Goal: Task Accomplishment & Management: Manage account settings

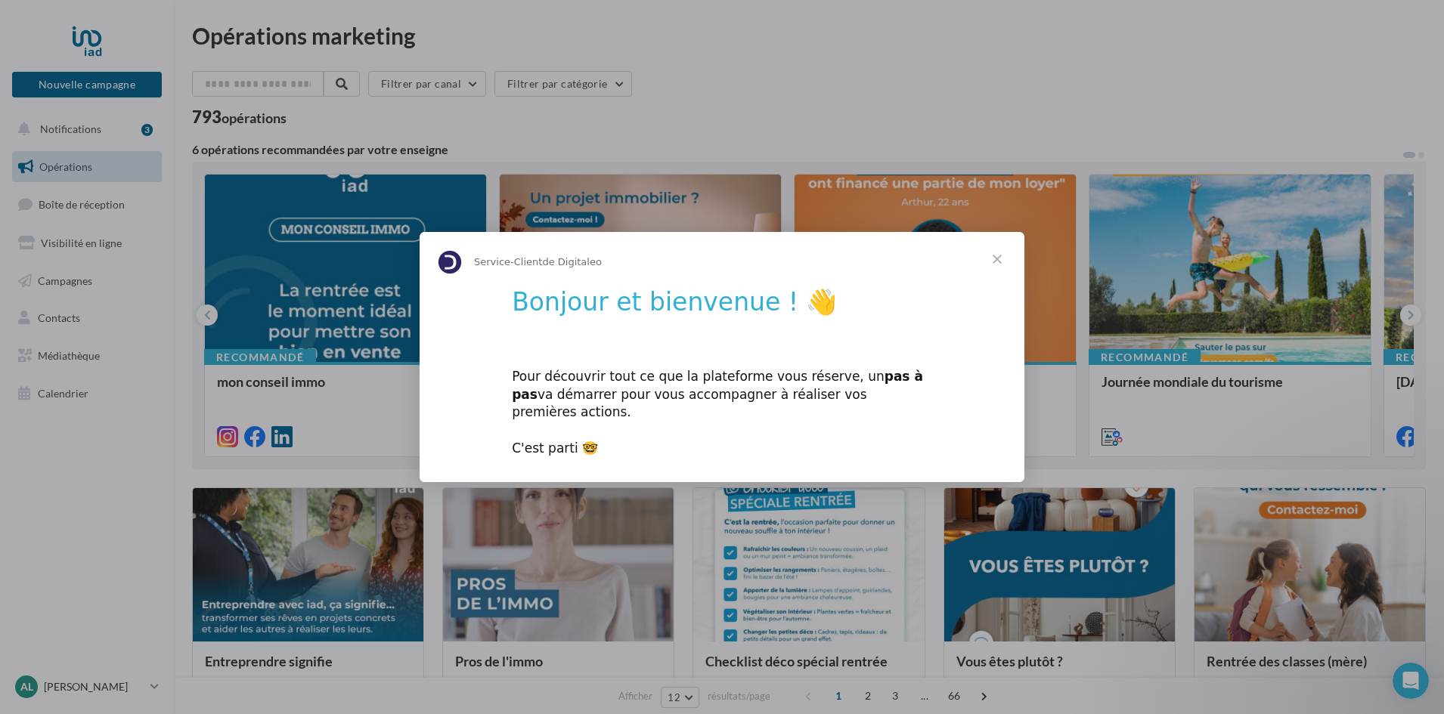
click at [549, 443] on div "Pour découvrir tout ce que la plateforme vous réserve, un pas à pas va démarrer…" at bounding box center [722, 404] width 420 height 108
click at [996, 264] on span "Fermer" at bounding box center [997, 259] width 54 height 54
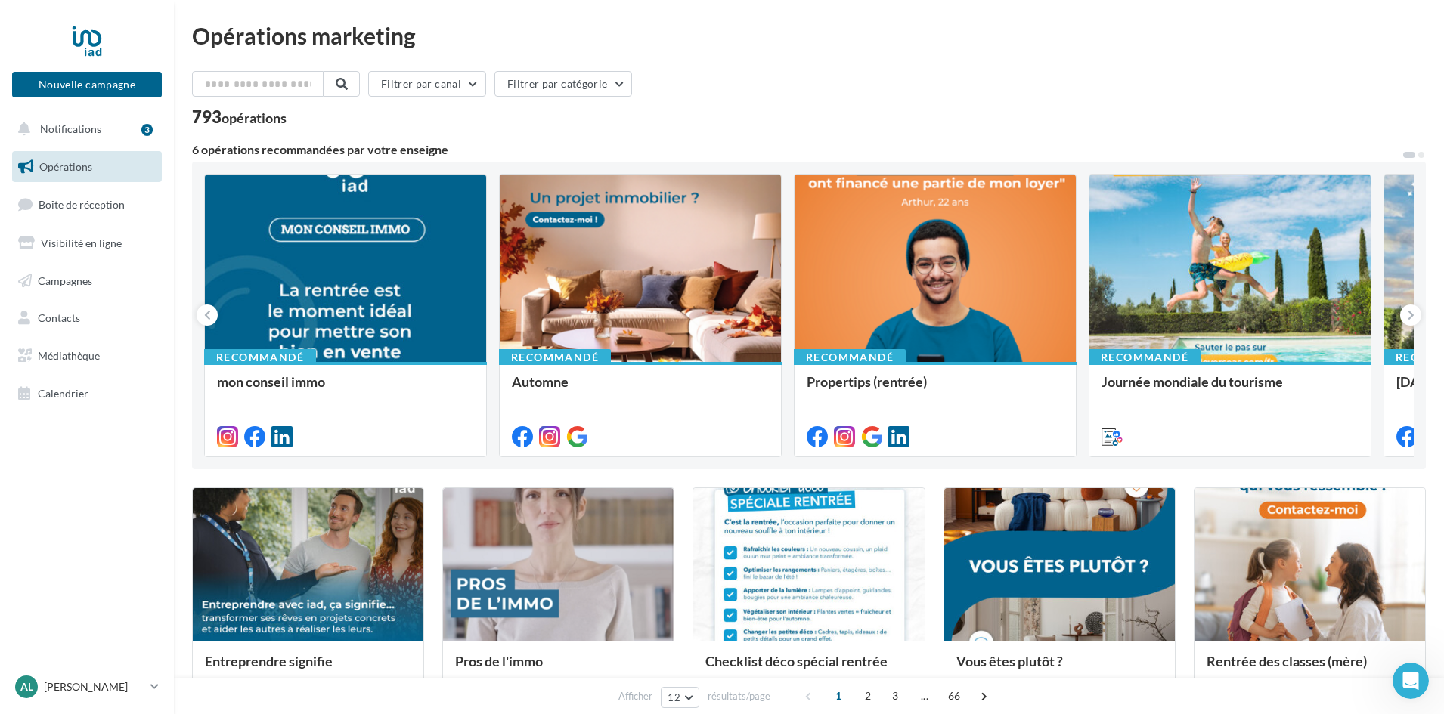
click at [987, 53] on div "Opérations marketing Filtrer par canal Filtrer par catégorie 793 opérations 6 o…" at bounding box center [809, 672] width 1234 height 1297
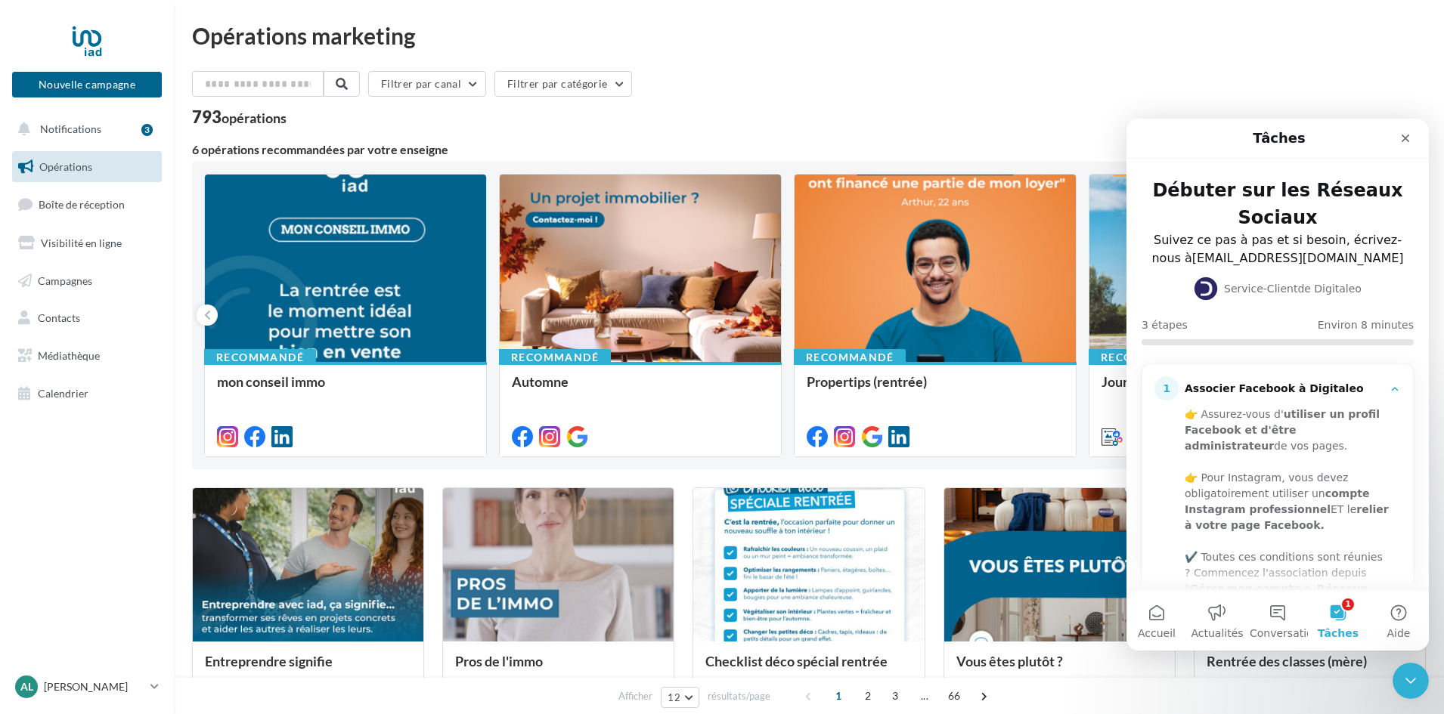
click at [1331, 54] on div "Opérations marketing Filtrer par canal Filtrer par catégorie 793 opérations 6 o…" at bounding box center [809, 672] width 1234 height 1297
click at [1404, 135] on icon "Fermer" at bounding box center [1406, 138] width 12 height 12
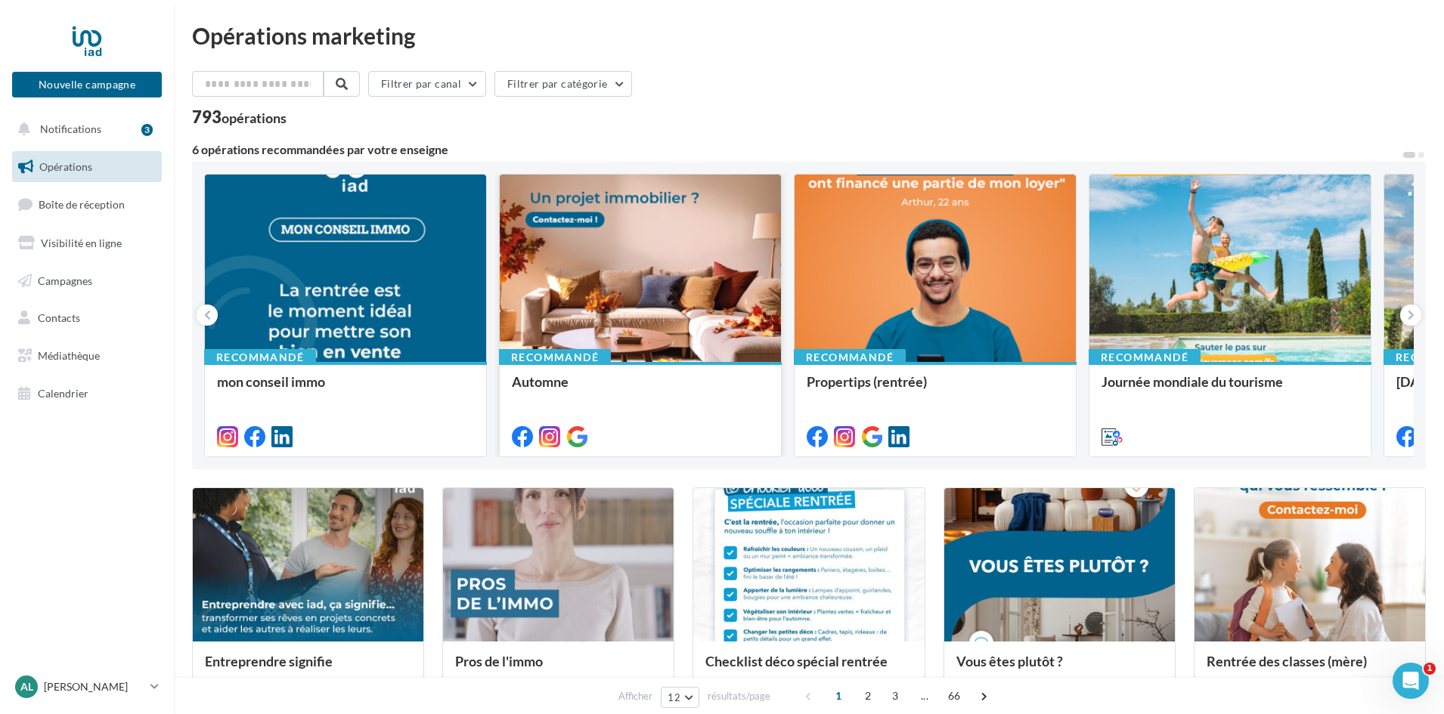
click at [579, 278] on div at bounding box center [640, 269] width 281 height 189
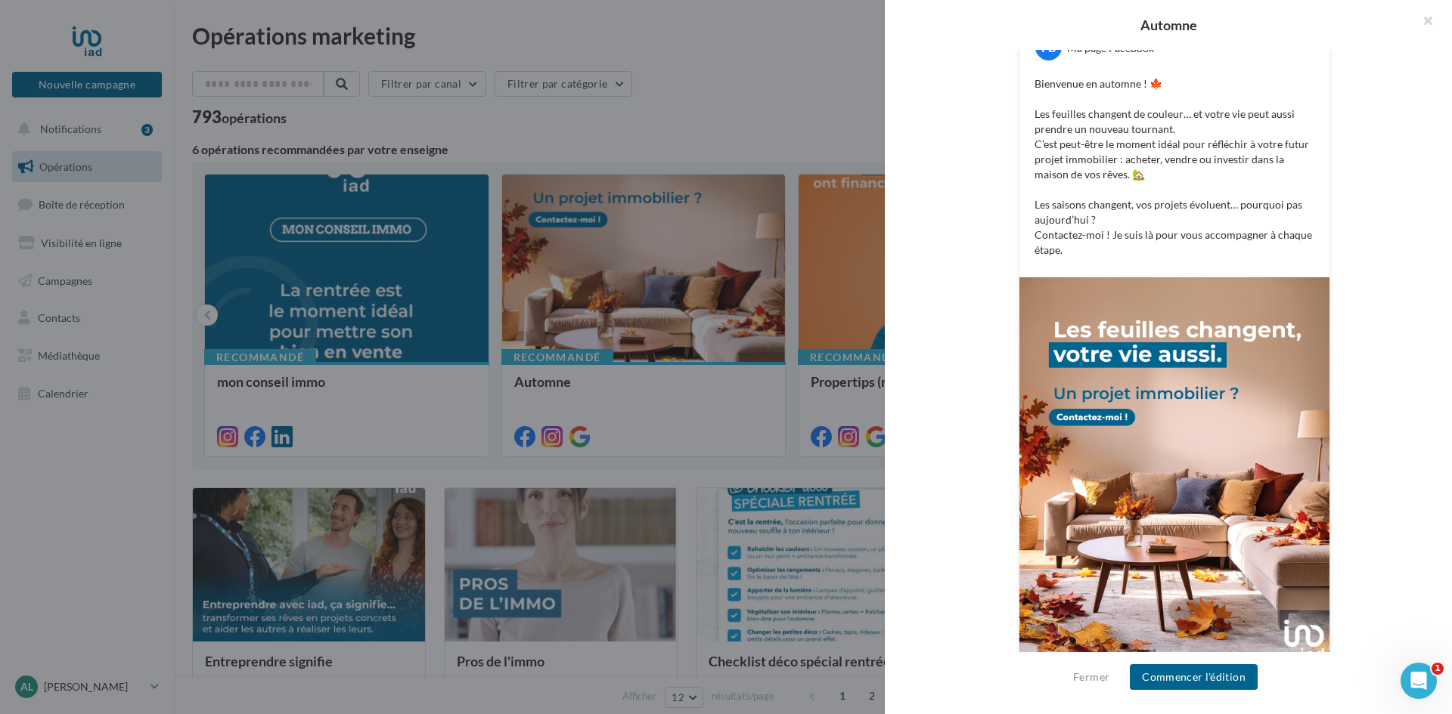
scroll to position [316, 0]
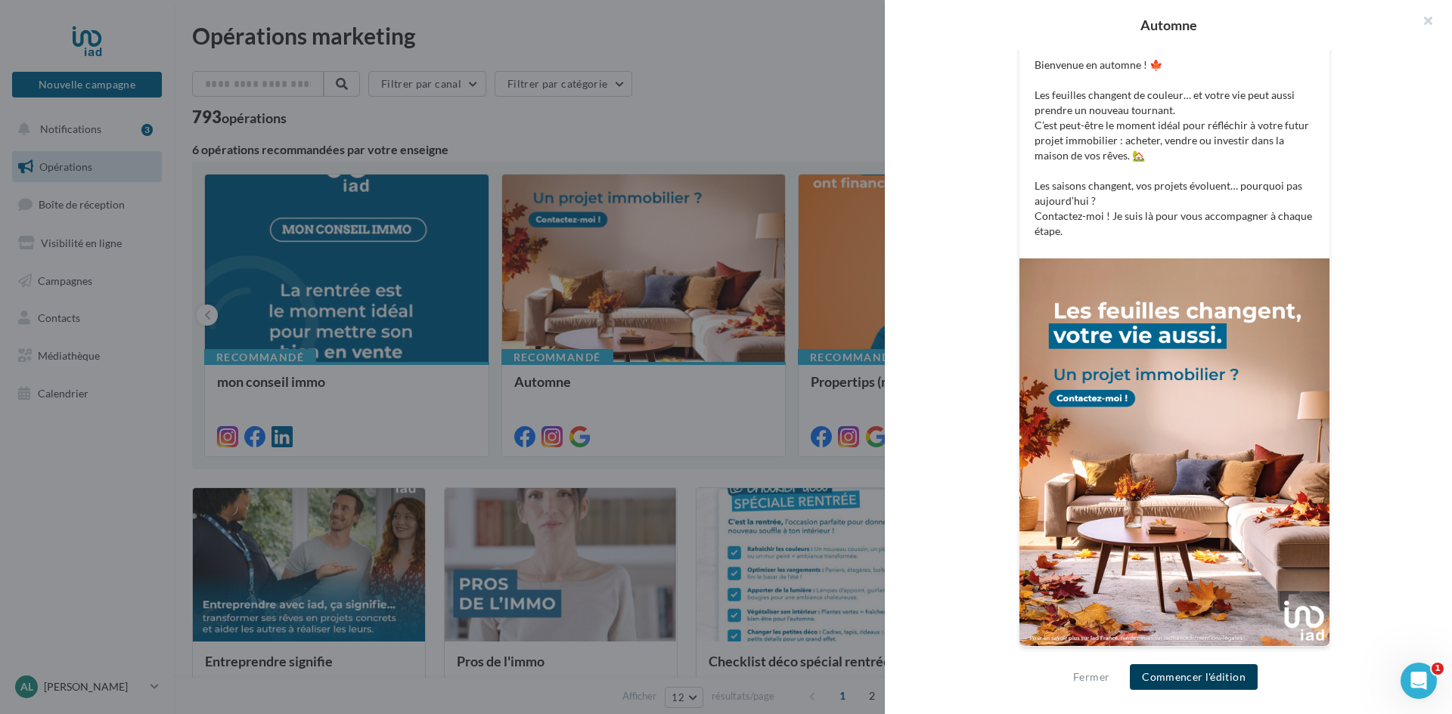
click at [1179, 680] on button "Commencer l'édition" at bounding box center [1194, 678] width 128 height 26
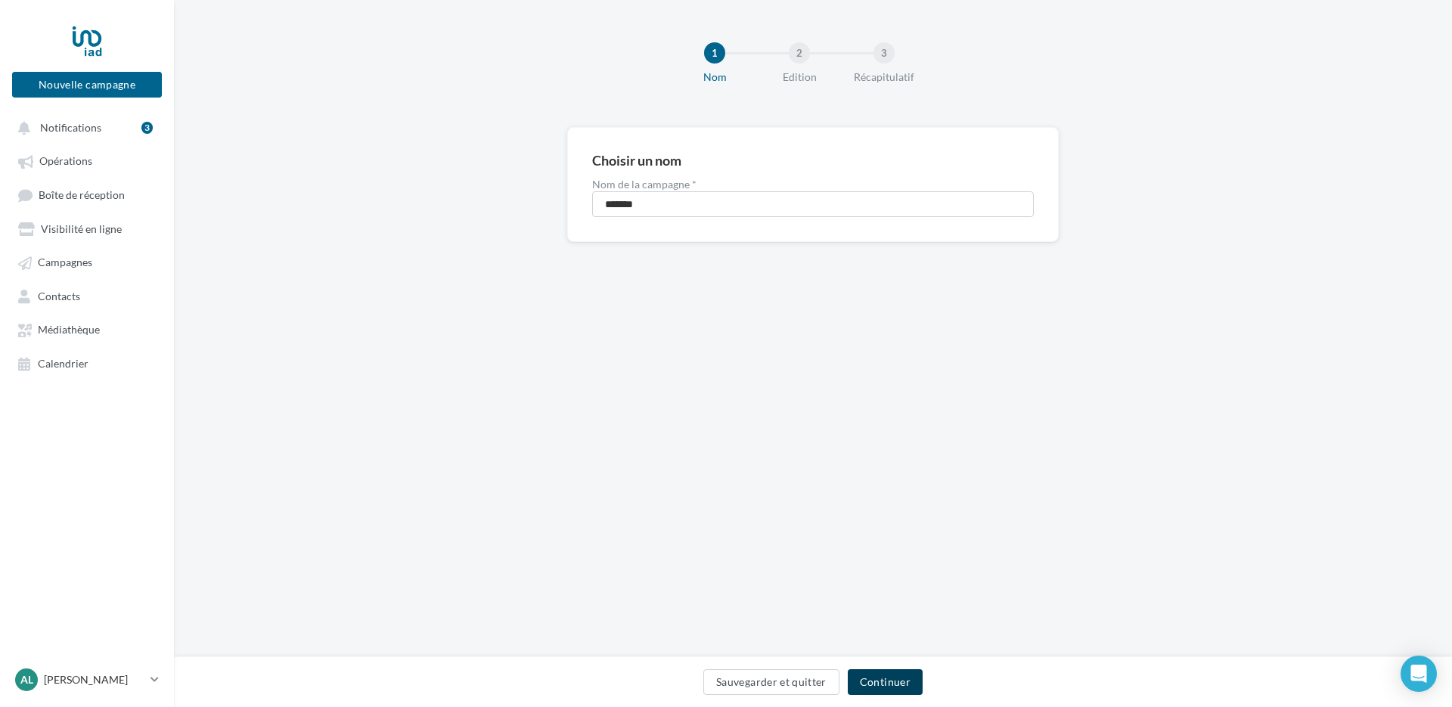
click at [892, 687] on button "Continuer" at bounding box center [885, 682] width 75 height 26
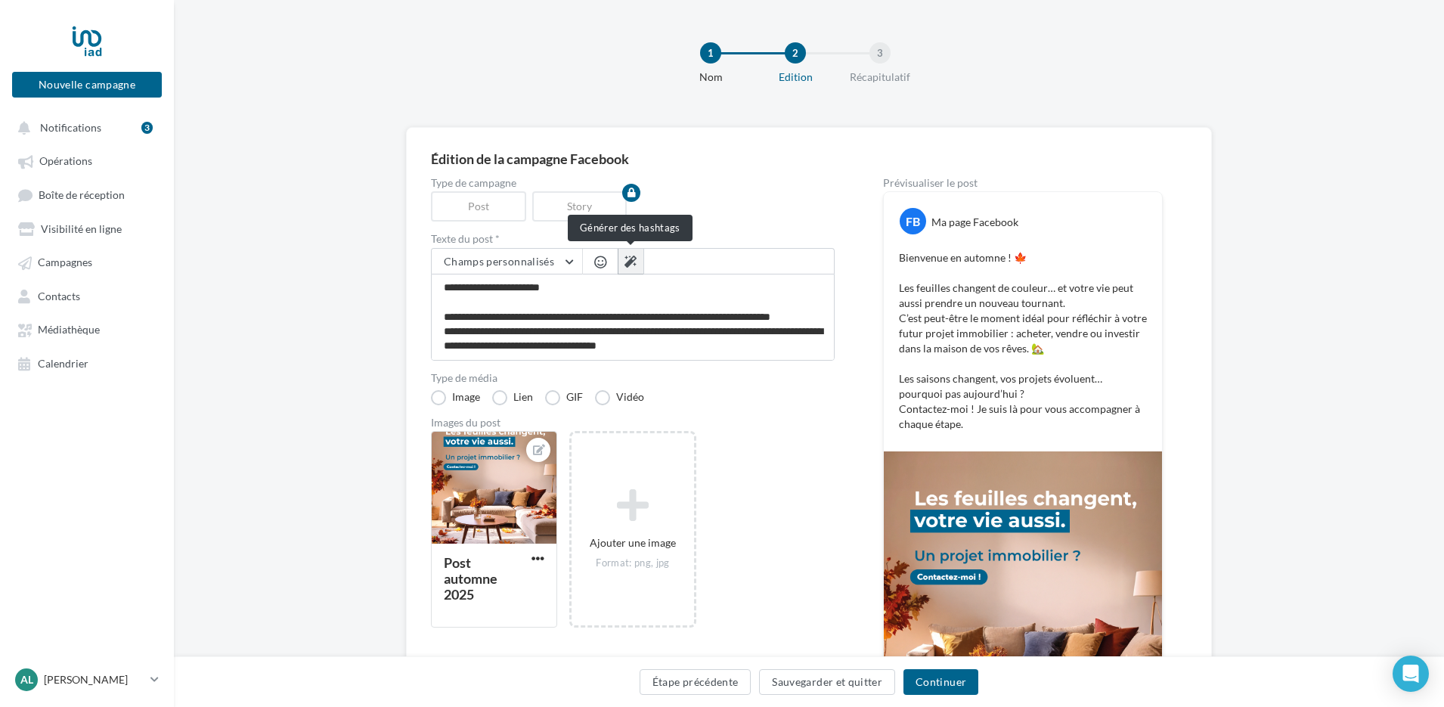
click at [629, 266] on icon at bounding box center [631, 262] width 12 height 12
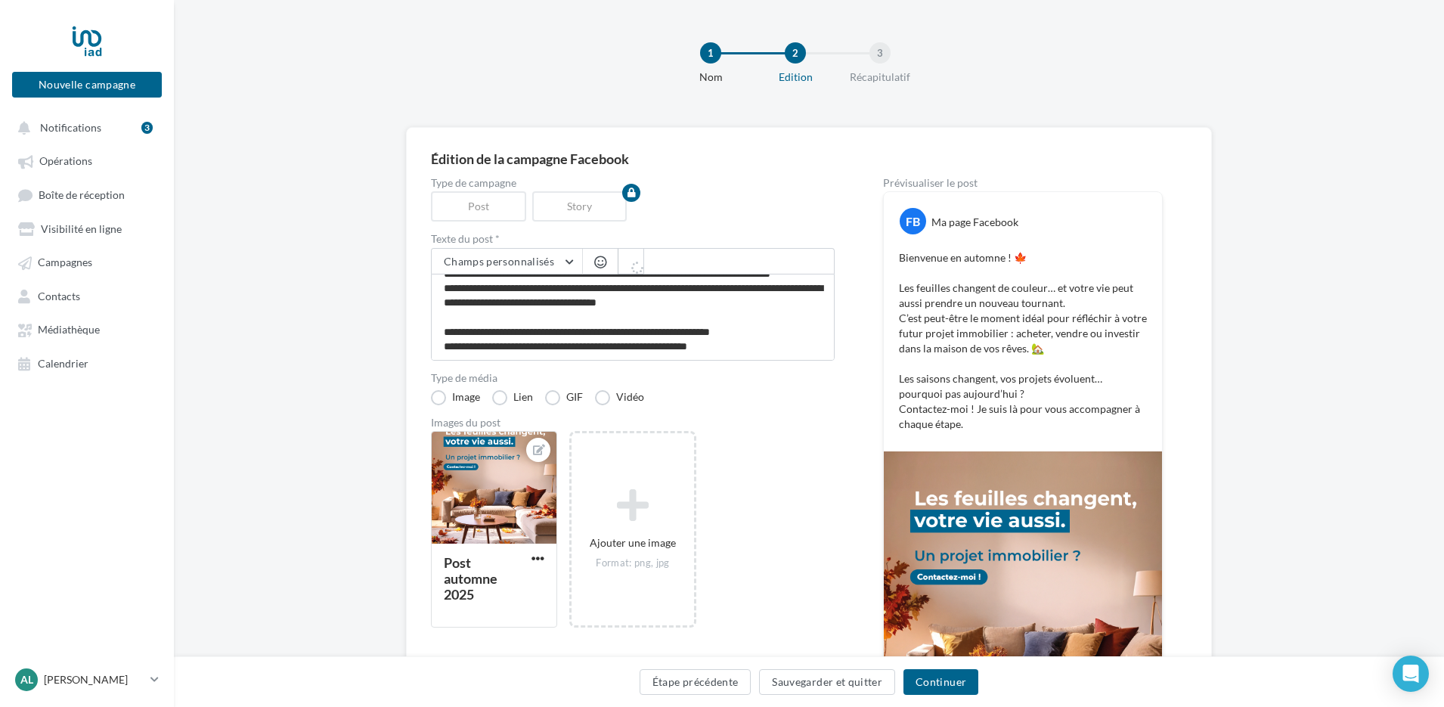
type textarea "**********"
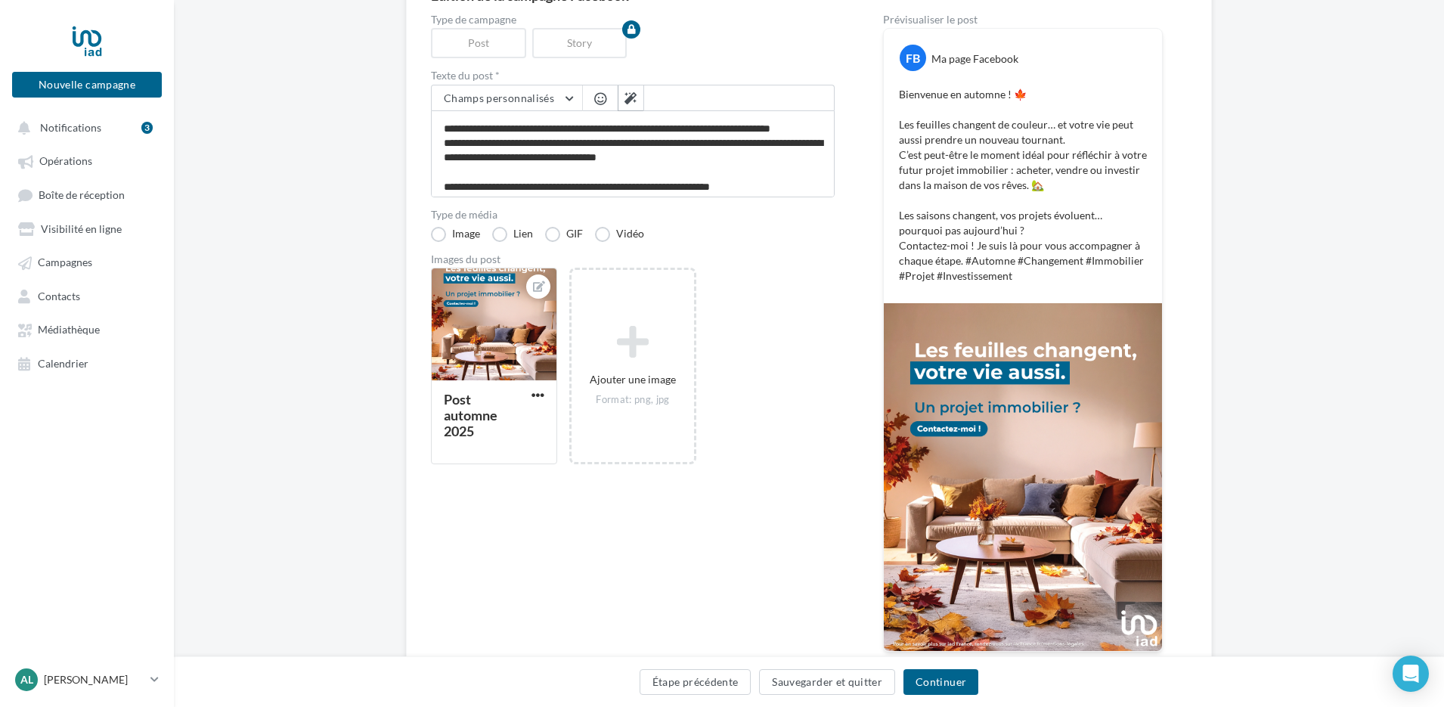
scroll to position [0, 0]
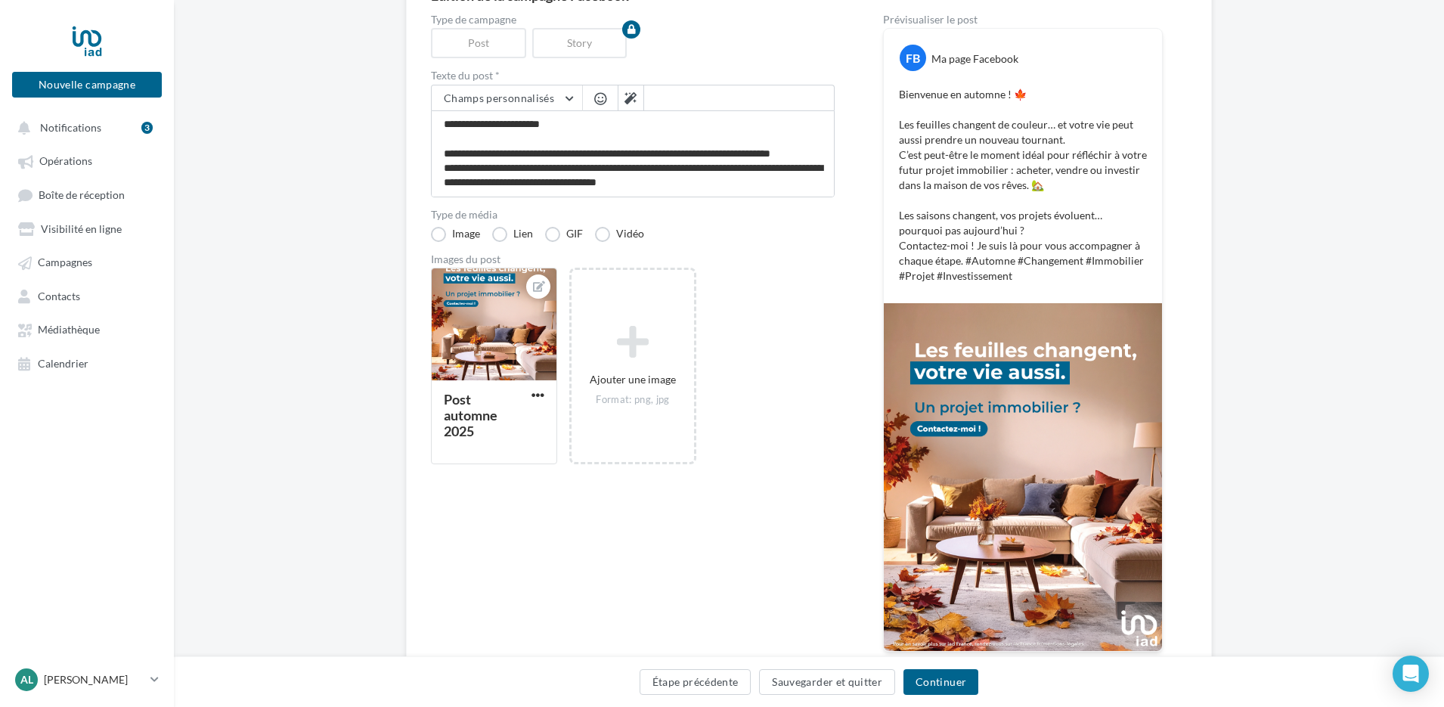
click at [597, 98] on span "button" at bounding box center [600, 98] width 12 height 13
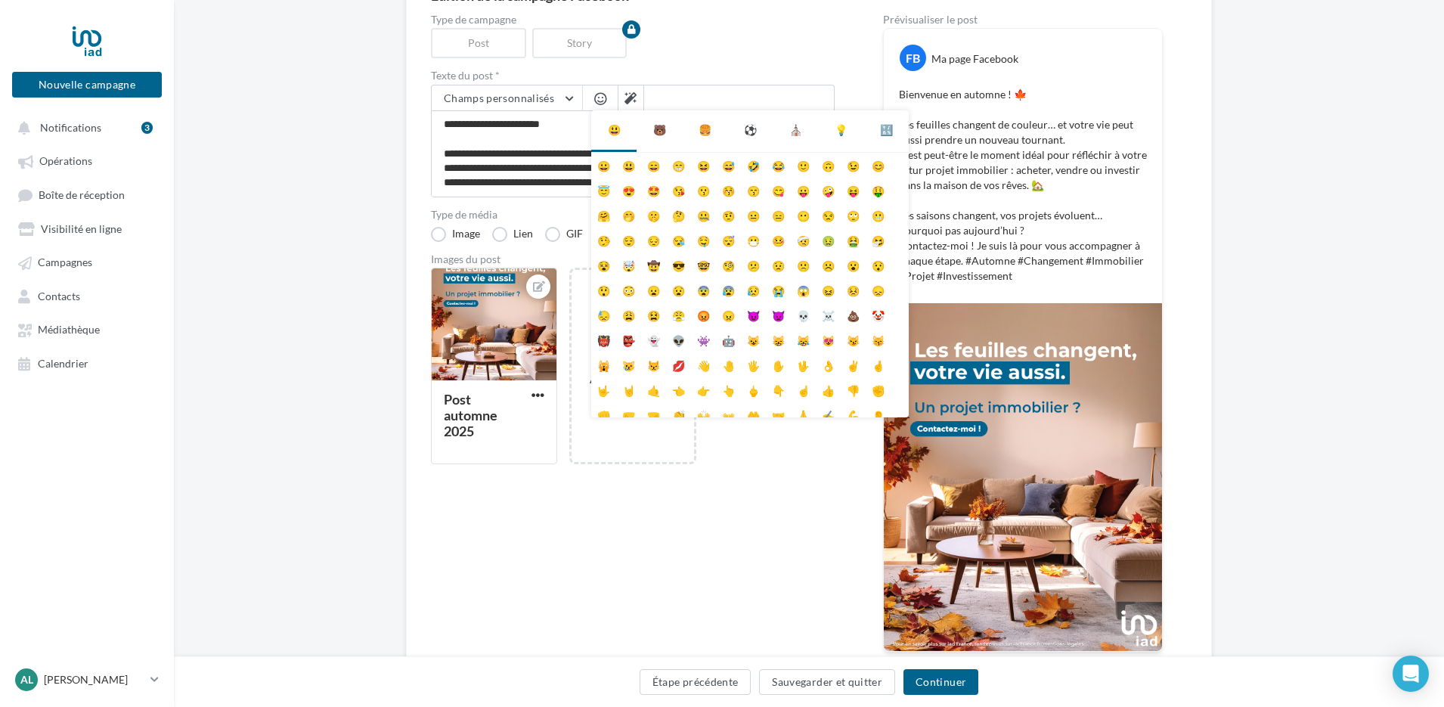
click at [750, 49] on div "Type de campagne Post Story" at bounding box center [633, 36] width 404 height 44
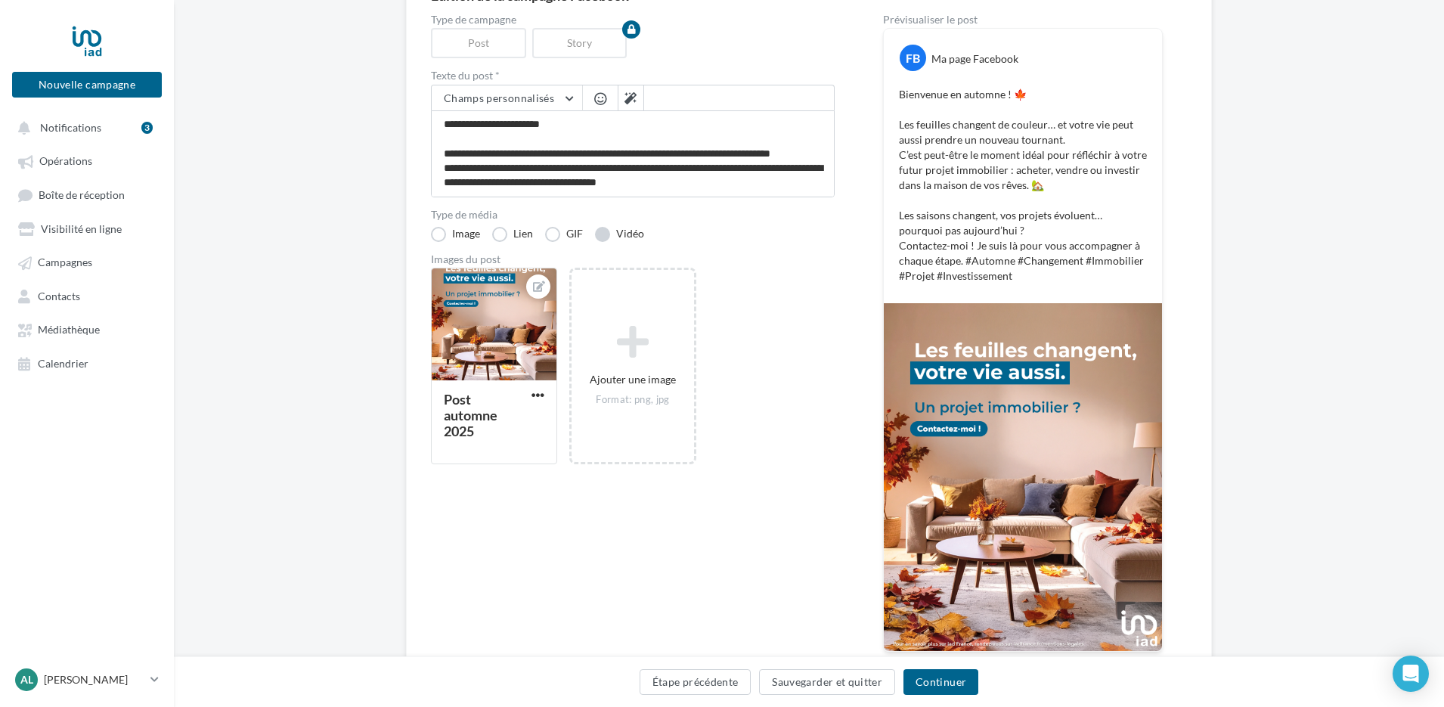
click at [613, 233] on label "Vidéo" at bounding box center [619, 234] width 49 height 15
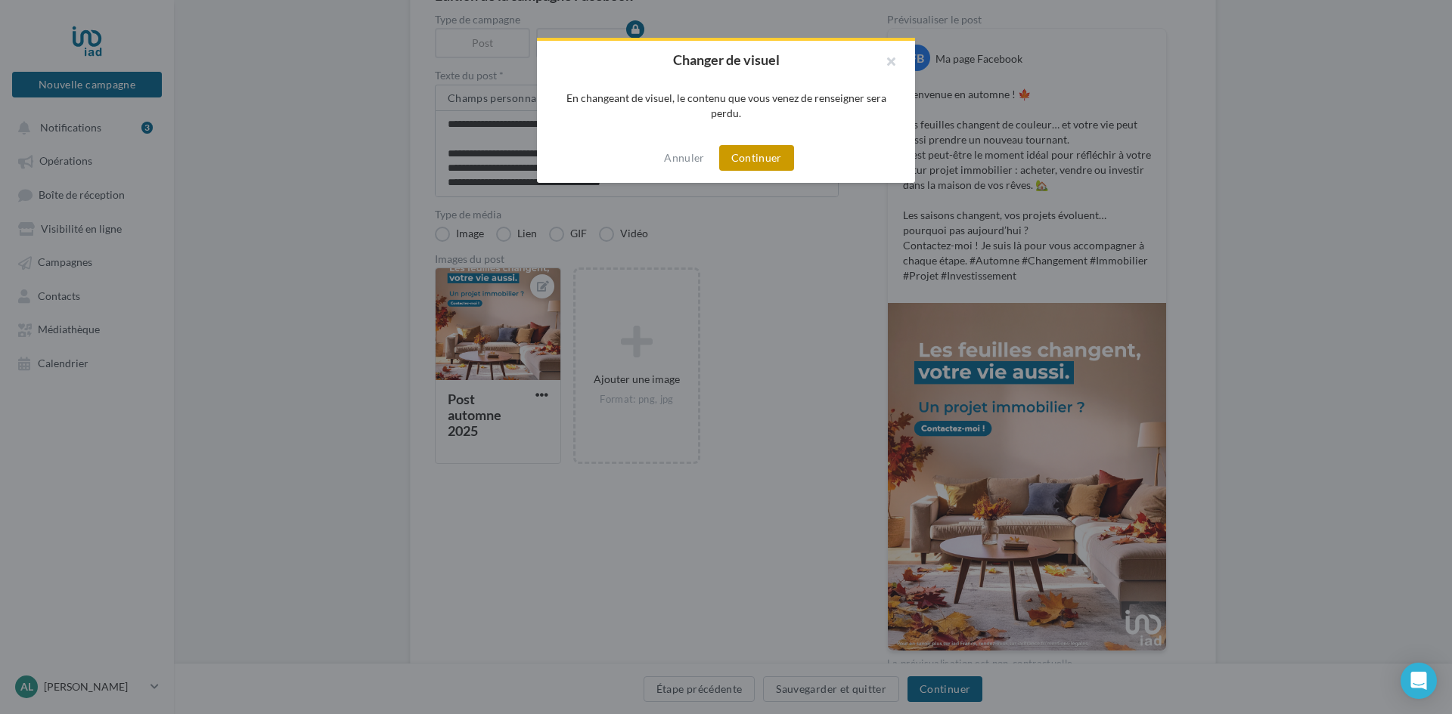
click at [757, 152] on button "Continuer" at bounding box center [756, 158] width 75 height 26
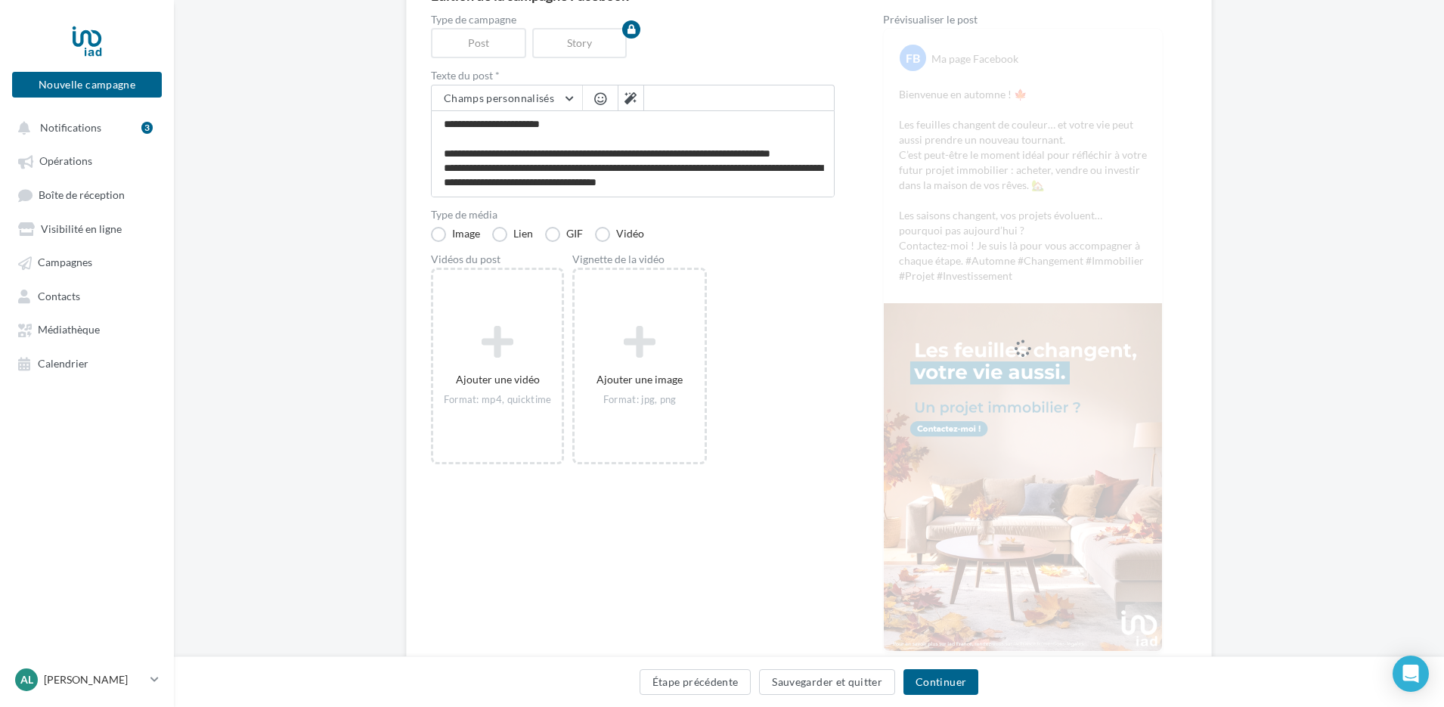
scroll to position [39, 0]
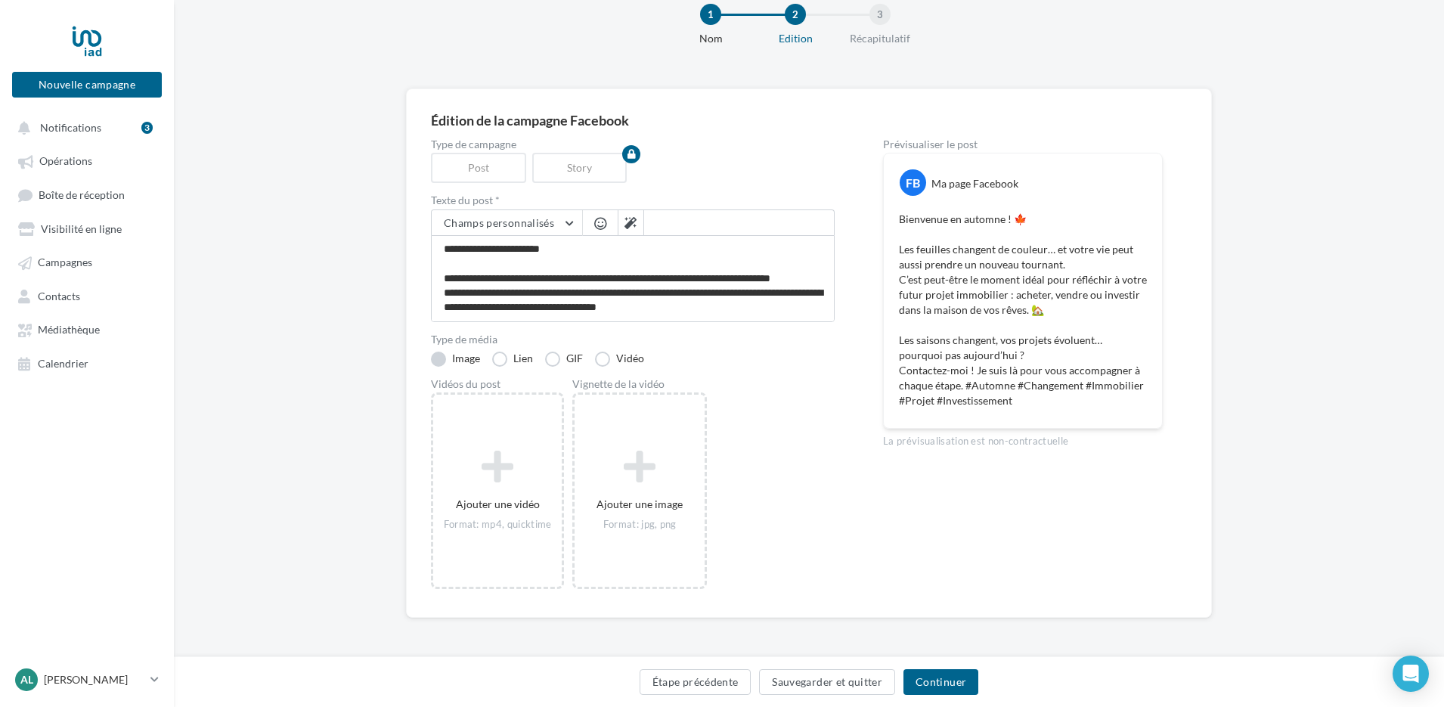
click at [440, 361] on label "Image" at bounding box center [455, 359] width 49 height 15
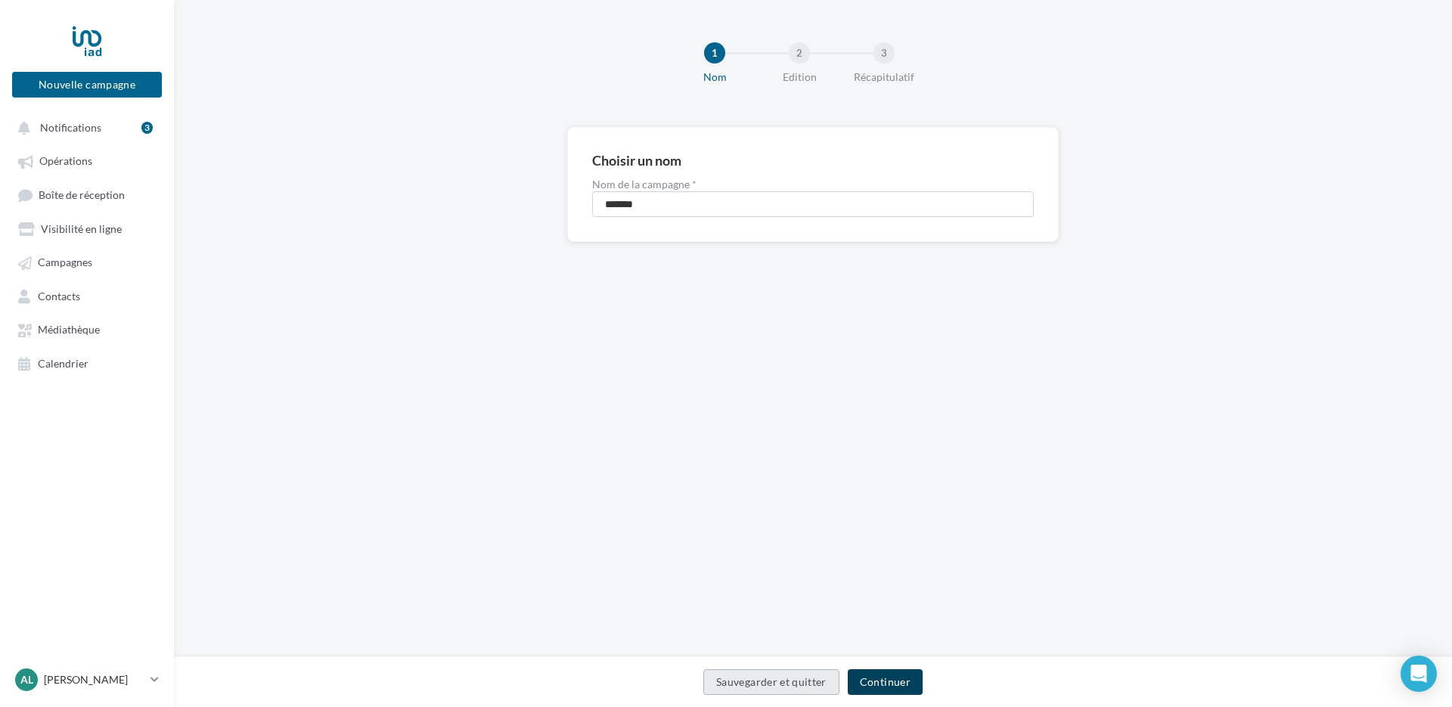
drag, startPoint x: 891, startPoint y: 676, endPoint x: 882, endPoint y: 675, distance: 9.1
click at [890, 676] on button "Continuer" at bounding box center [885, 682] width 75 height 26
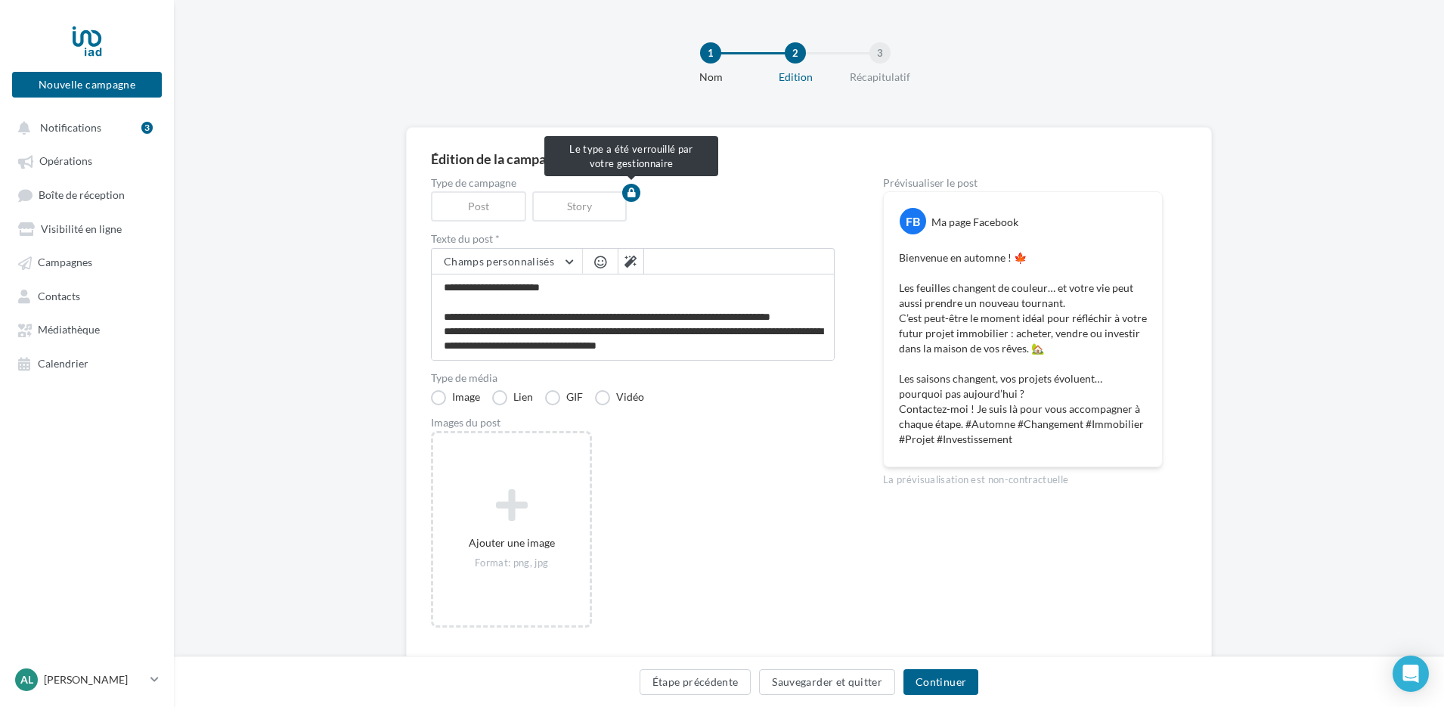
click at [486, 210] on div "Post" at bounding box center [481, 206] width 101 height 30
click at [721, 684] on button "Étape précédente" at bounding box center [696, 682] width 112 height 26
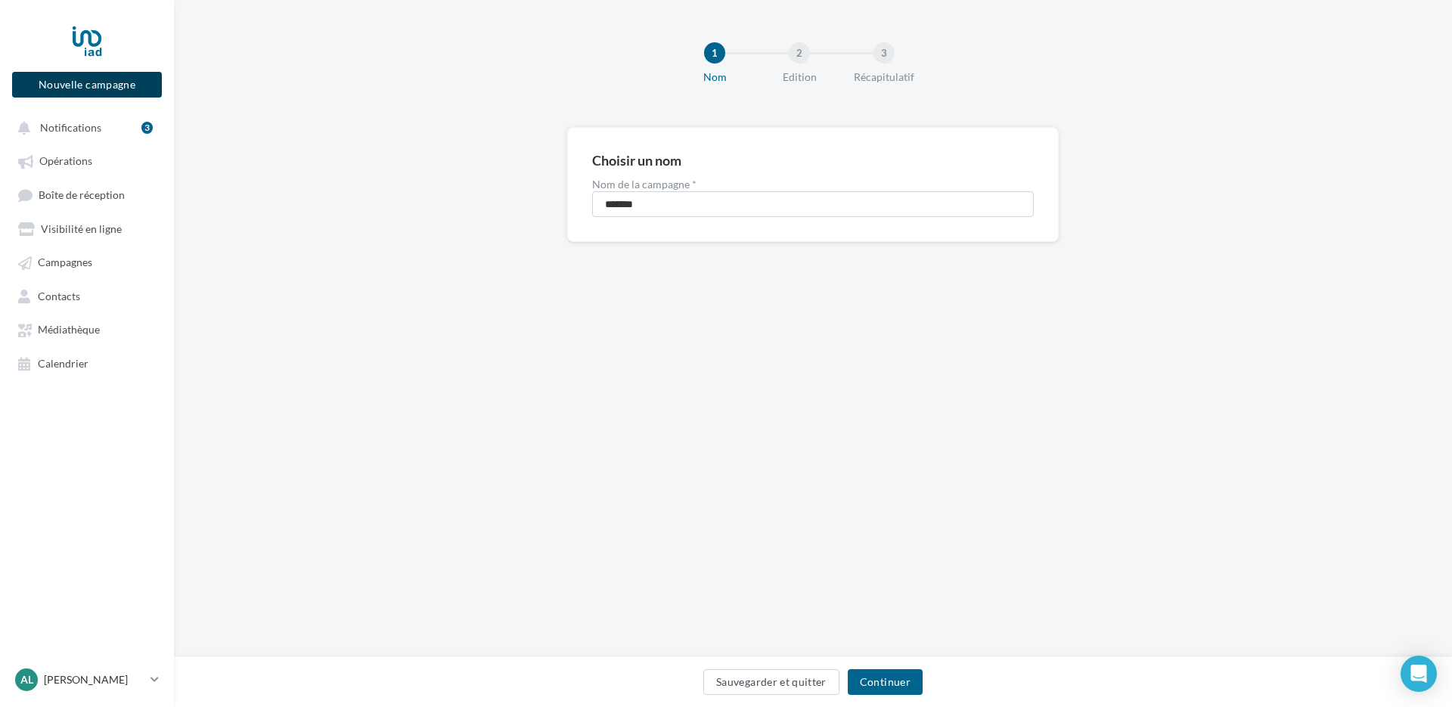
click at [79, 82] on button "Nouvelle campagne" at bounding box center [87, 85] width 150 height 26
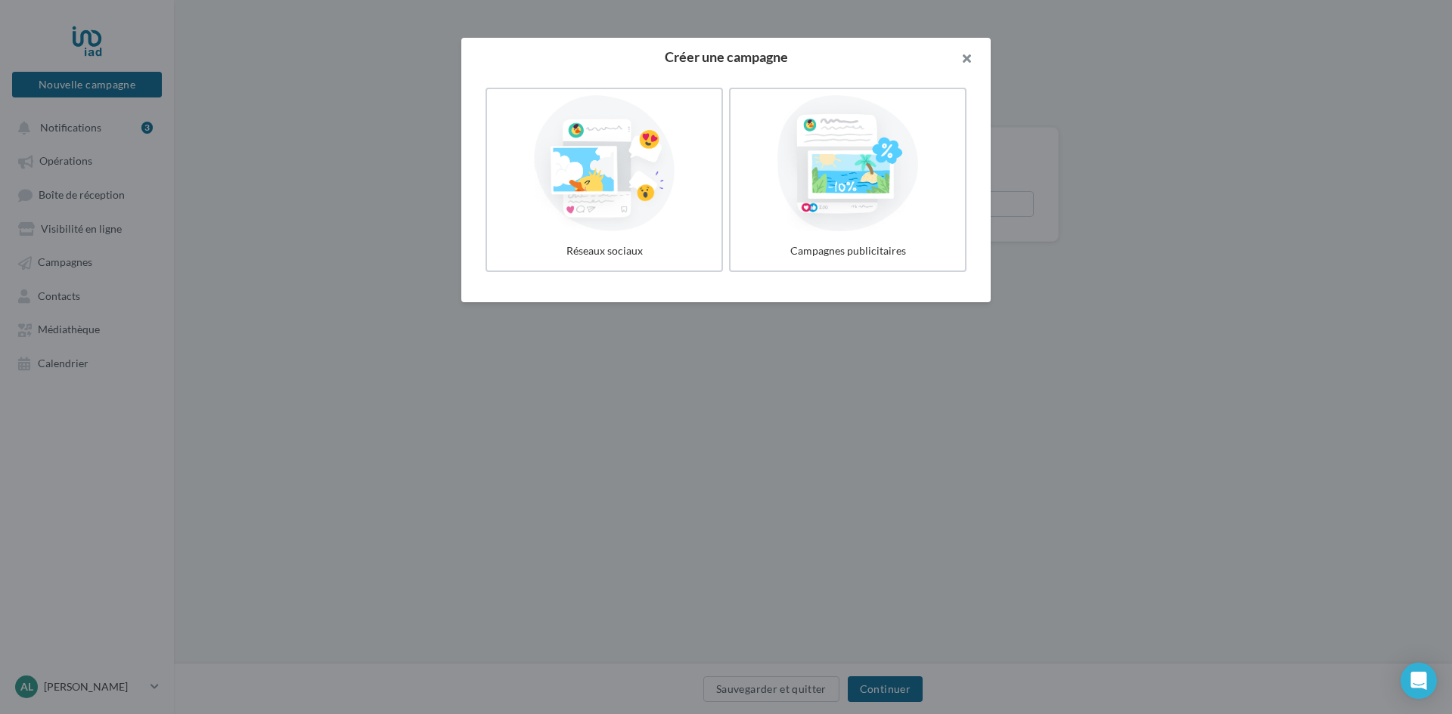
click at [965, 55] on button "button" at bounding box center [960, 60] width 60 height 45
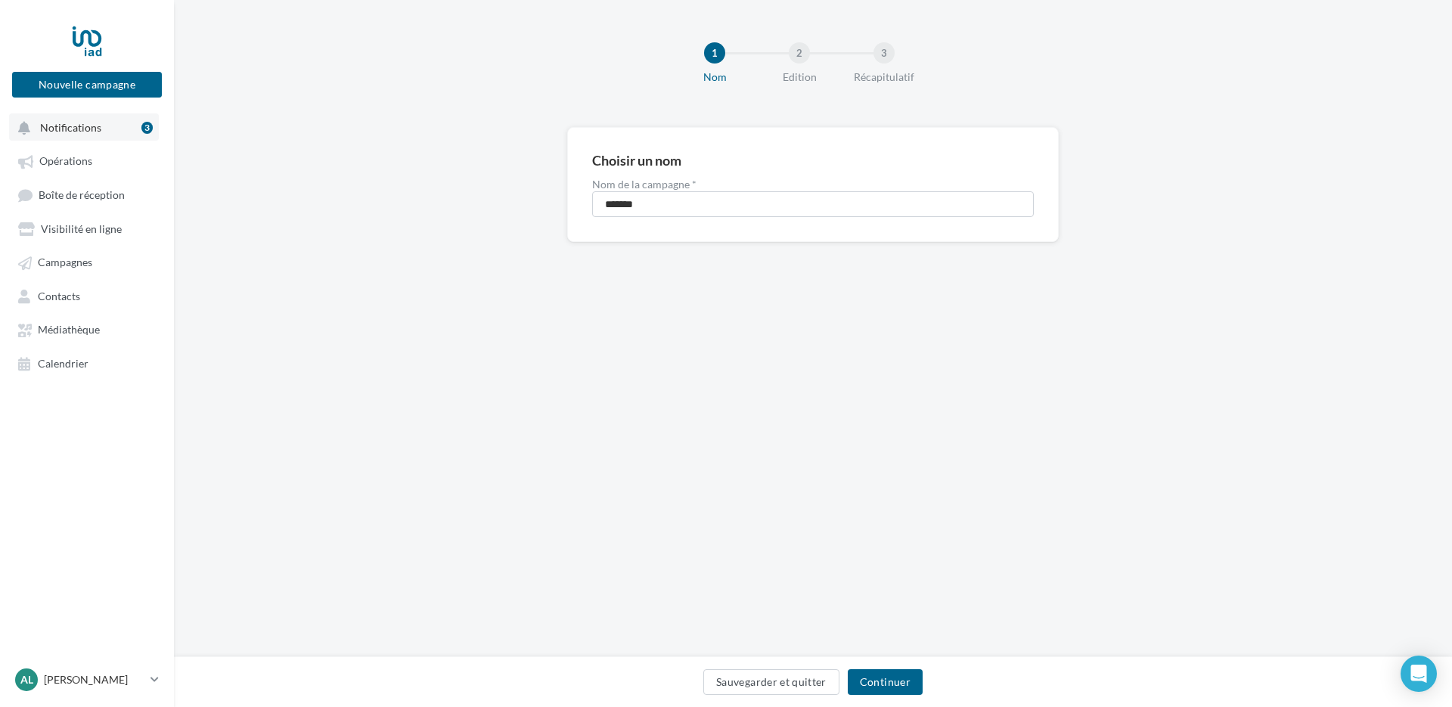
click at [77, 132] on span "Notifications" at bounding box center [70, 127] width 61 height 13
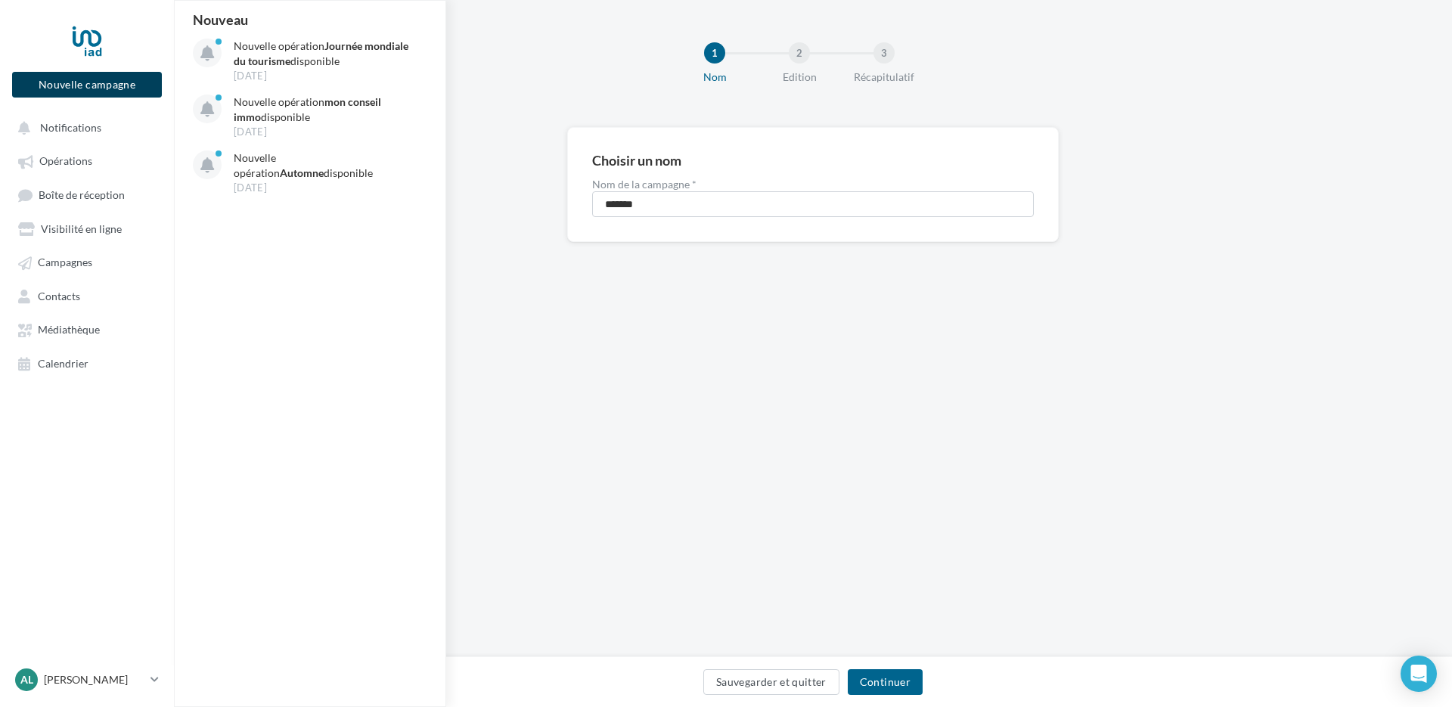
click at [64, 86] on button "Nouvelle campagne" at bounding box center [87, 85] width 150 height 26
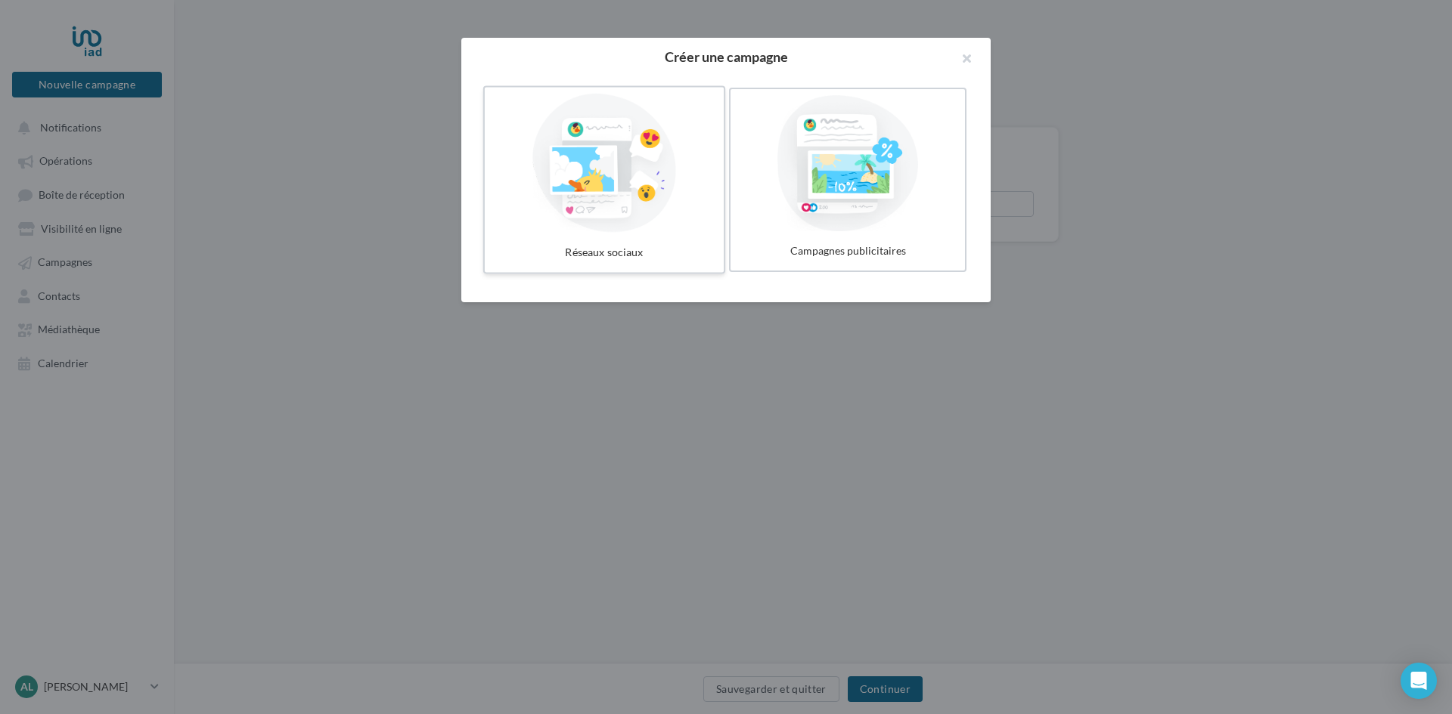
click at [615, 179] on div at bounding box center [604, 163] width 227 height 139
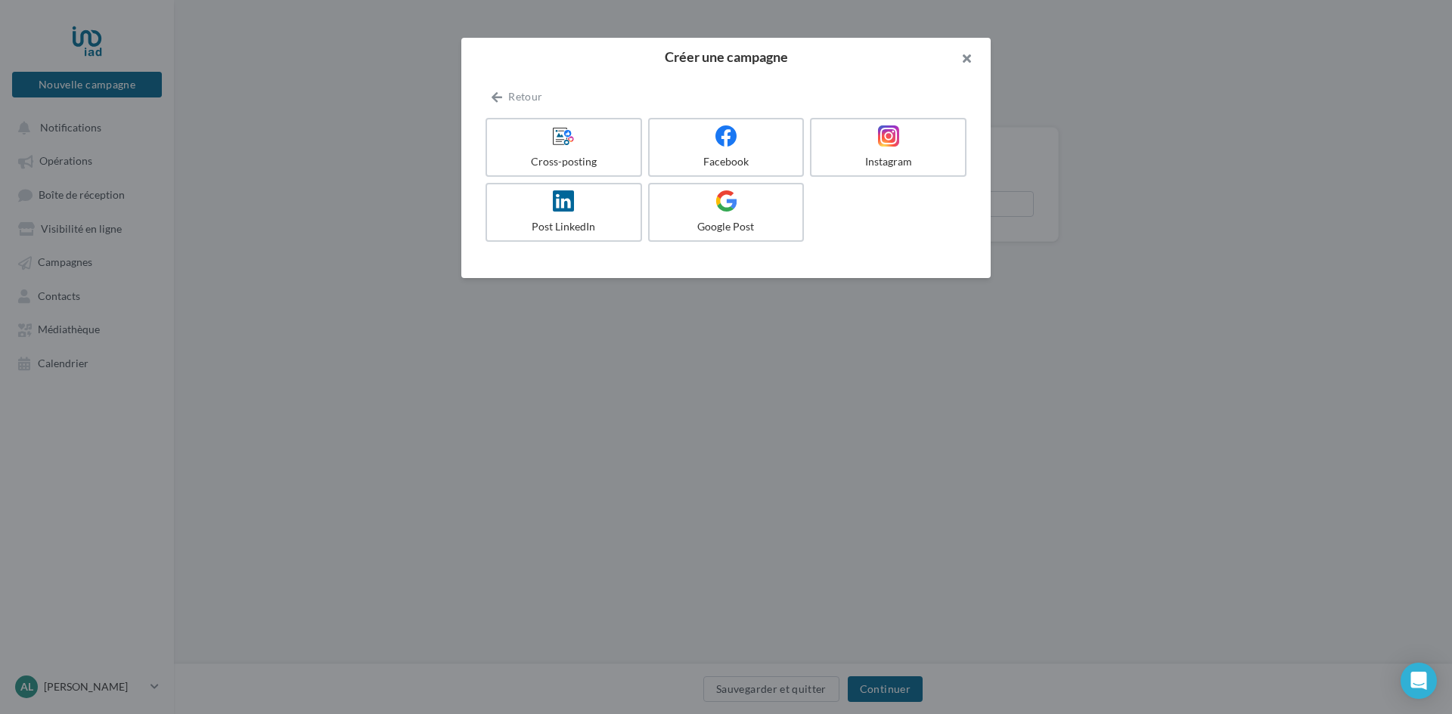
click at [966, 54] on button "button" at bounding box center [960, 60] width 60 height 45
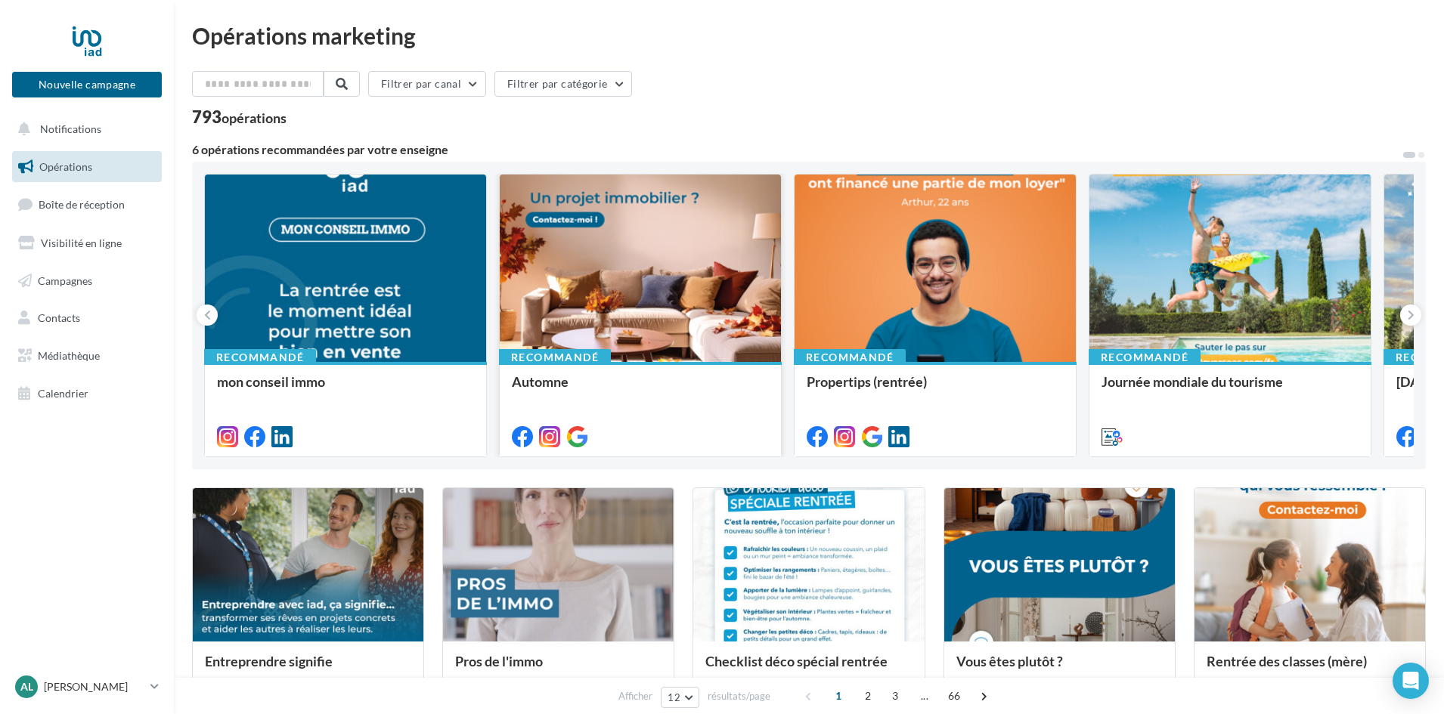
click at [637, 243] on div at bounding box center [640, 269] width 281 height 189
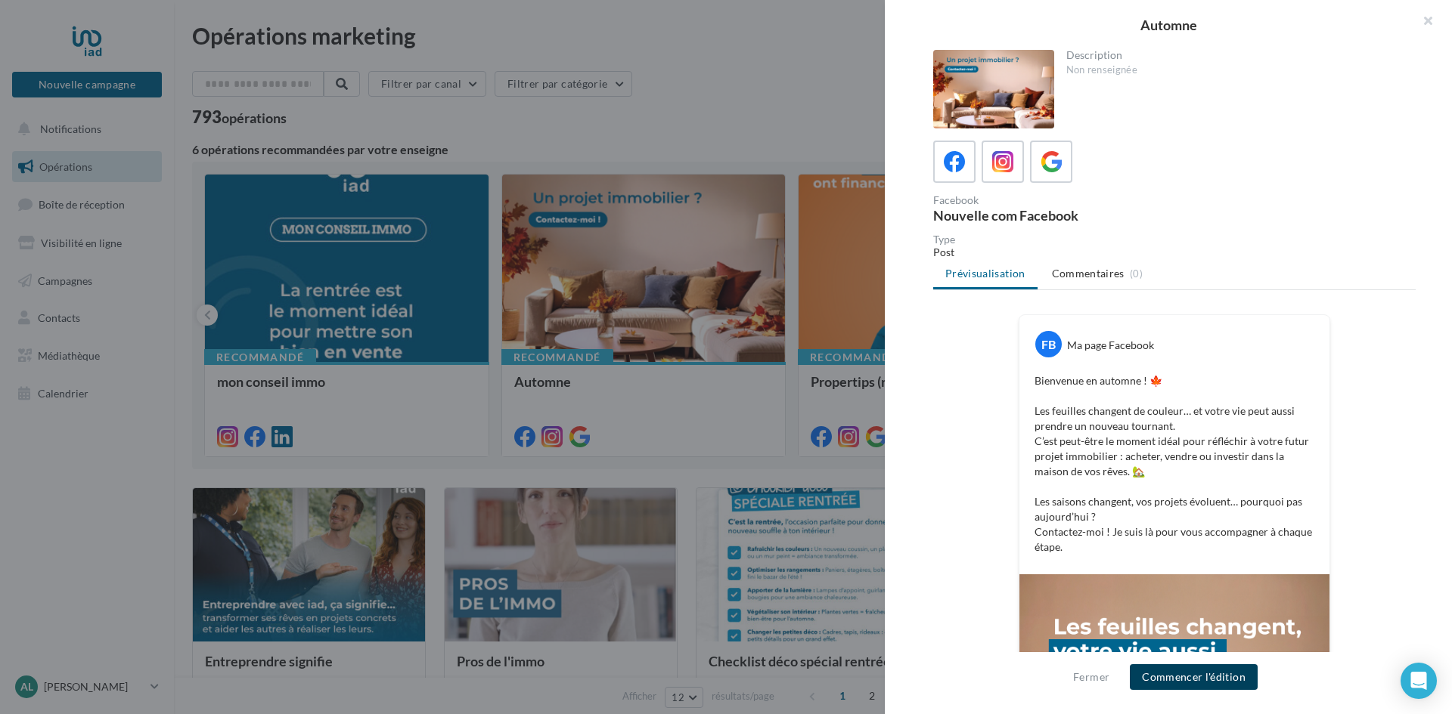
click at [1226, 679] on button "Commencer l'édition" at bounding box center [1194, 678] width 128 height 26
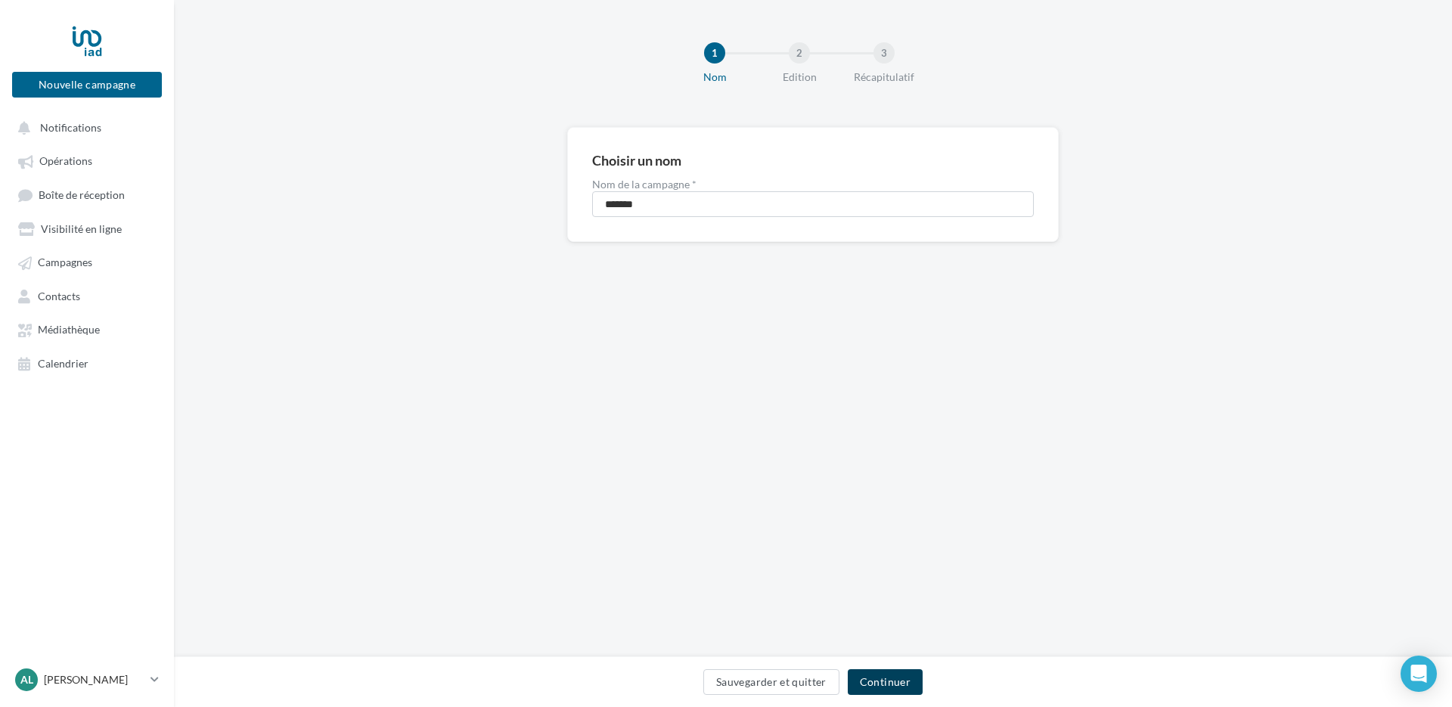
click at [904, 671] on button "Continuer" at bounding box center [885, 682] width 75 height 26
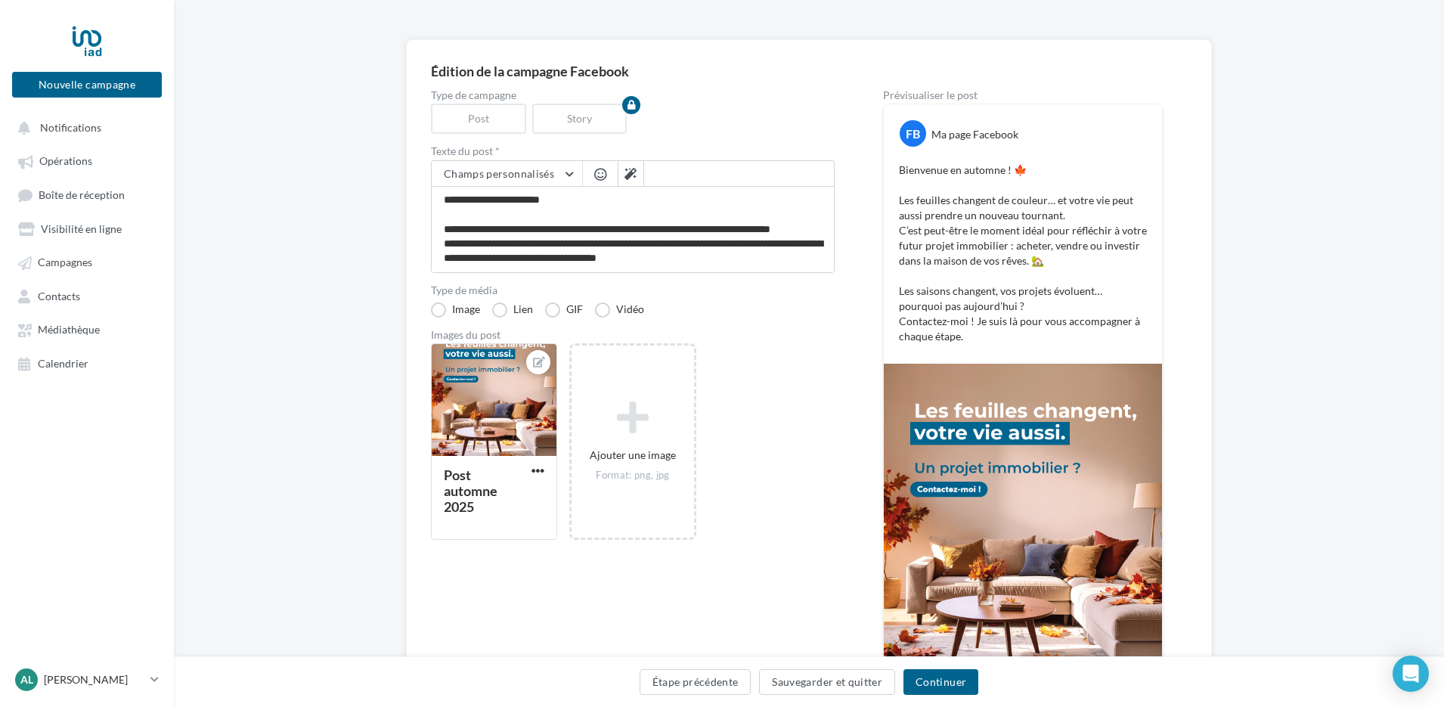
scroll to position [239, 0]
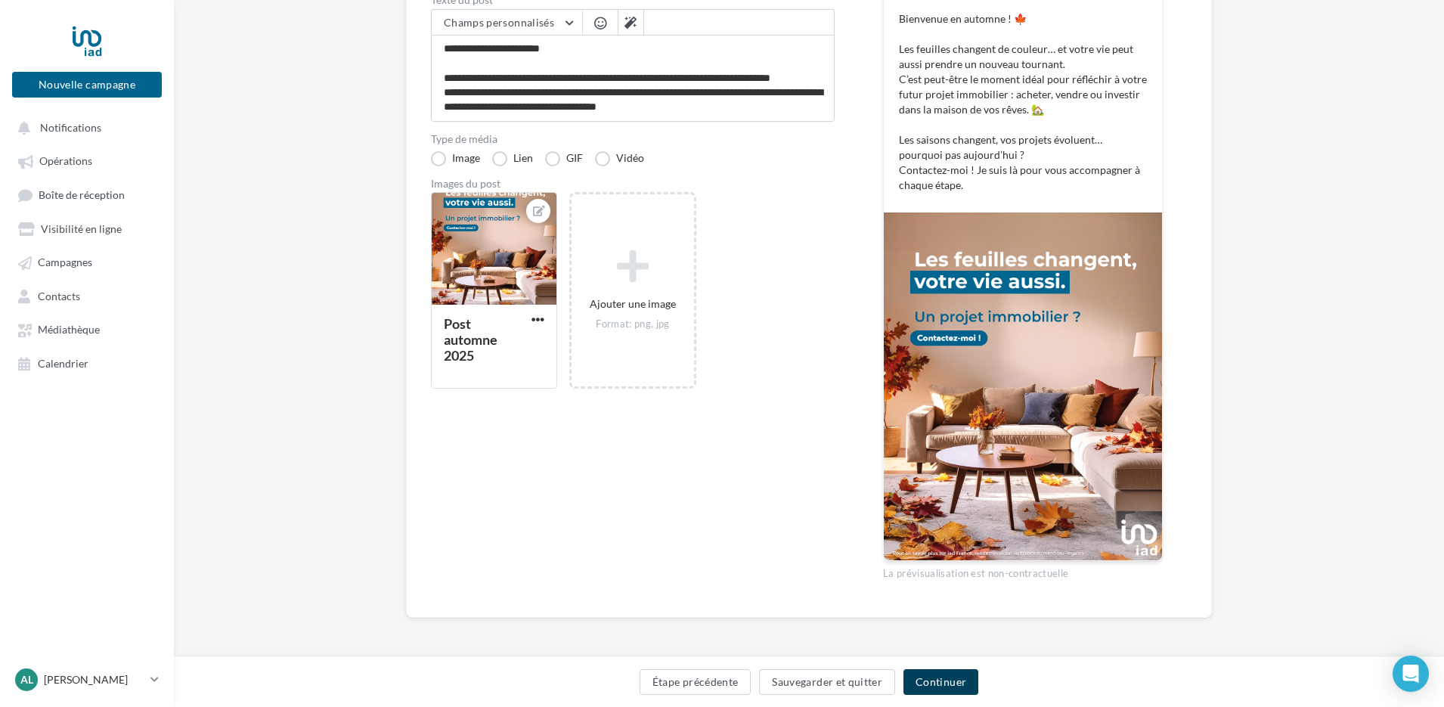
click at [946, 682] on button "Continuer" at bounding box center [941, 682] width 75 height 26
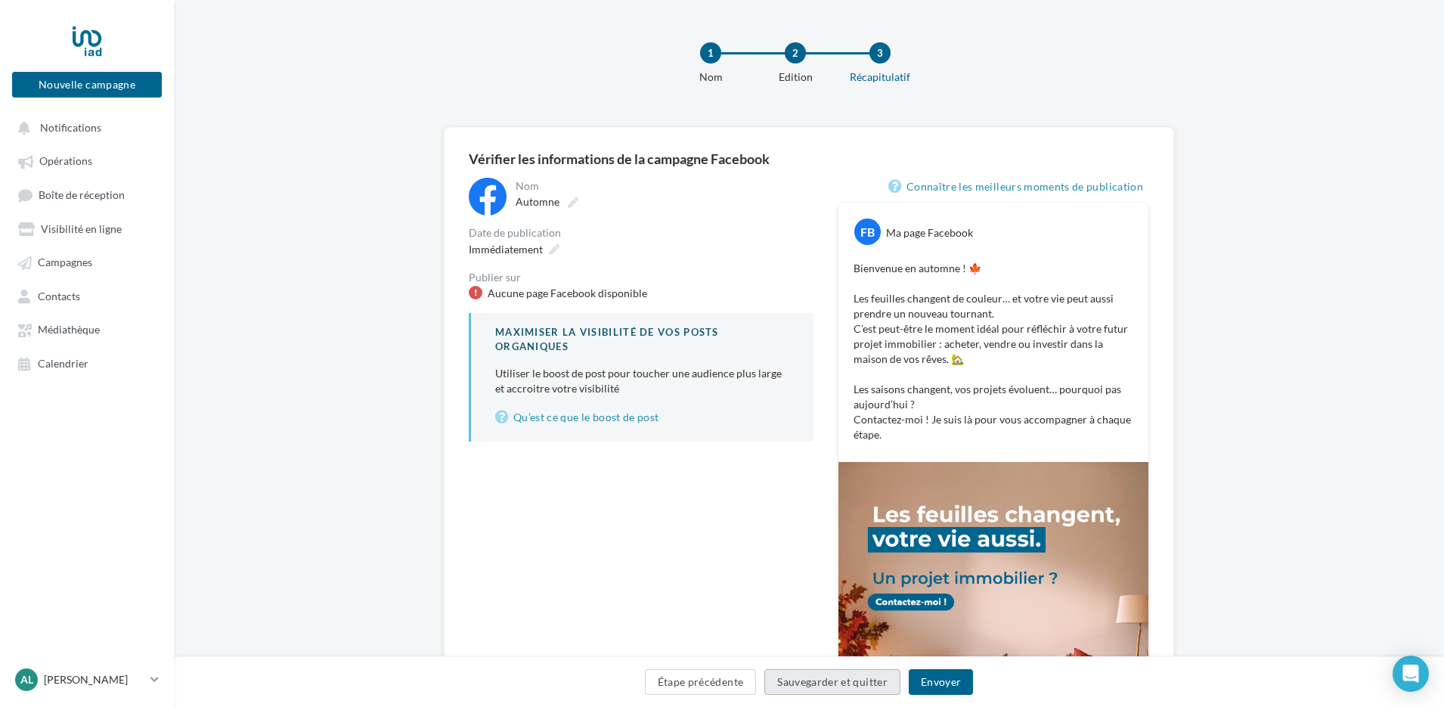
click at [856, 683] on button "Sauvegarder et quitter" at bounding box center [832, 682] width 136 height 26
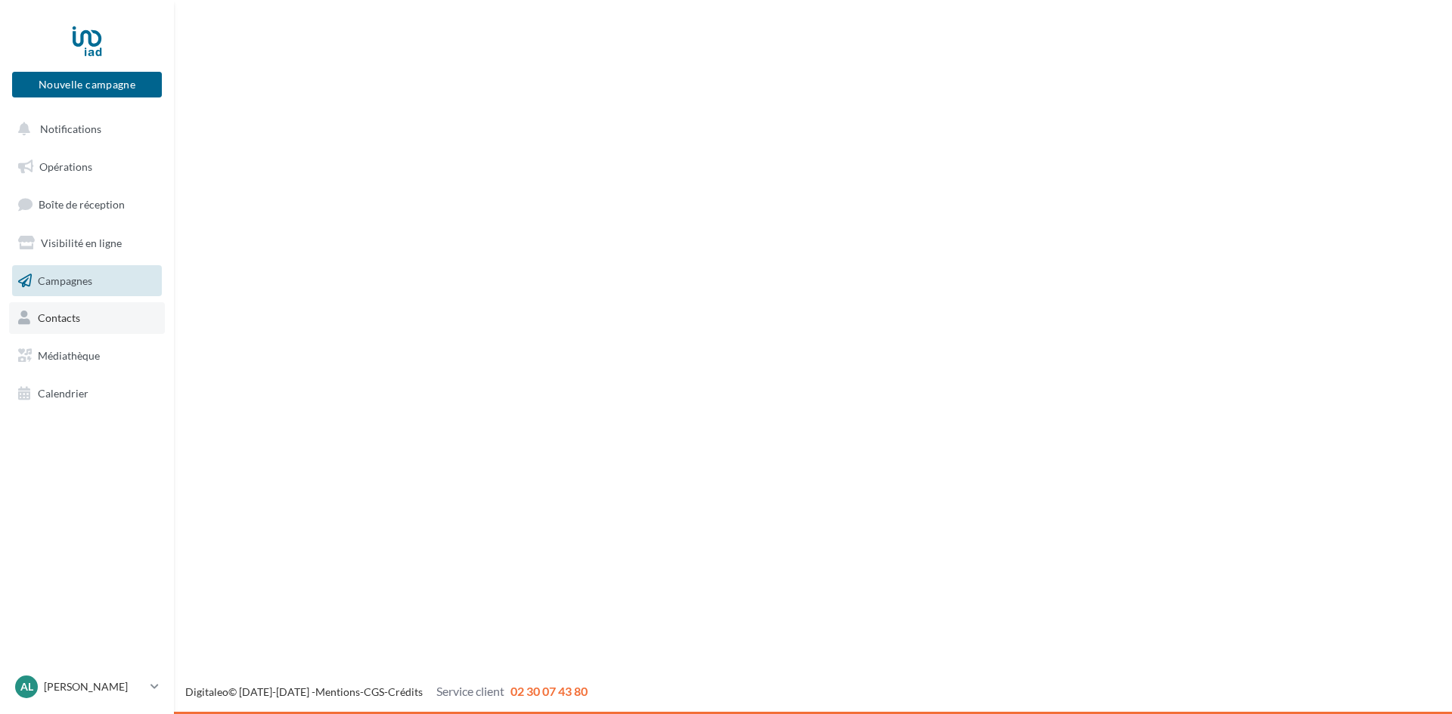
click at [48, 306] on link "Contacts" at bounding box center [87, 318] width 156 height 32
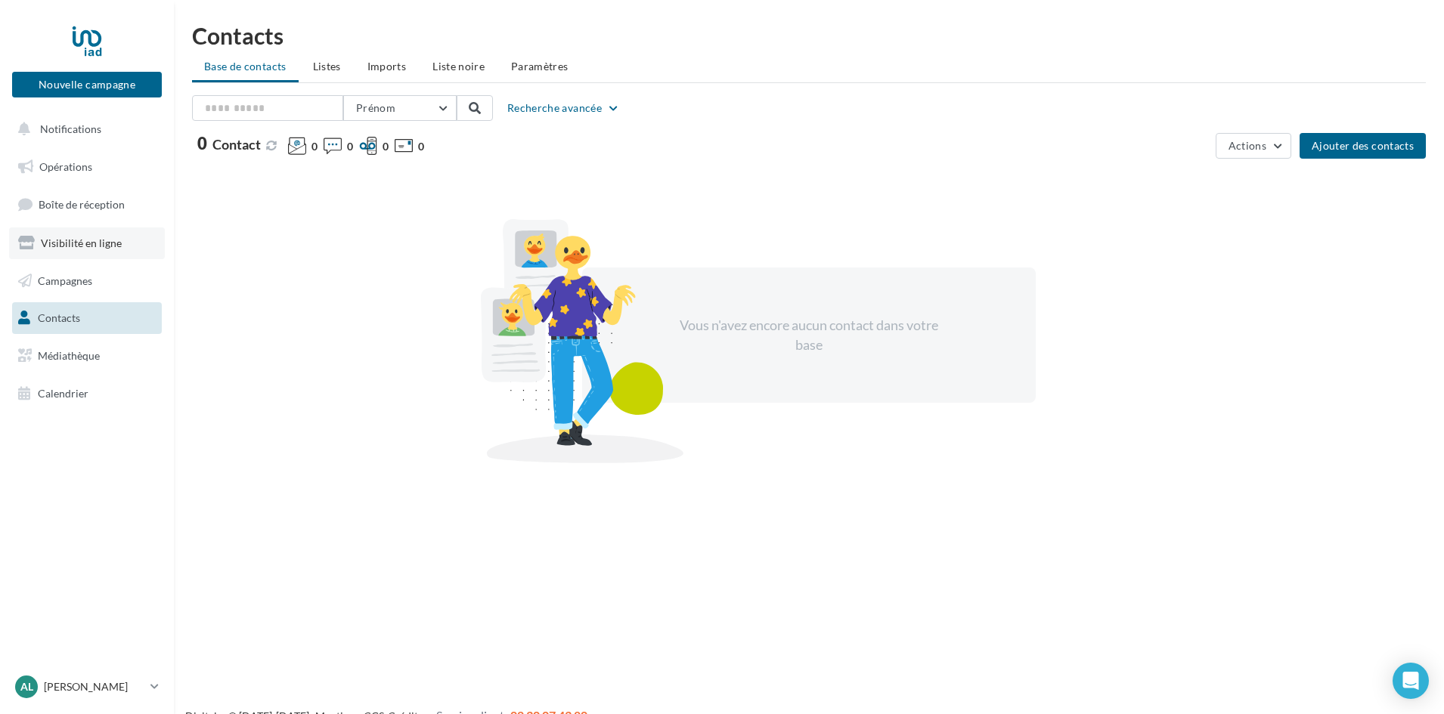
click at [67, 243] on span "Visibilité en ligne" at bounding box center [81, 243] width 81 height 13
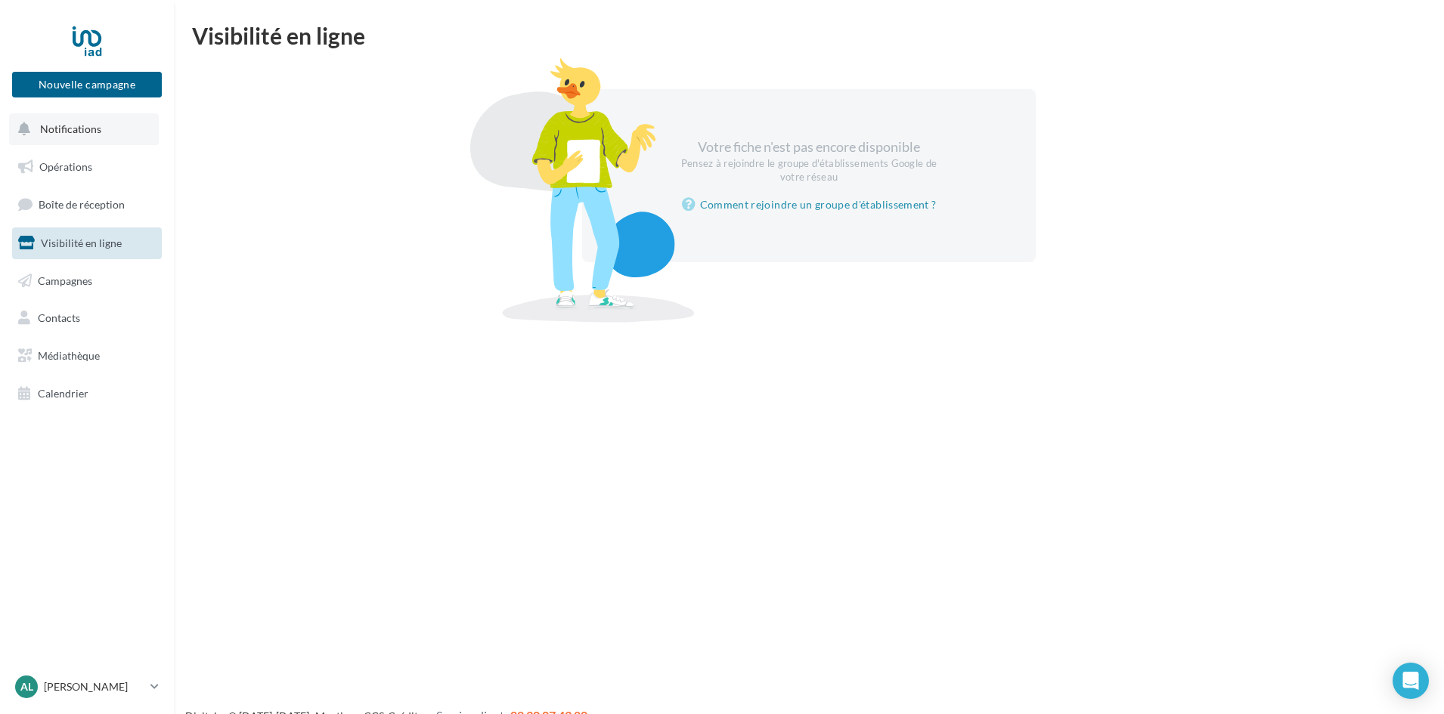
click at [60, 129] on span "Notifications" at bounding box center [70, 128] width 61 height 13
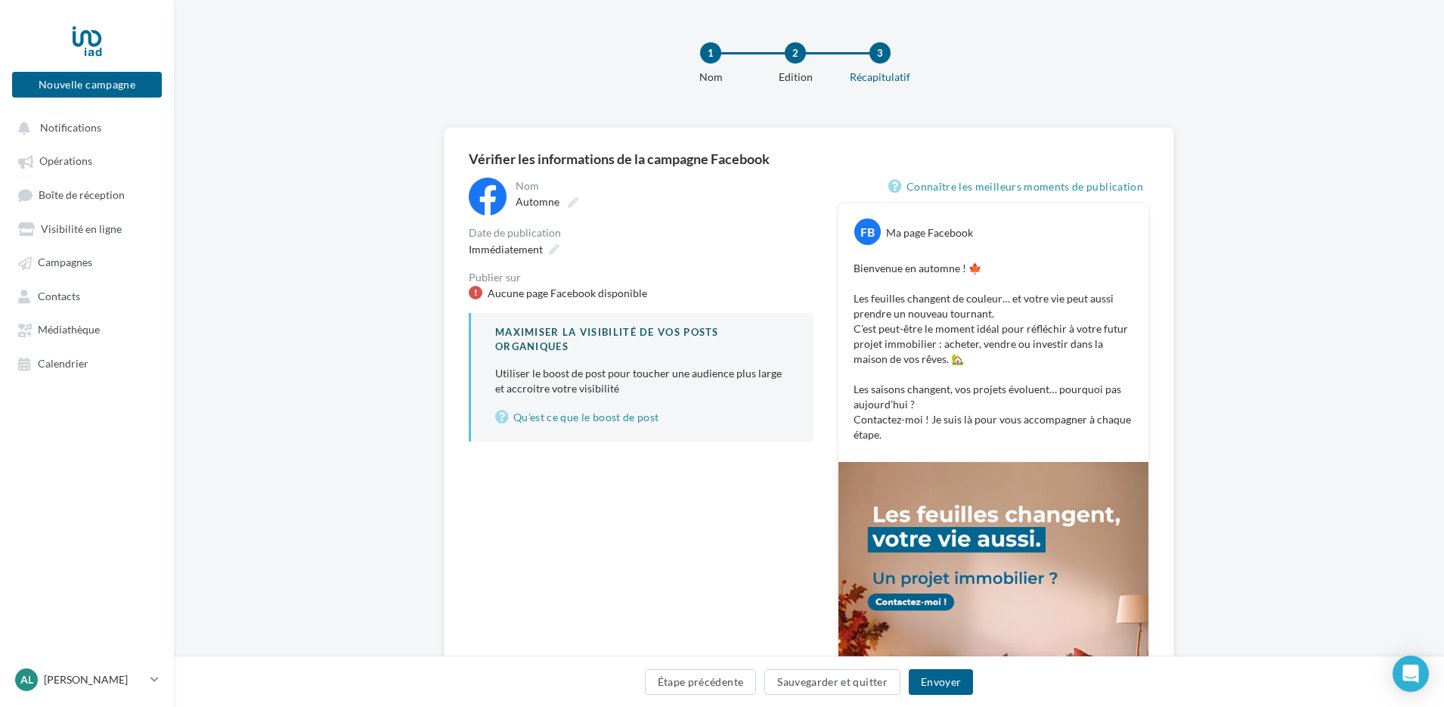
click at [546, 297] on div "Aucune page Facebook disponible" at bounding box center [568, 293] width 160 height 15
click at [502, 290] on div "Aucune page Facebook disponible" at bounding box center [568, 293] width 160 height 15
drag, startPoint x: 582, startPoint y: 290, endPoint x: 511, endPoint y: 287, distance: 71.1
click at [511, 287] on div "Aucune page Facebook disponible" at bounding box center [568, 293] width 160 height 15
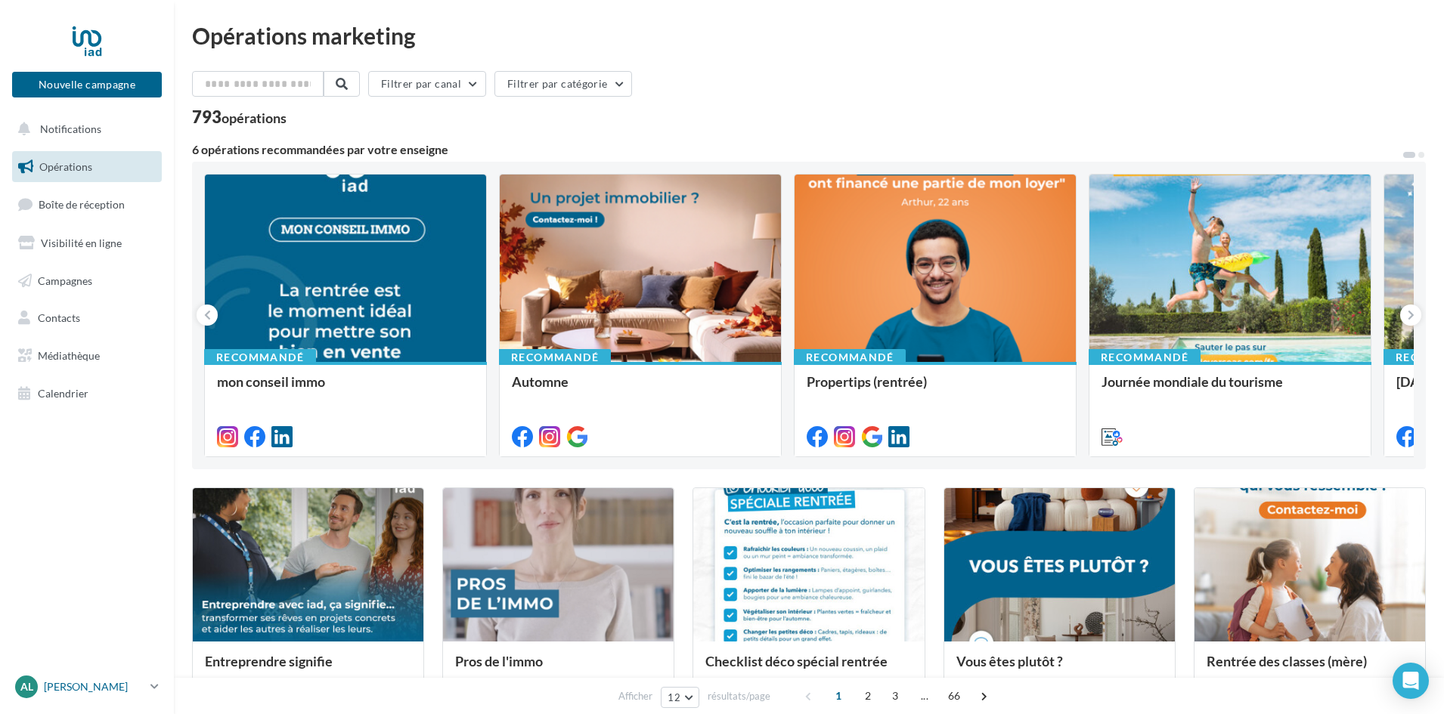
click at [117, 686] on p "[PERSON_NAME]" at bounding box center [94, 687] width 101 height 15
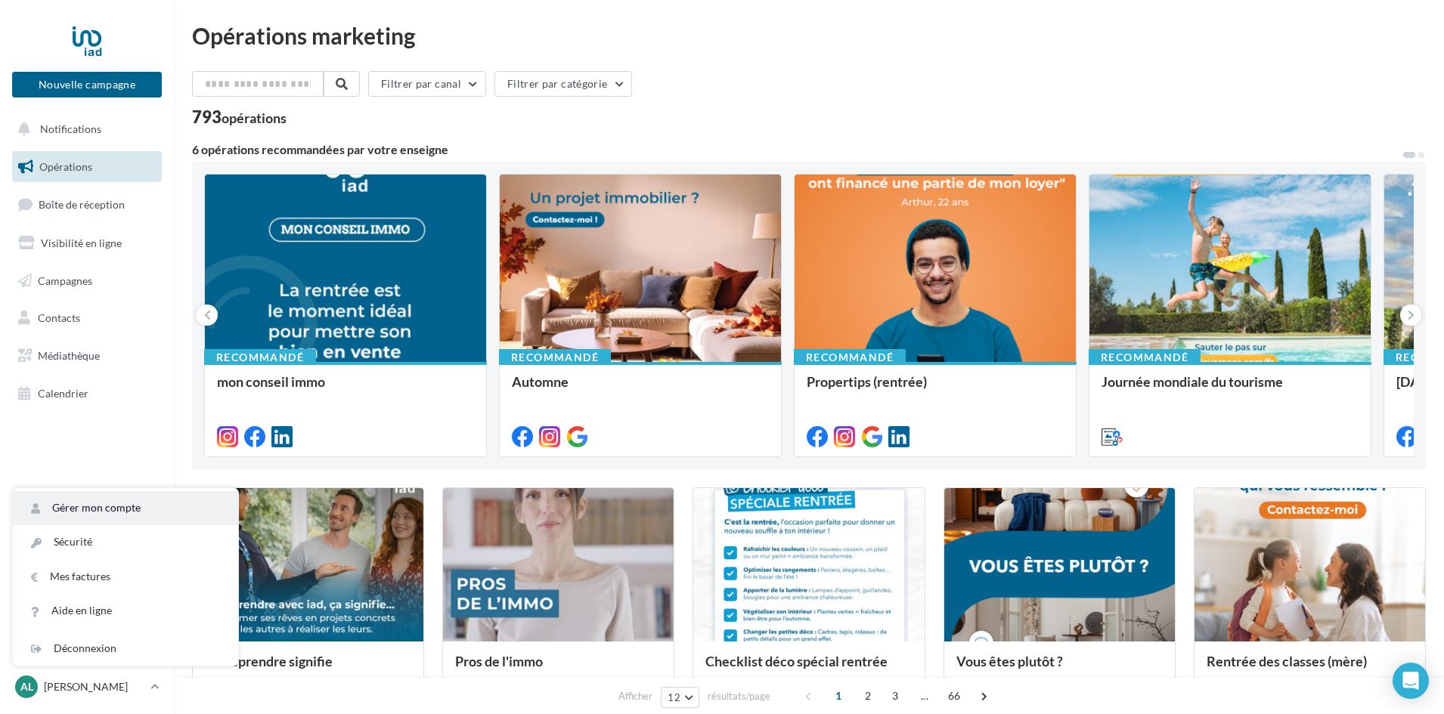
click at [79, 506] on link "Gérer mon compte" at bounding box center [125, 508] width 225 height 34
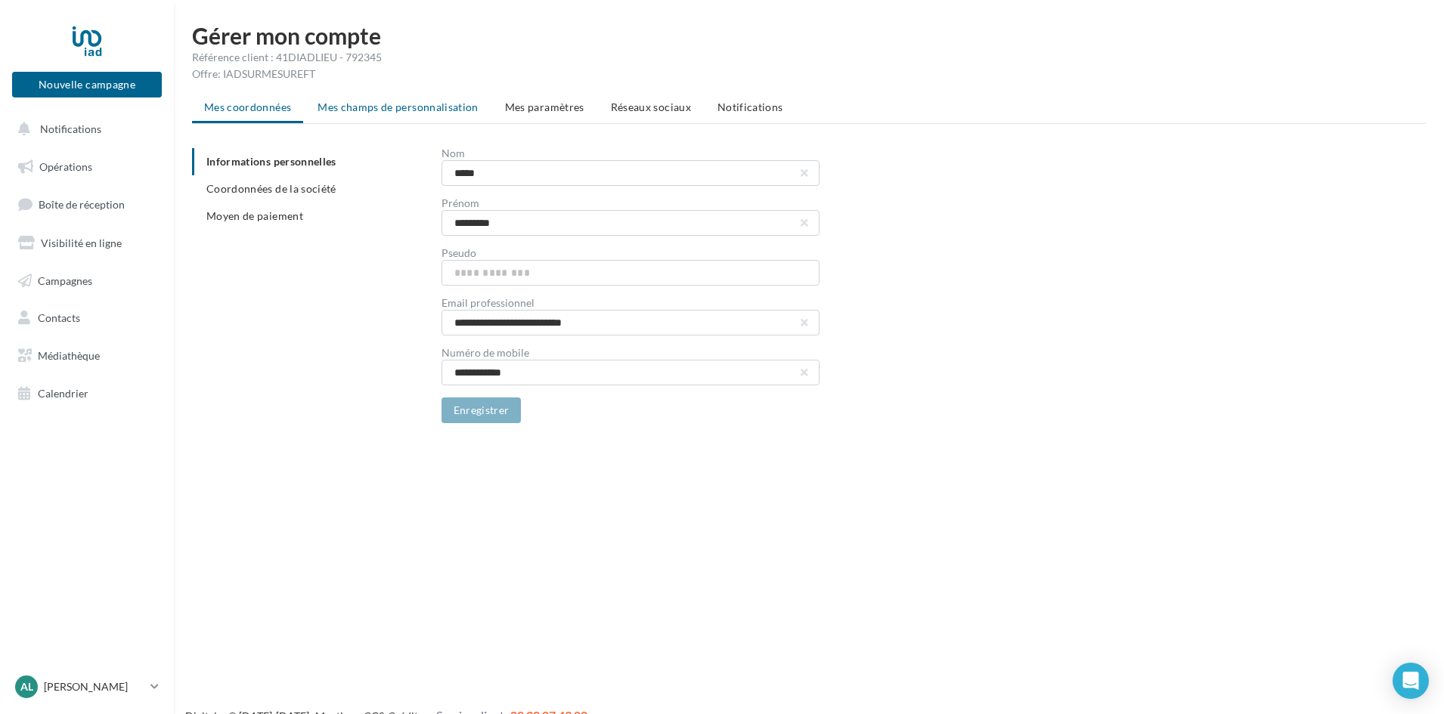
click at [383, 106] on span "Mes champs de personnalisation" at bounding box center [398, 107] width 161 height 13
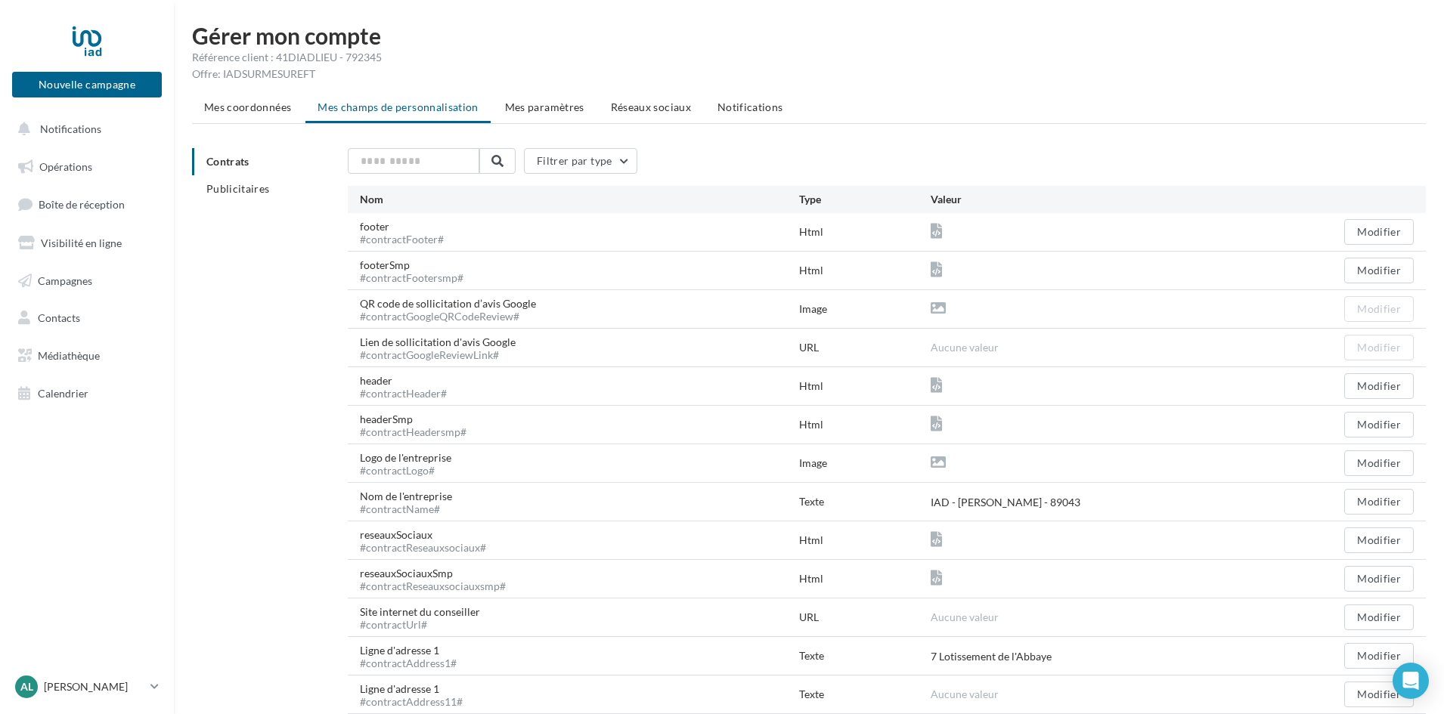
click at [939, 346] on span "Aucune valeur" at bounding box center [965, 347] width 68 height 13
click at [550, 104] on span "Mes paramètres" at bounding box center [544, 107] width 79 height 13
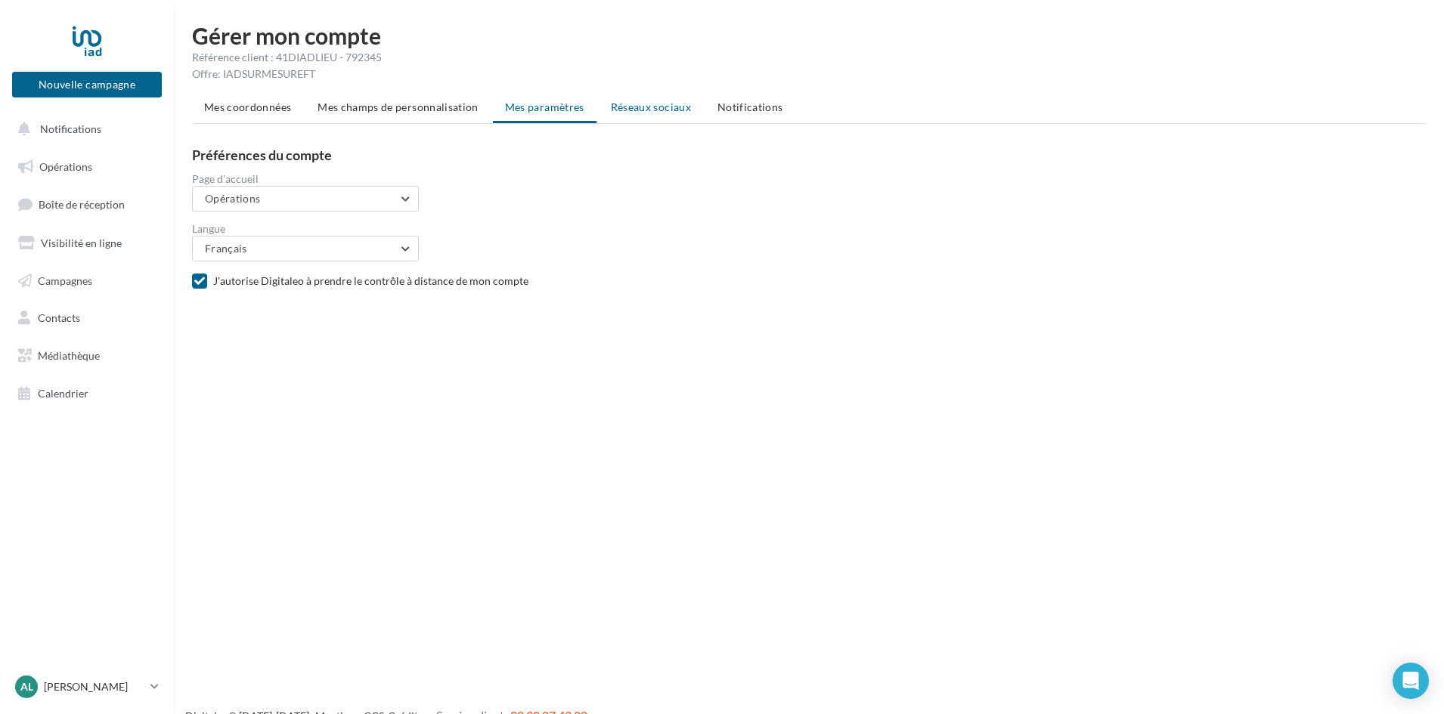
click at [674, 104] on span "Réseaux sociaux" at bounding box center [651, 107] width 80 height 13
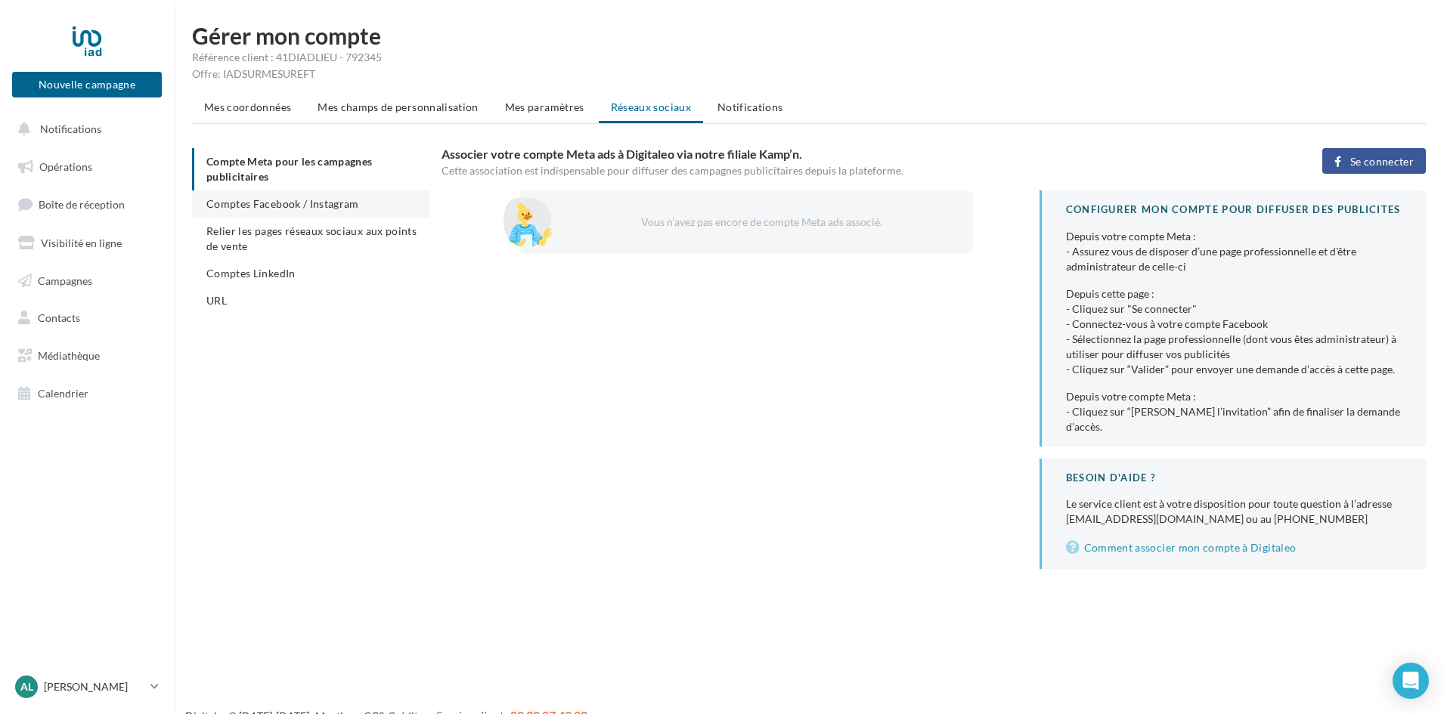
click at [291, 201] on span "Comptes Facebook / Instagram" at bounding box center [282, 203] width 153 height 13
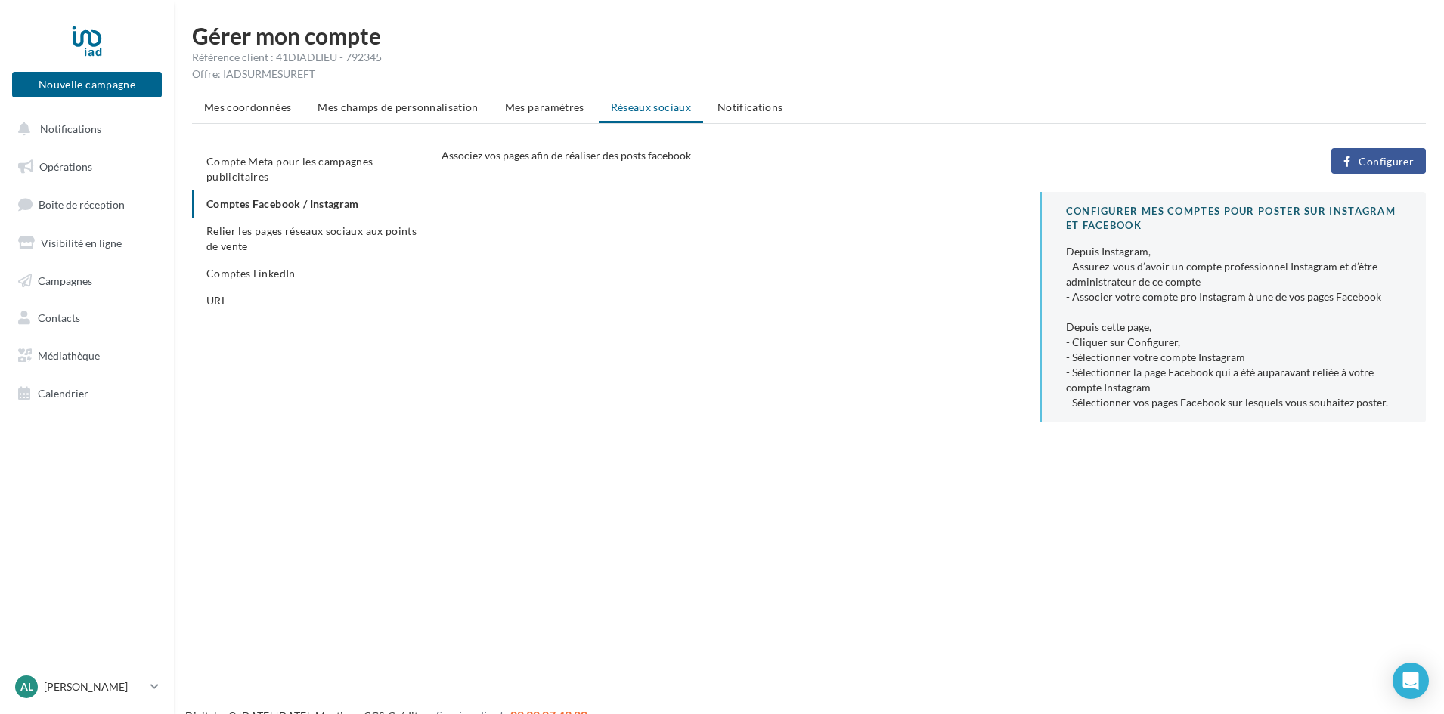
click at [1399, 158] on span "Configurer" at bounding box center [1386, 162] width 55 height 12
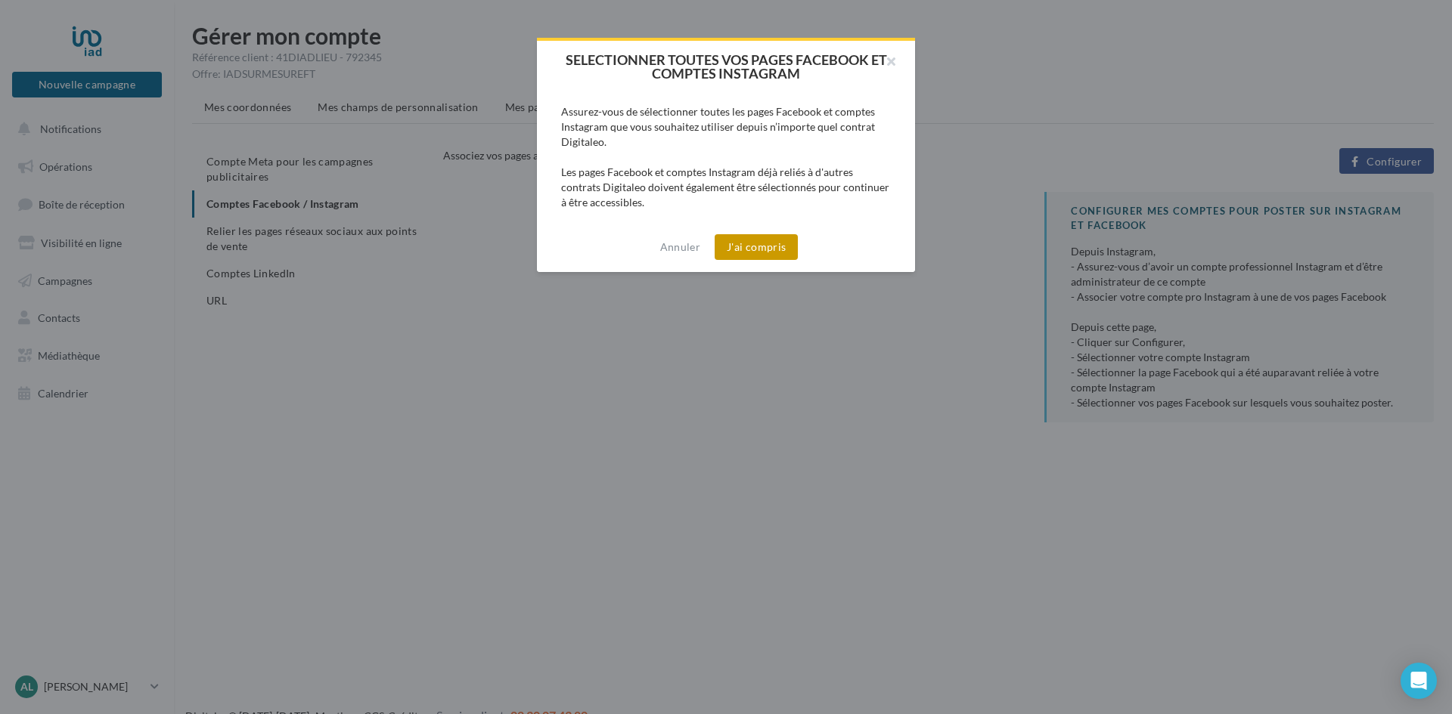
click at [746, 242] on button "J'ai compris" at bounding box center [755, 247] width 83 height 26
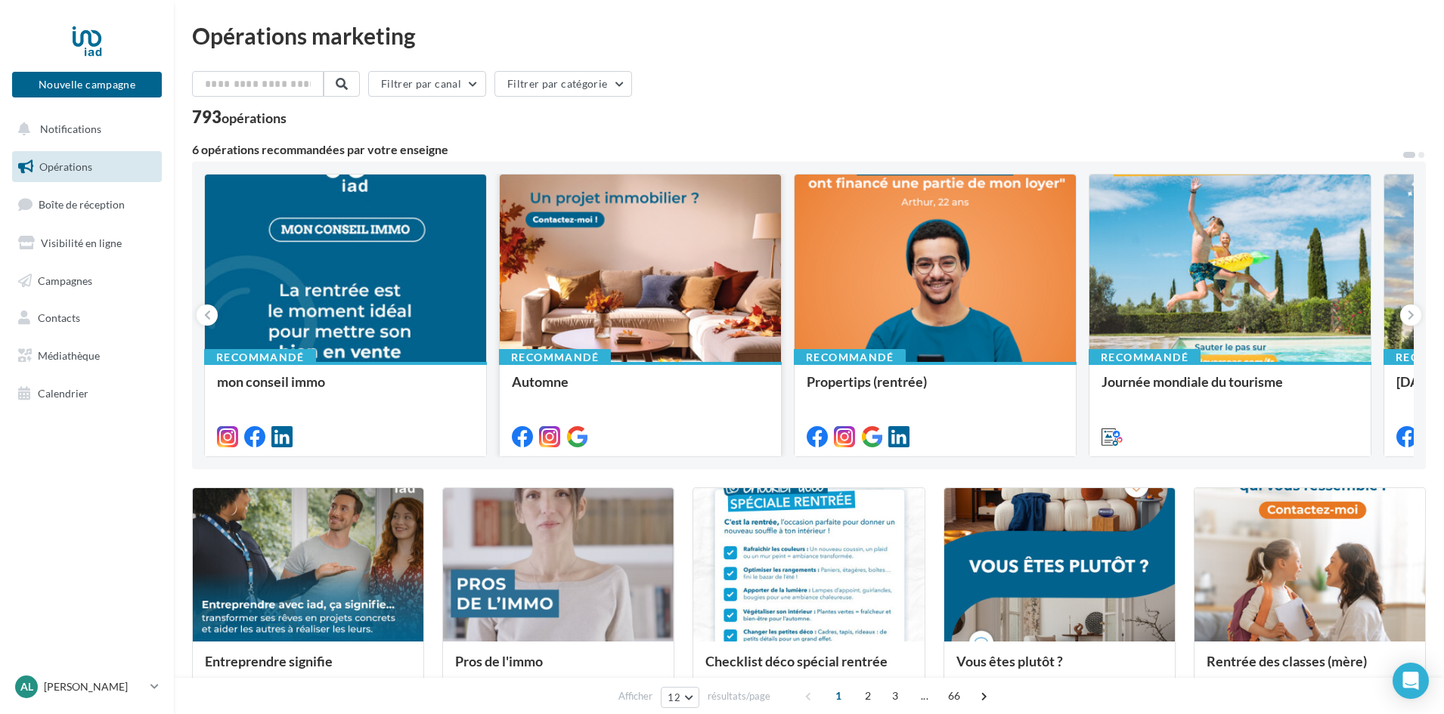
click at [672, 290] on div at bounding box center [640, 269] width 281 height 189
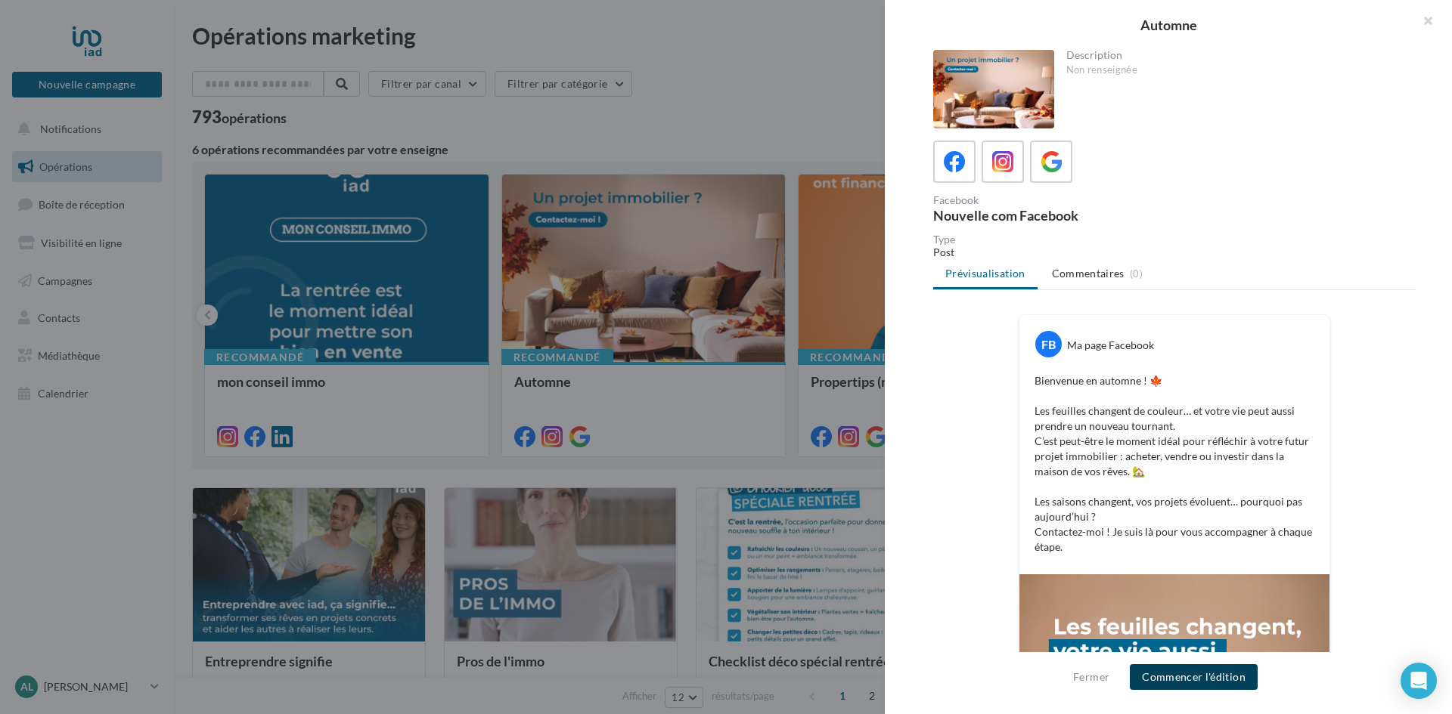
click at [1166, 677] on button "Commencer l'édition" at bounding box center [1194, 678] width 128 height 26
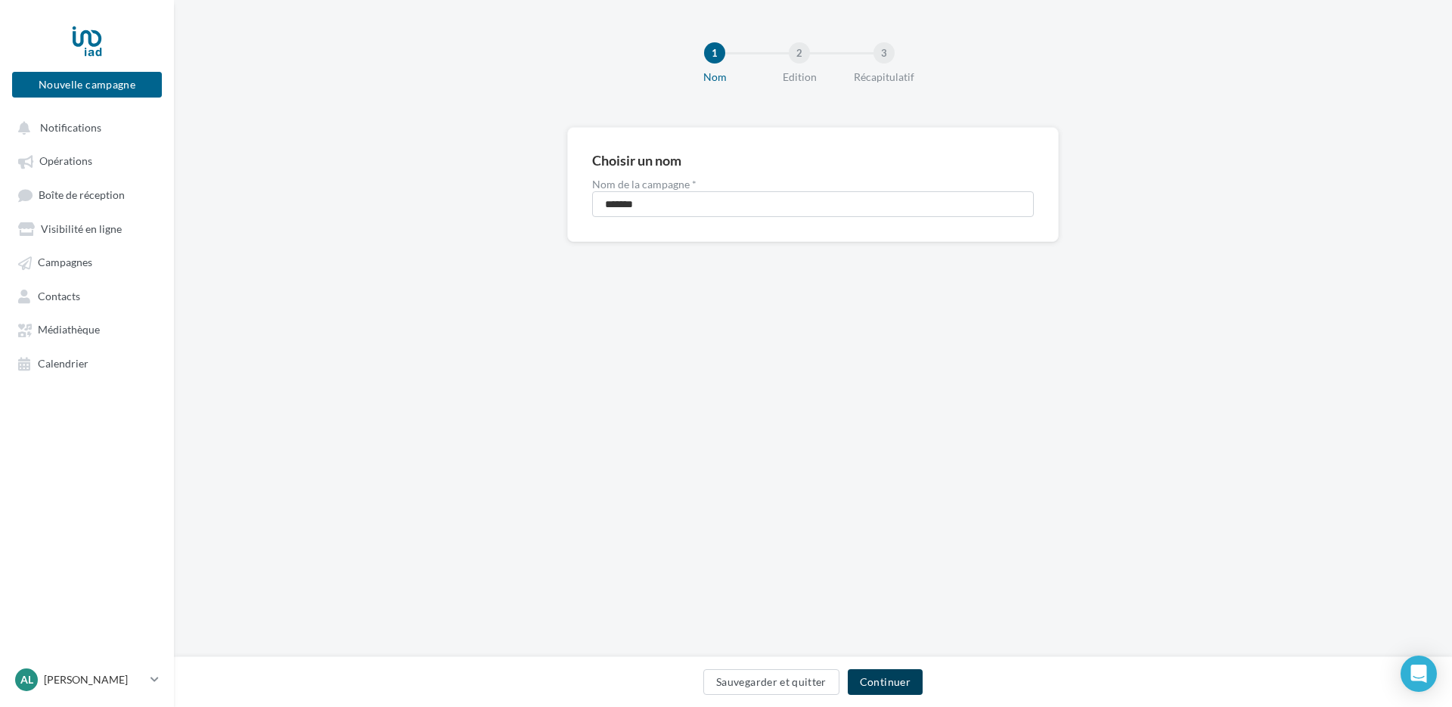
click at [904, 680] on button "Continuer" at bounding box center [885, 682] width 75 height 26
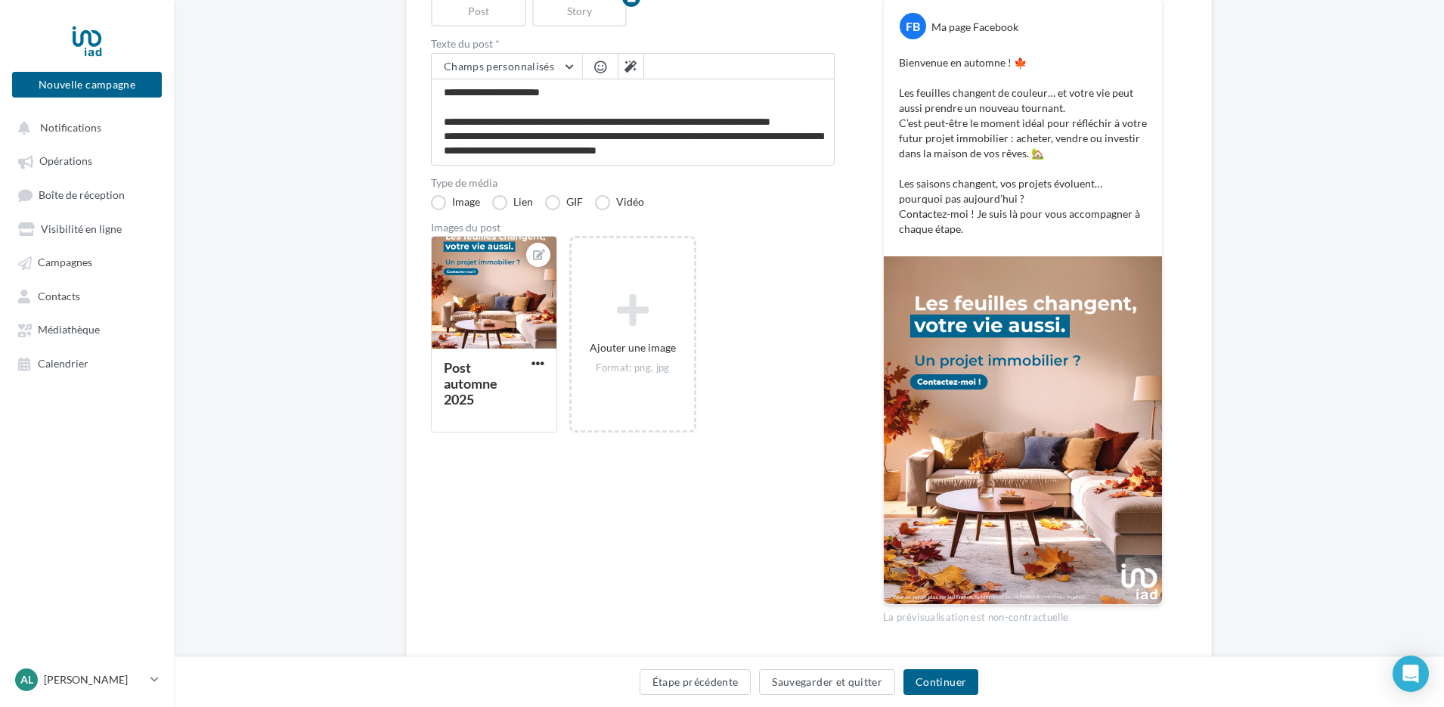
scroll to position [239, 0]
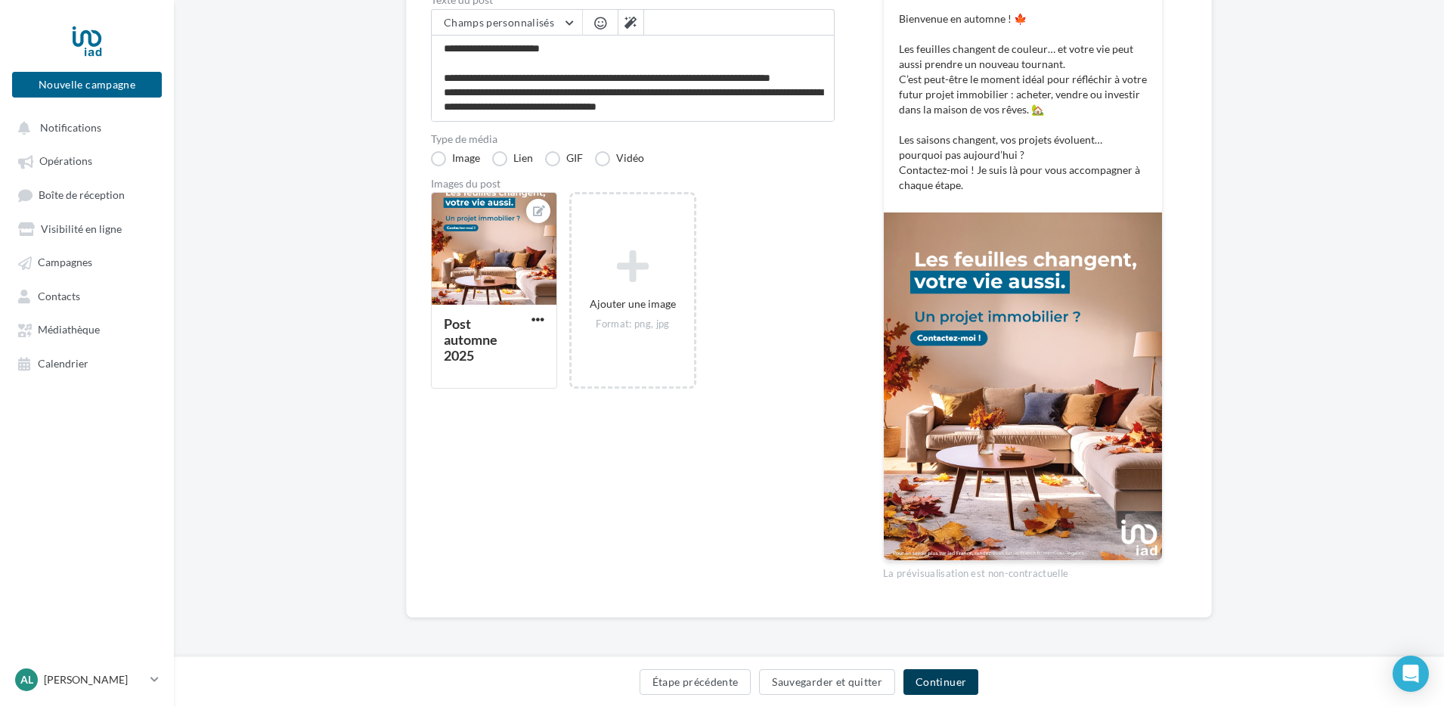
click at [955, 682] on button "Continuer" at bounding box center [941, 682] width 75 height 26
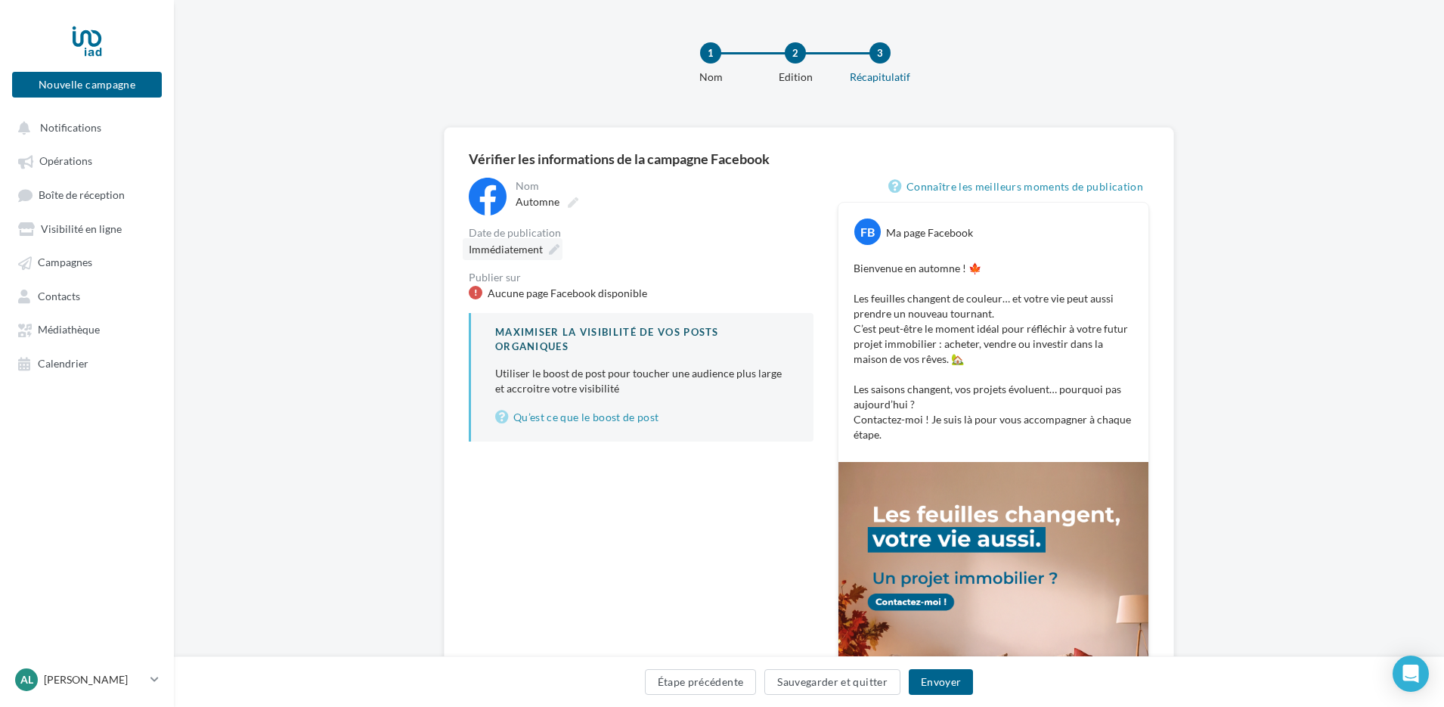
click at [546, 249] on div "Immédiatement" at bounding box center [513, 249] width 100 height 22
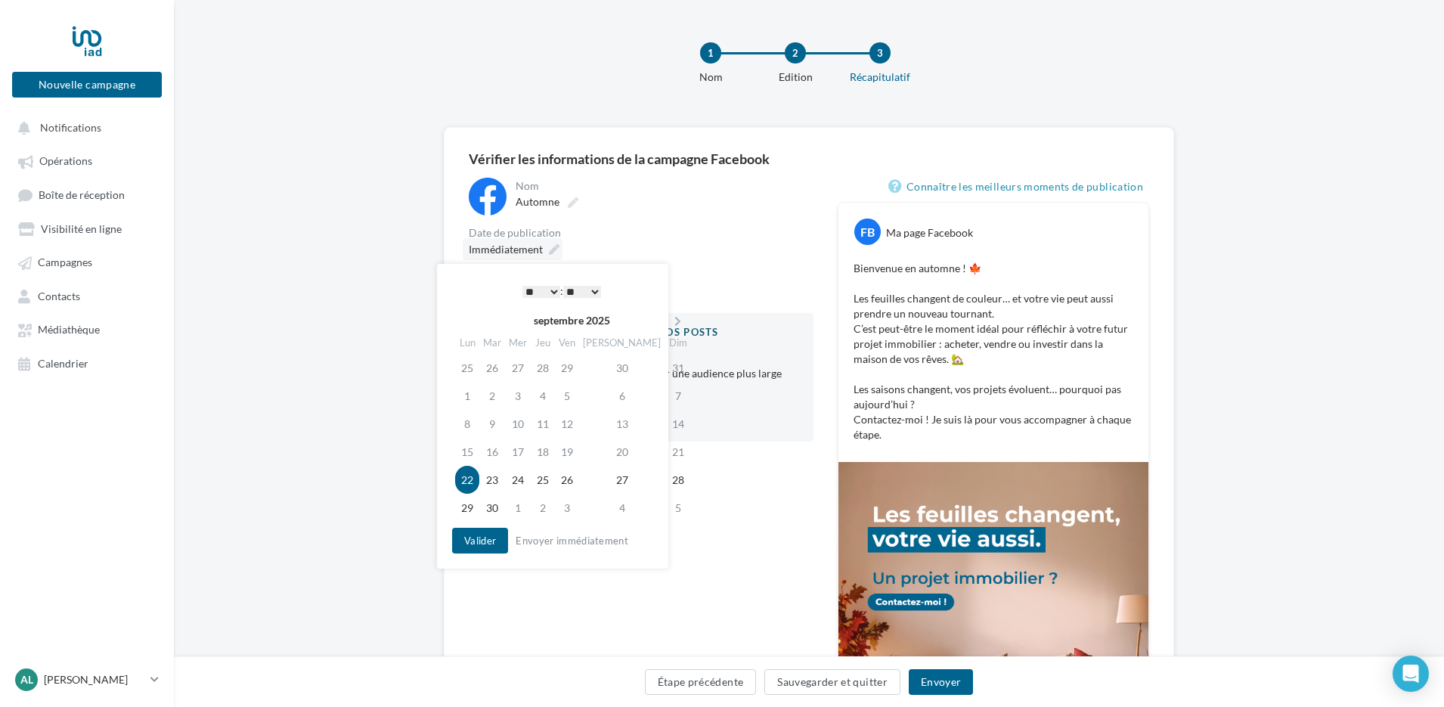
click at [546, 249] on div "Immédiatement" at bounding box center [513, 249] width 100 height 22
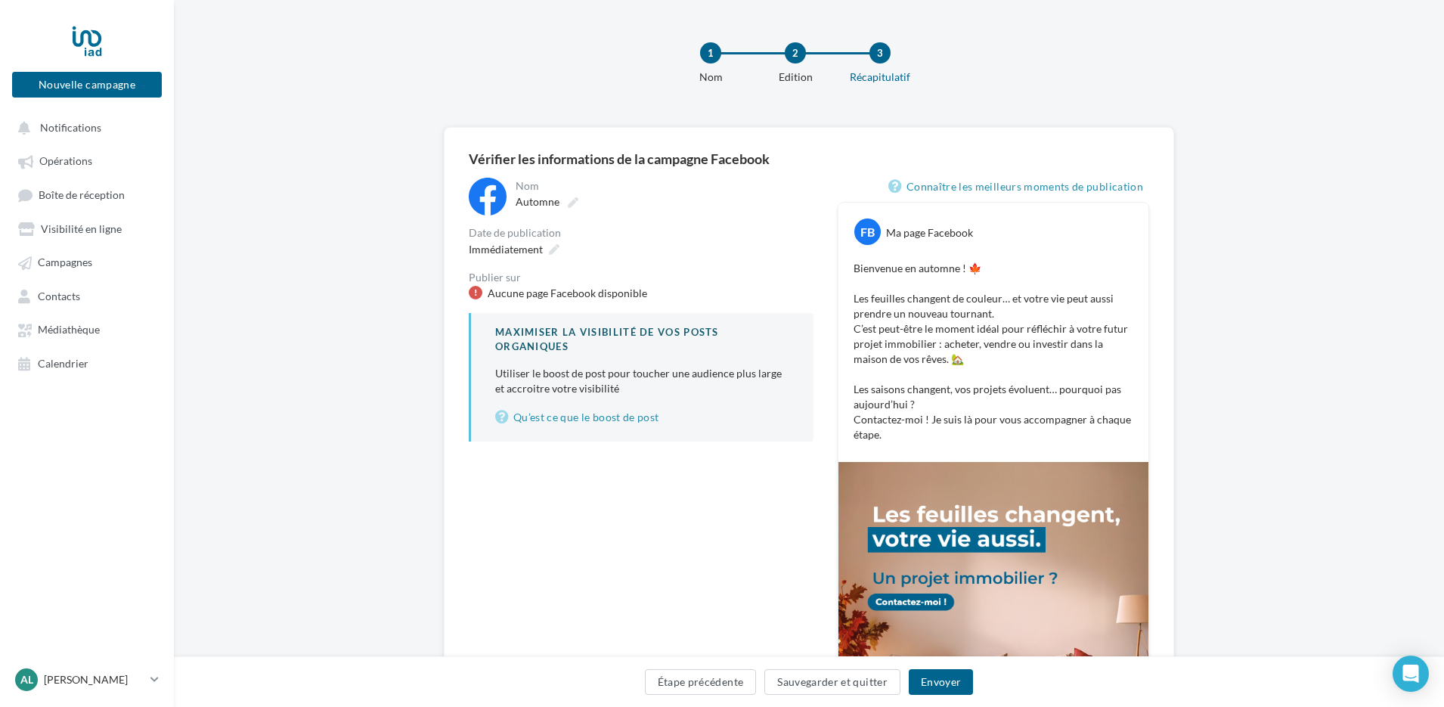
click at [552, 293] on div "Aucune page Facebook disponible" at bounding box center [568, 293] width 160 height 15
click at [476, 287] on div at bounding box center [476, 293] width 14 height 14
click at [476, 289] on div at bounding box center [476, 293] width 14 height 14
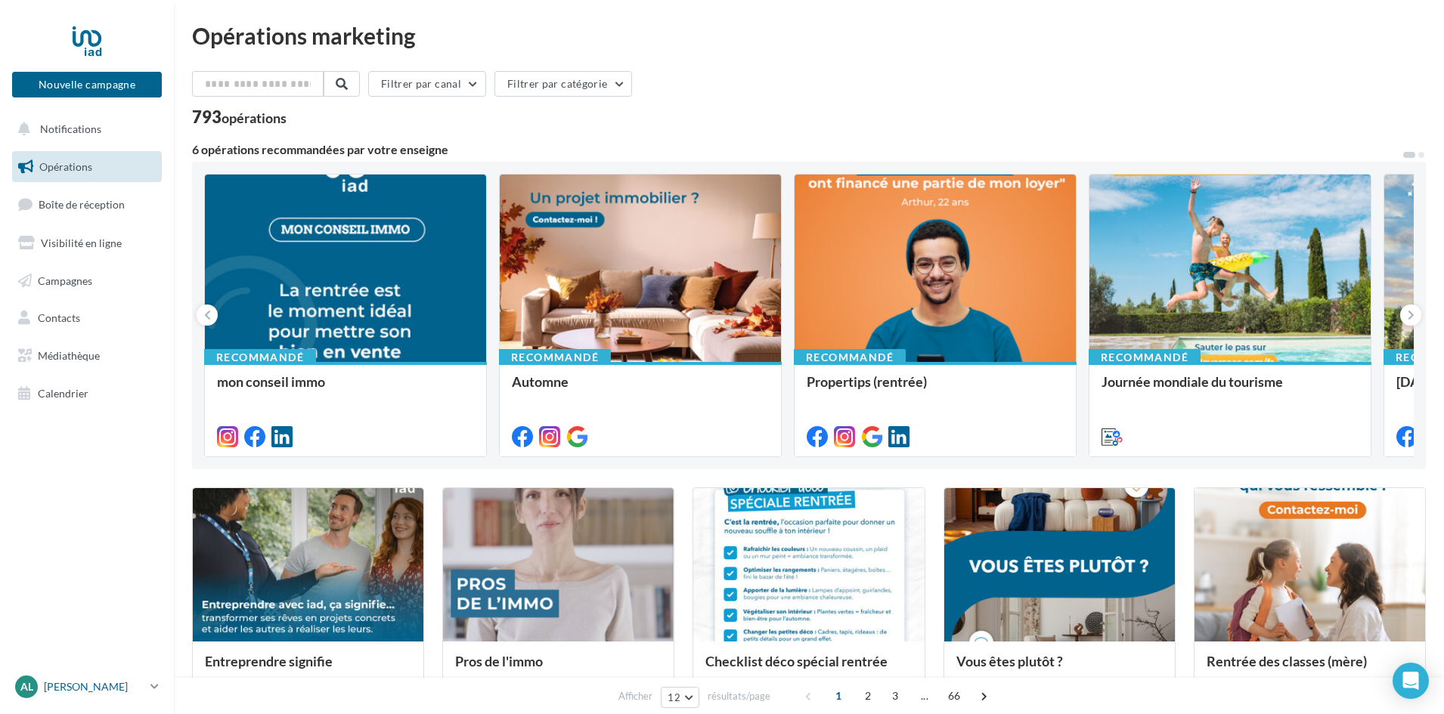
click at [88, 687] on p "[PERSON_NAME]" at bounding box center [94, 687] width 101 height 15
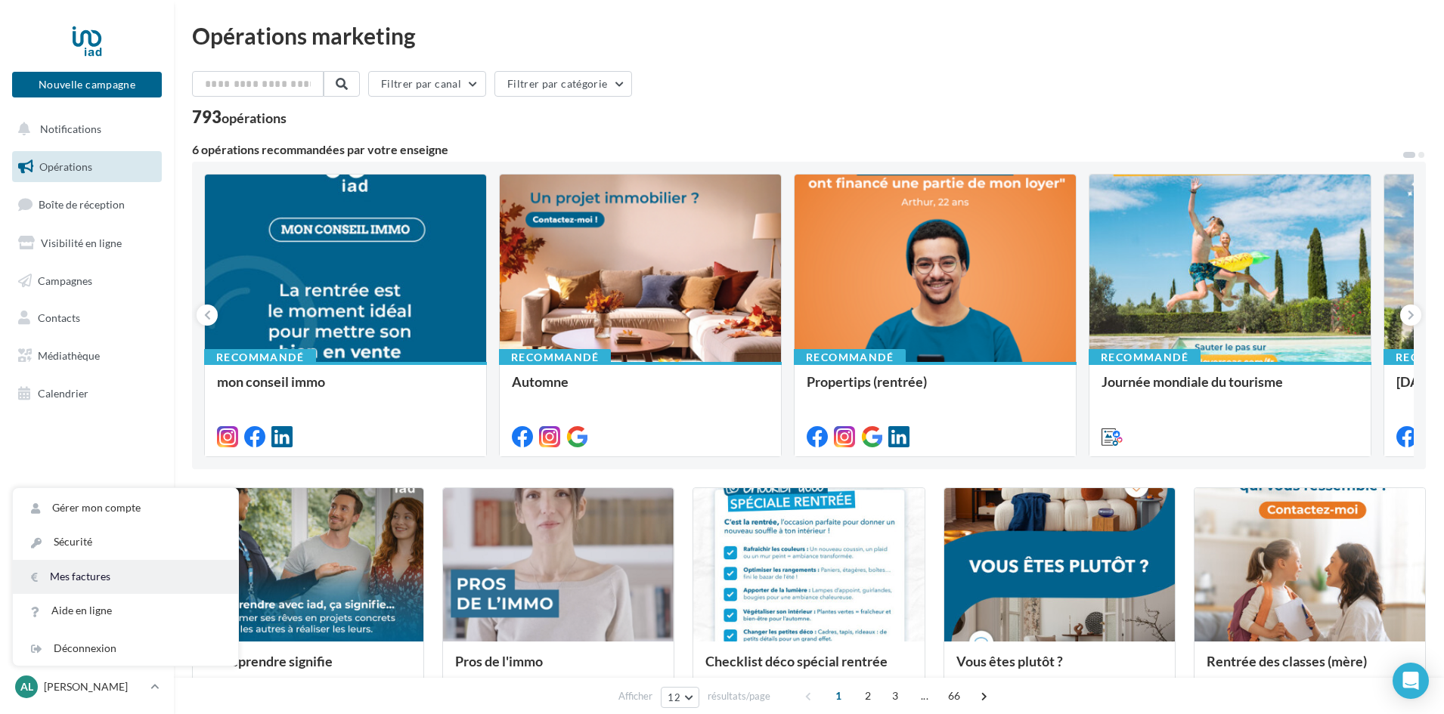
click at [108, 573] on link "Mes factures" at bounding box center [125, 577] width 225 height 34
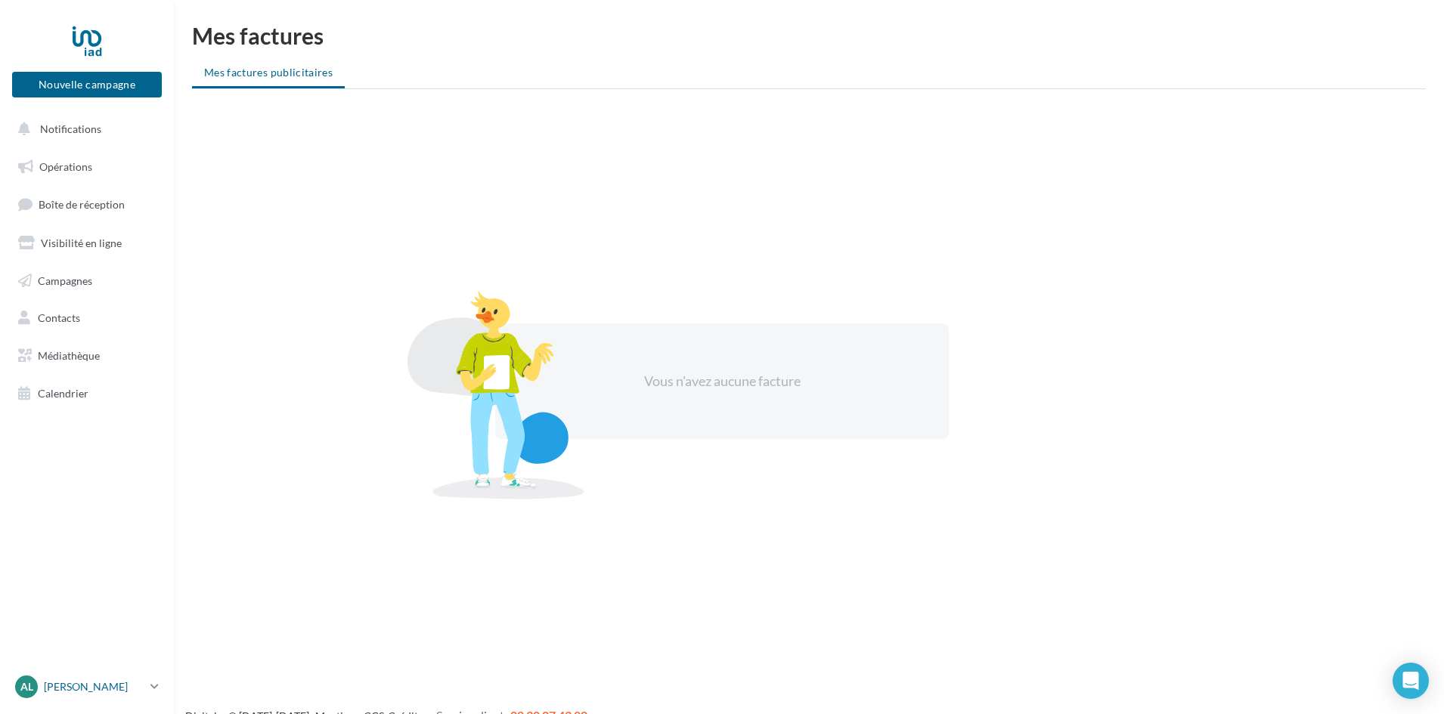
click at [84, 681] on p "[PERSON_NAME]" at bounding box center [94, 687] width 101 height 15
click at [106, 504] on link "Gérer mon compte" at bounding box center [125, 508] width 225 height 34
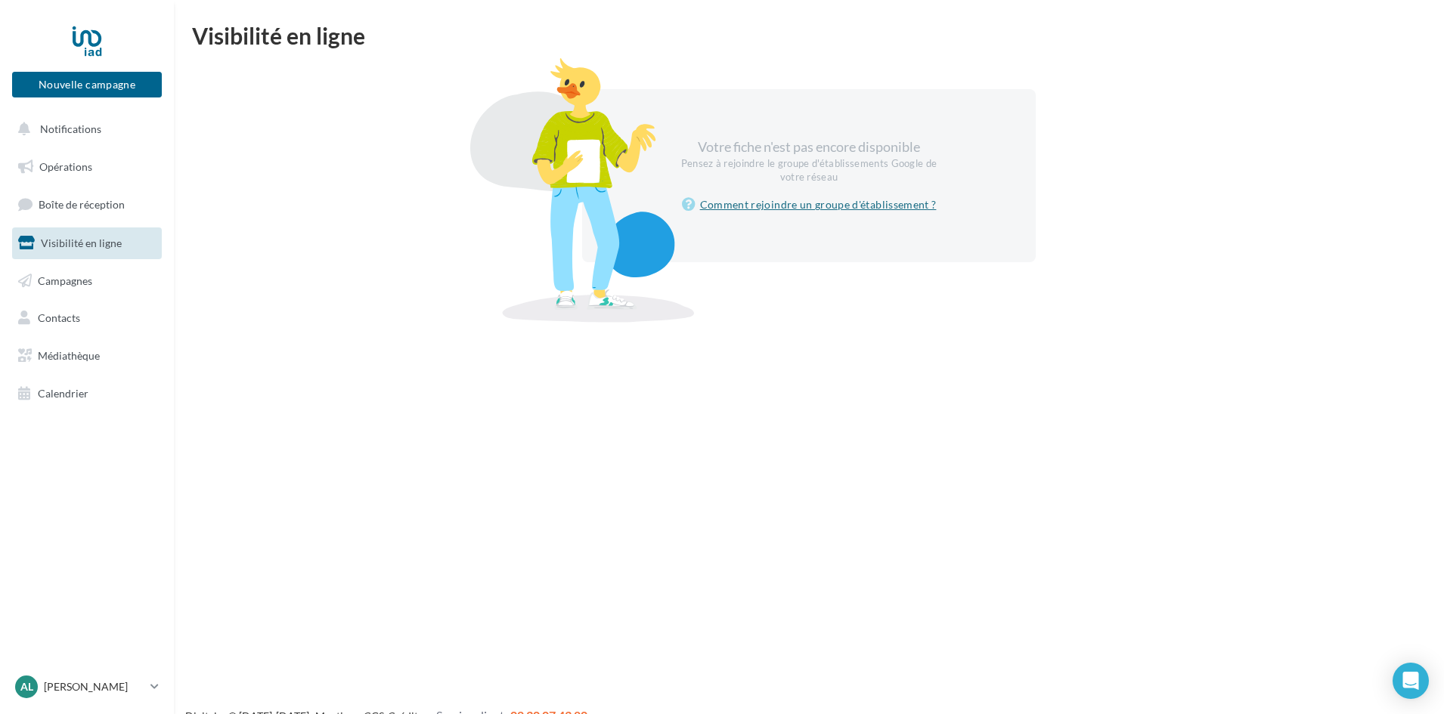
click at [814, 206] on link "Comment rejoindre un groupe d'établissement ?" at bounding box center [809, 205] width 255 height 18
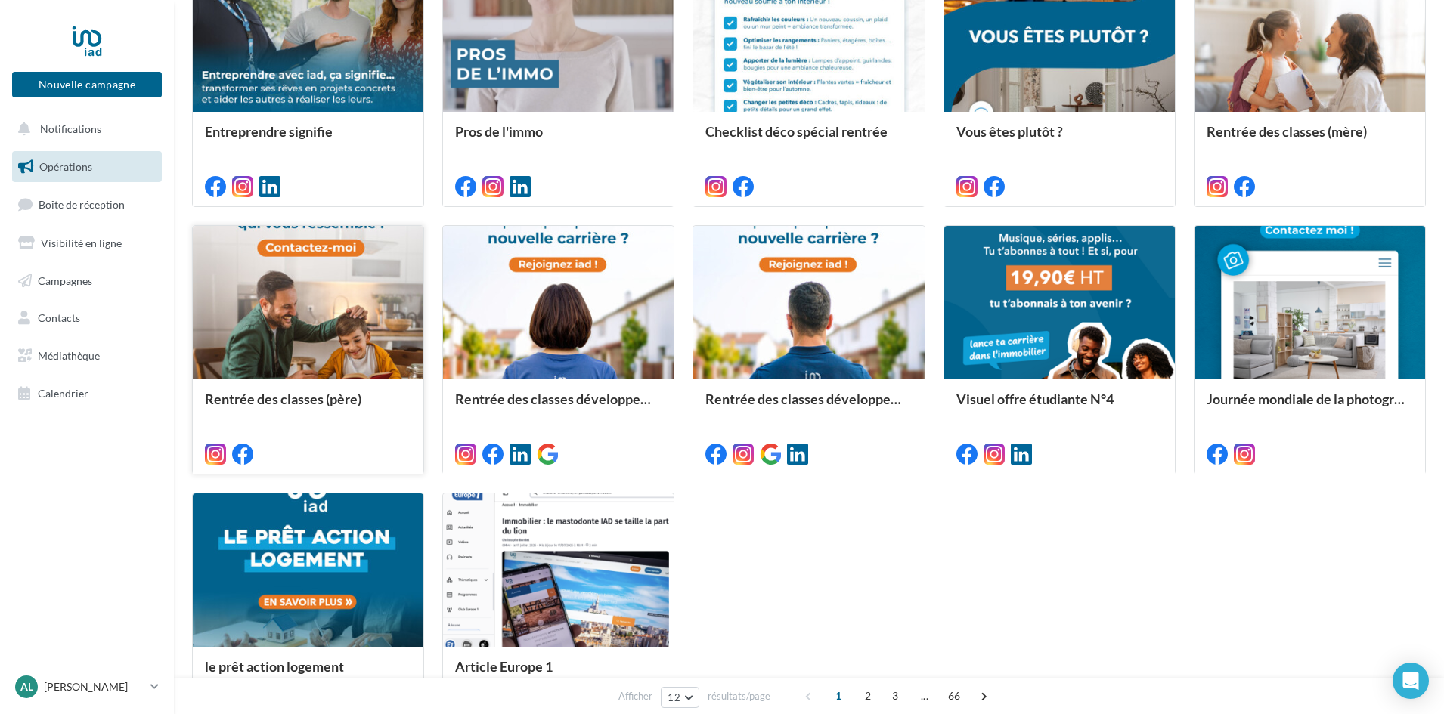
scroll to position [683, 0]
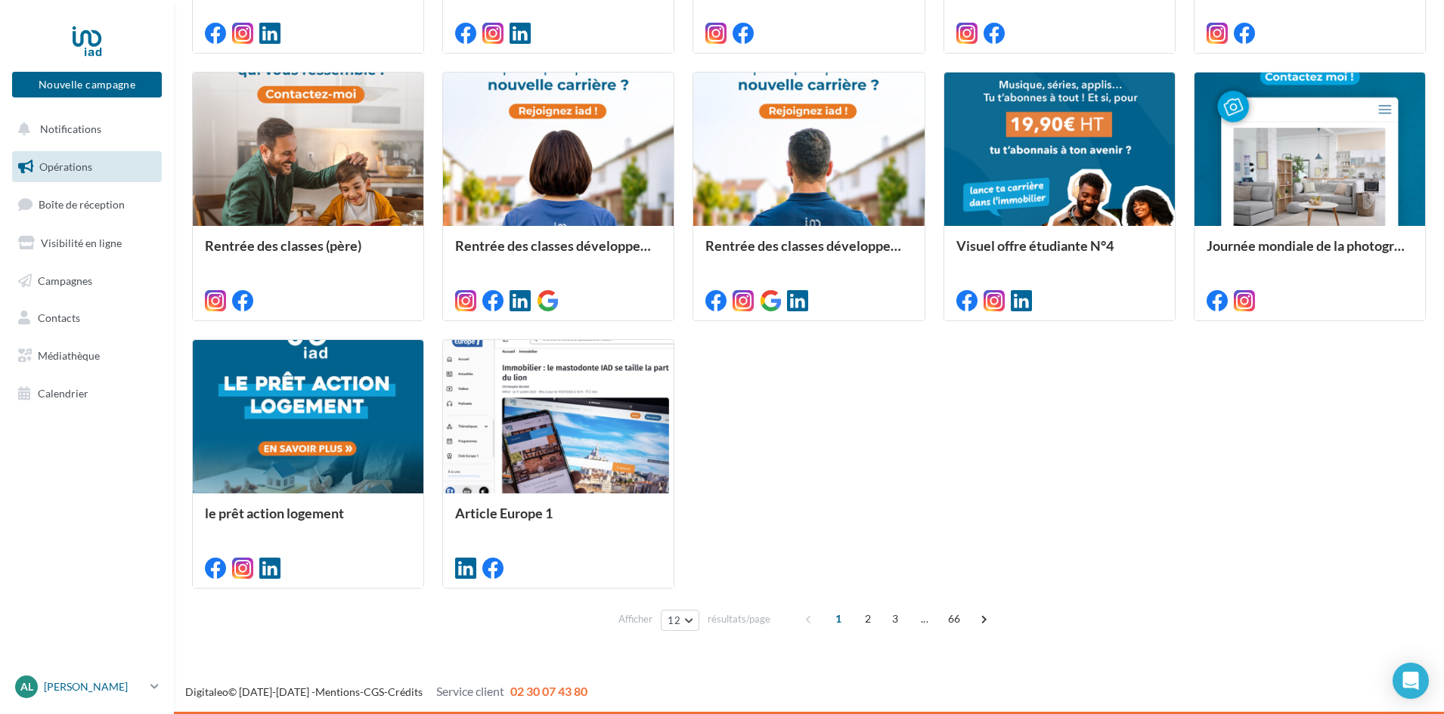
click at [55, 690] on p "[PERSON_NAME]" at bounding box center [94, 687] width 101 height 15
click at [83, 505] on link "Gérer mon compte" at bounding box center [125, 508] width 225 height 34
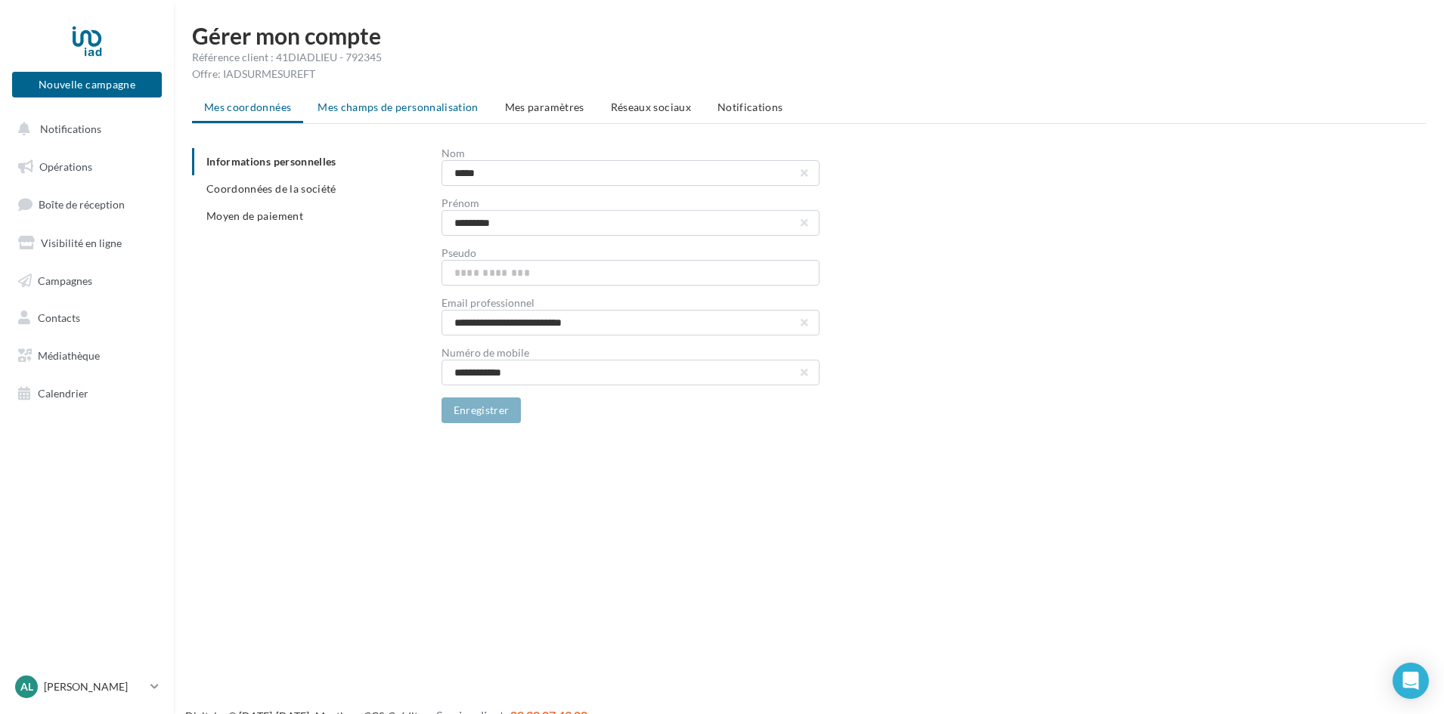
click at [370, 101] on span "Mes champs de personnalisation" at bounding box center [398, 107] width 161 height 13
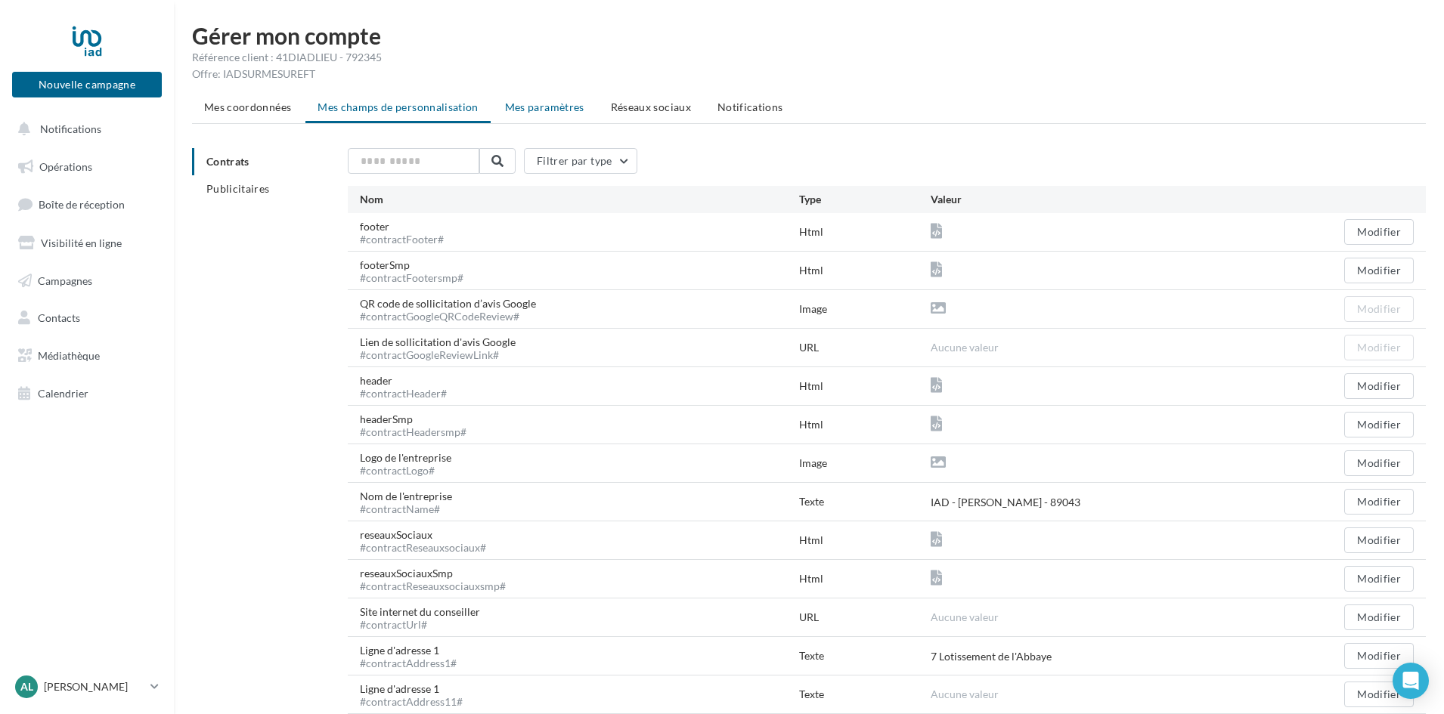
click at [552, 101] on span "Mes paramètres" at bounding box center [544, 107] width 79 height 13
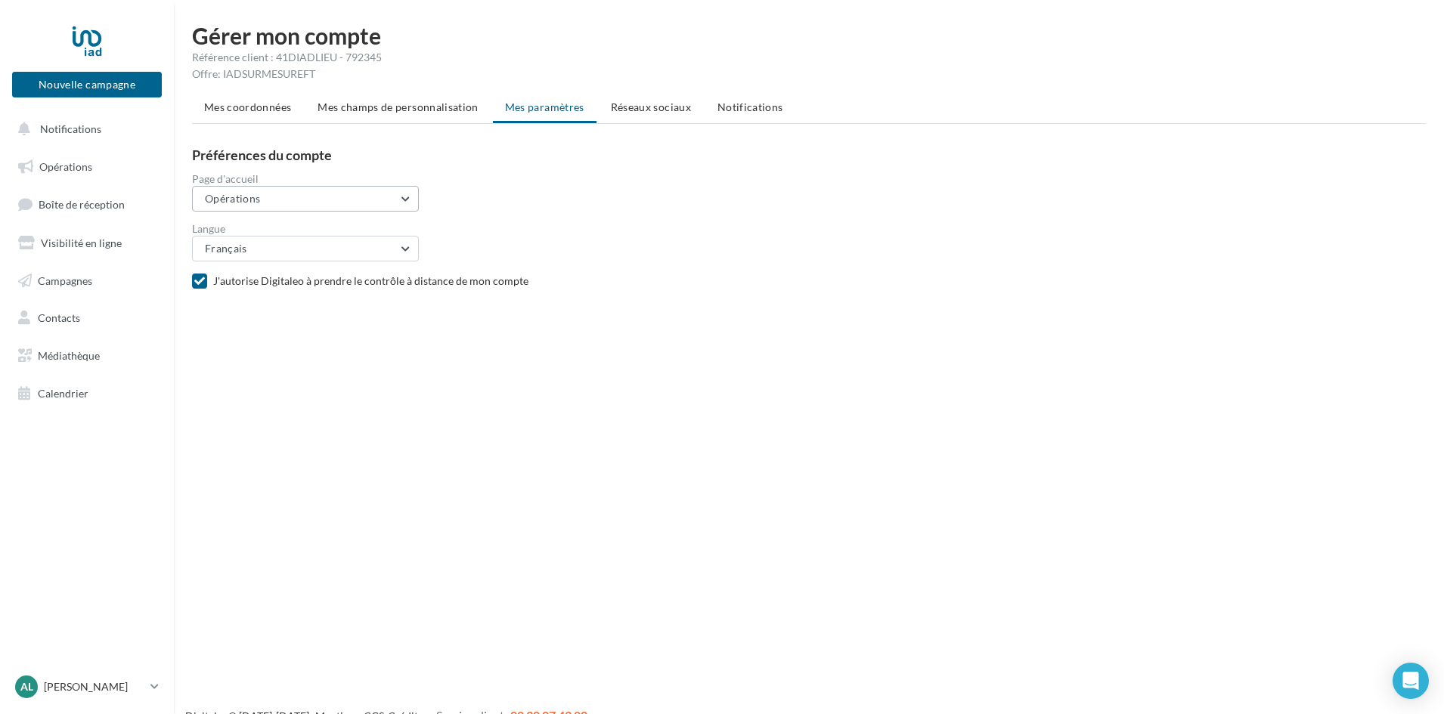
click at [368, 192] on button "Opérations" at bounding box center [305, 199] width 227 height 26
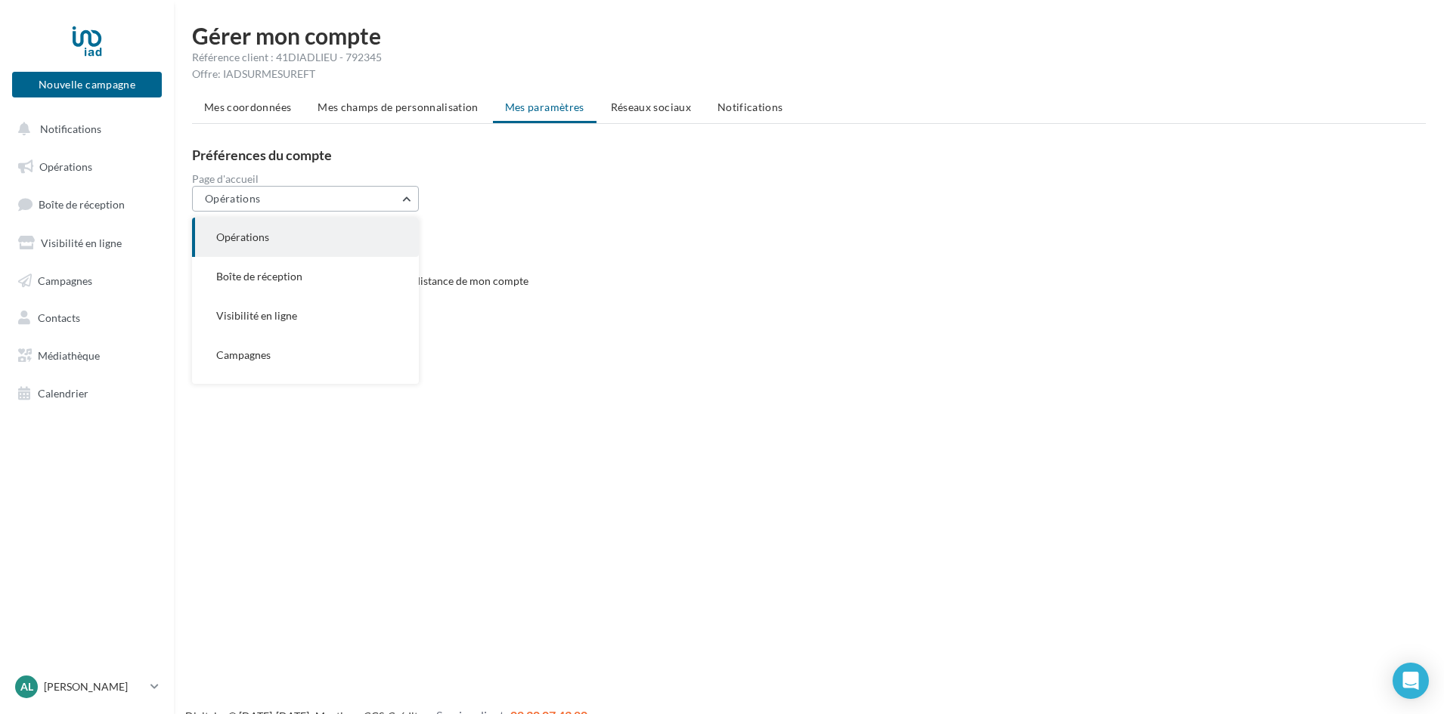
click at [369, 192] on button "Opérations" at bounding box center [305, 199] width 227 height 26
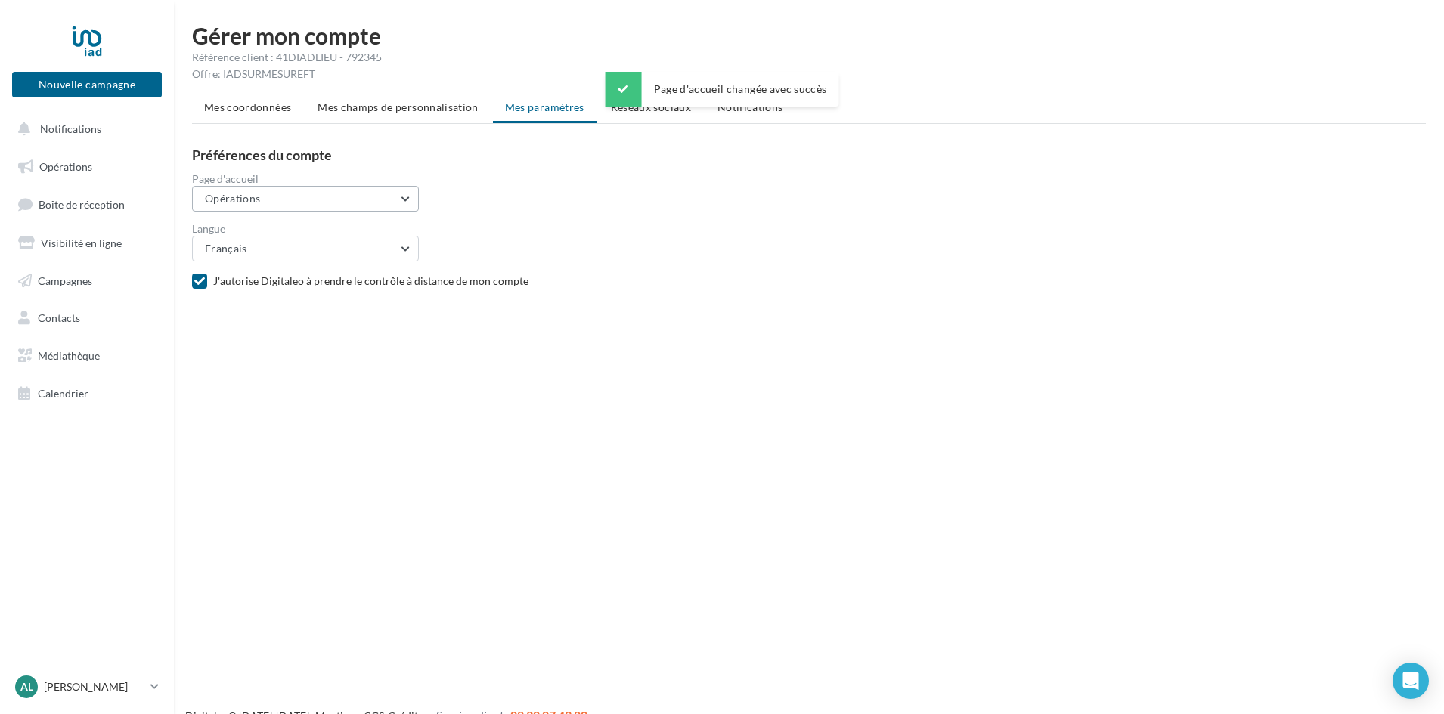
click at [371, 192] on button "Opérations" at bounding box center [305, 199] width 227 height 26
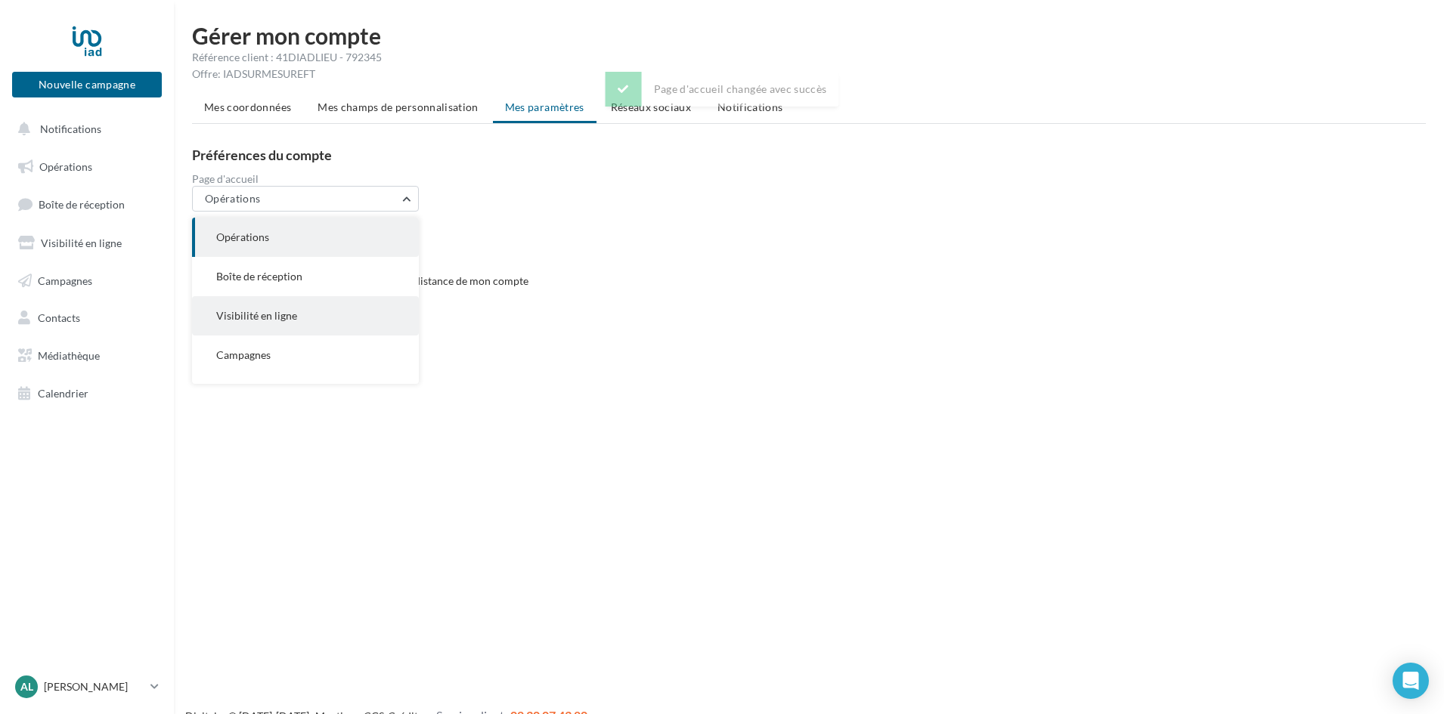
click at [271, 317] on span "Visibilité en ligne" at bounding box center [256, 315] width 81 height 13
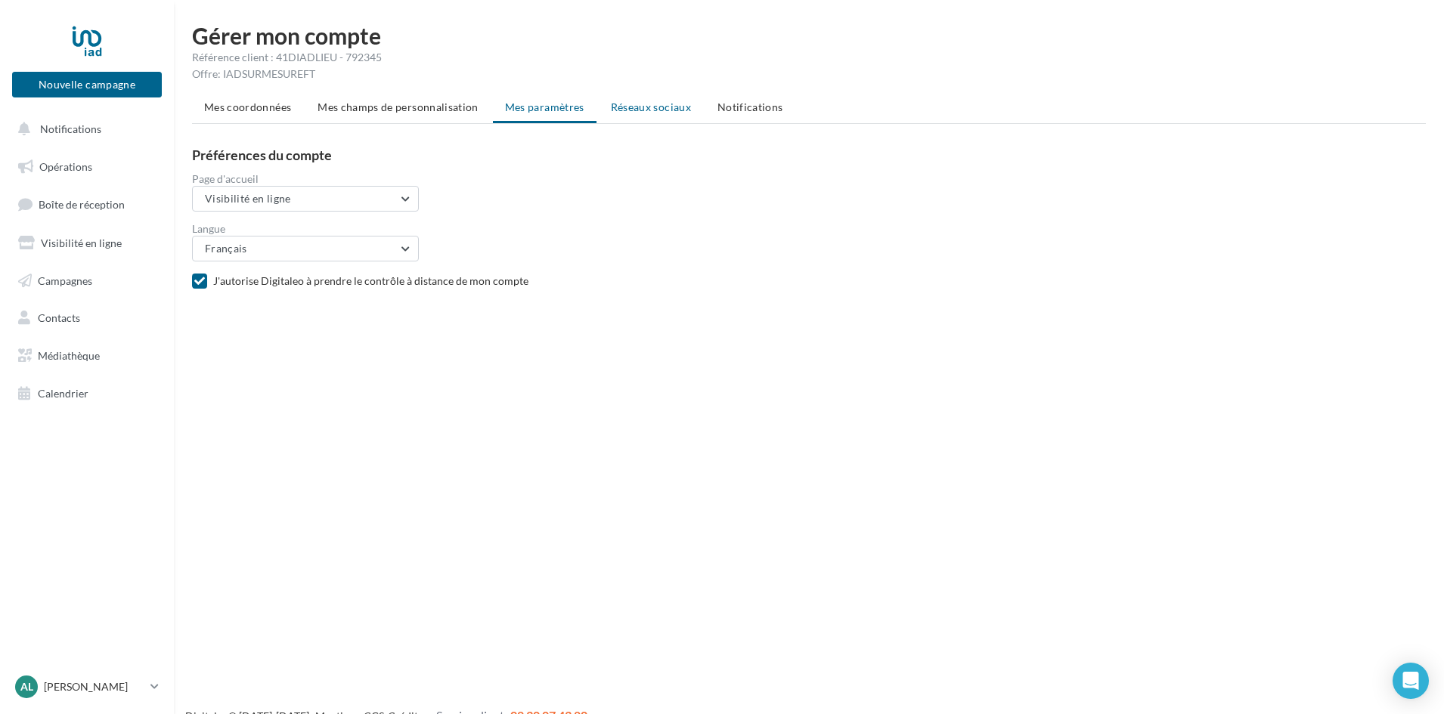
click at [622, 110] on span "Réseaux sociaux" at bounding box center [651, 107] width 80 height 13
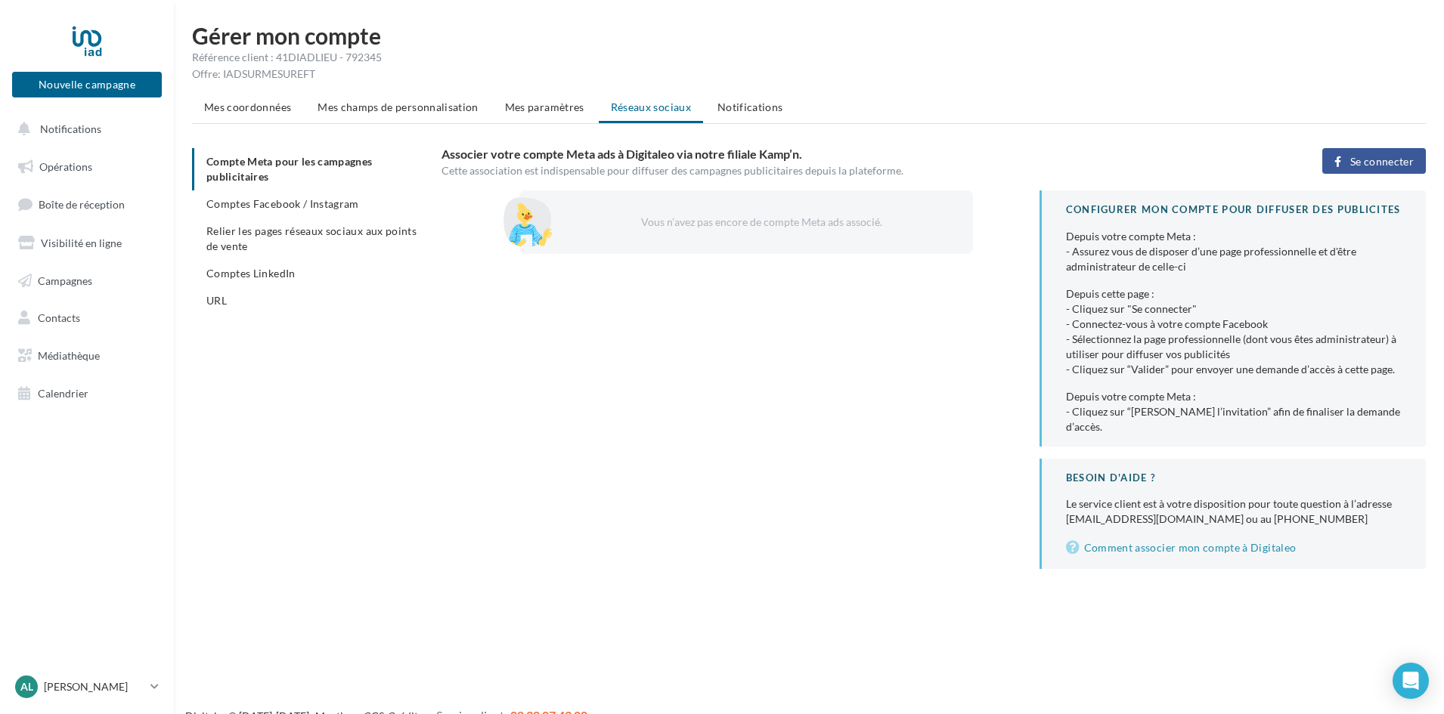
click at [1358, 161] on span "Se connecter" at bounding box center [1382, 162] width 64 height 12
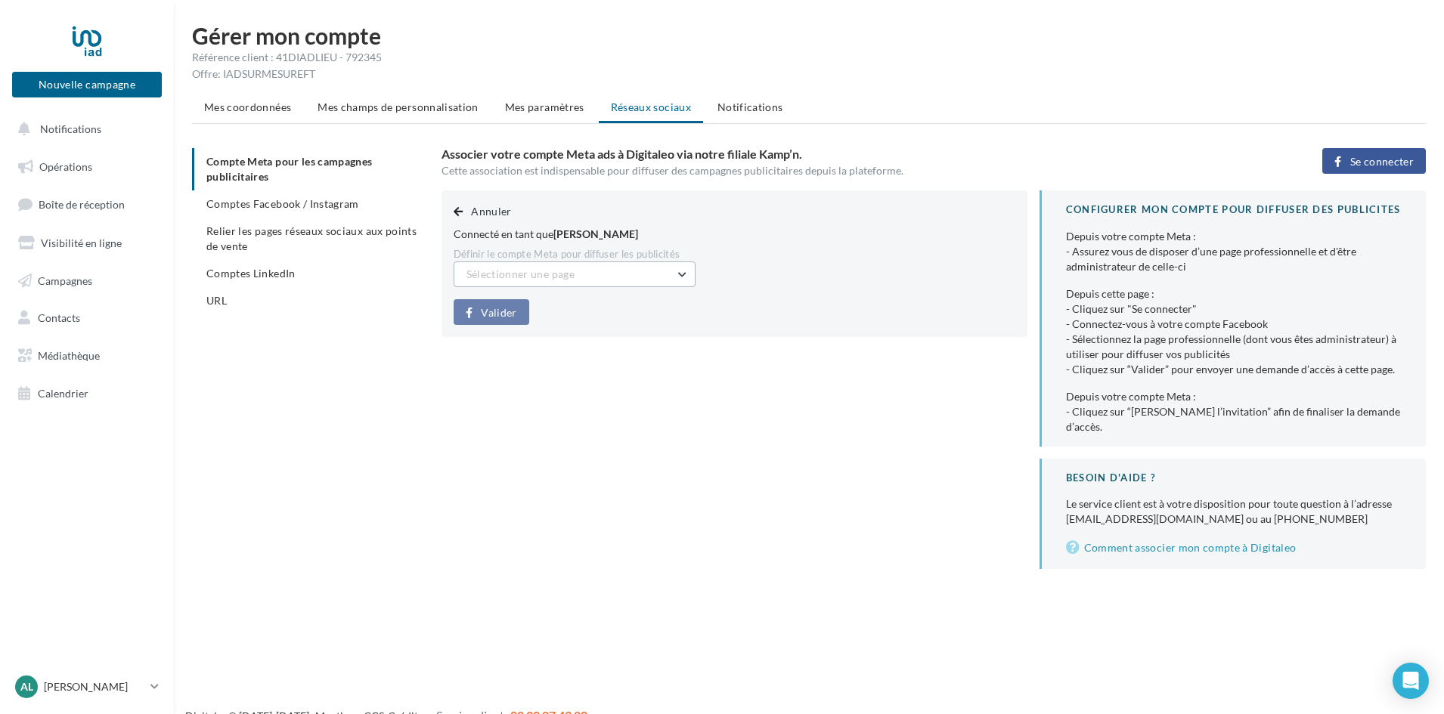
click at [529, 270] on span "Sélectionner une page" at bounding box center [521, 274] width 108 height 13
drag, startPoint x: 489, startPoint y: 270, endPoint x: 472, endPoint y: 275, distance: 18.2
click at [472, 275] on span "Sélectionner une page" at bounding box center [521, 274] width 108 height 13
type input "**********"
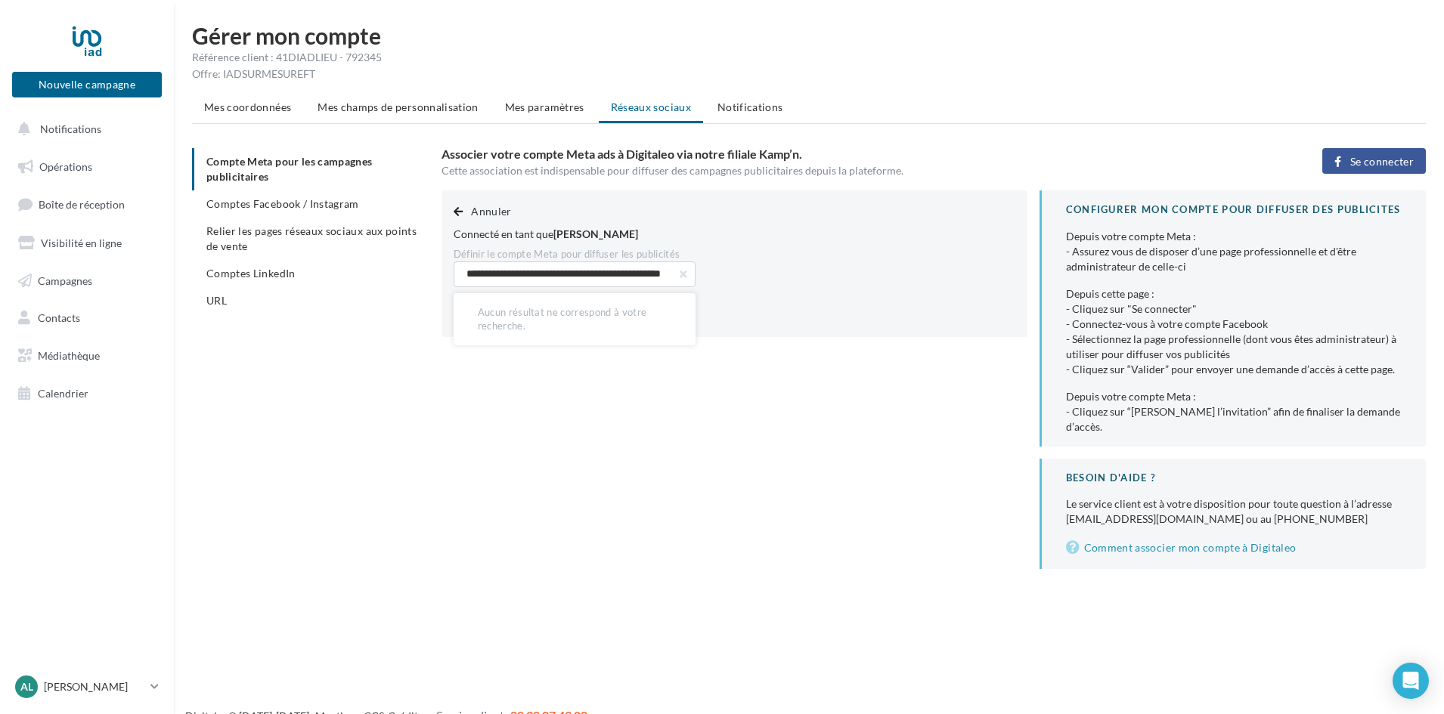
drag, startPoint x: 569, startPoint y: 432, endPoint x: 602, endPoint y: 562, distance: 133.5
click at [569, 433] on div "**********" at bounding box center [940, 380] width 997 height 379
click at [519, 278] on span "Sélectionner une page" at bounding box center [521, 274] width 108 height 13
click at [609, 237] on span "[PERSON_NAME]" at bounding box center [595, 234] width 85 height 13
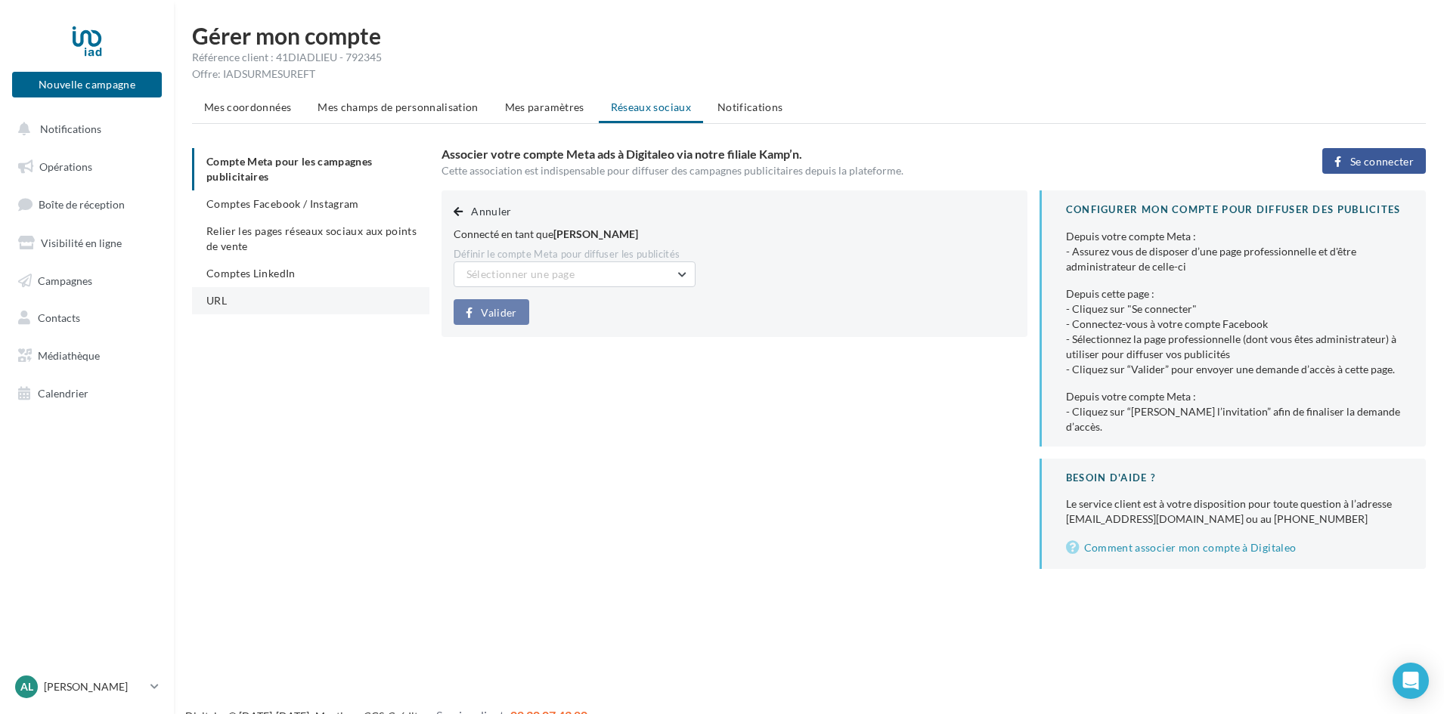
click at [219, 300] on span "URL" at bounding box center [216, 300] width 20 height 13
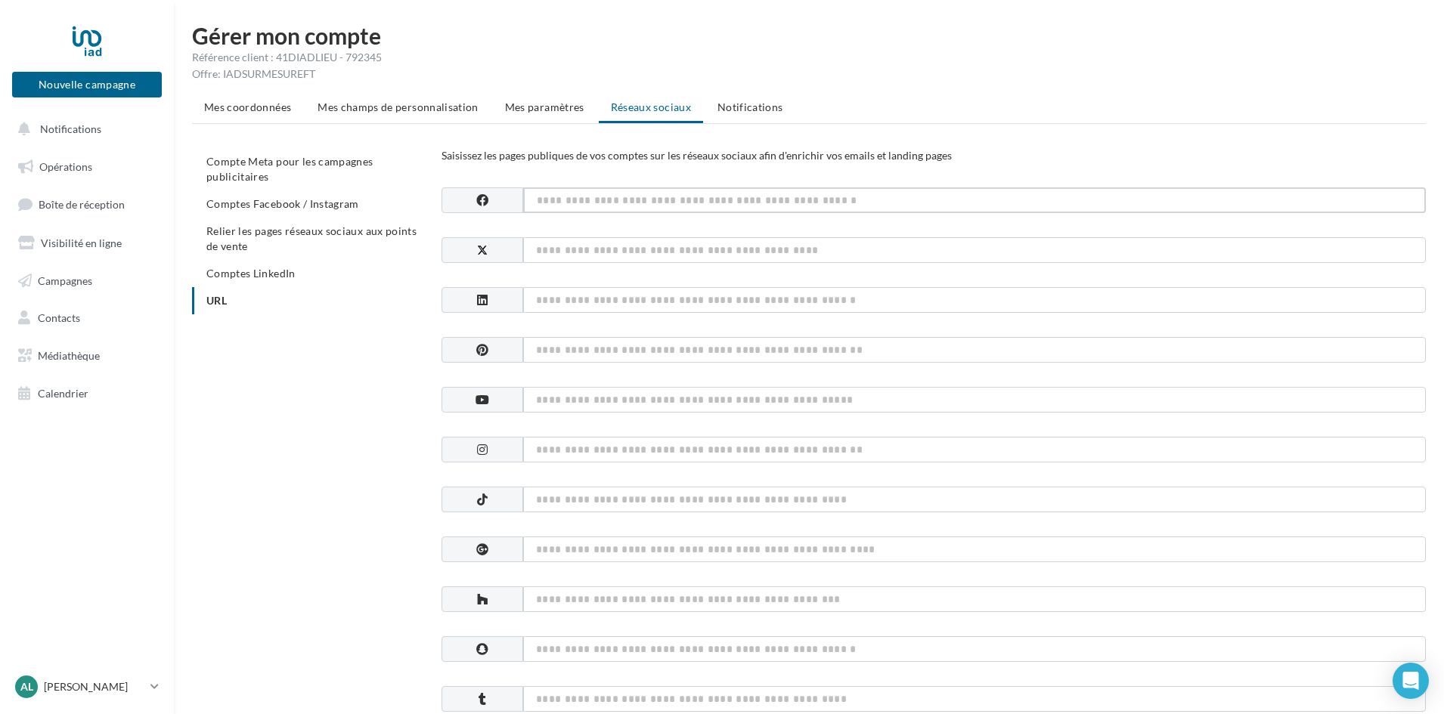
paste input "**********"
type input "**********"
click at [566, 301] on input at bounding box center [974, 300] width 903 height 26
click at [554, 452] on input at bounding box center [974, 450] width 903 height 26
type input "**********"
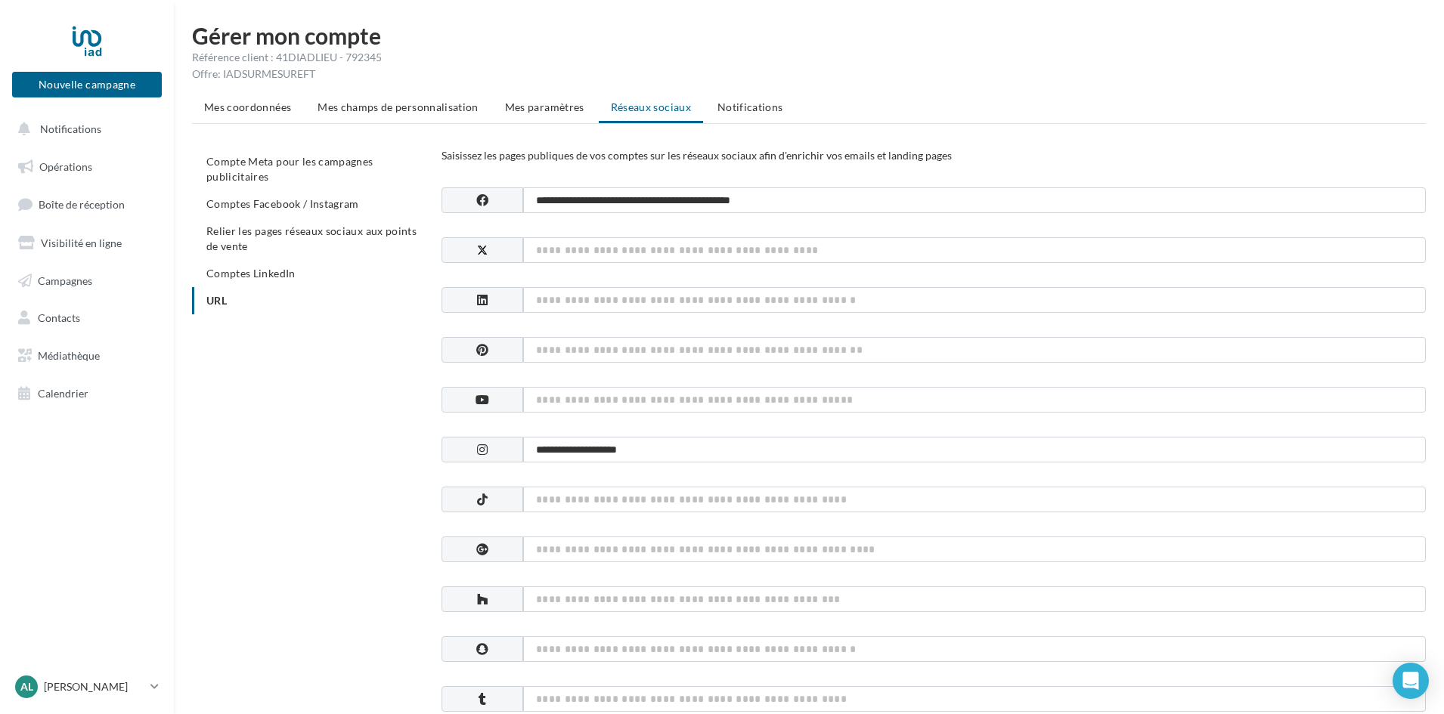
click at [671, 476] on div "**********" at bounding box center [934, 725] width 984 height 1074
click at [549, 306] on input at bounding box center [974, 300] width 903 height 26
type input "*"
click at [812, 200] on input "**********" at bounding box center [974, 201] width 903 height 26
click at [664, 448] on input "**********" at bounding box center [974, 450] width 903 height 26
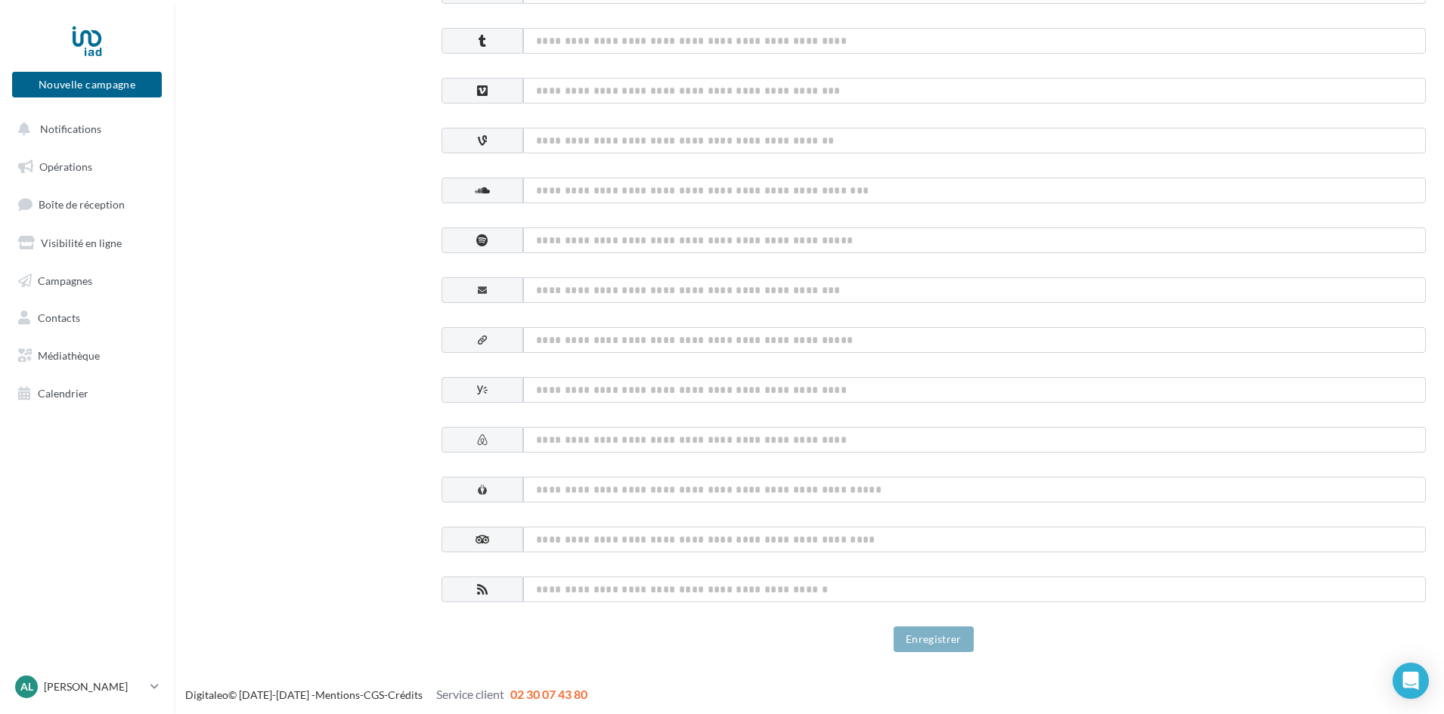
scroll to position [662, 0]
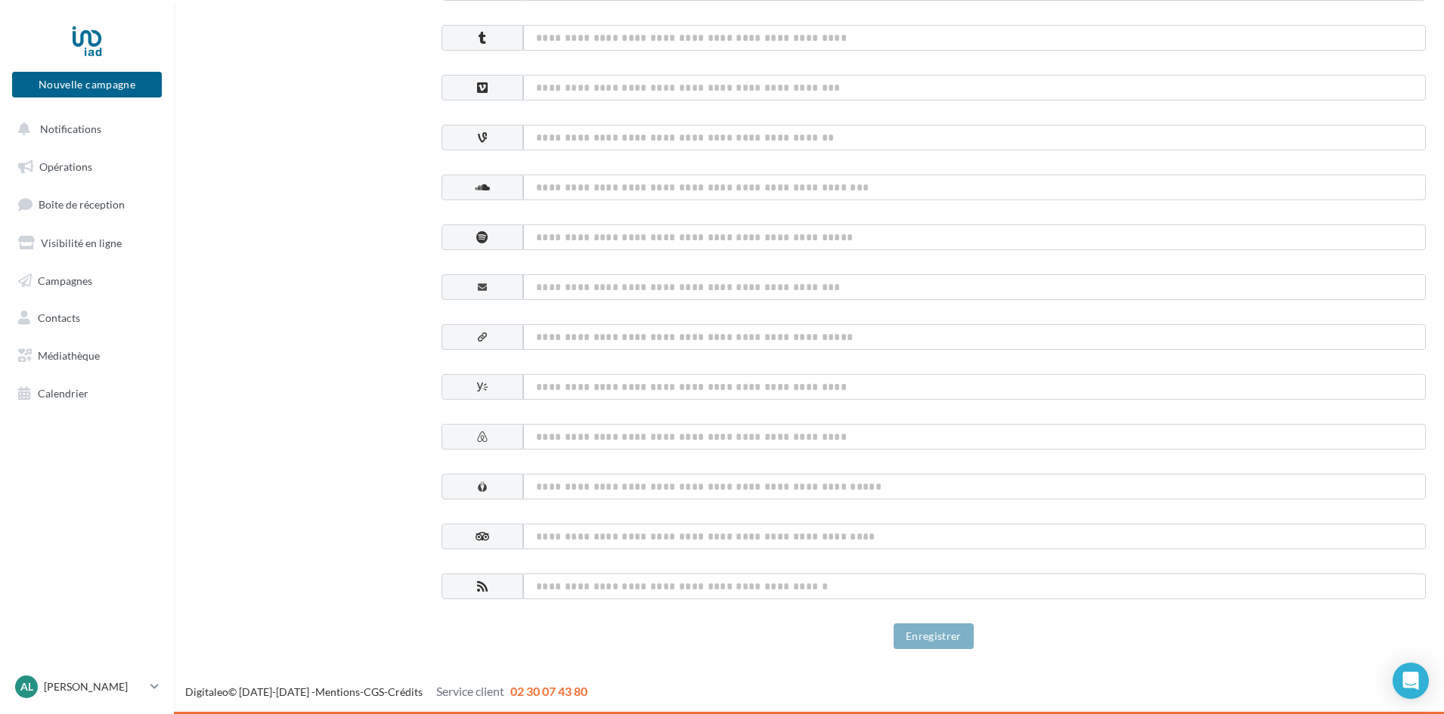
click at [643, 637] on div "Enregistrer" at bounding box center [934, 637] width 984 height 26
click at [572, 595] on input at bounding box center [974, 587] width 903 height 26
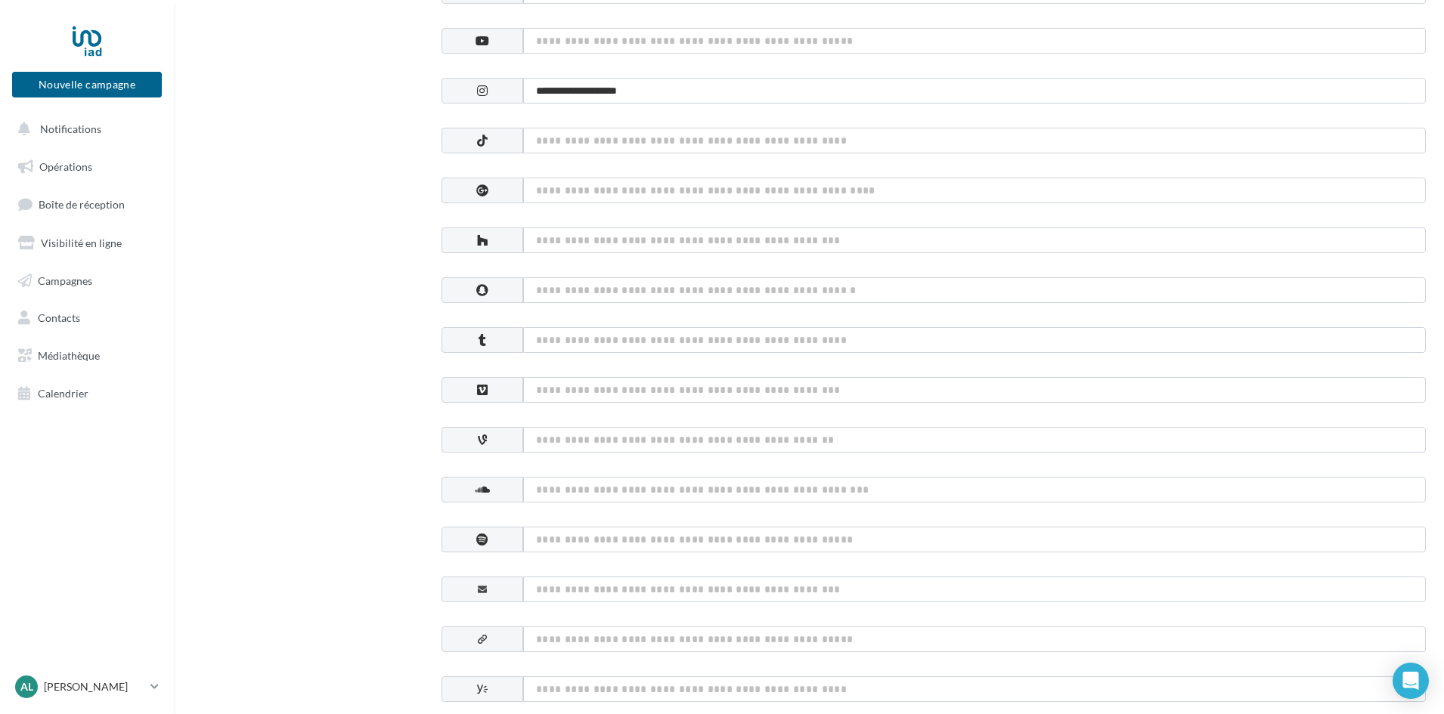
scroll to position [0, 0]
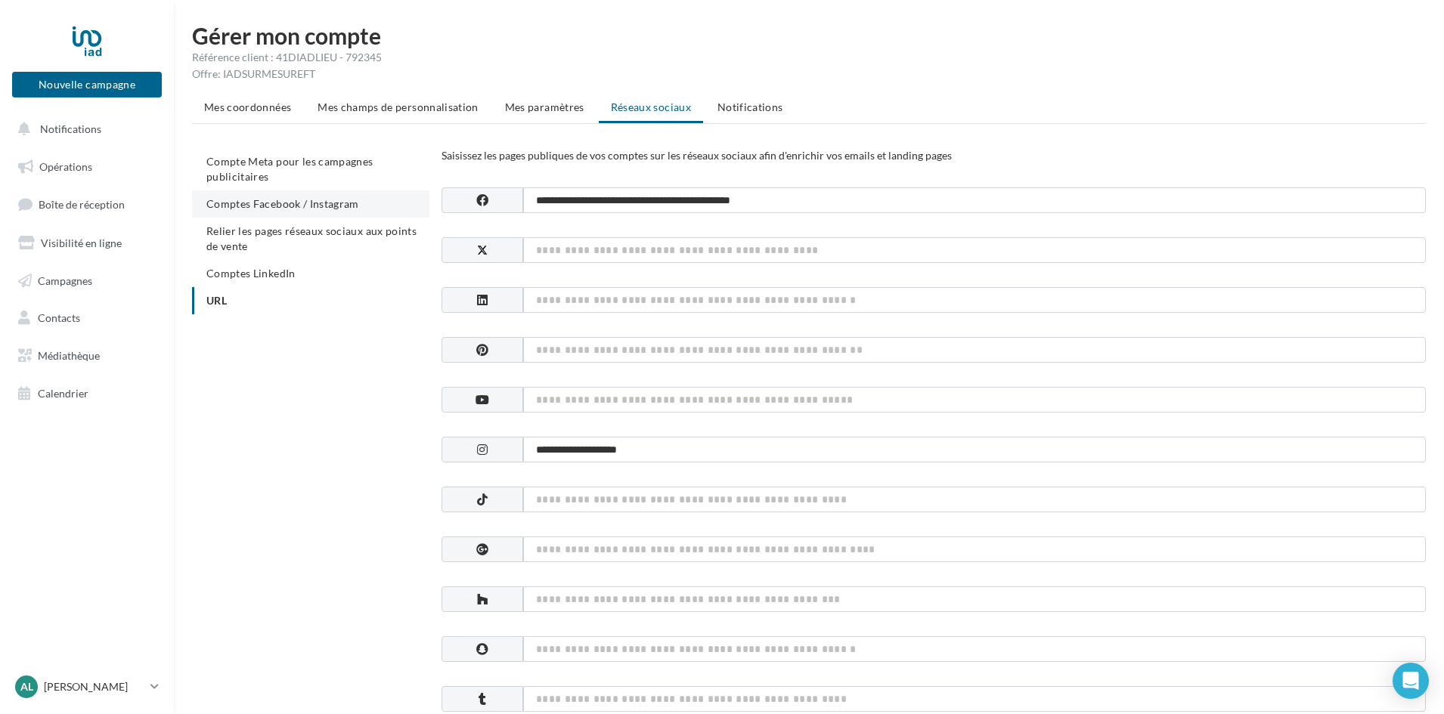
click at [296, 204] on span "Comptes Facebook / Instagram" at bounding box center [282, 203] width 153 height 13
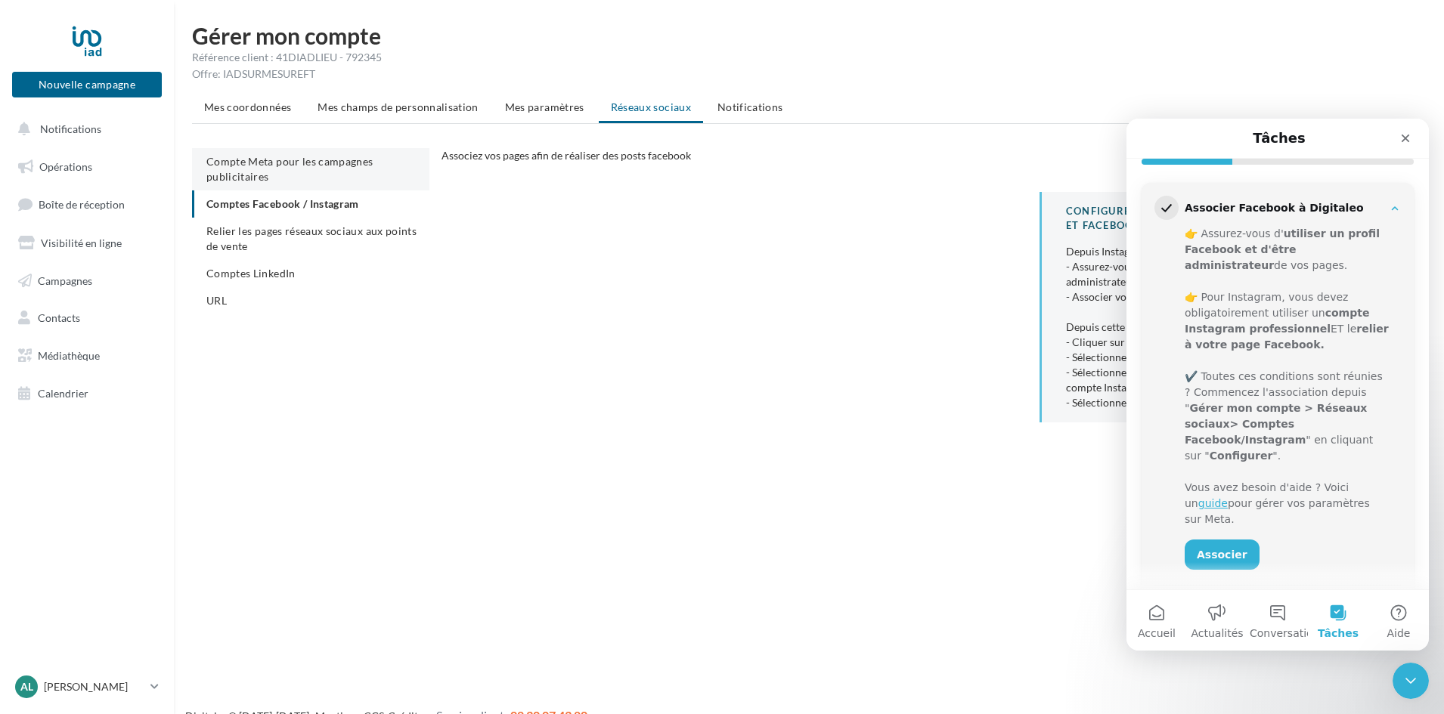
click at [271, 160] on span "Compte Meta pour les campagnes publicitaires" at bounding box center [289, 169] width 167 height 28
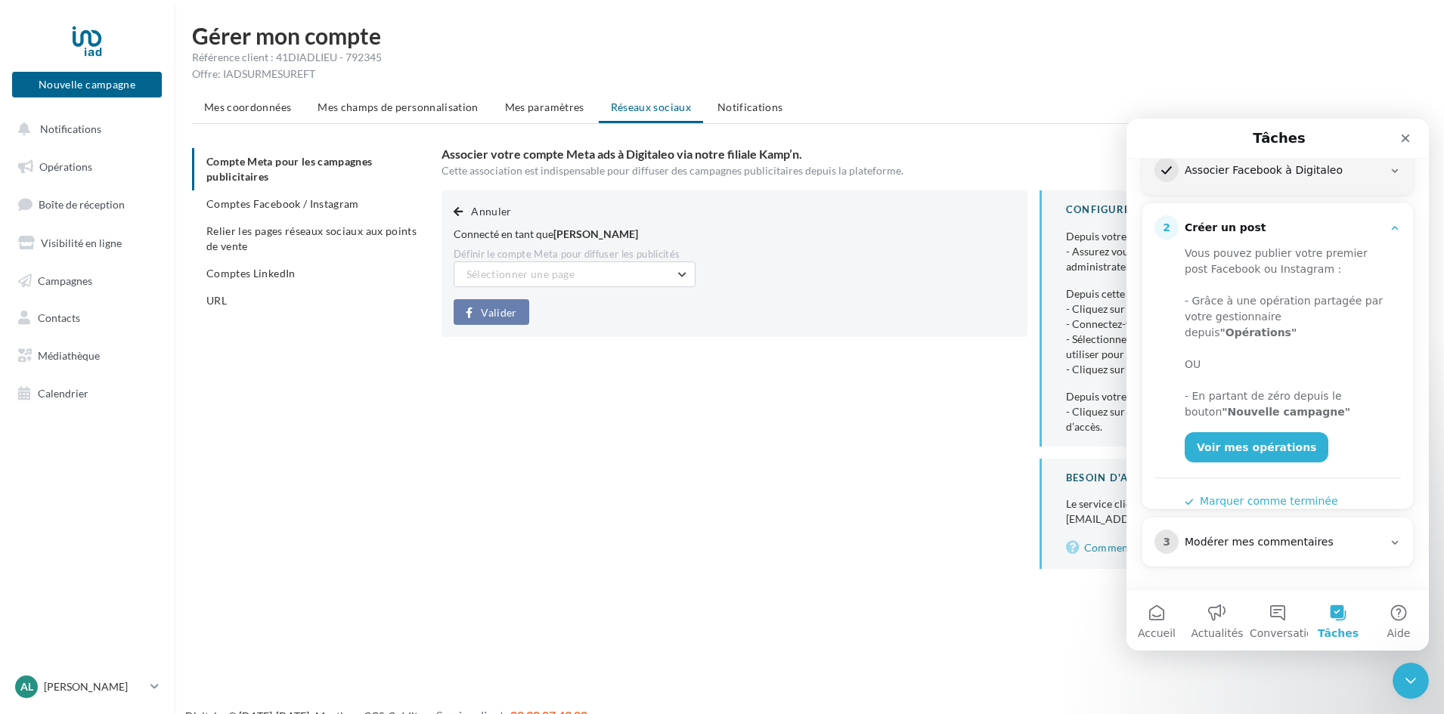
scroll to position [219, 0]
click at [279, 204] on span "Comptes Facebook / Instagram" at bounding box center [282, 203] width 153 height 13
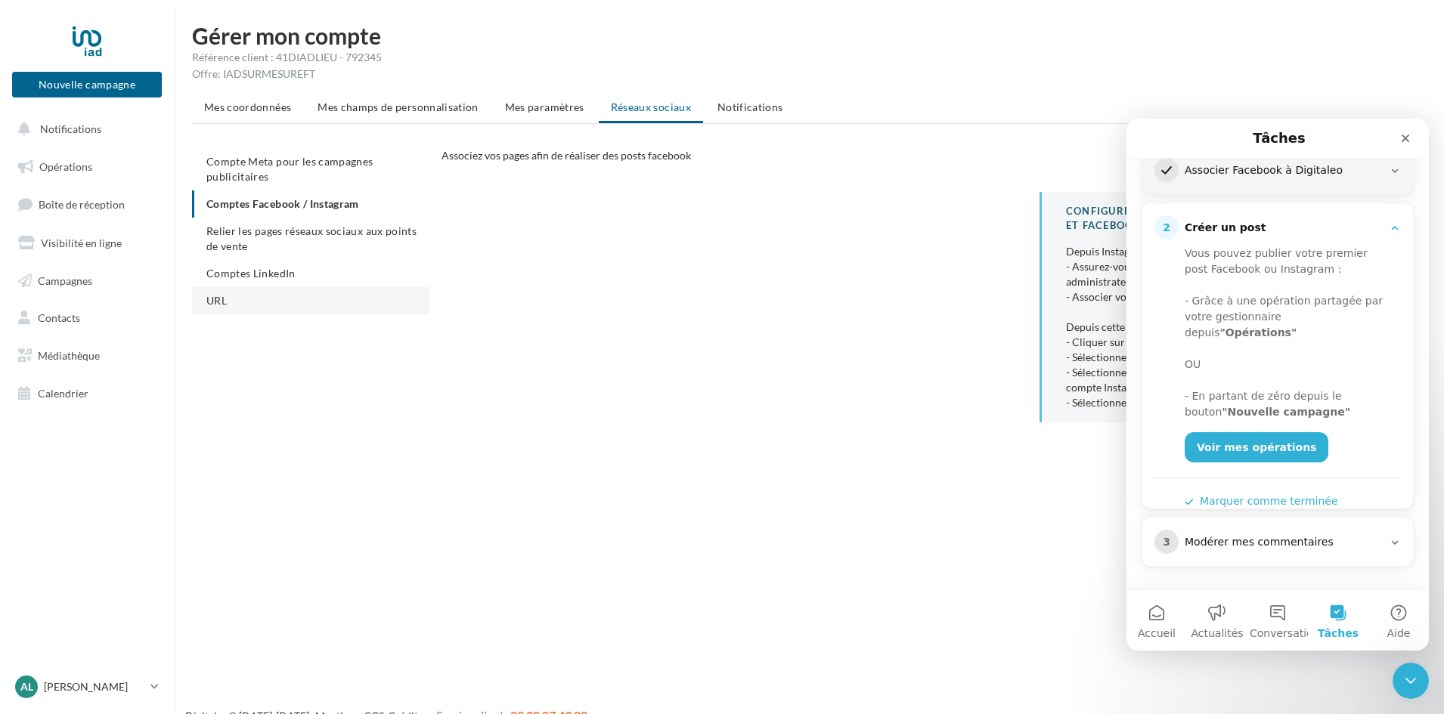
click at [221, 297] on span "URL" at bounding box center [216, 300] width 20 height 13
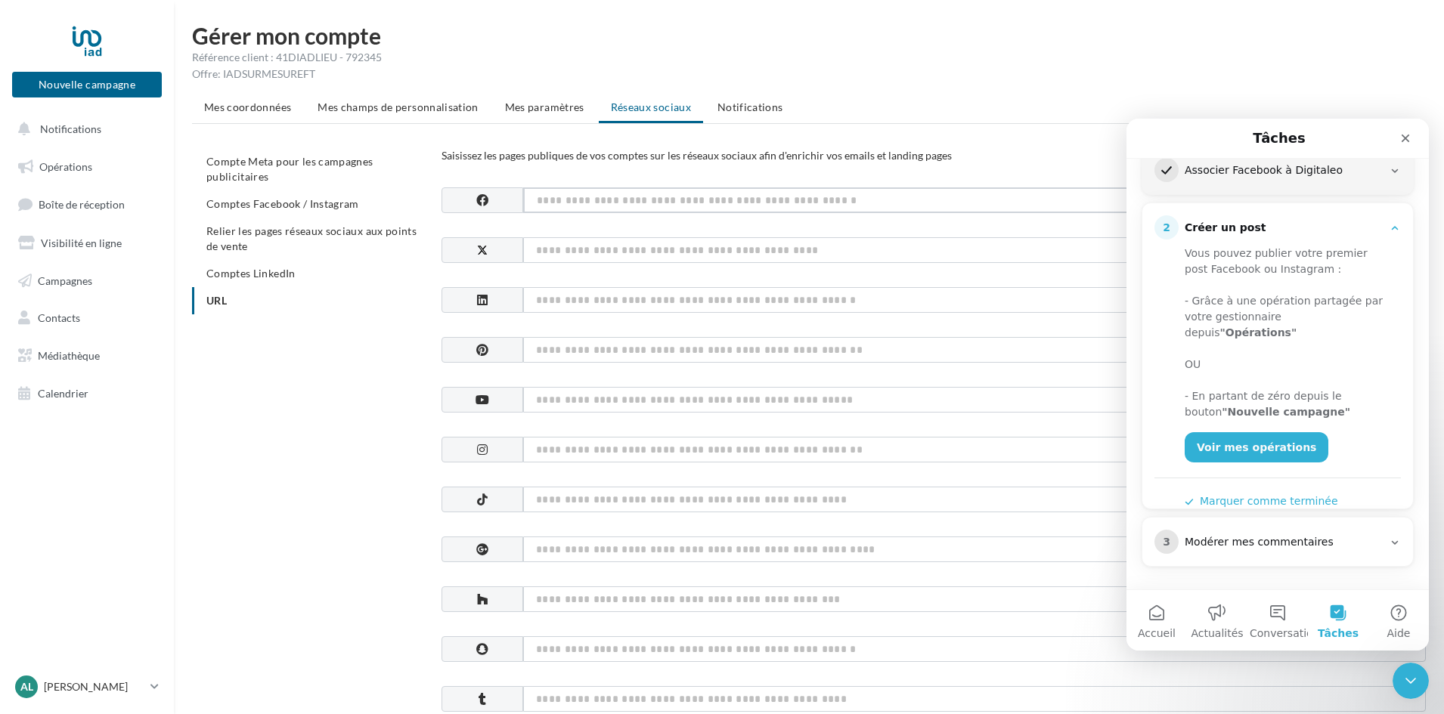
click at [547, 203] on input at bounding box center [974, 201] width 903 height 26
paste input "**********"
type input "**********"
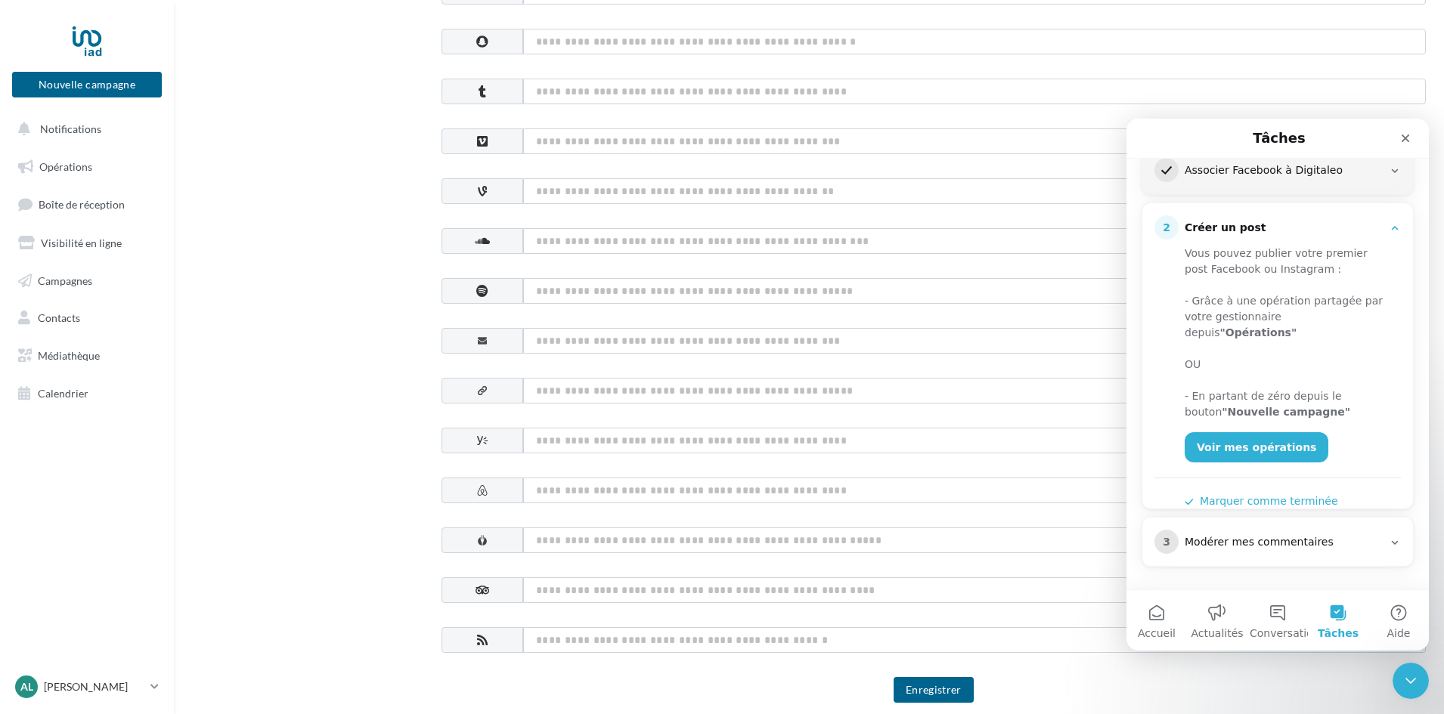
scroll to position [662, 0]
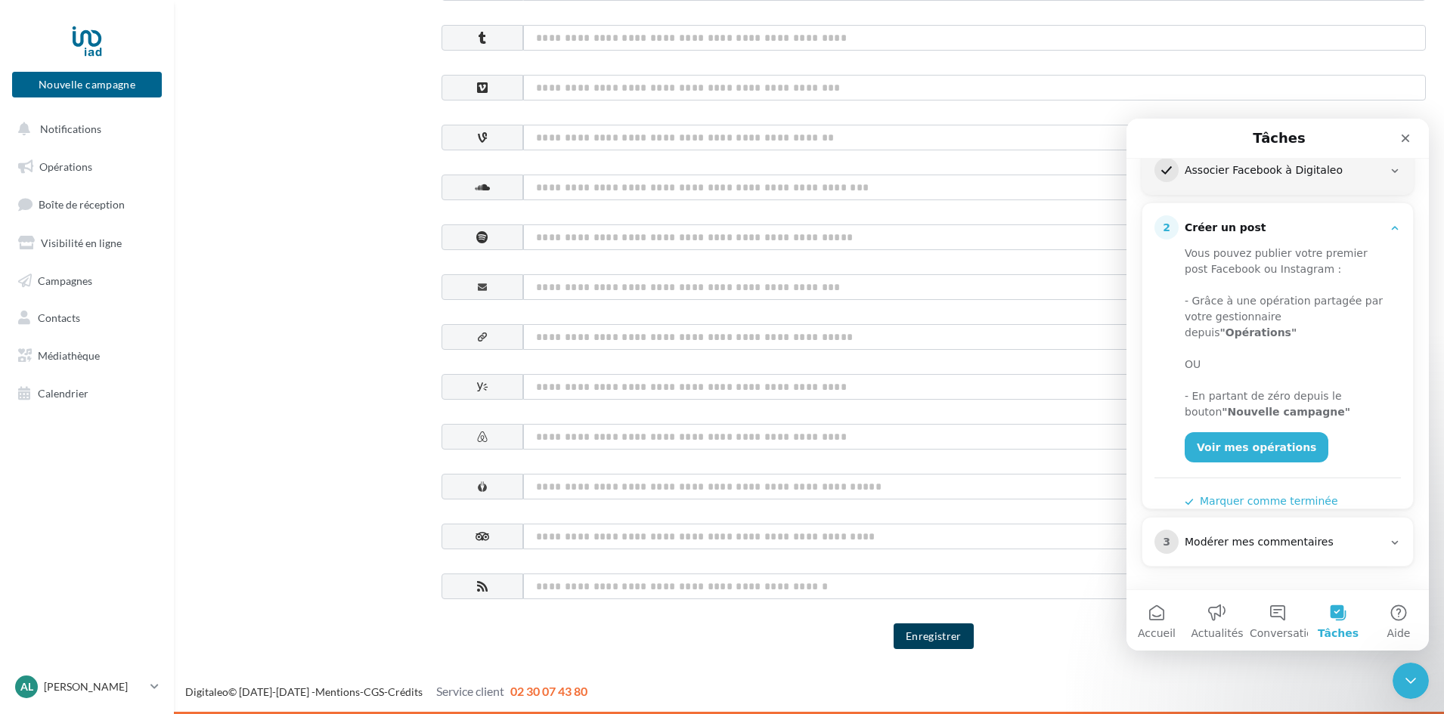
click at [955, 640] on button "Enregistrer" at bounding box center [934, 637] width 80 height 26
click at [1404, 139] on icon "Fermer" at bounding box center [1406, 139] width 8 height 8
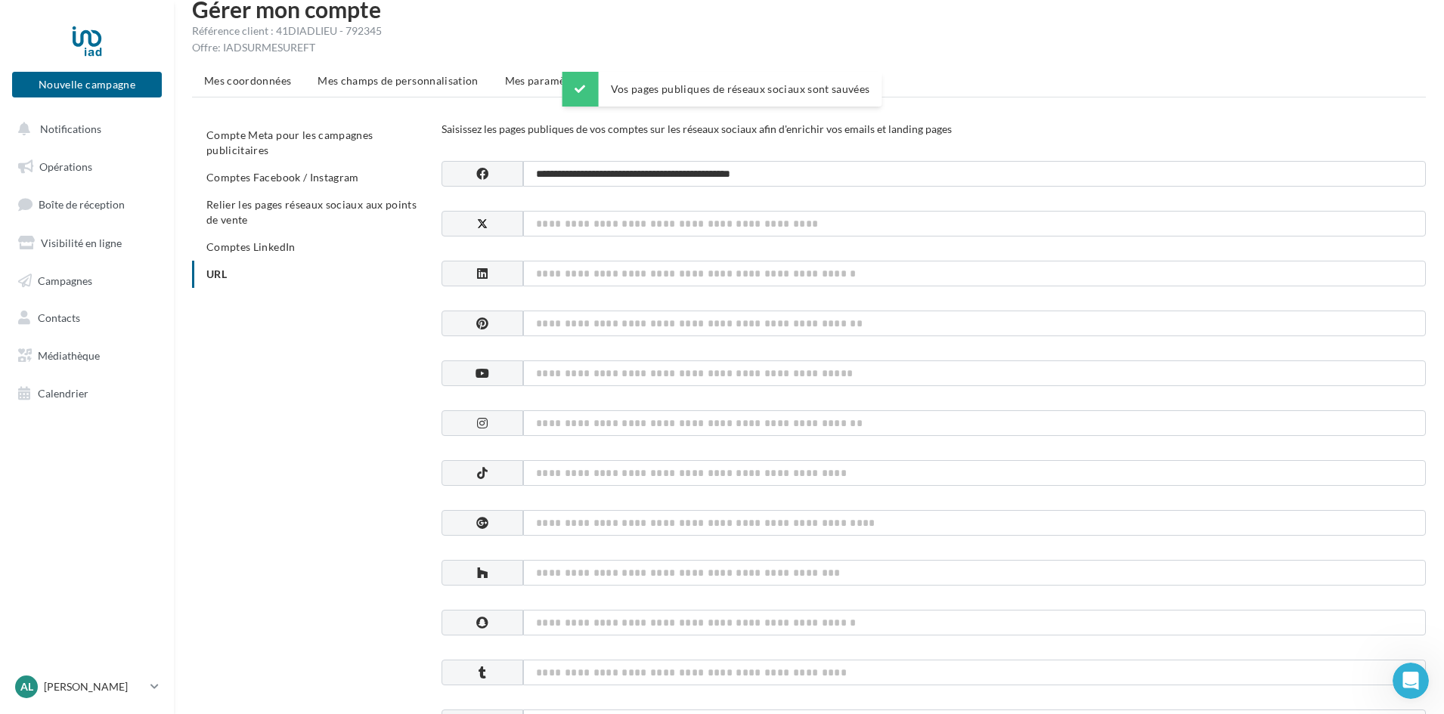
scroll to position [0, 0]
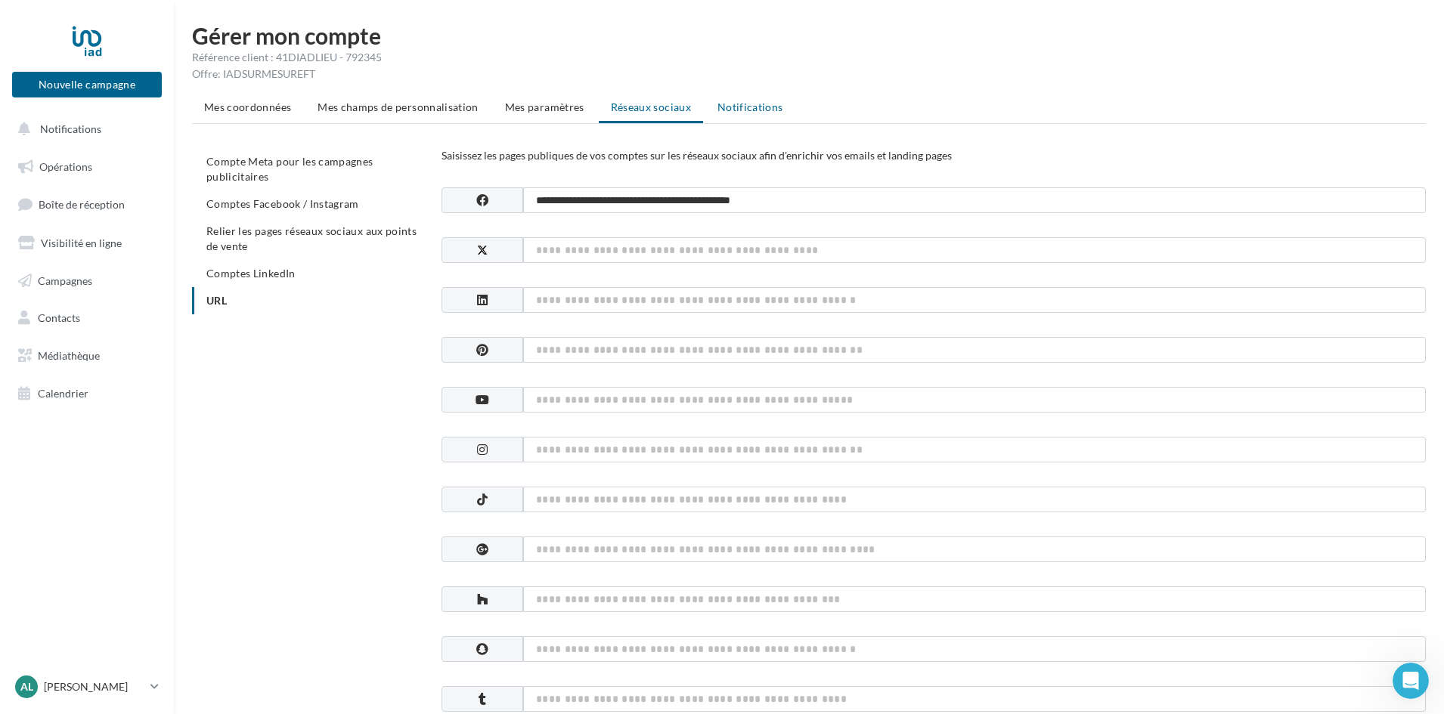
click at [740, 109] on span "Notifications" at bounding box center [751, 107] width 66 height 13
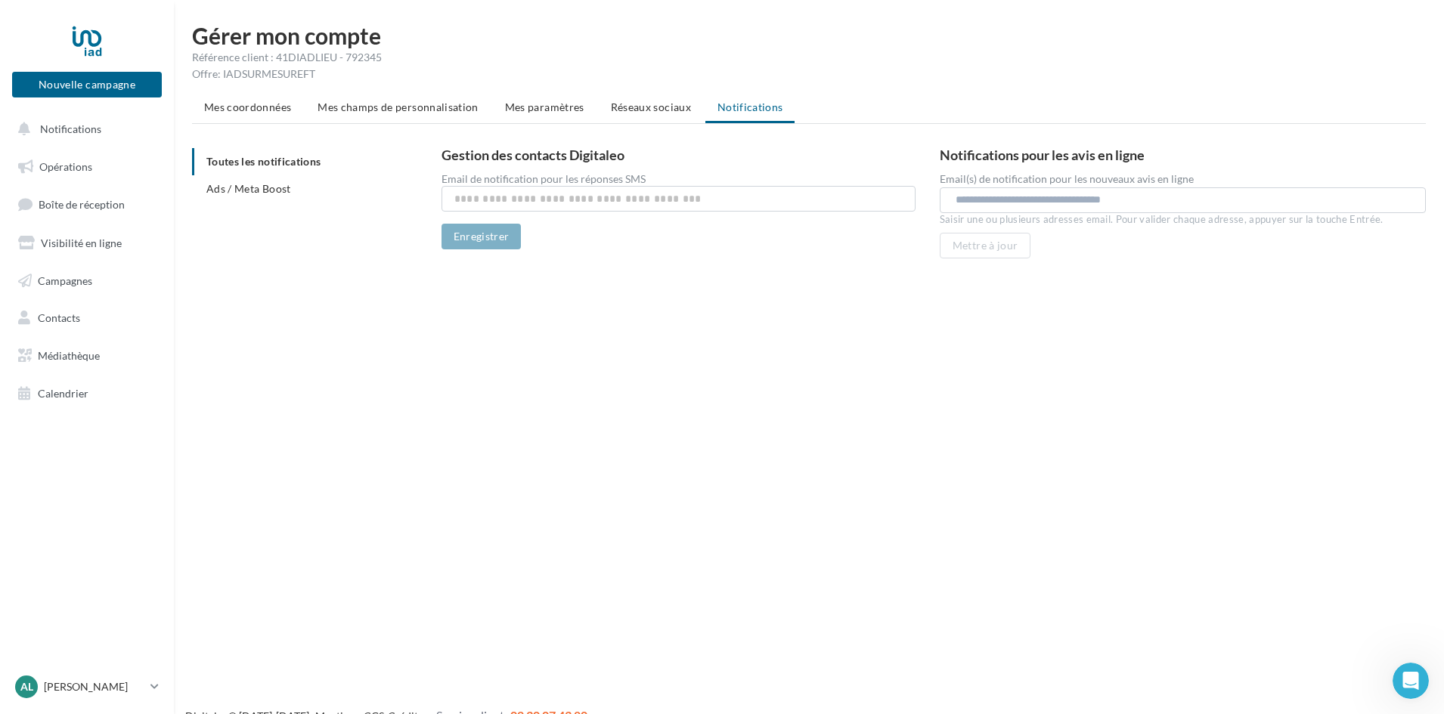
click at [268, 106] on span "Mes coordonnées" at bounding box center [247, 107] width 87 height 13
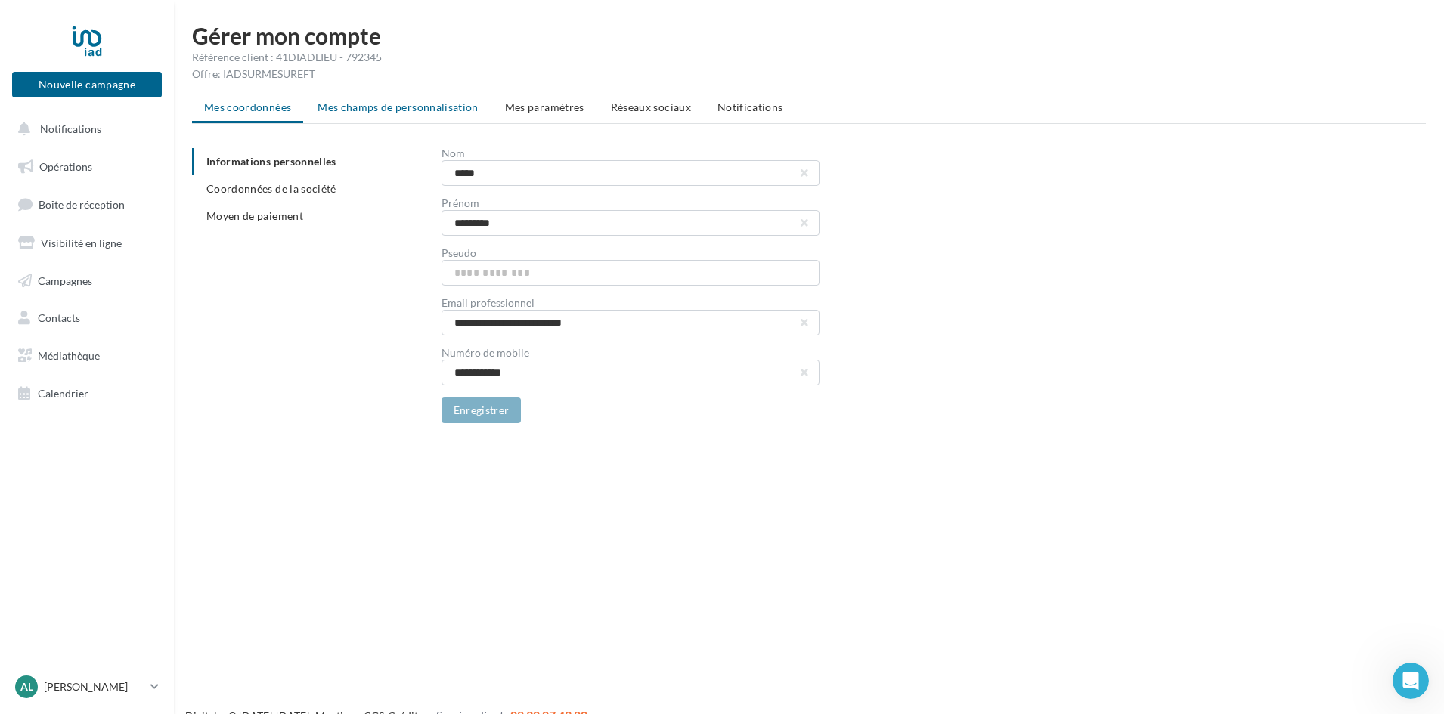
click at [373, 106] on span "Mes champs de personnalisation" at bounding box center [398, 107] width 161 height 13
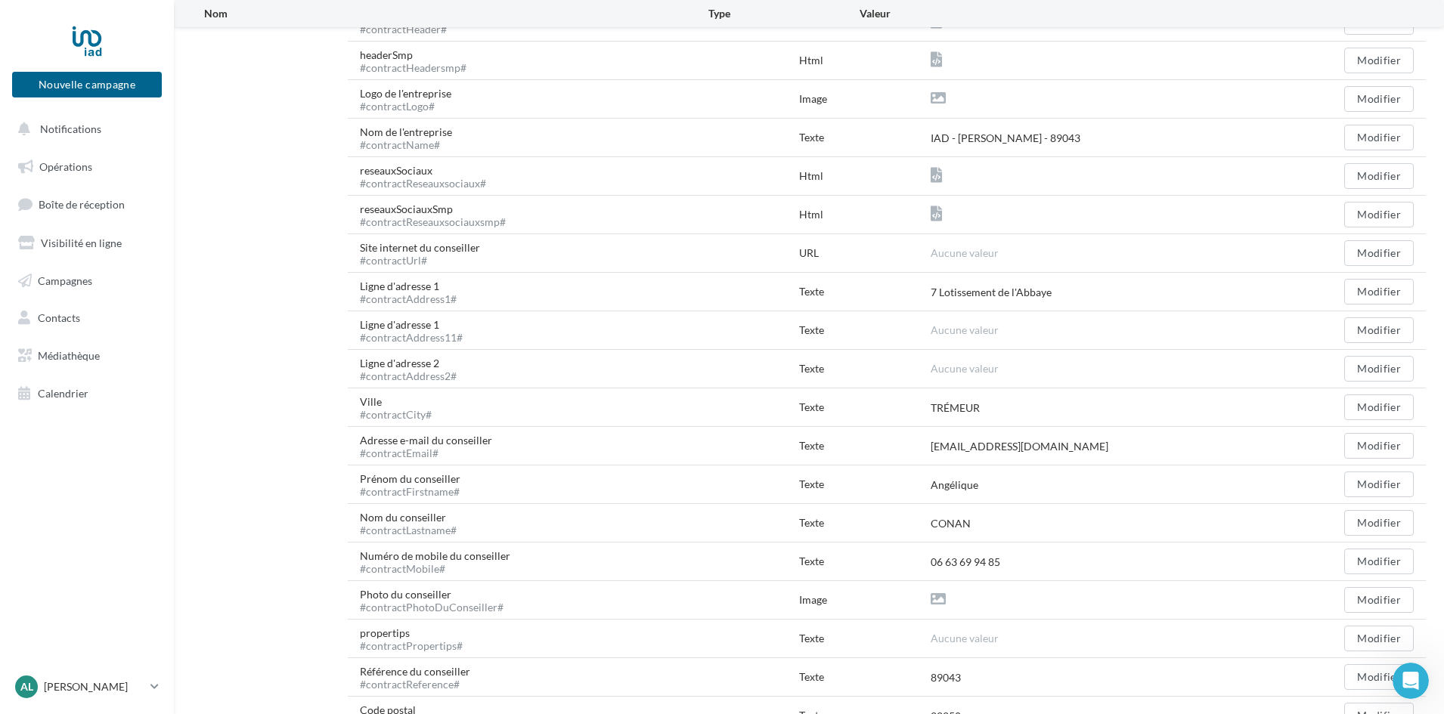
scroll to position [450, 0]
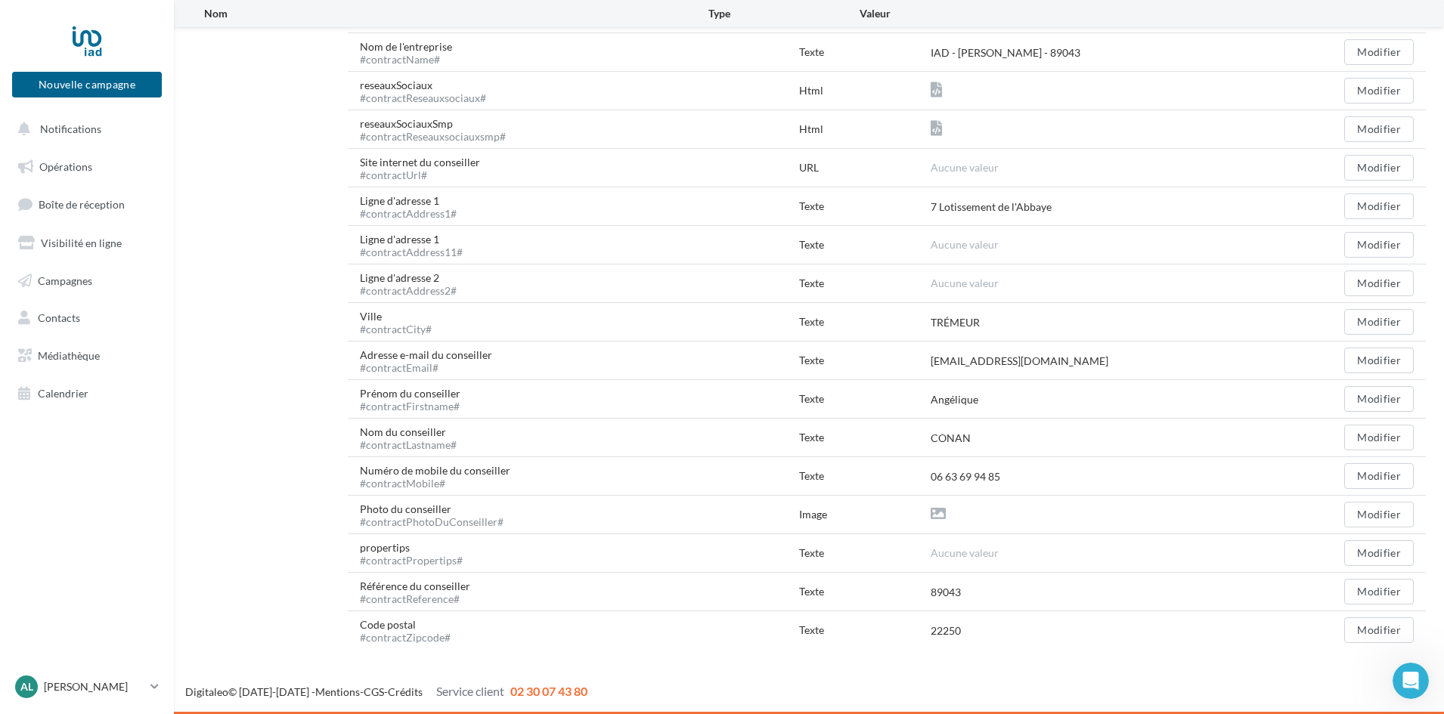
click at [959, 551] on span "Aucune valeur" at bounding box center [965, 553] width 68 height 13
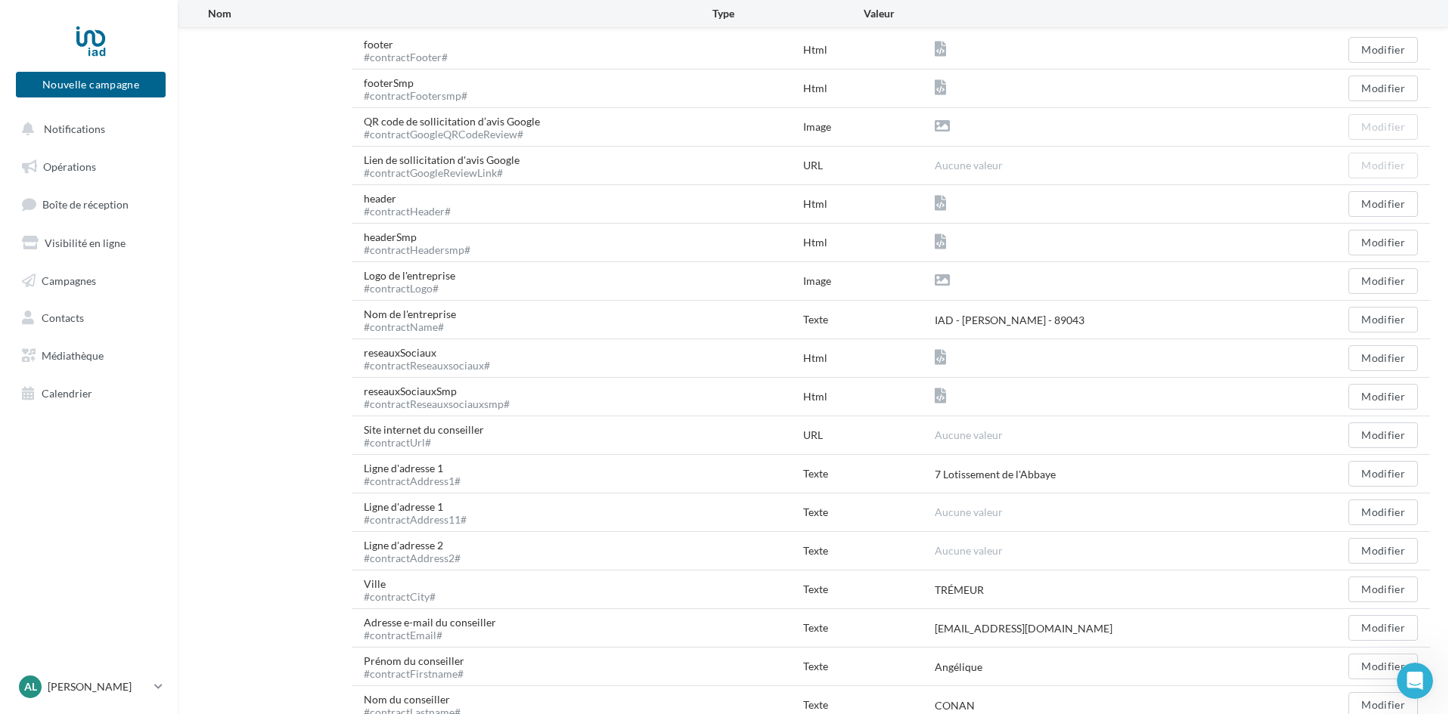
scroll to position [147, 0]
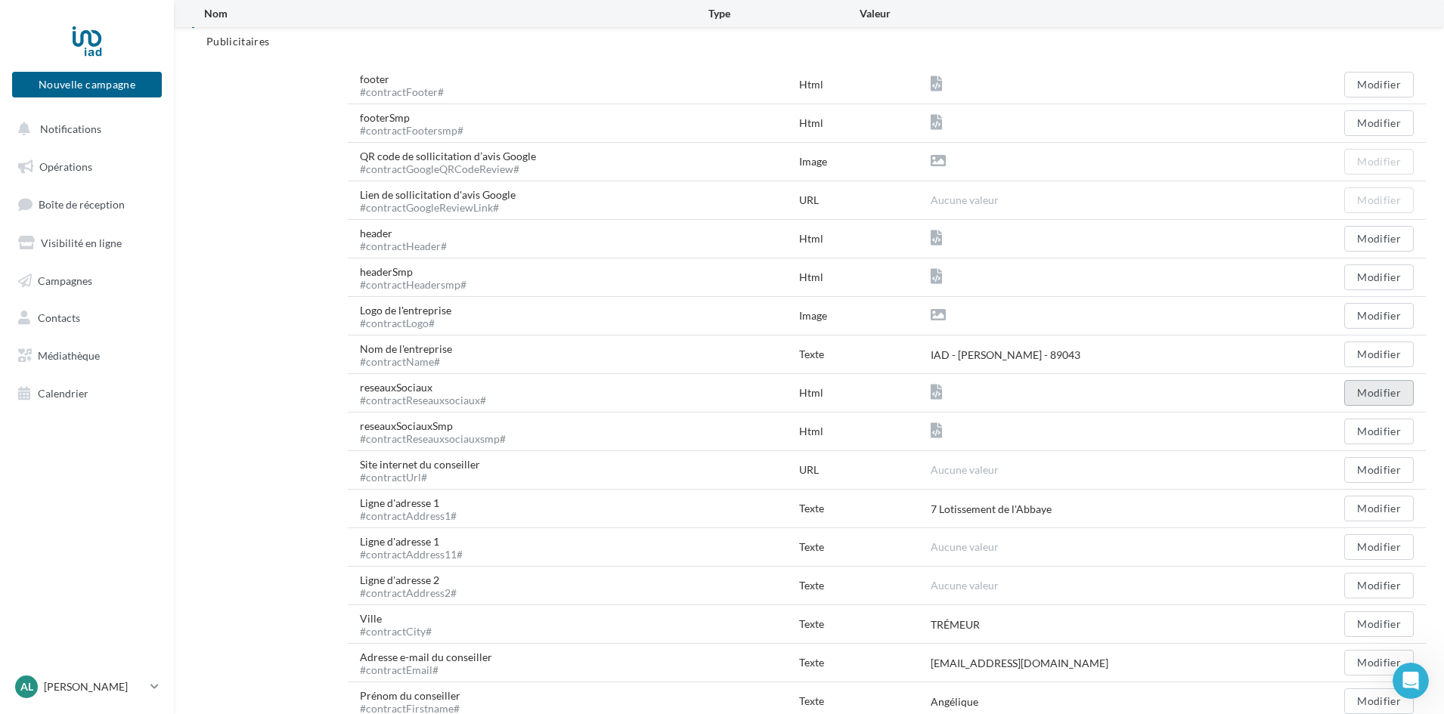
click at [1381, 401] on button "Modifier" at bounding box center [1379, 393] width 70 height 26
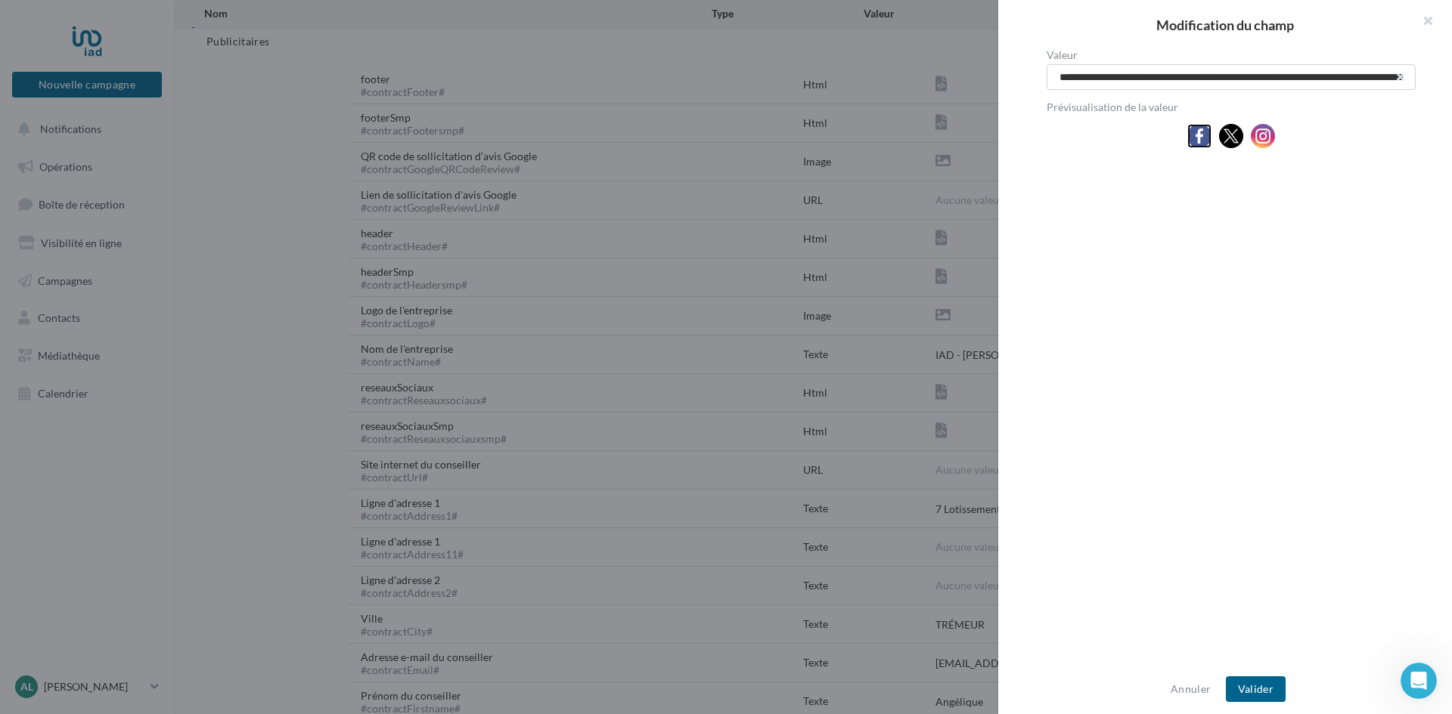
click at [1190, 135] on img at bounding box center [1199, 136] width 24 height 24
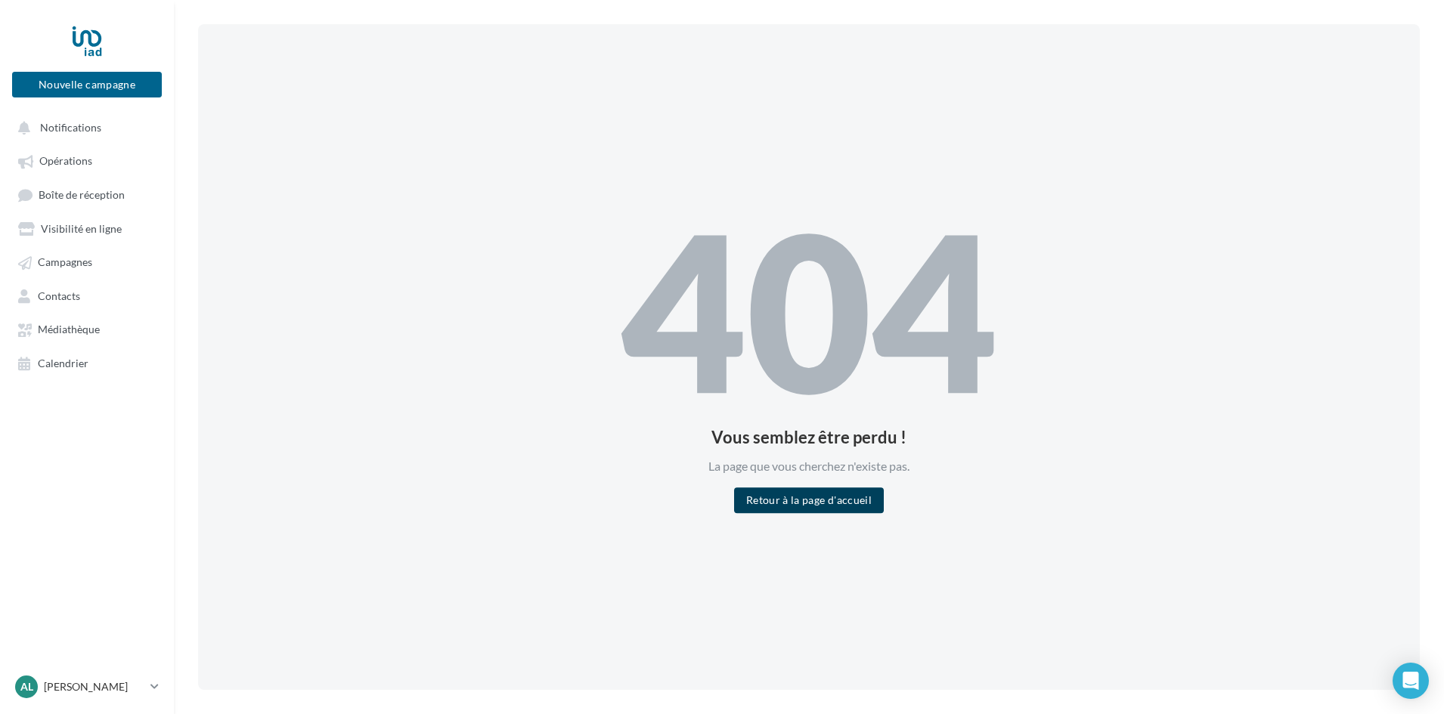
click at [801, 504] on button "Retour à la page d'accueil" at bounding box center [809, 501] width 150 height 26
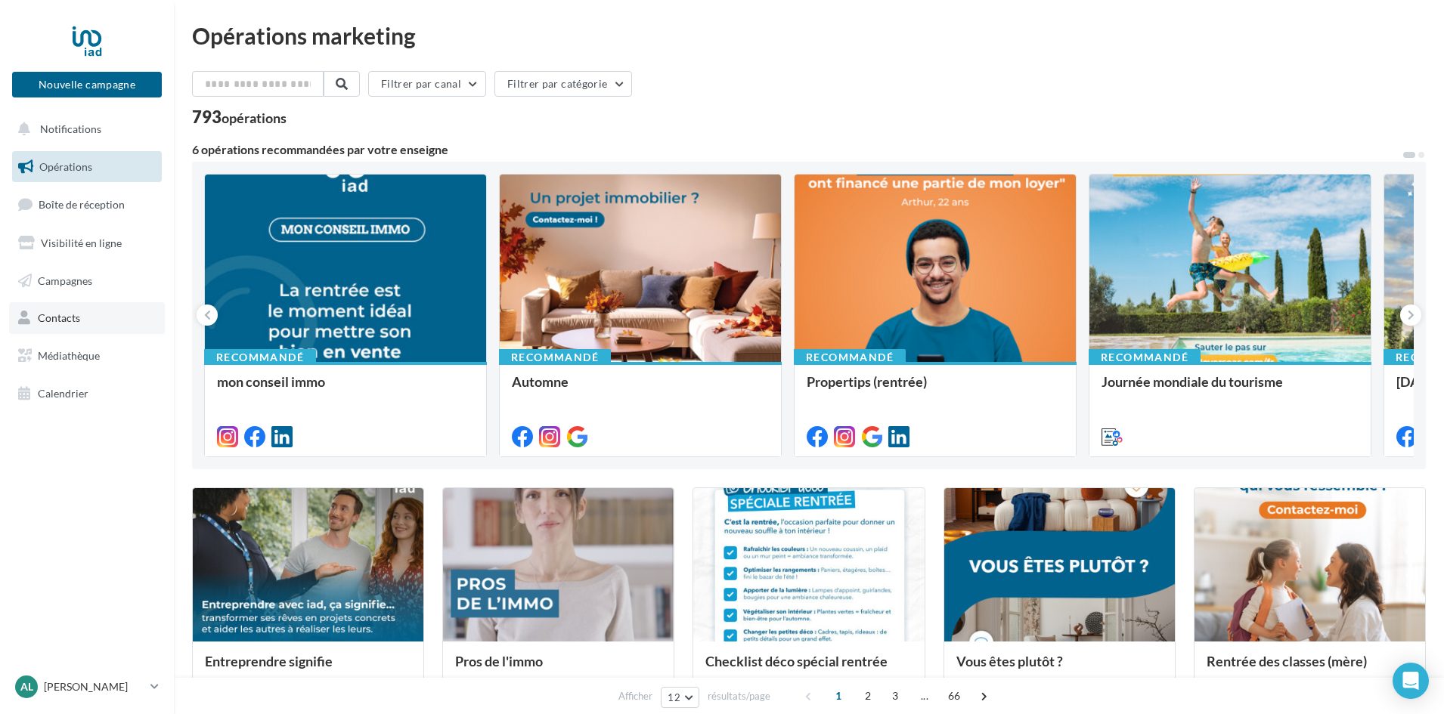
click at [54, 318] on span "Contacts" at bounding box center [59, 318] width 42 height 13
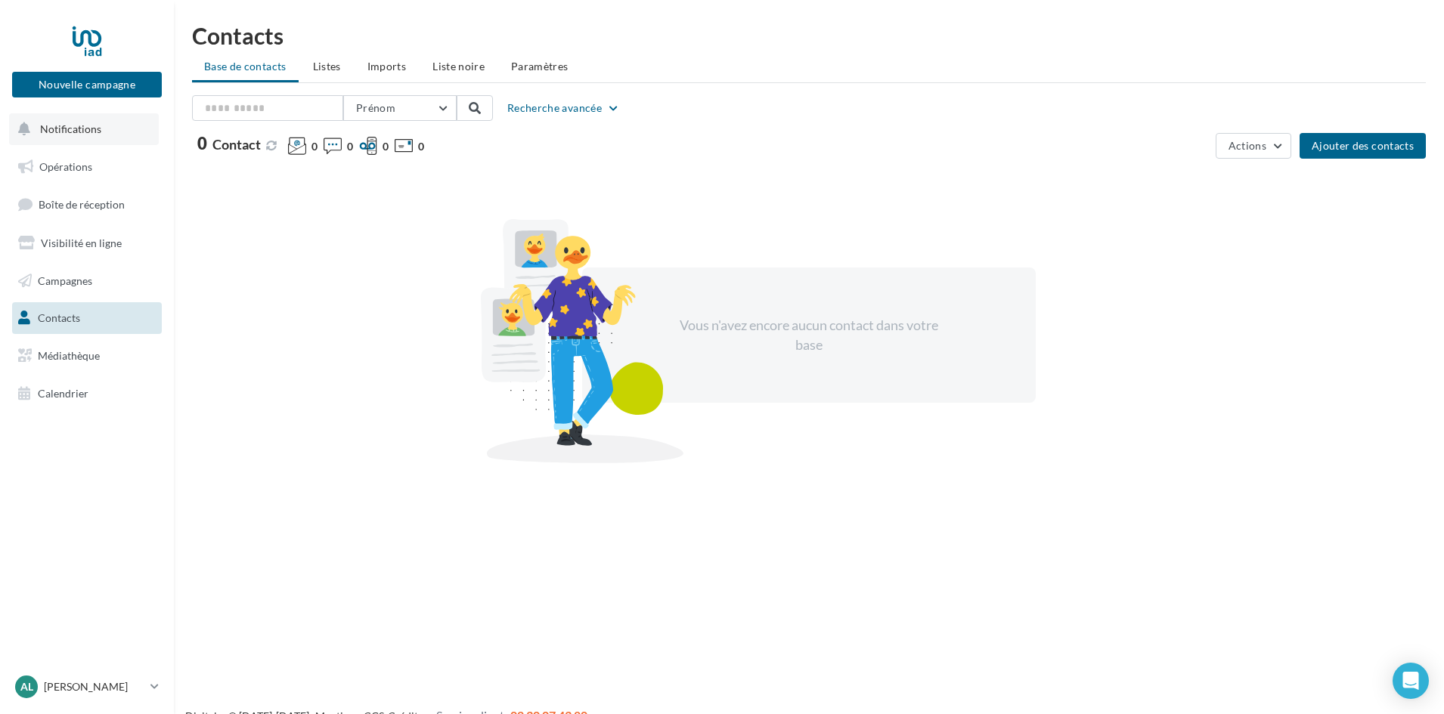
click at [74, 129] on span "Notifications" at bounding box center [70, 128] width 61 height 13
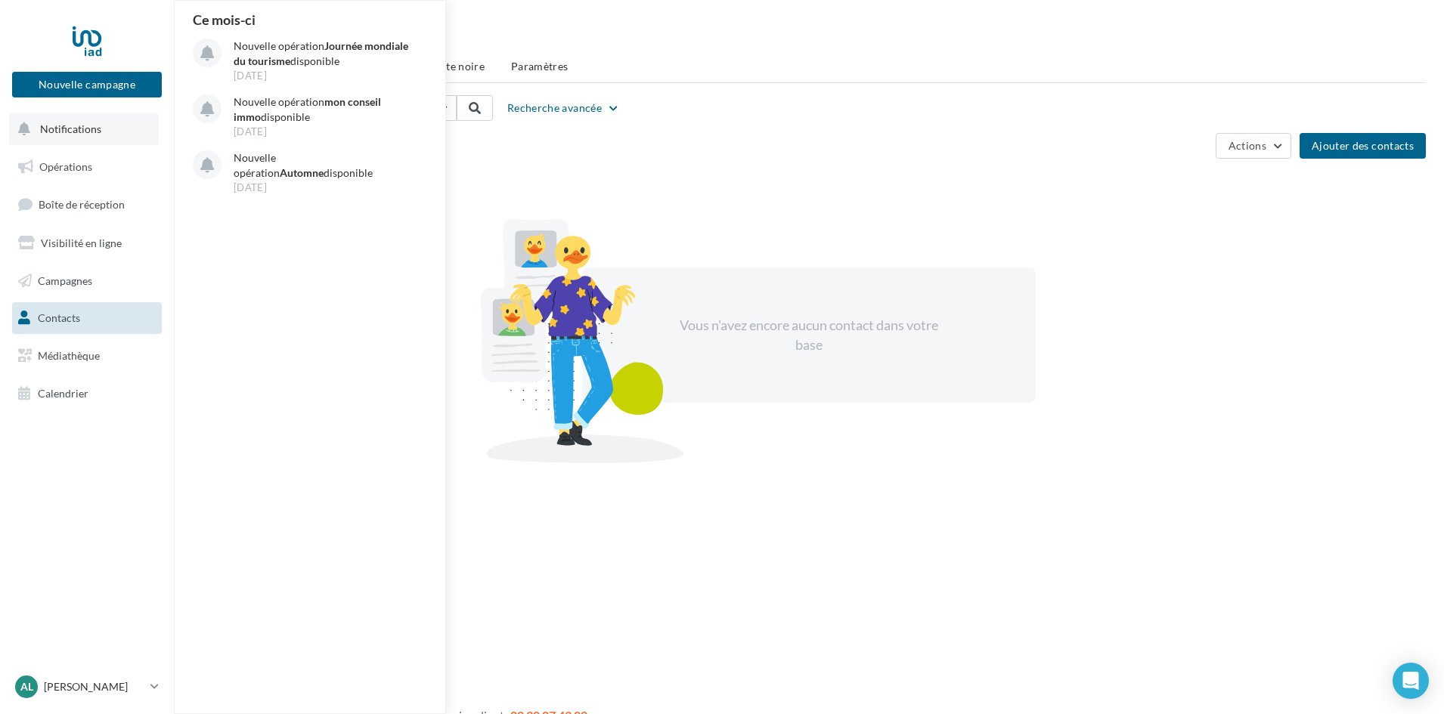
click at [73, 126] on span "Notifications" at bounding box center [70, 128] width 61 height 13
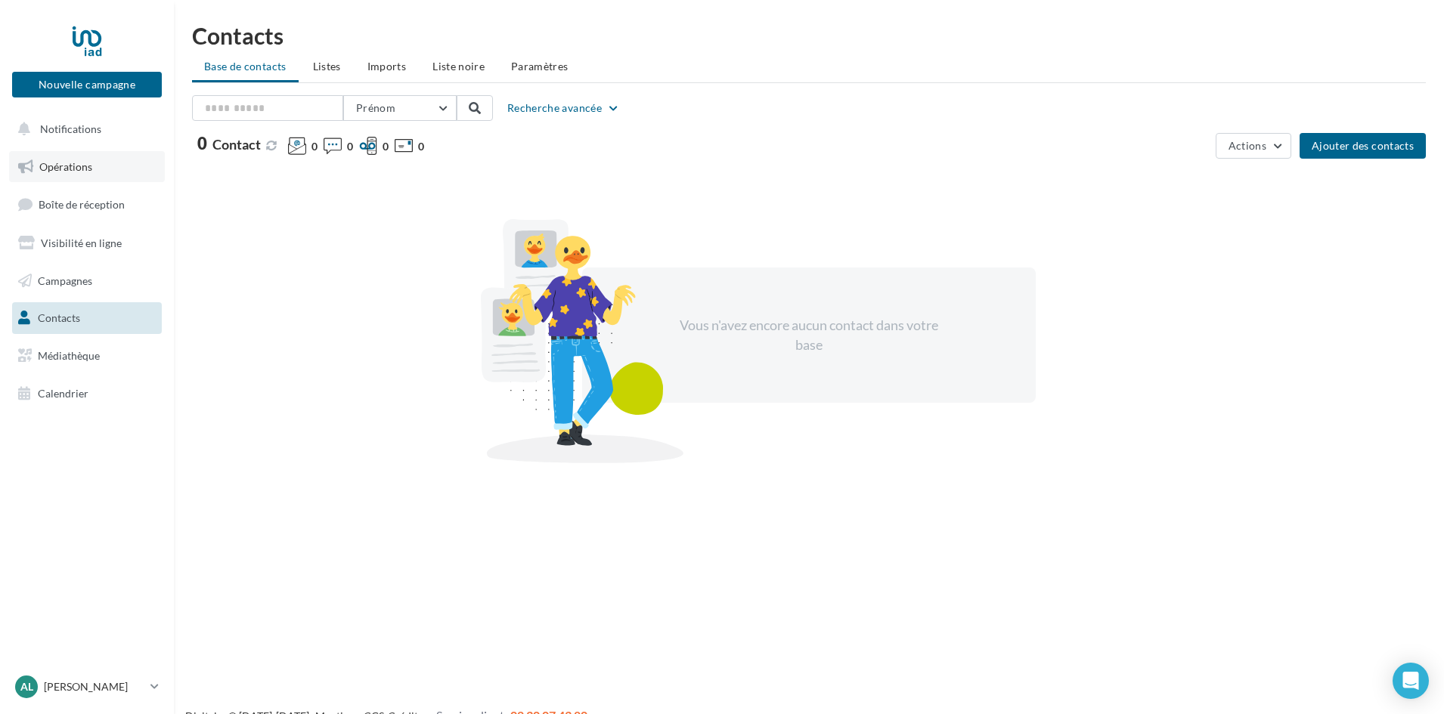
click at [56, 163] on span "Opérations" at bounding box center [65, 166] width 53 height 13
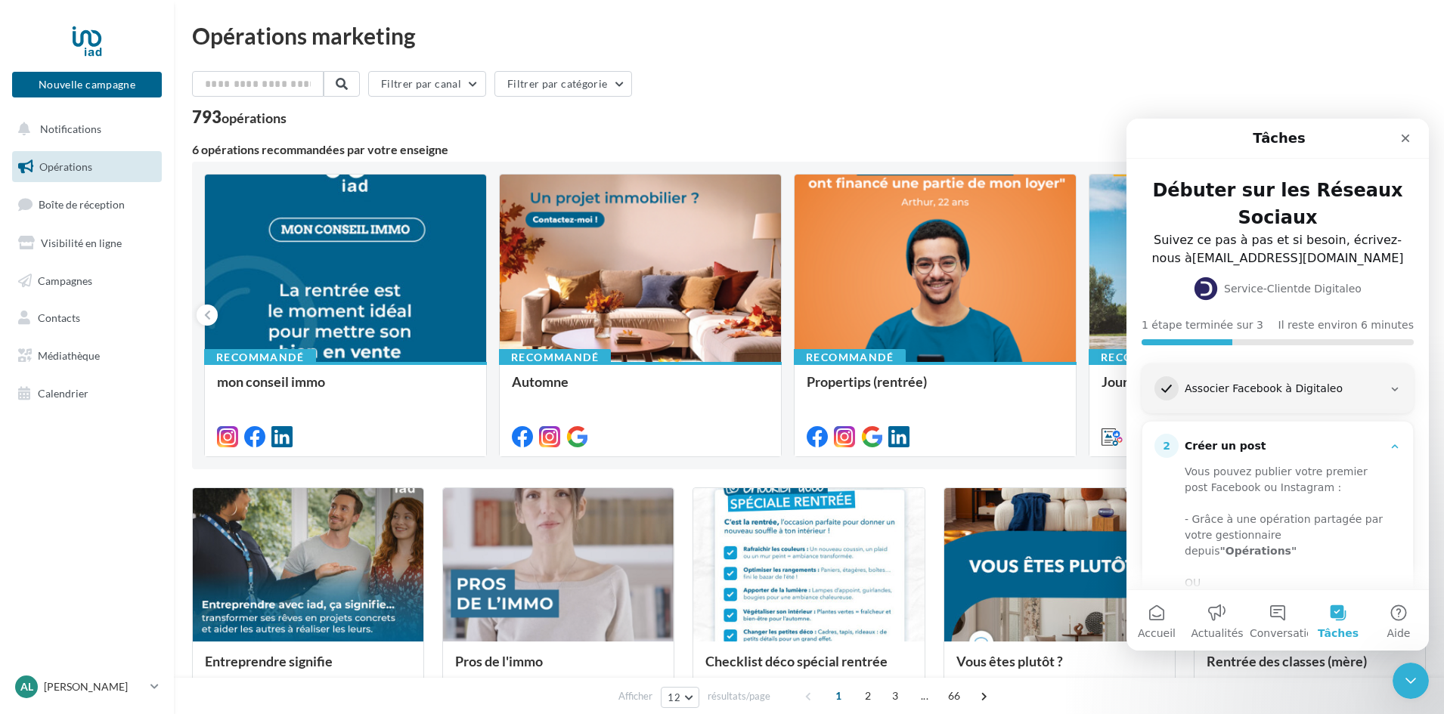
click at [1245, 395] on div "1 Associer Facebook à Digitaleo" at bounding box center [1278, 389] width 246 height 24
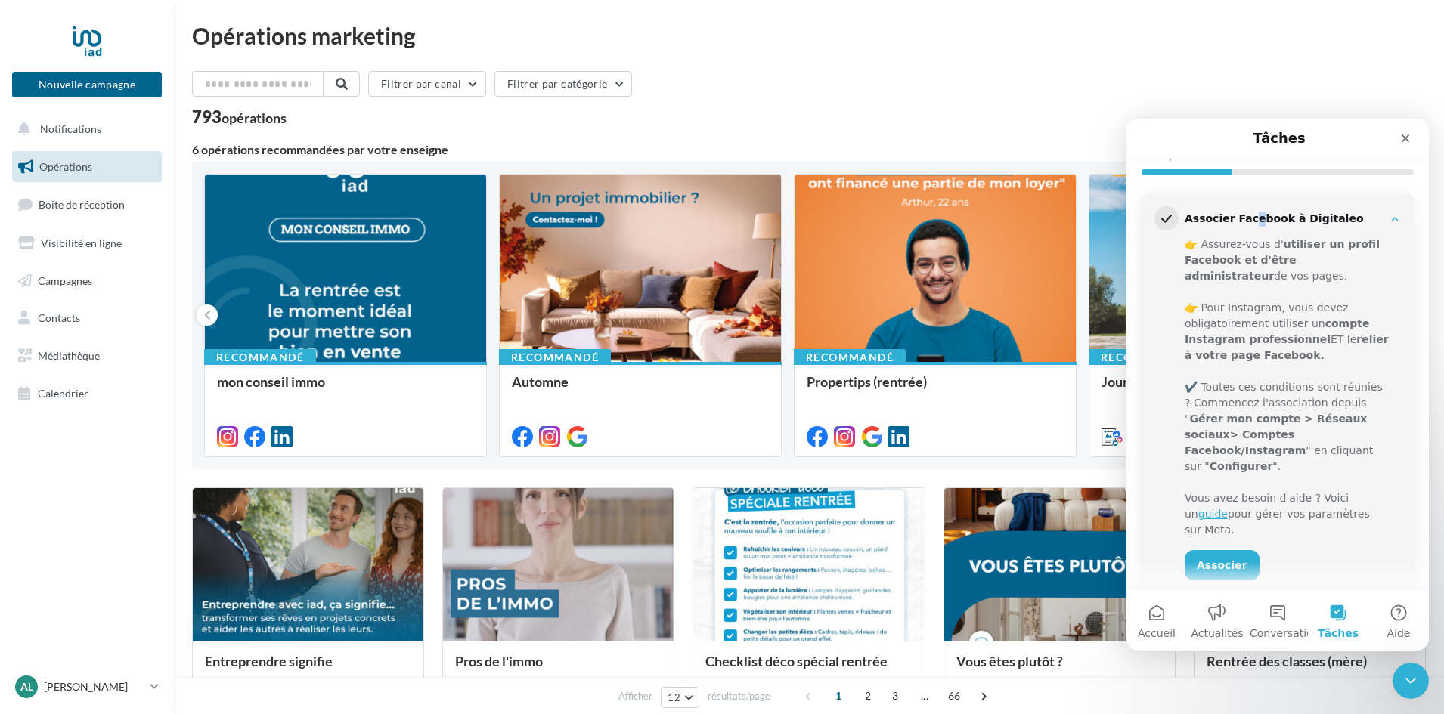
scroll to position [227, 0]
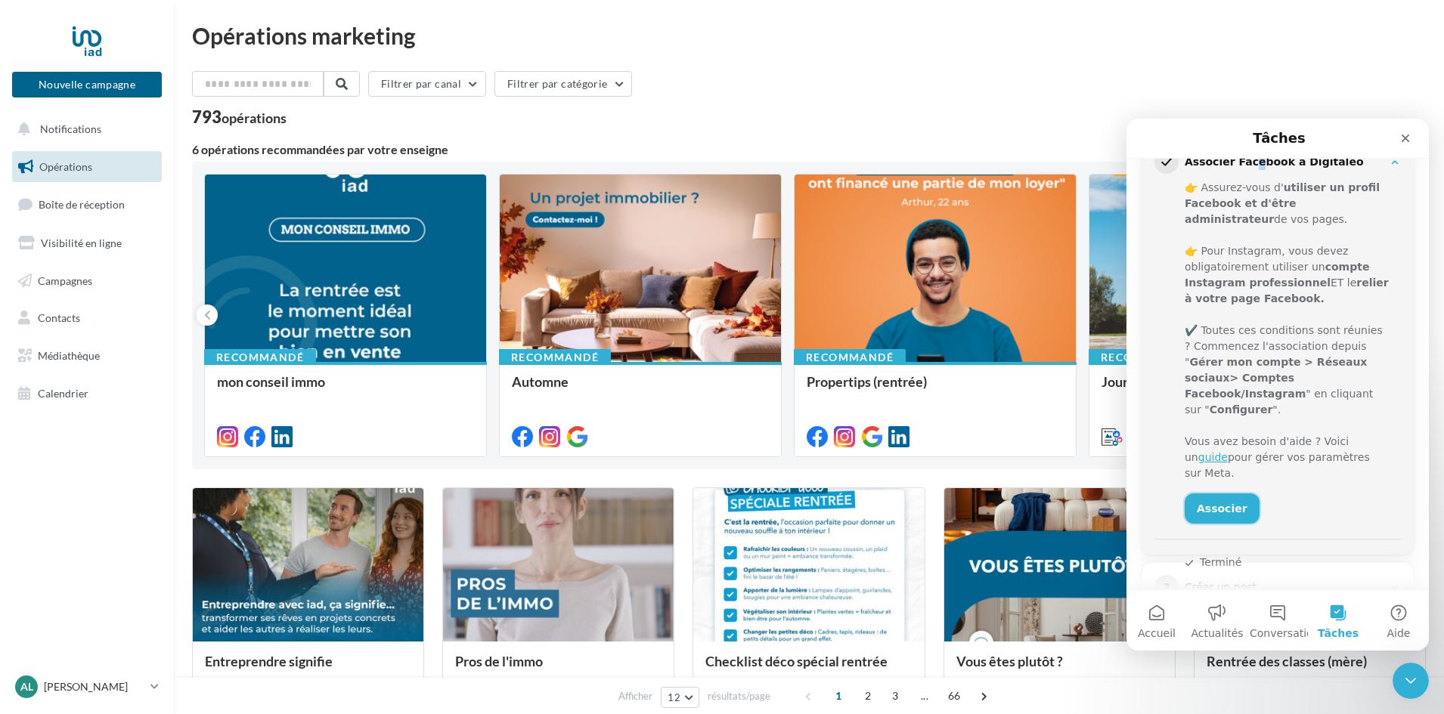
click at [1218, 494] on link "Associer" at bounding box center [1222, 509] width 75 height 30
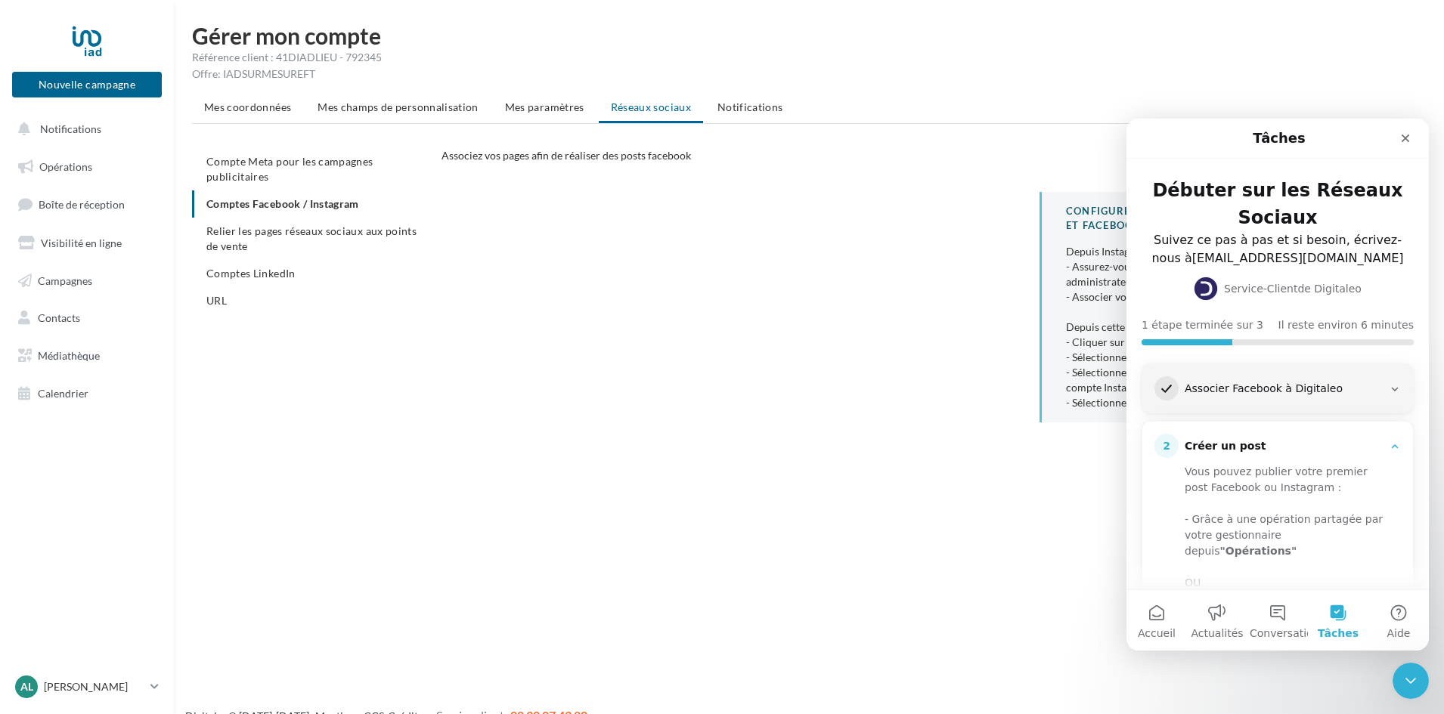
click at [341, 200] on ul "Compte Meta pour les campagnes publicitaires Comptes Facebook / Instagram Relie…" at bounding box center [310, 231] width 237 height 166
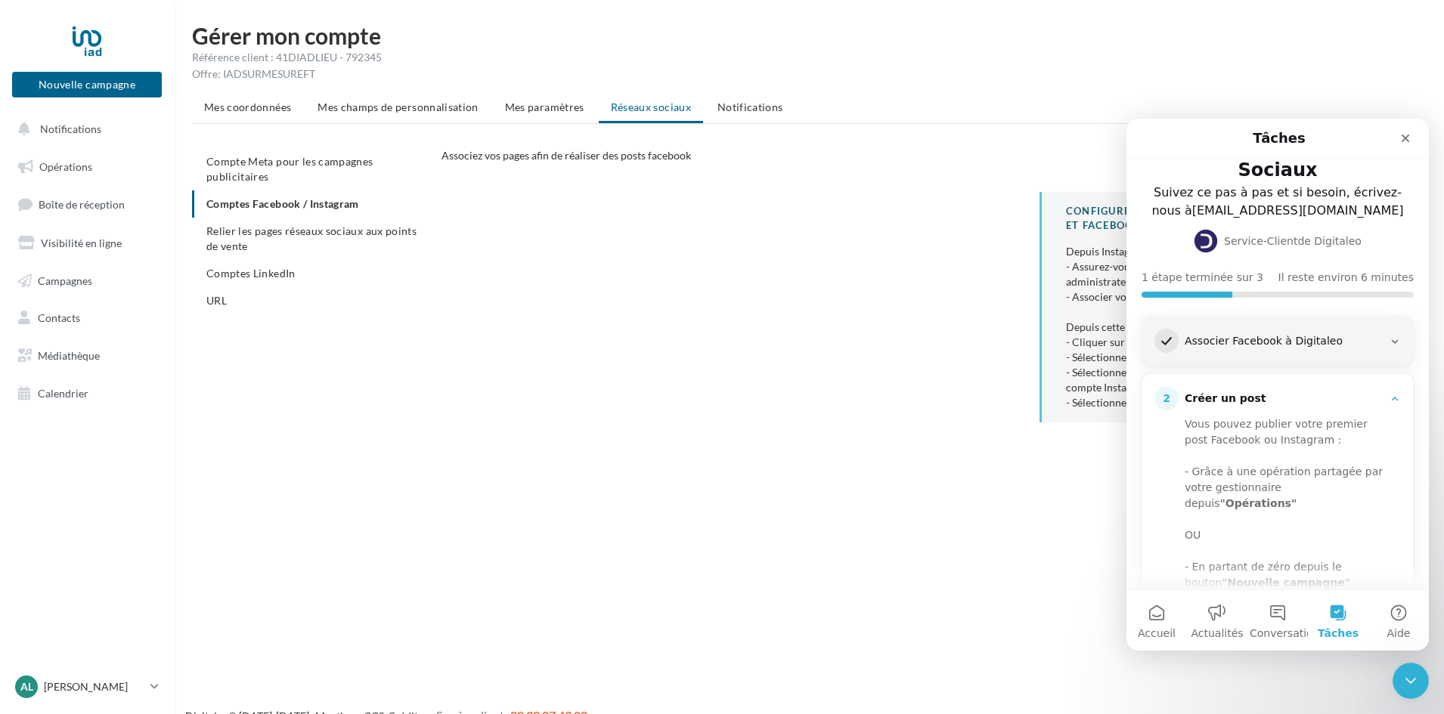
scroll to position [219, 0]
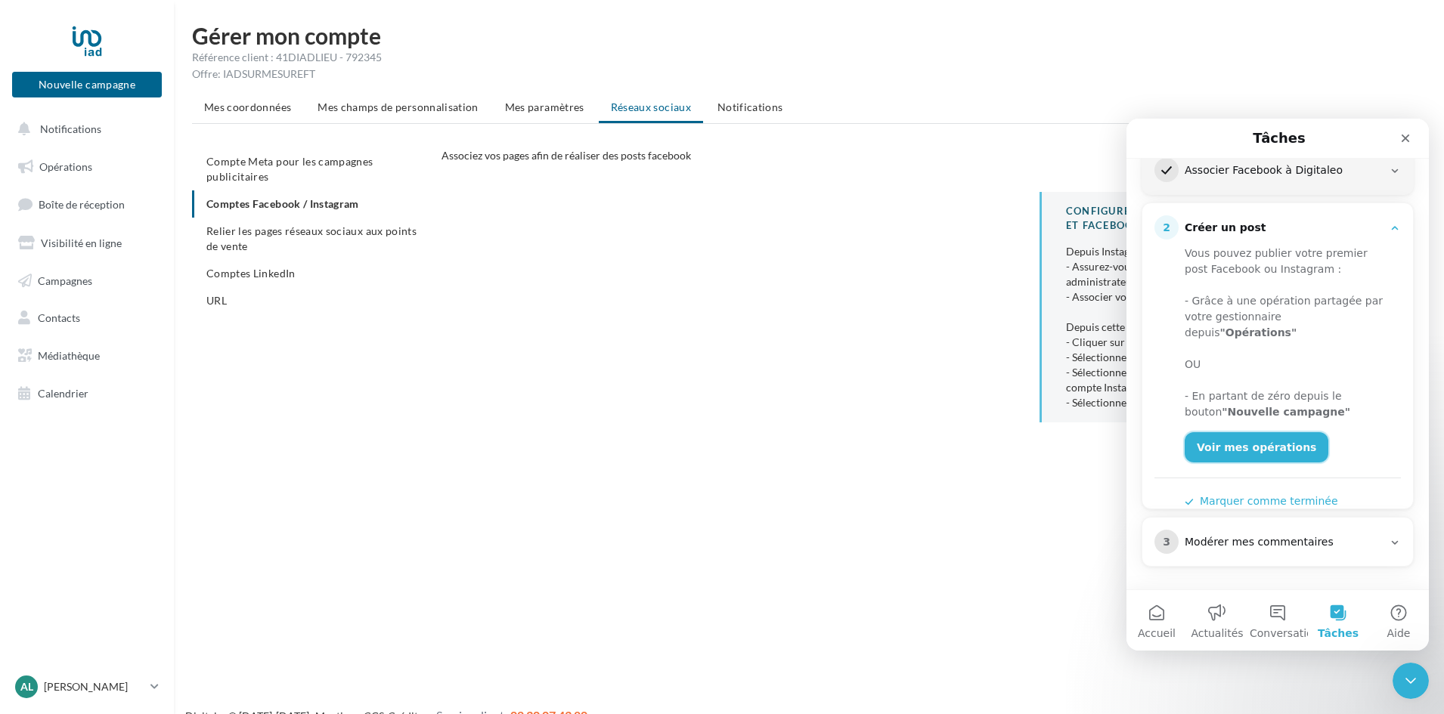
click at [1245, 442] on link "Voir mes opérations" at bounding box center [1257, 447] width 144 height 30
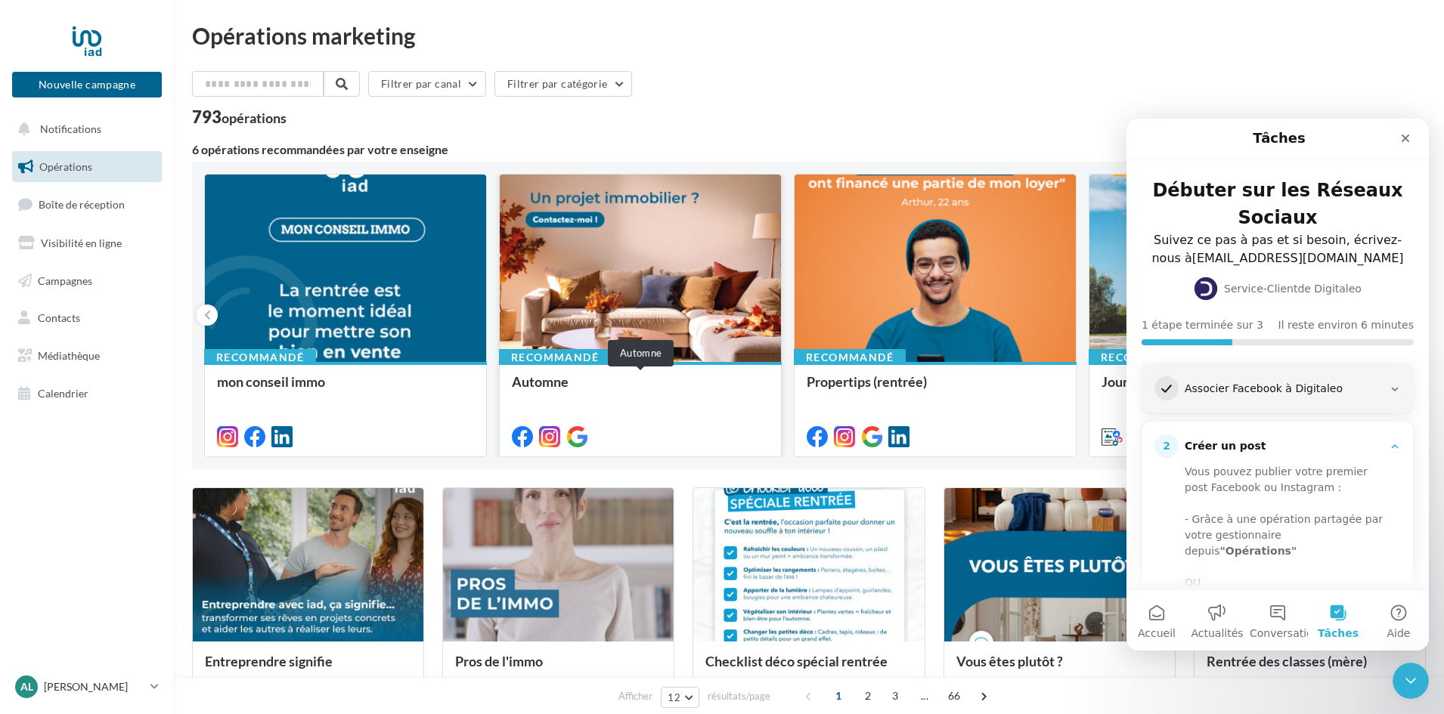
click at [627, 386] on div "Automne" at bounding box center [640, 389] width 257 height 30
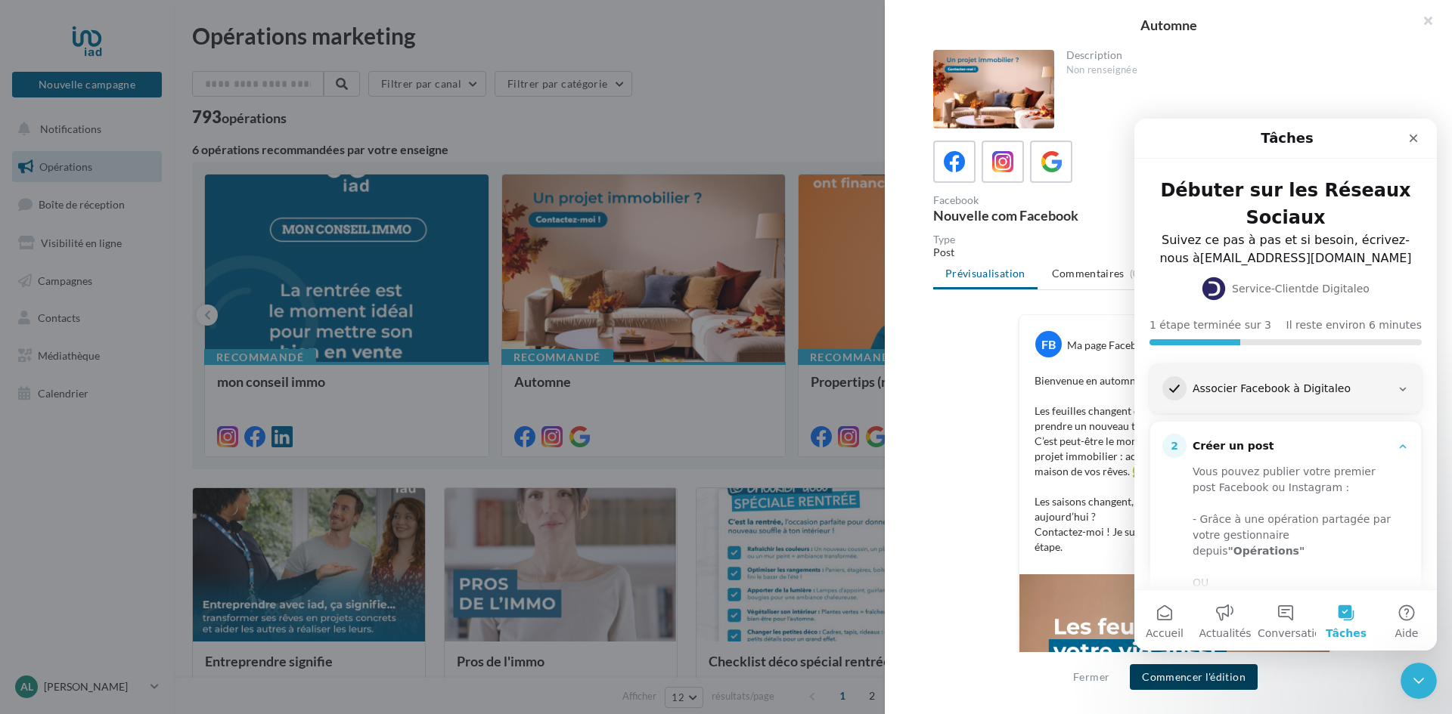
click at [1204, 679] on button "Commencer l'édition" at bounding box center [1194, 678] width 128 height 26
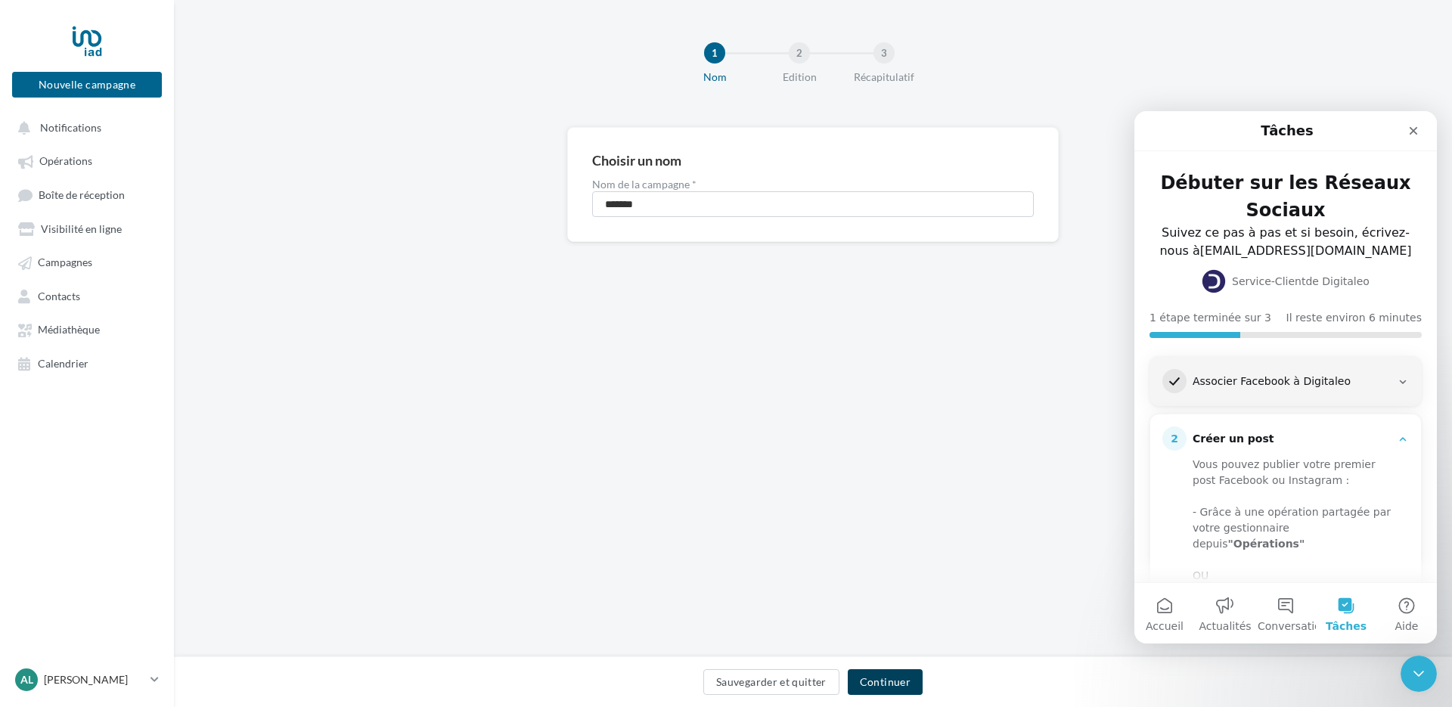
click at [876, 680] on button "Continuer" at bounding box center [885, 682] width 75 height 26
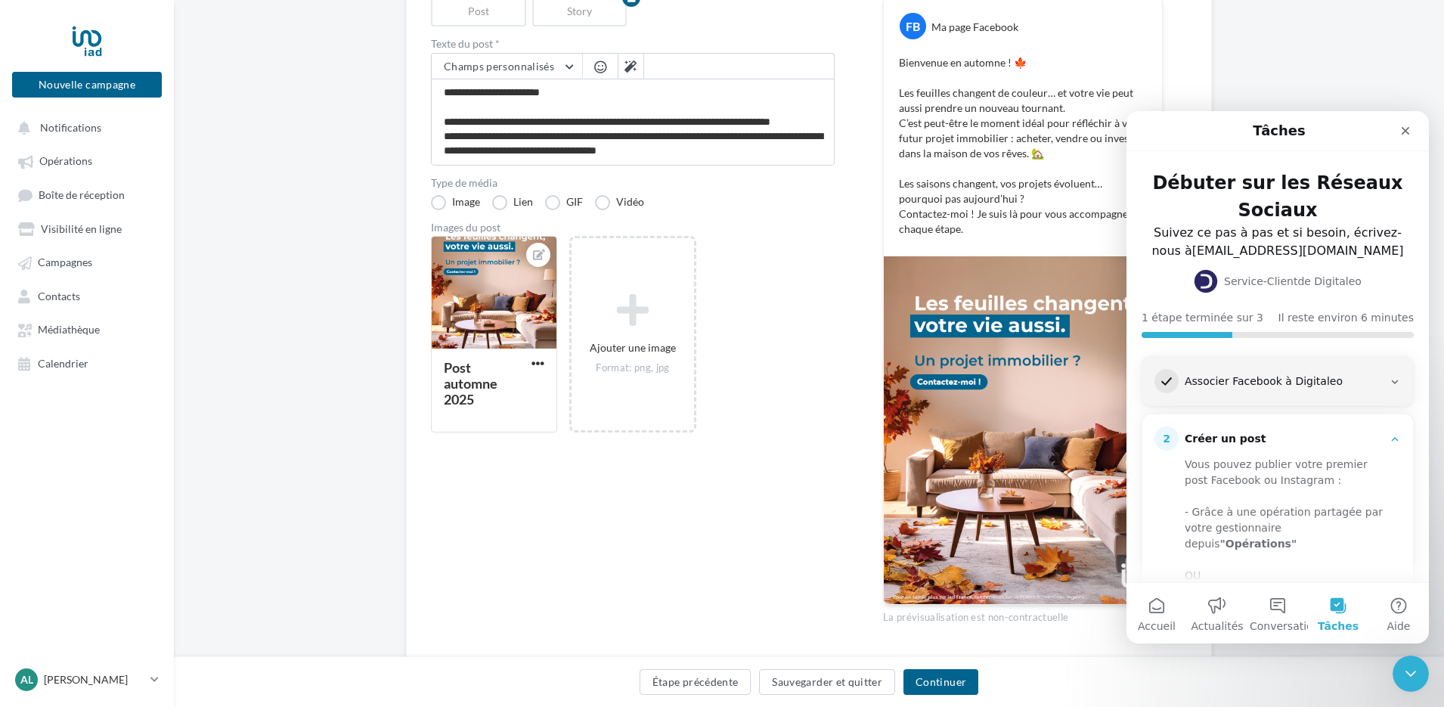
scroll to position [239, 0]
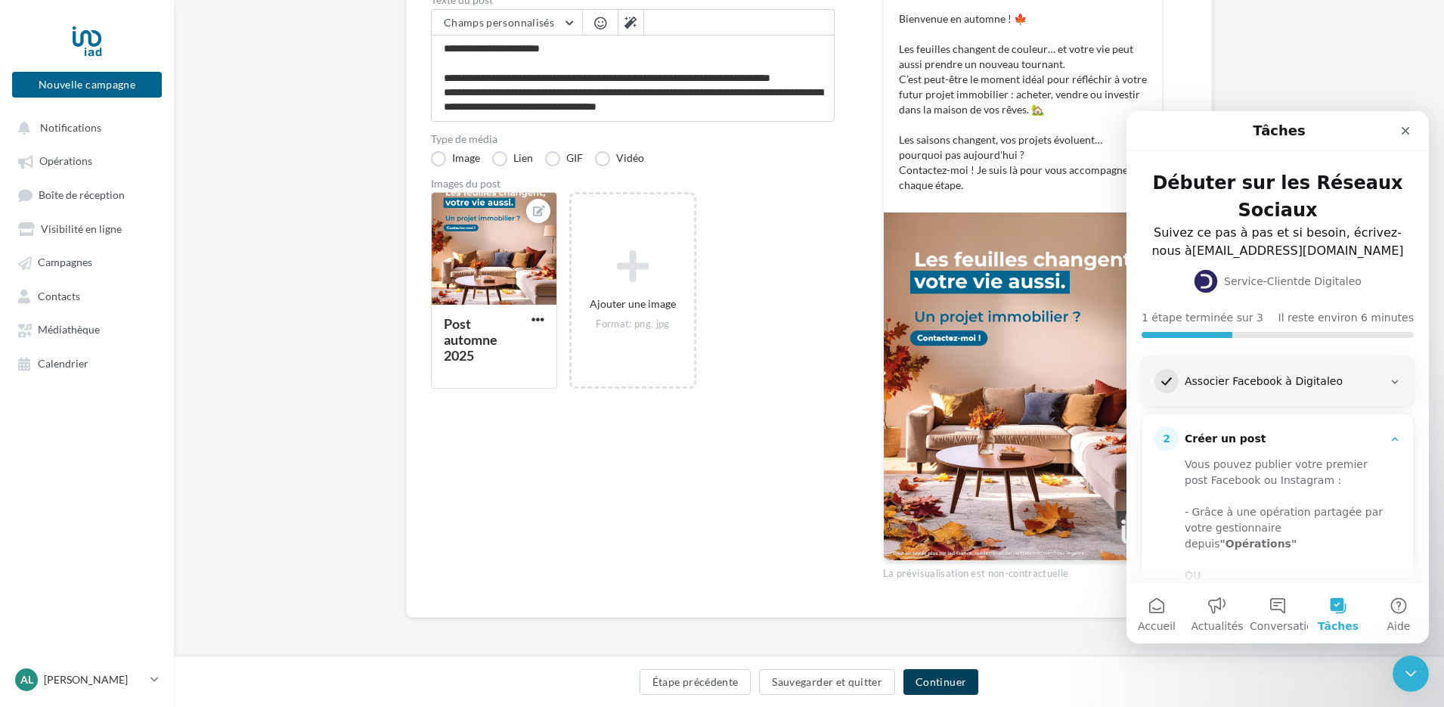
click at [950, 683] on button "Continuer" at bounding box center [941, 682] width 75 height 26
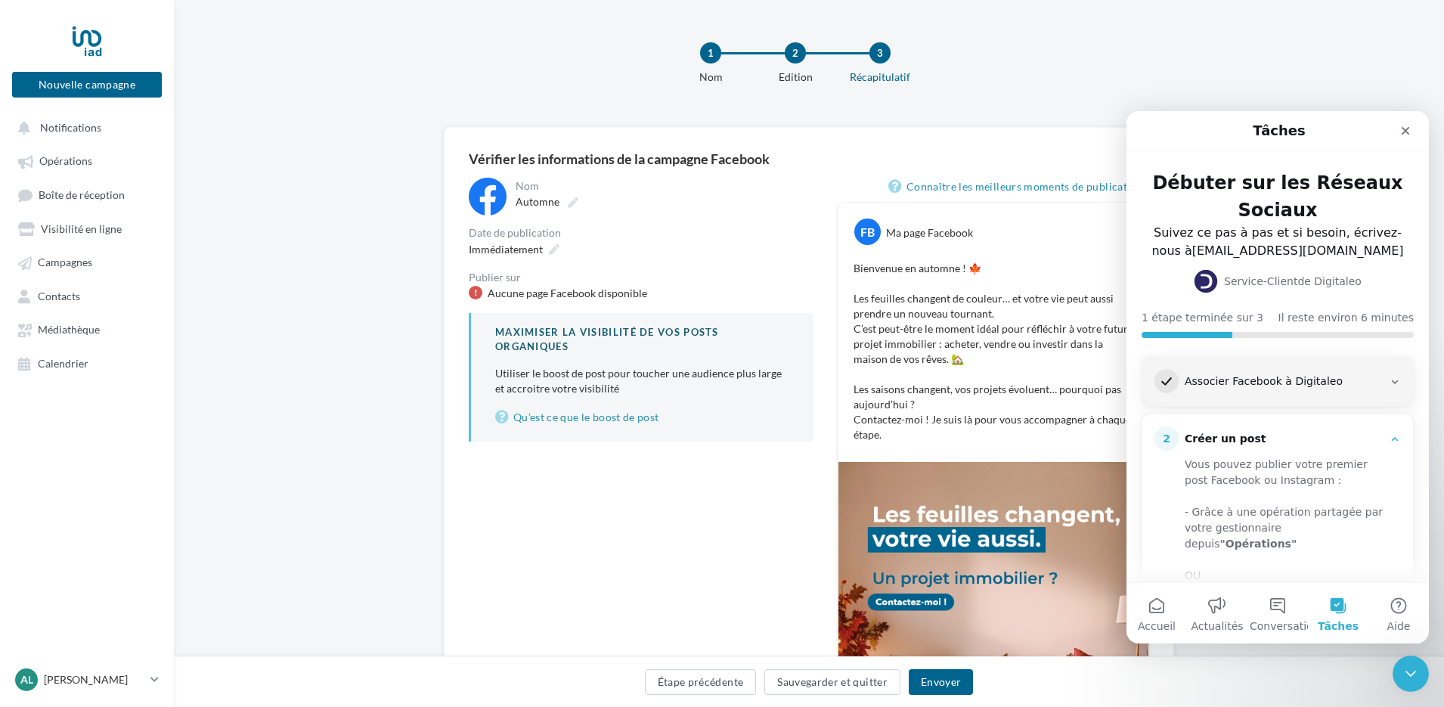
click at [626, 287] on div "Aucune page Facebook disponible" at bounding box center [568, 293] width 160 height 15
click at [947, 680] on button "Envoyer" at bounding box center [941, 682] width 64 height 26
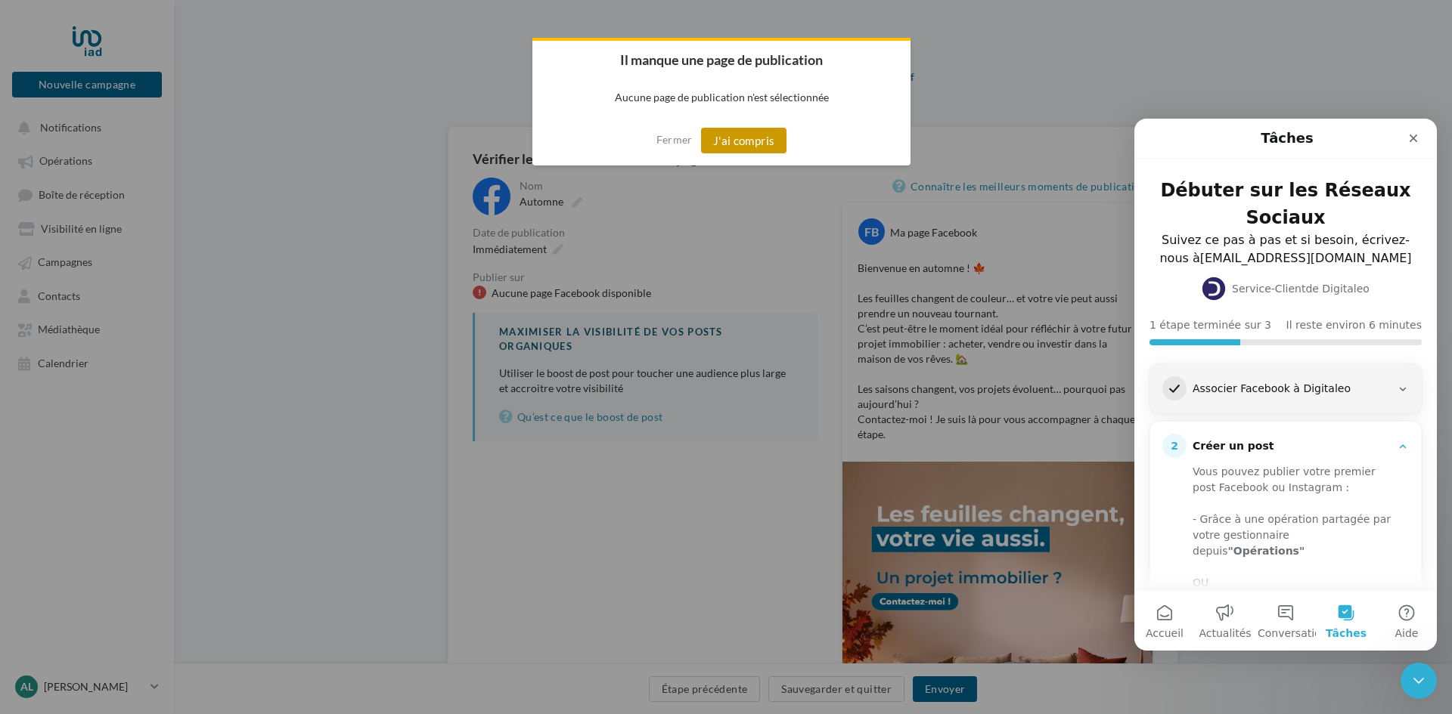
click at [743, 133] on button "J'ai compris" at bounding box center [744, 141] width 86 height 26
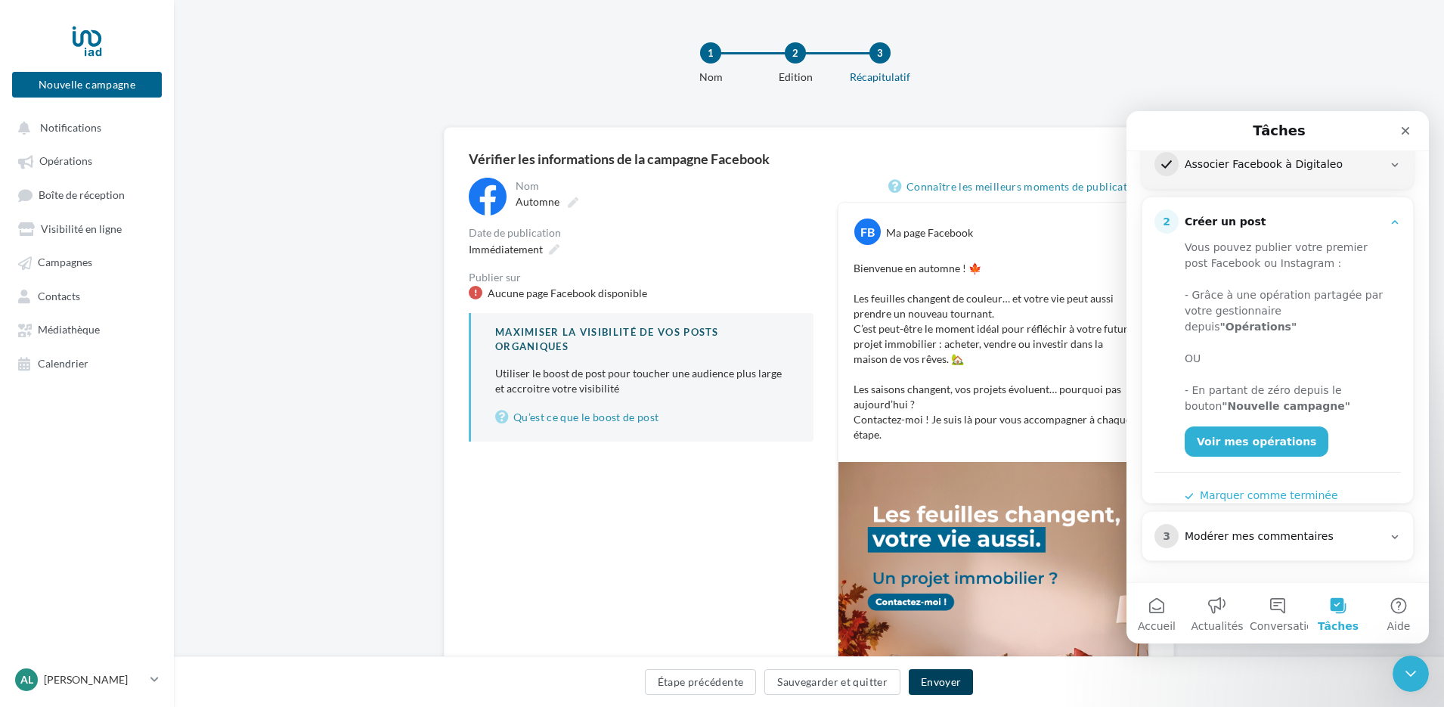
scroll to position [219, 0]
click at [1238, 533] on div "Modérer mes commentaires" at bounding box center [1284, 535] width 198 height 15
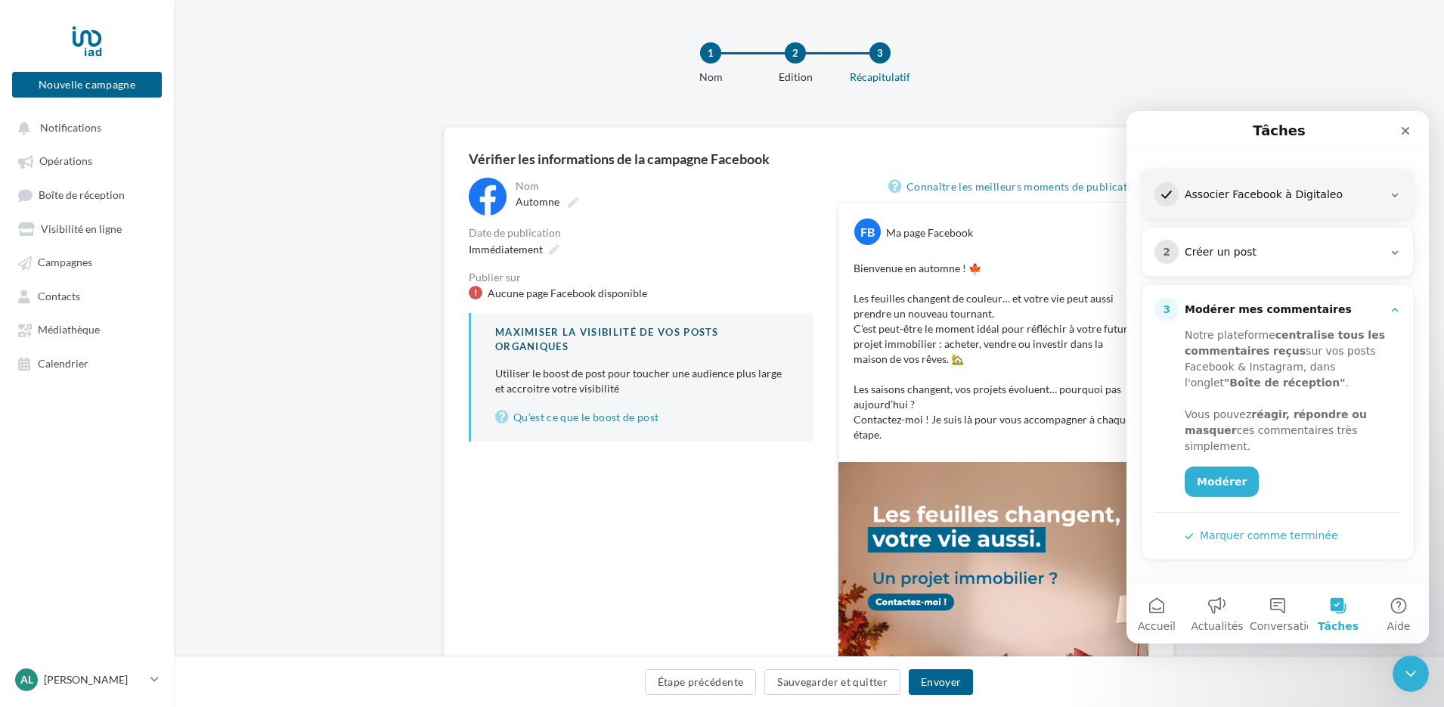
scroll to position [187, 0]
click at [1222, 612] on button "Actualités" at bounding box center [1217, 613] width 60 height 60
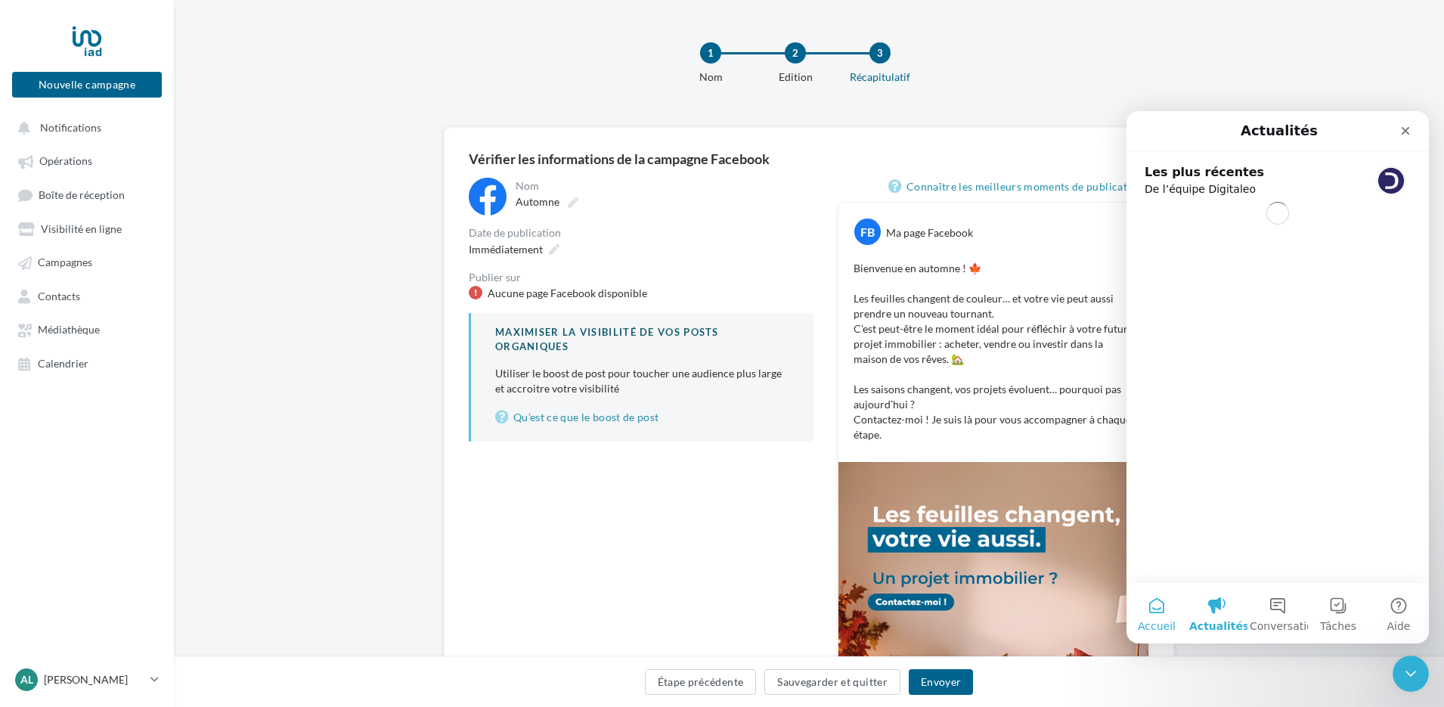
click at [1150, 608] on button "Accueil" at bounding box center [1157, 613] width 60 height 60
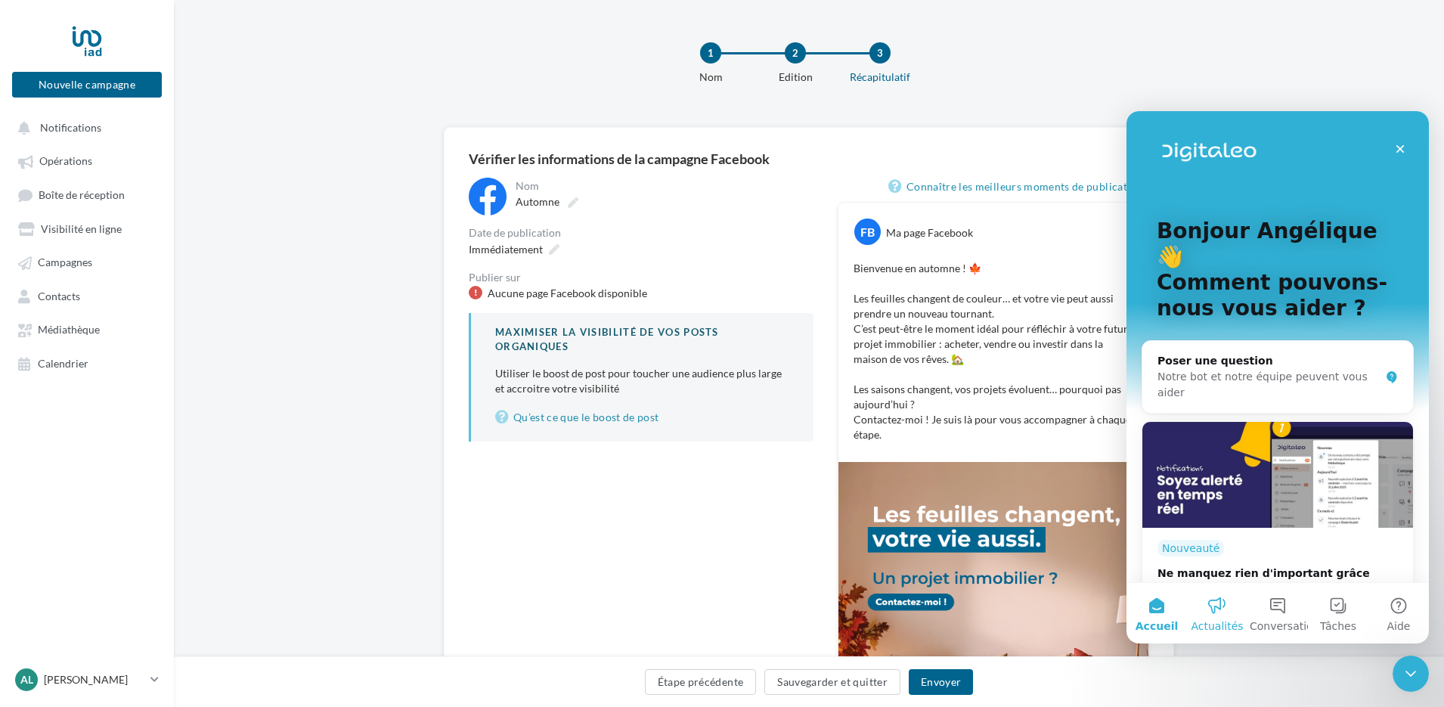
scroll to position [76, 0]
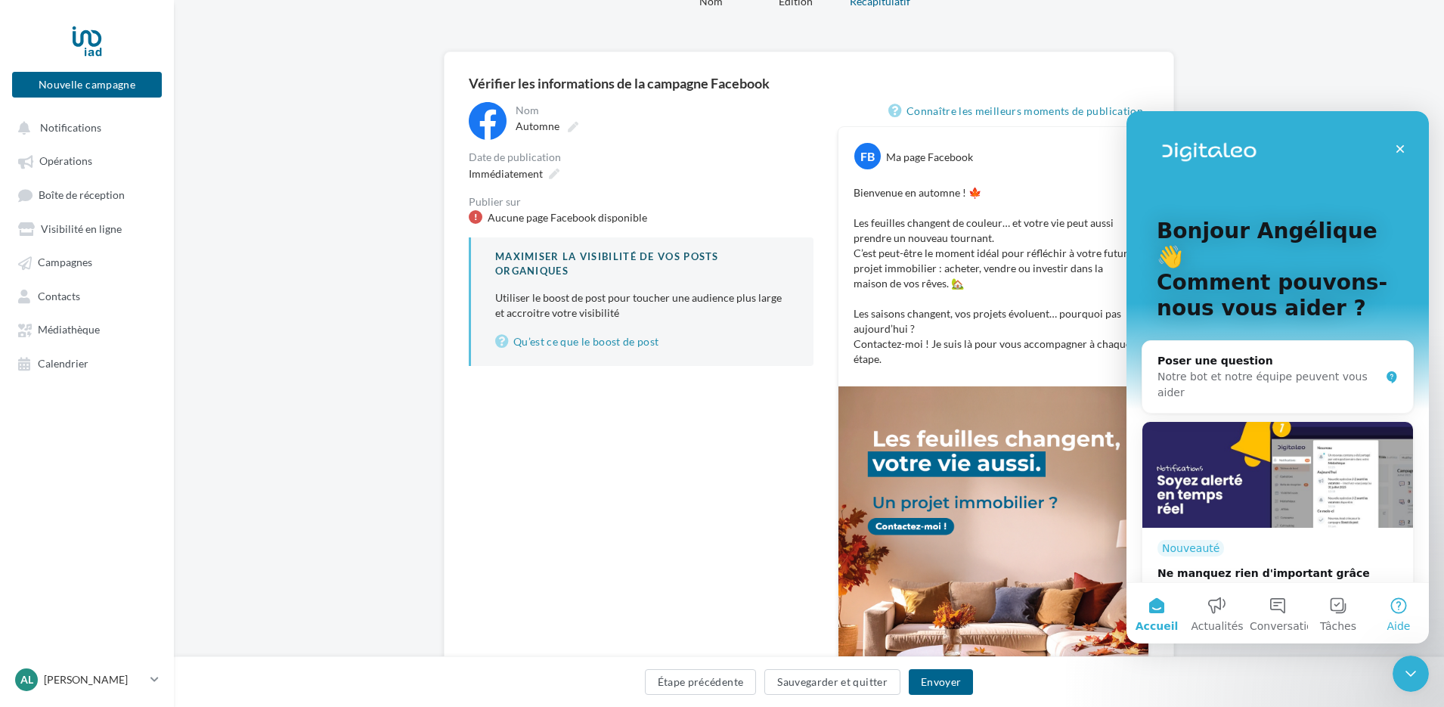
click at [1398, 604] on button "Aide" at bounding box center [1399, 613] width 60 height 60
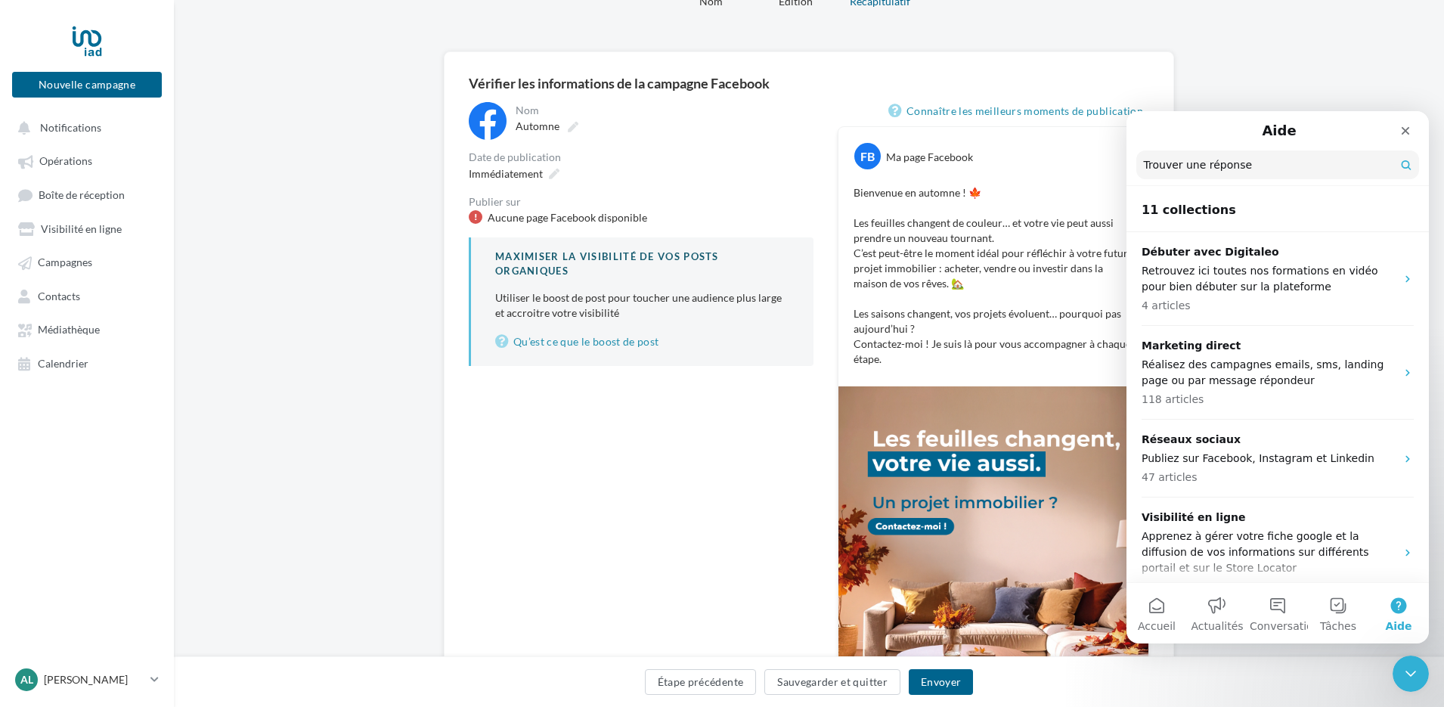
click at [1397, 606] on button "Aide" at bounding box center [1399, 613] width 60 height 60
click at [1164, 613] on button "Accueil" at bounding box center [1157, 613] width 60 height 60
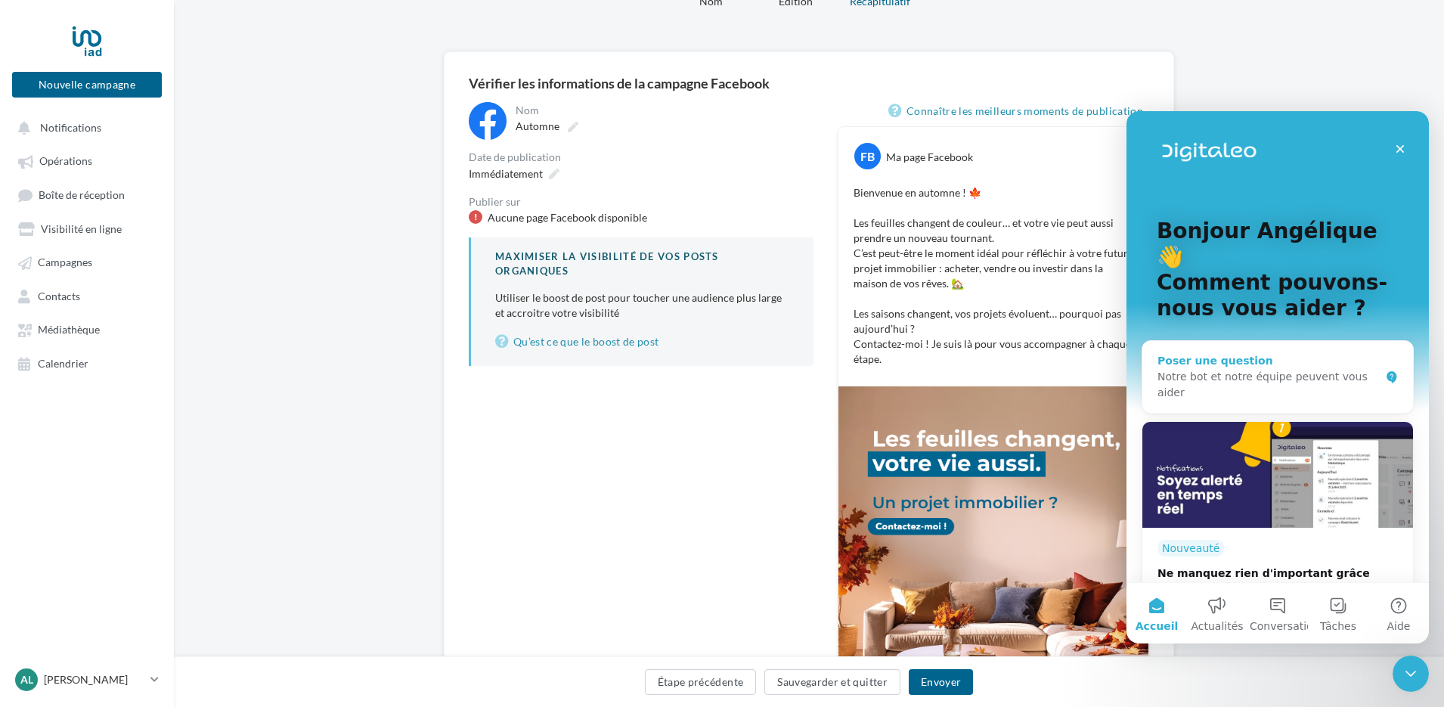
click at [1275, 369] on div "Notre bot et notre équipe peuvent vous aider" at bounding box center [1269, 385] width 222 height 32
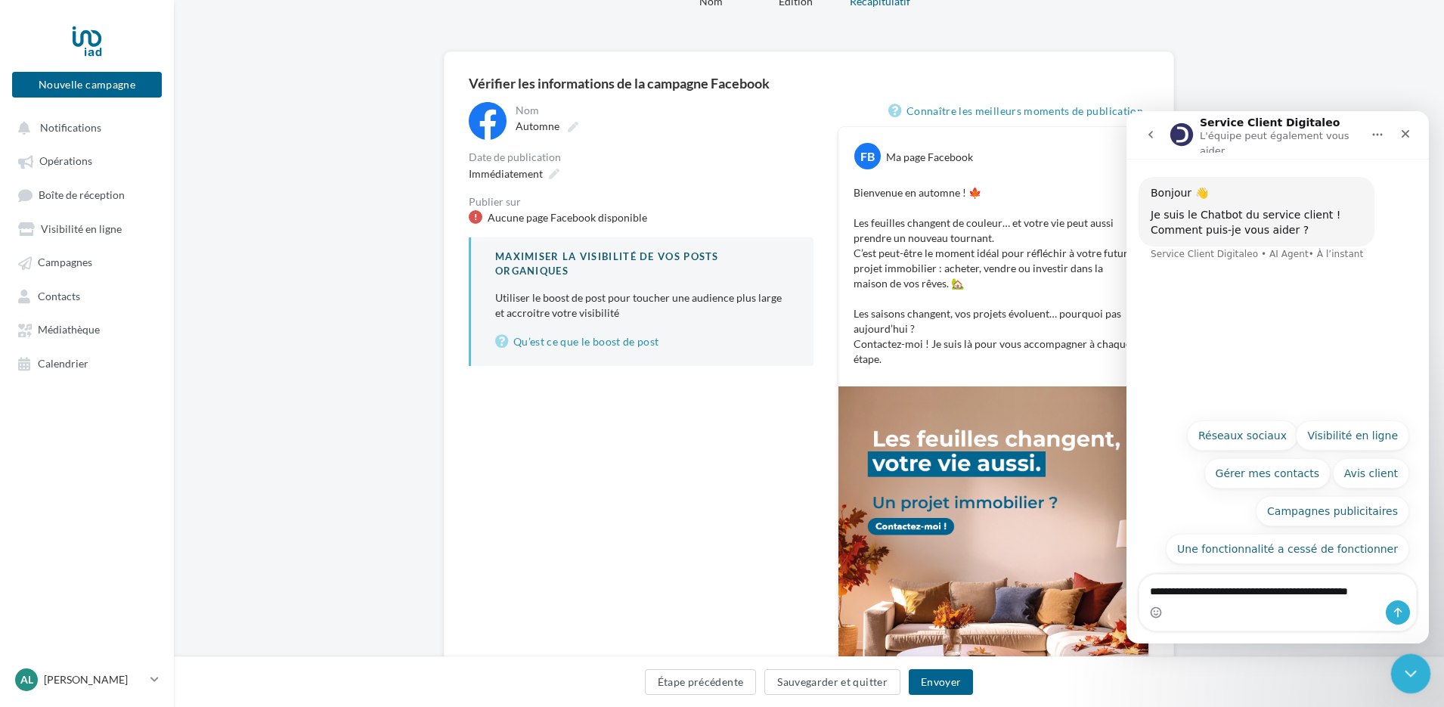
type textarea "**********"
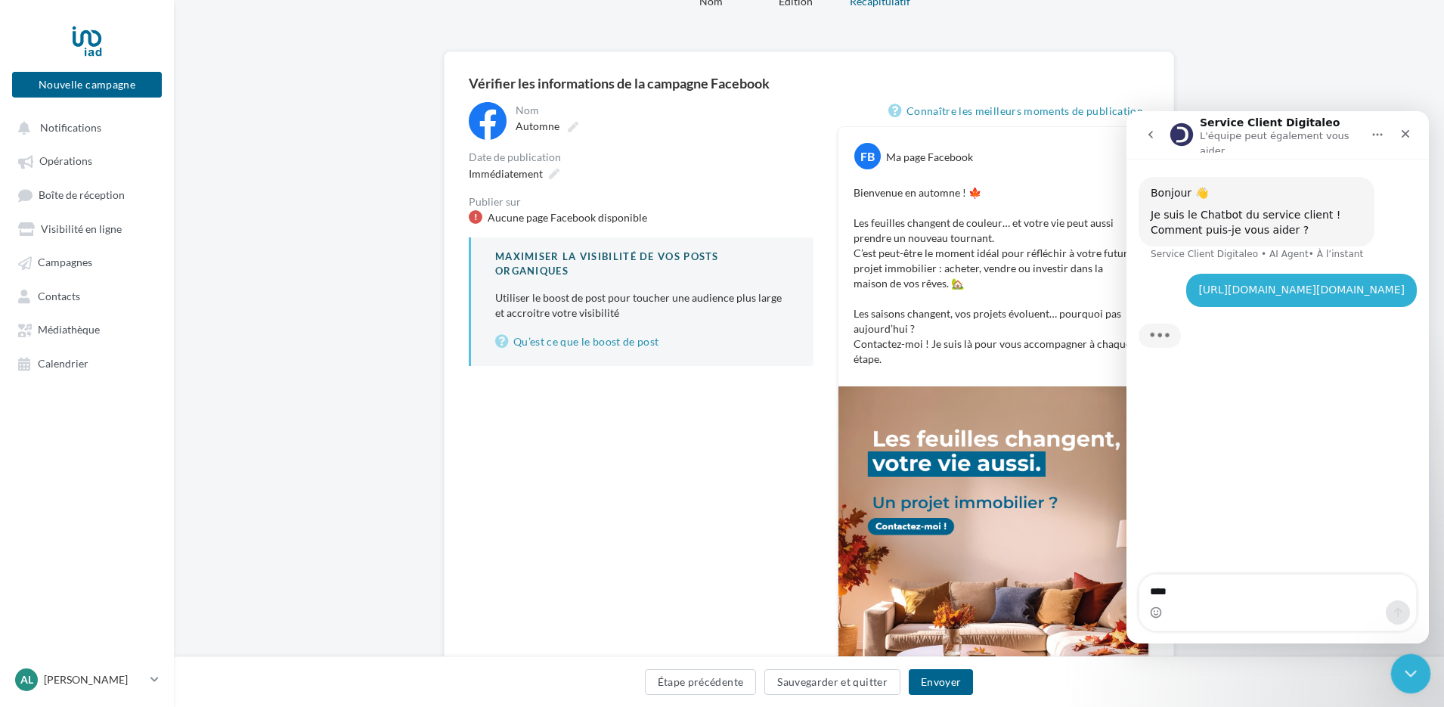
type textarea "*****"
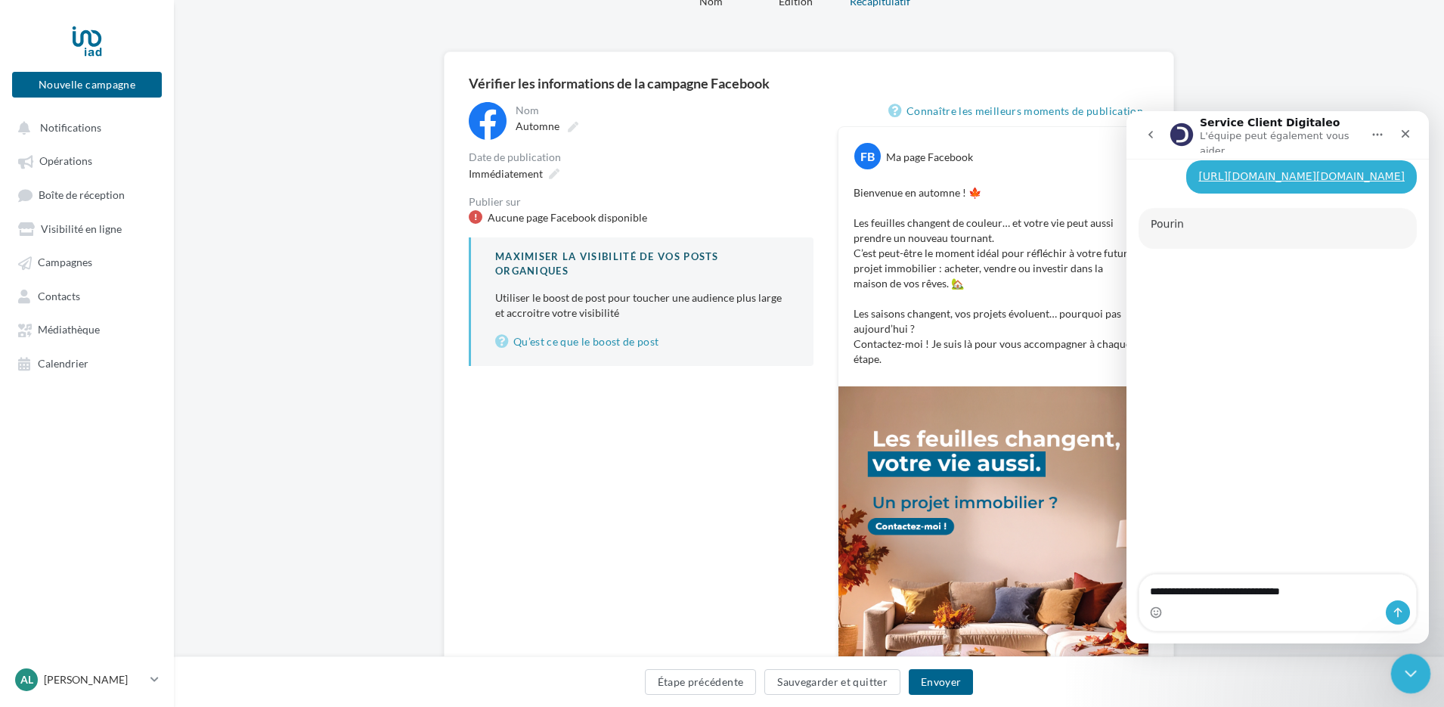
scroll to position [104, 0]
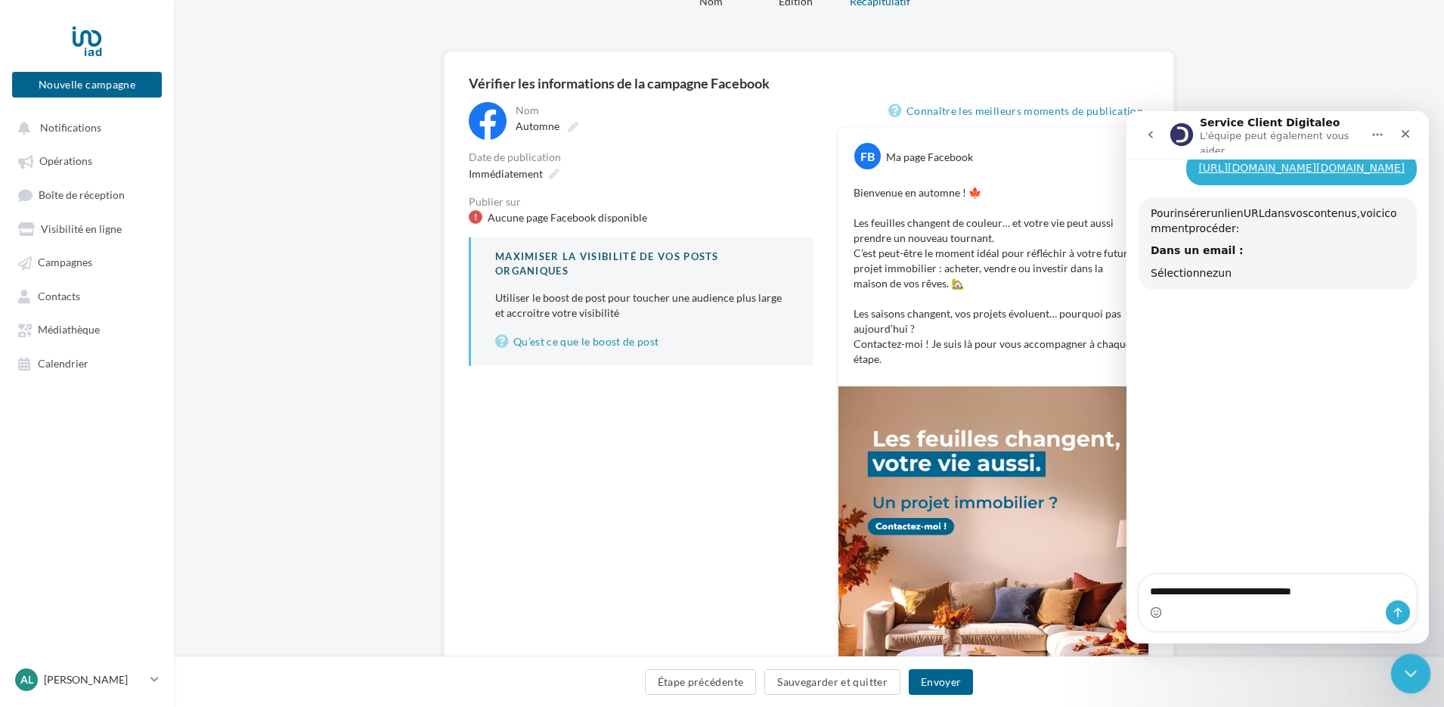
type textarea "**********"
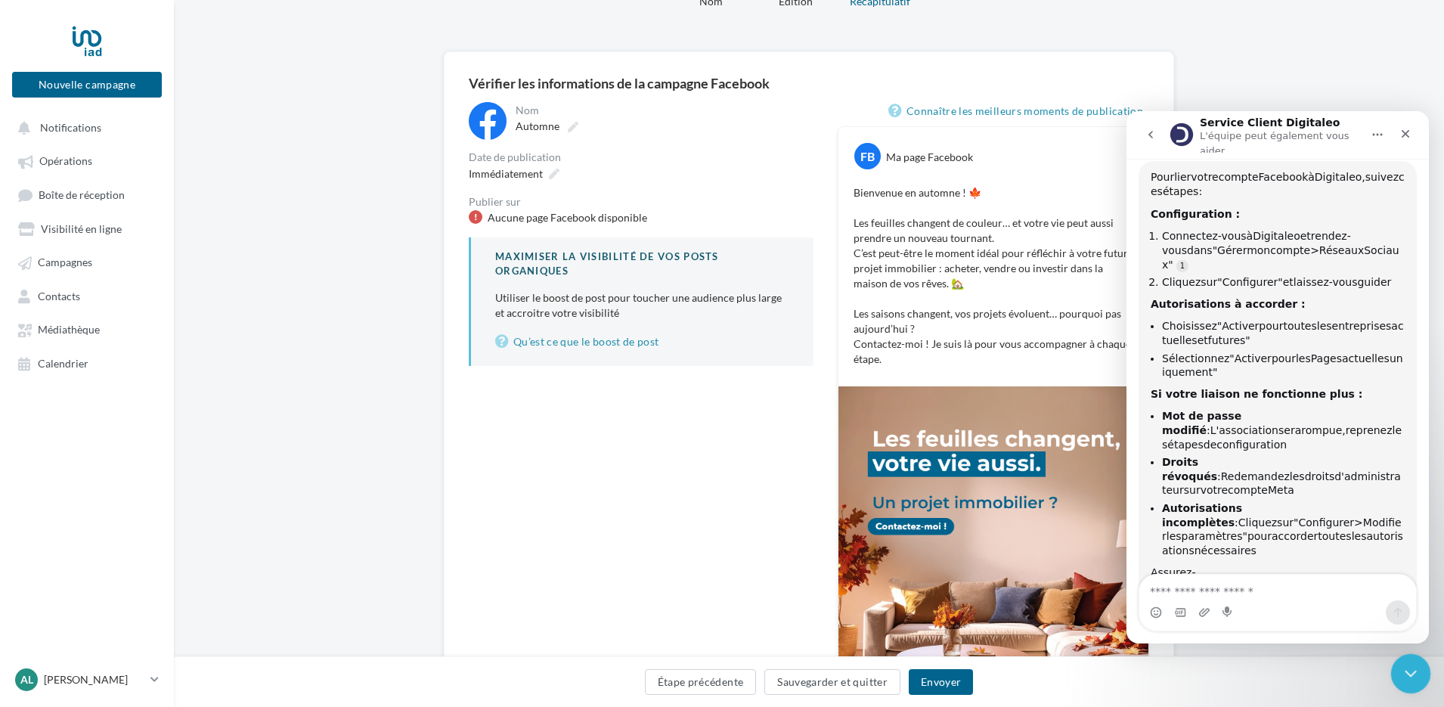
scroll to position [185, 0]
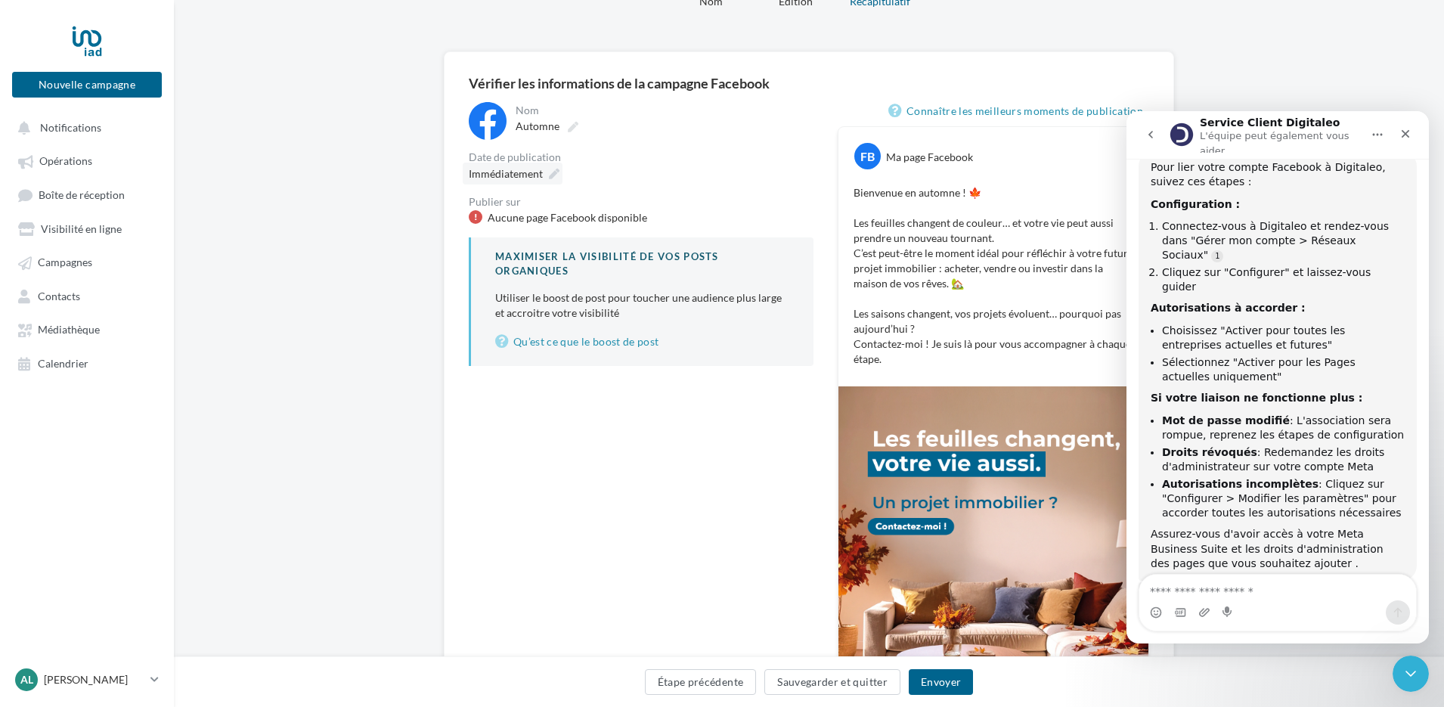
click at [549, 171] on icon at bounding box center [554, 174] width 11 height 11
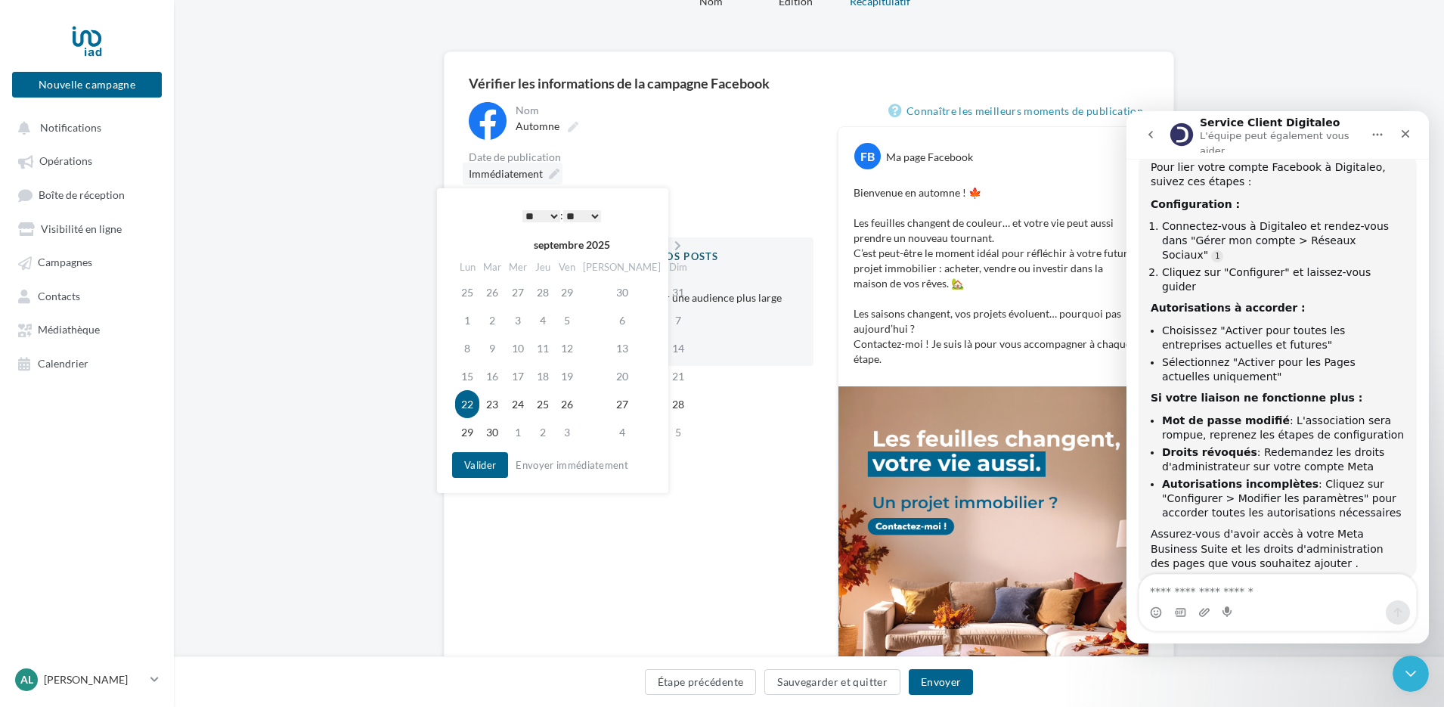
click at [549, 171] on icon at bounding box center [554, 174] width 11 height 11
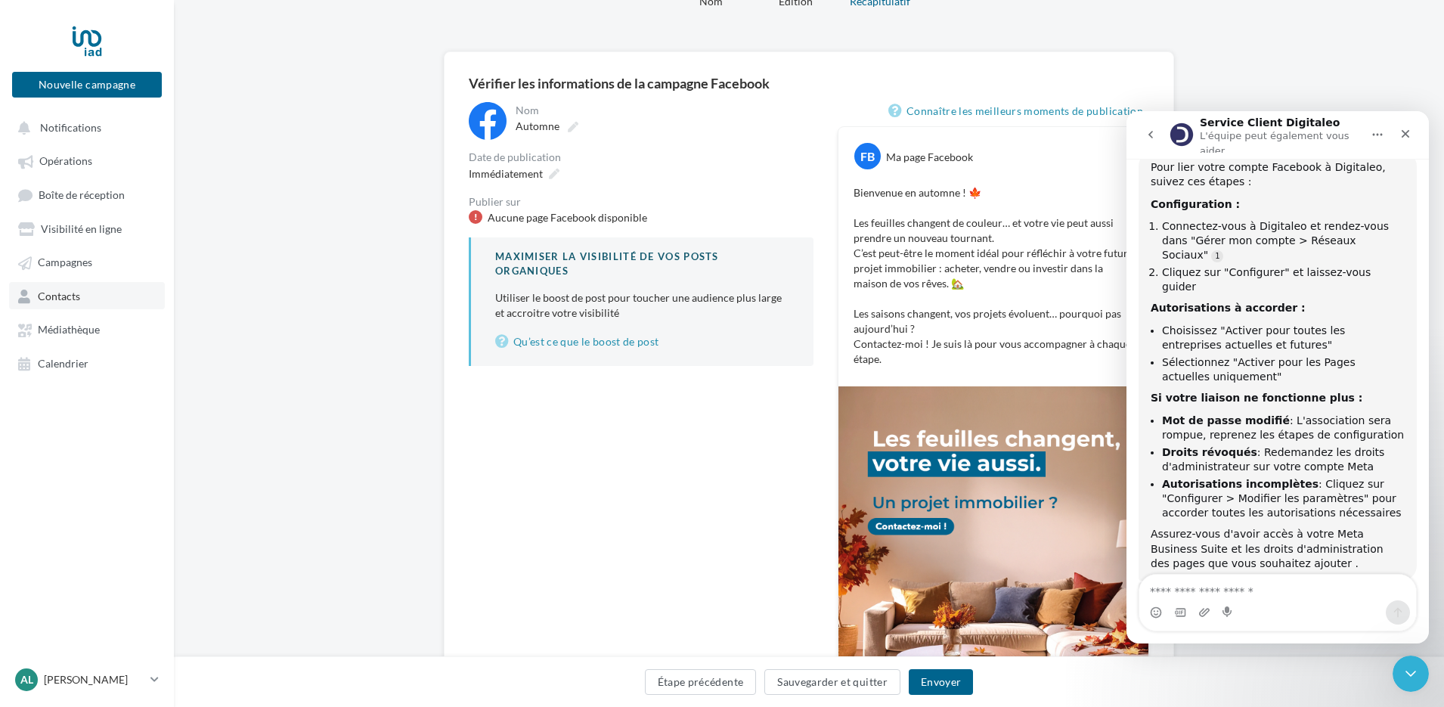
click at [70, 295] on span "Contacts" at bounding box center [59, 296] width 42 height 13
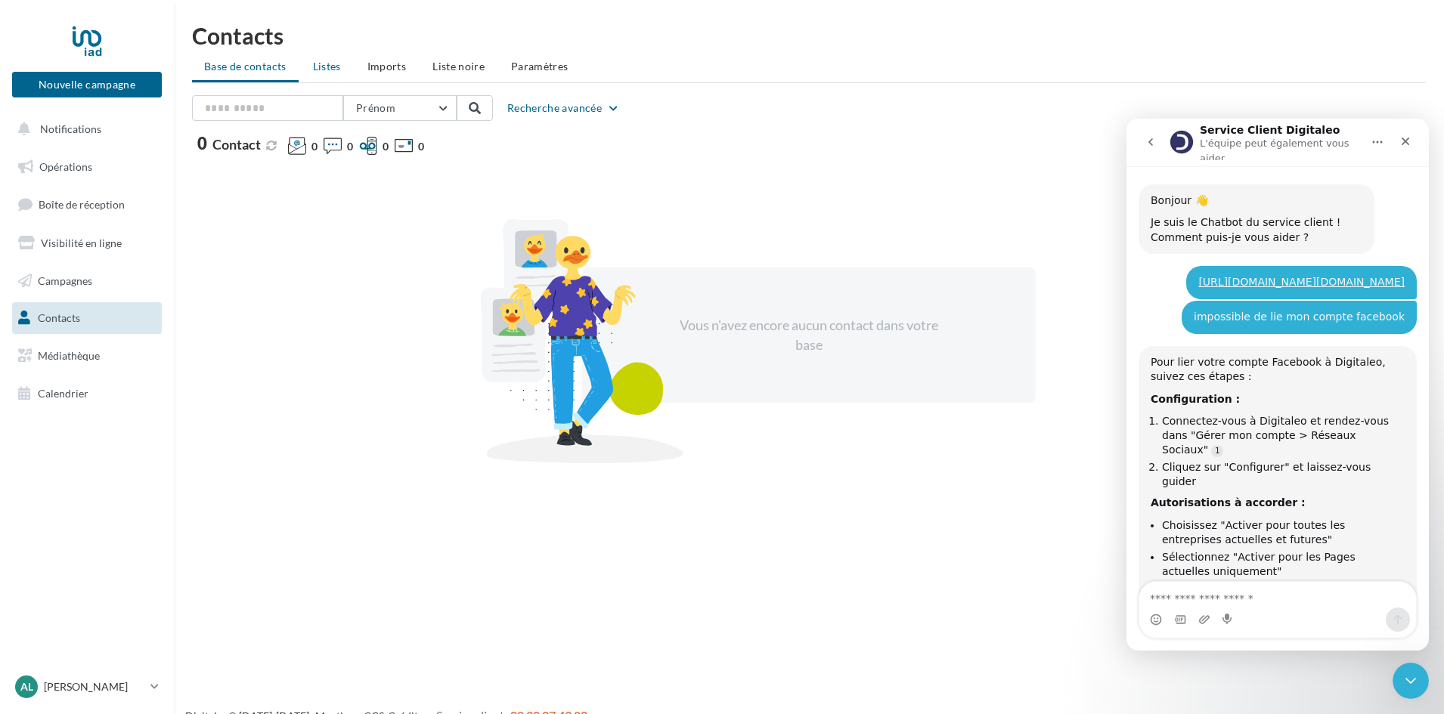
scroll to position [240, 0]
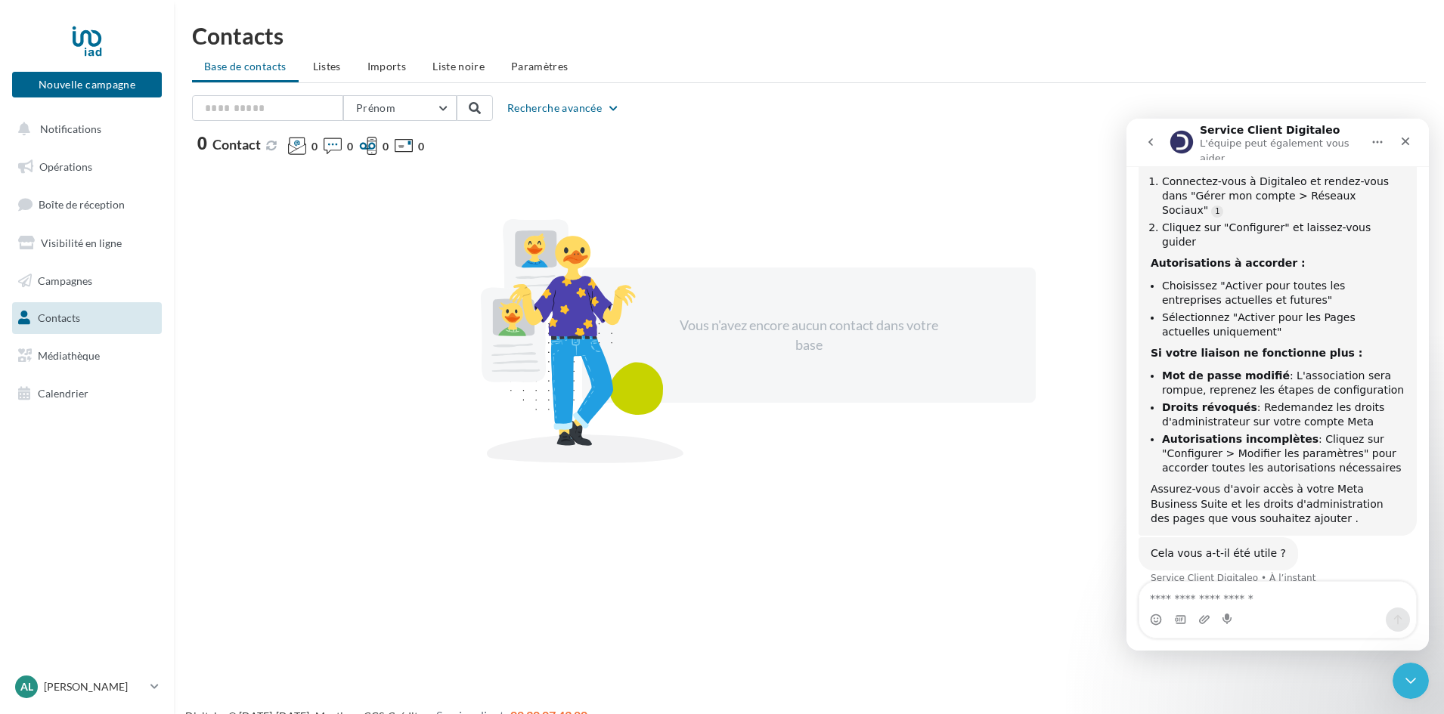
click at [331, 64] on span "Listes" at bounding box center [327, 66] width 28 height 13
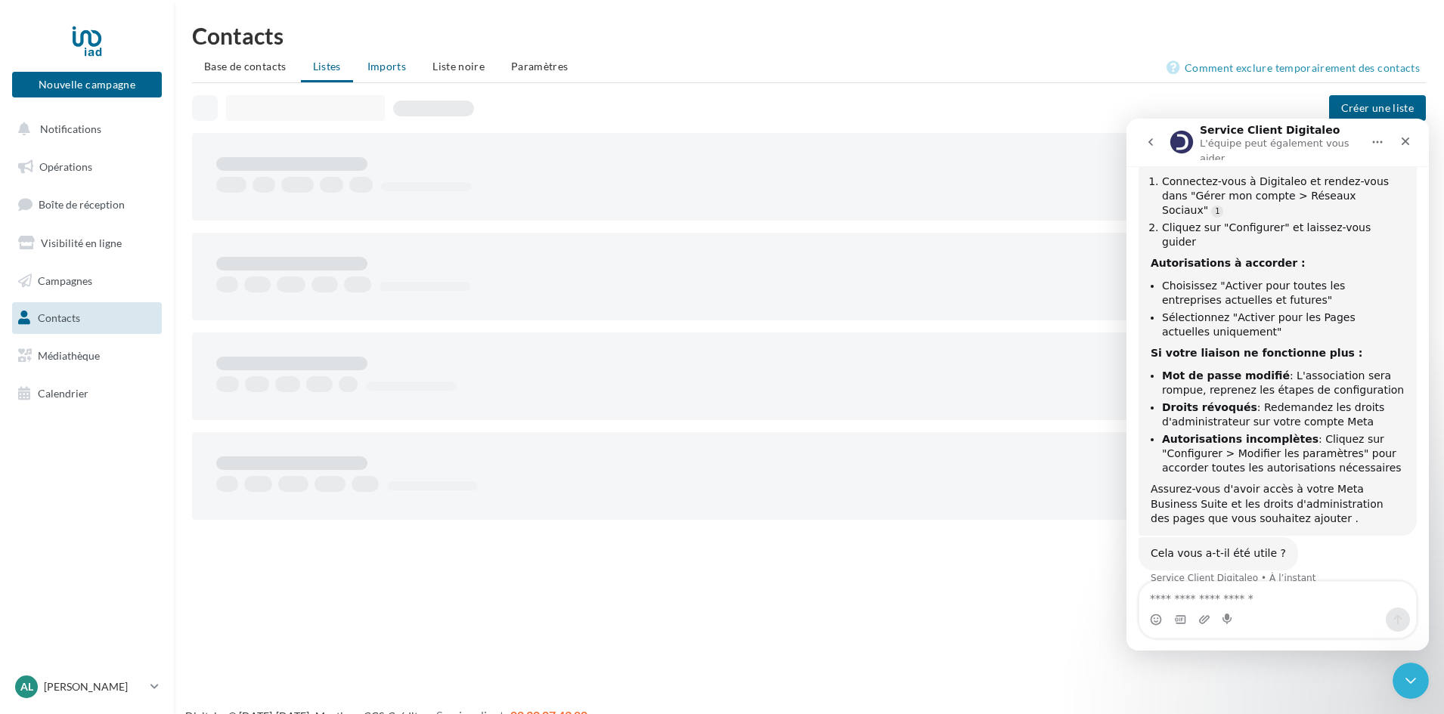
click at [383, 64] on span "Imports" at bounding box center [386, 66] width 39 height 13
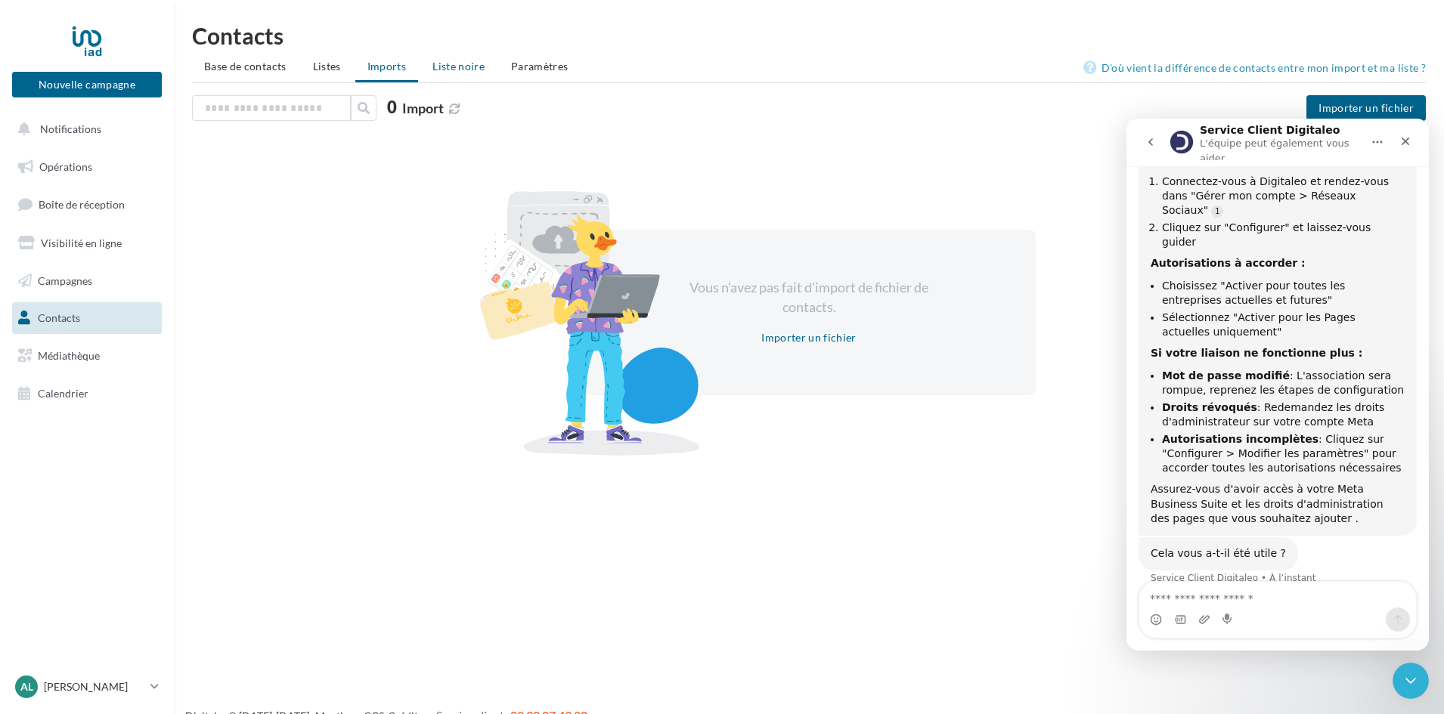
click at [439, 60] on span "Liste noire" at bounding box center [458, 66] width 52 height 13
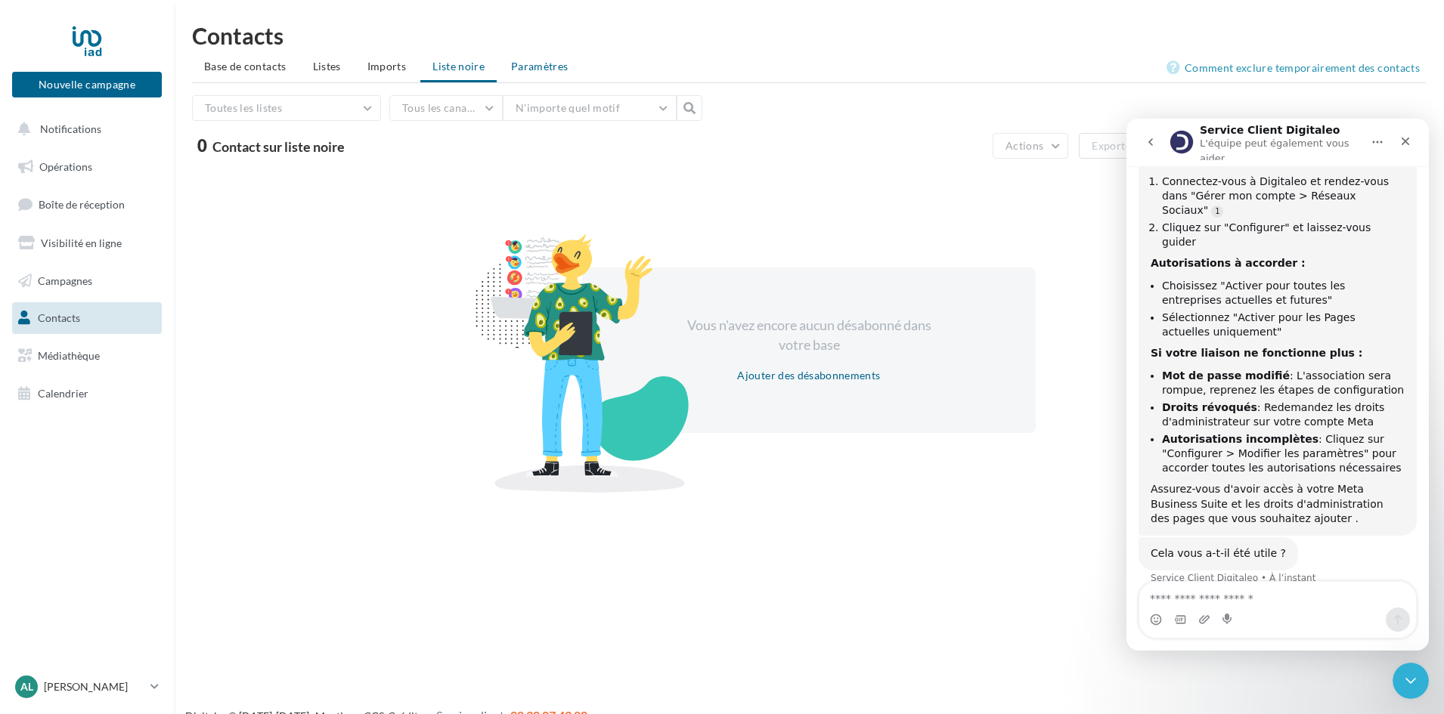
click at [538, 68] on span "Paramètres" at bounding box center [539, 66] width 57 height 13
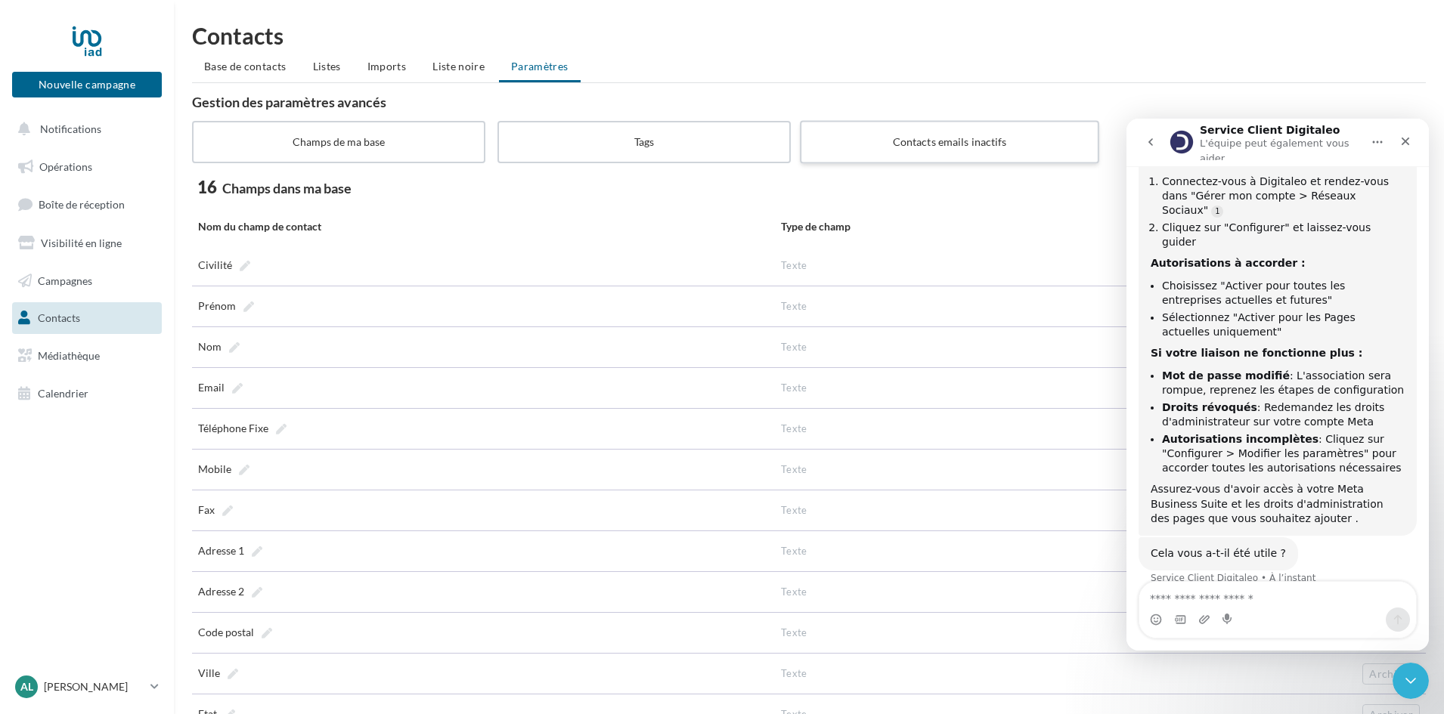
click at [918, 147] on label "Contacts emails inactifs" at bounding box center [949, 141] width 299 height 43
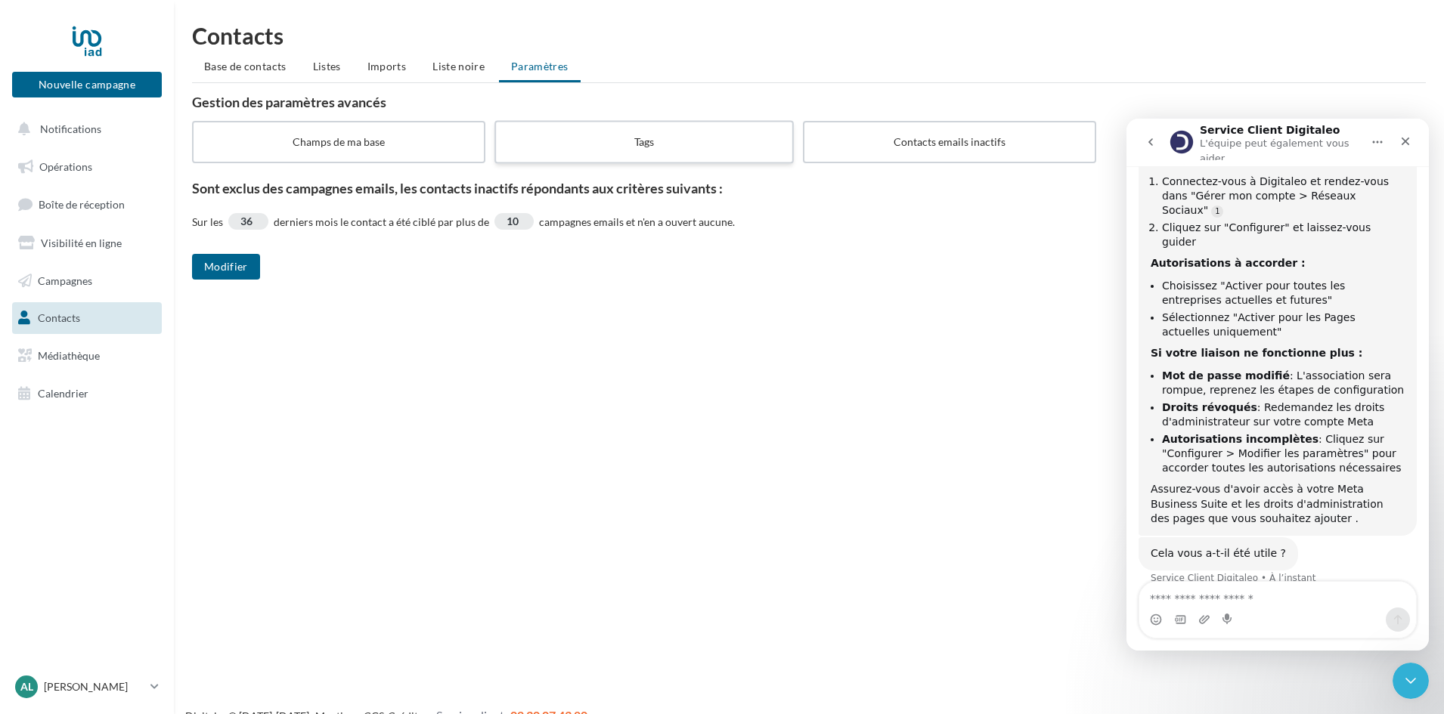
click at [690, 139] on label "Tags" at bounding box center [643, 141] width 299 height 43
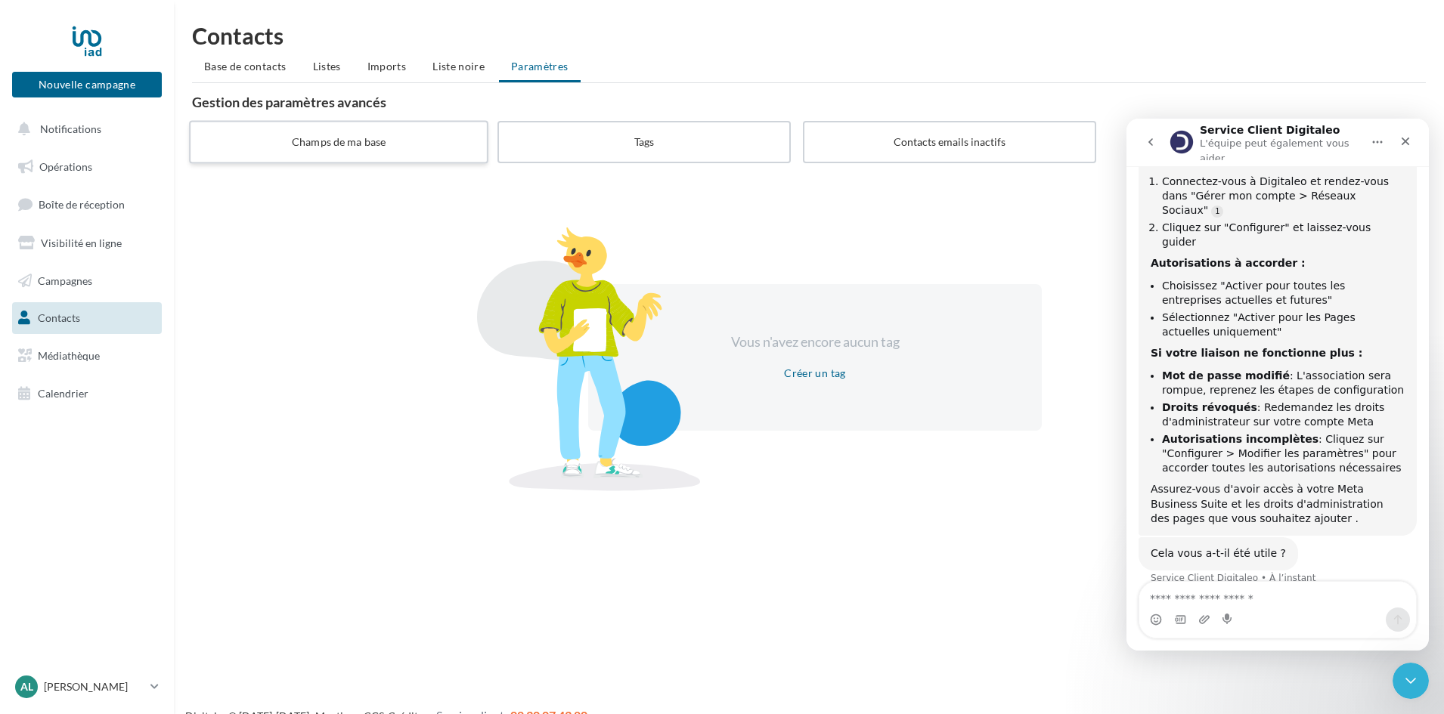
click at [371, 150] on label "Champs de ma base" at bounding box center [338, 141] width 299 height 43
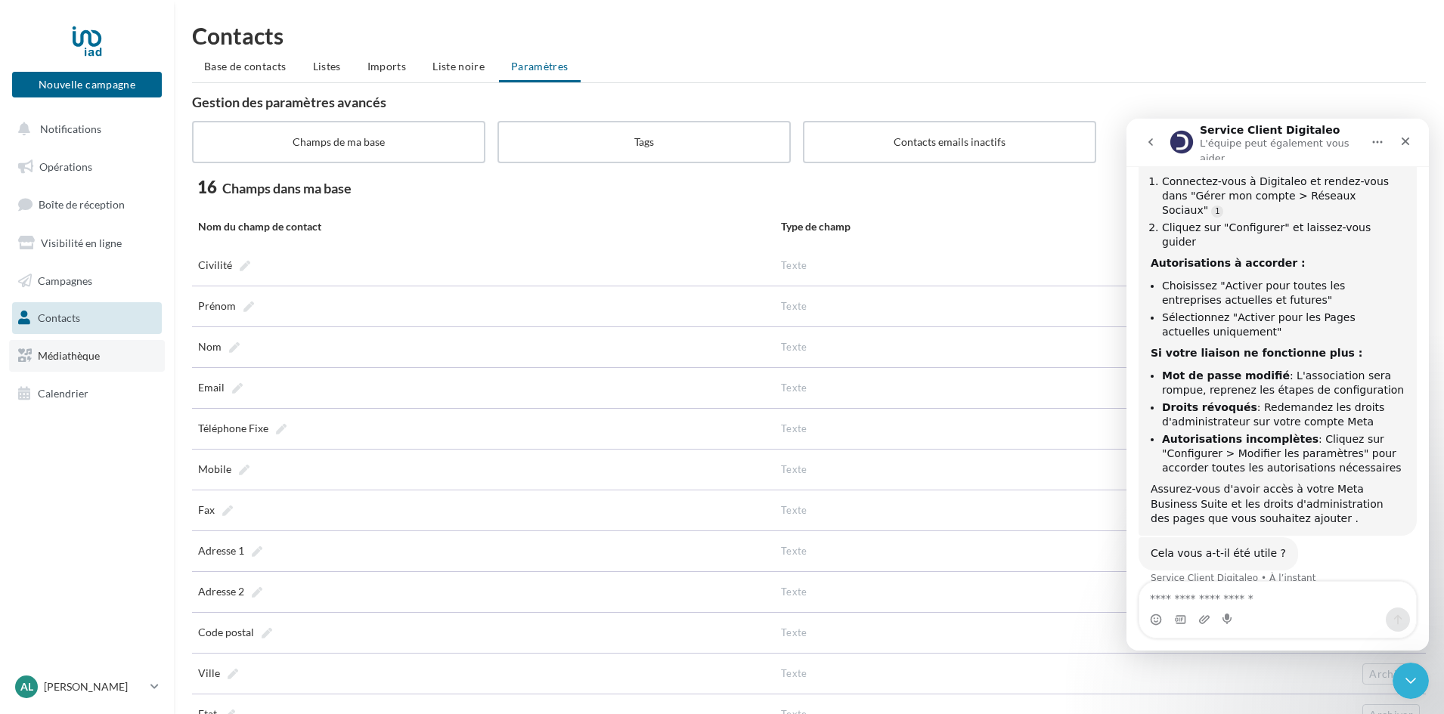
click at [38, 355] on span "Médiathèque" at bounding box center [69, 355] width 62 height 13
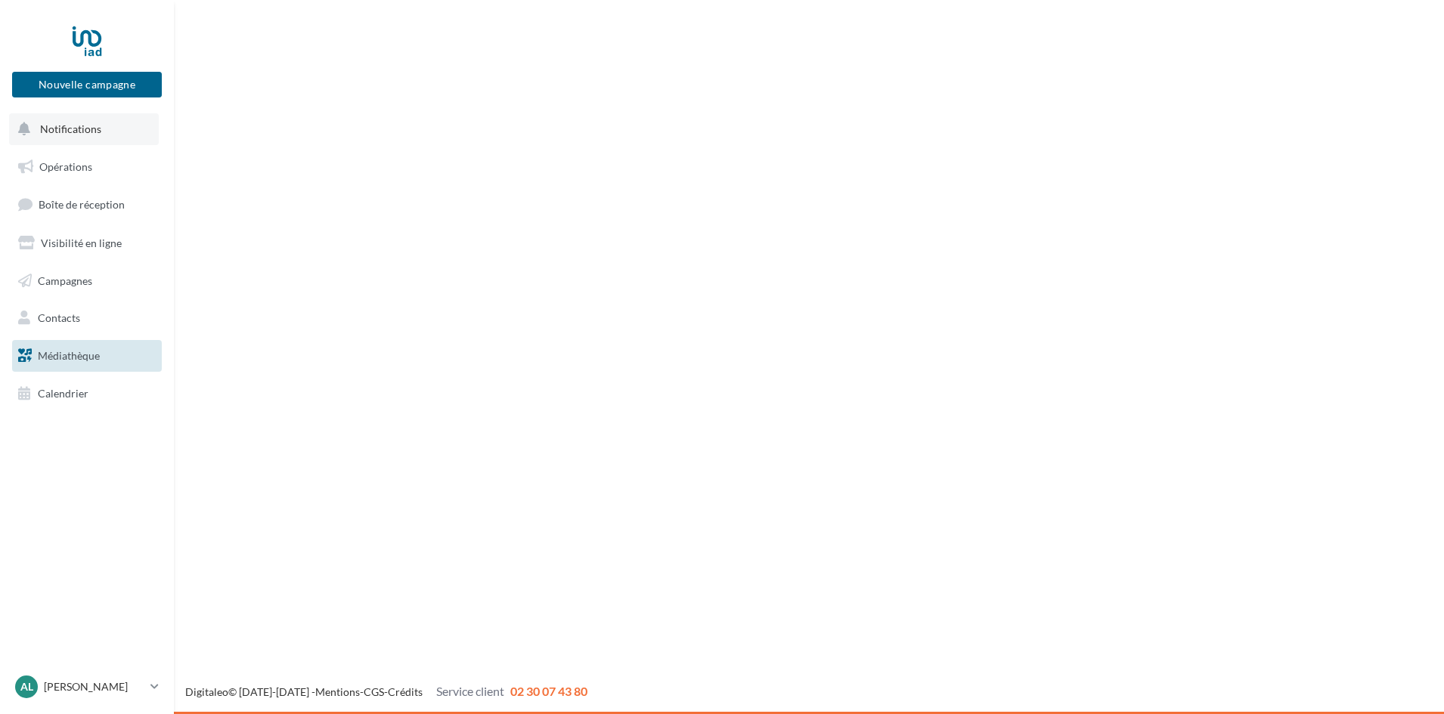
click at [42, 119] on button "Notifications" at bounding box center [84, 129] width 150 height 32
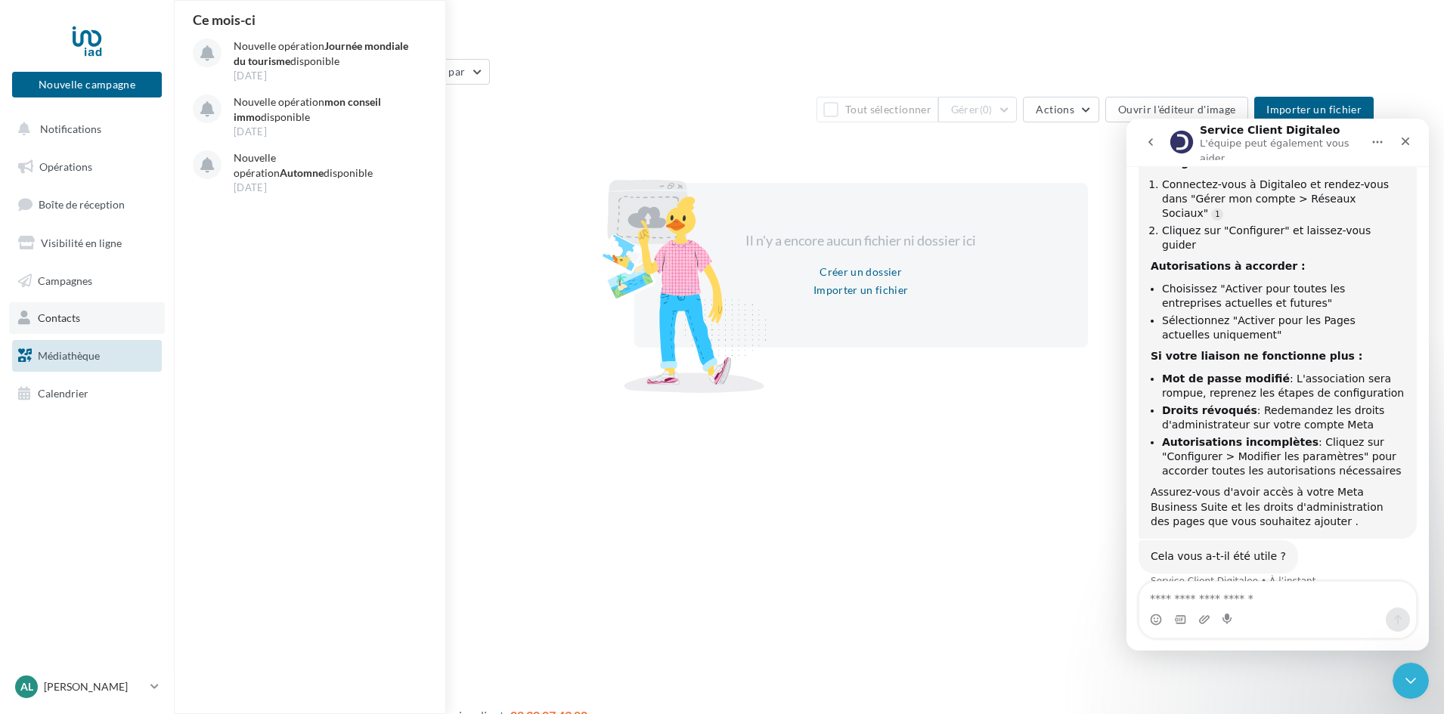
click at [53, 321] on span "Contacts" at bounding box center [59, 318] width 42 height 13
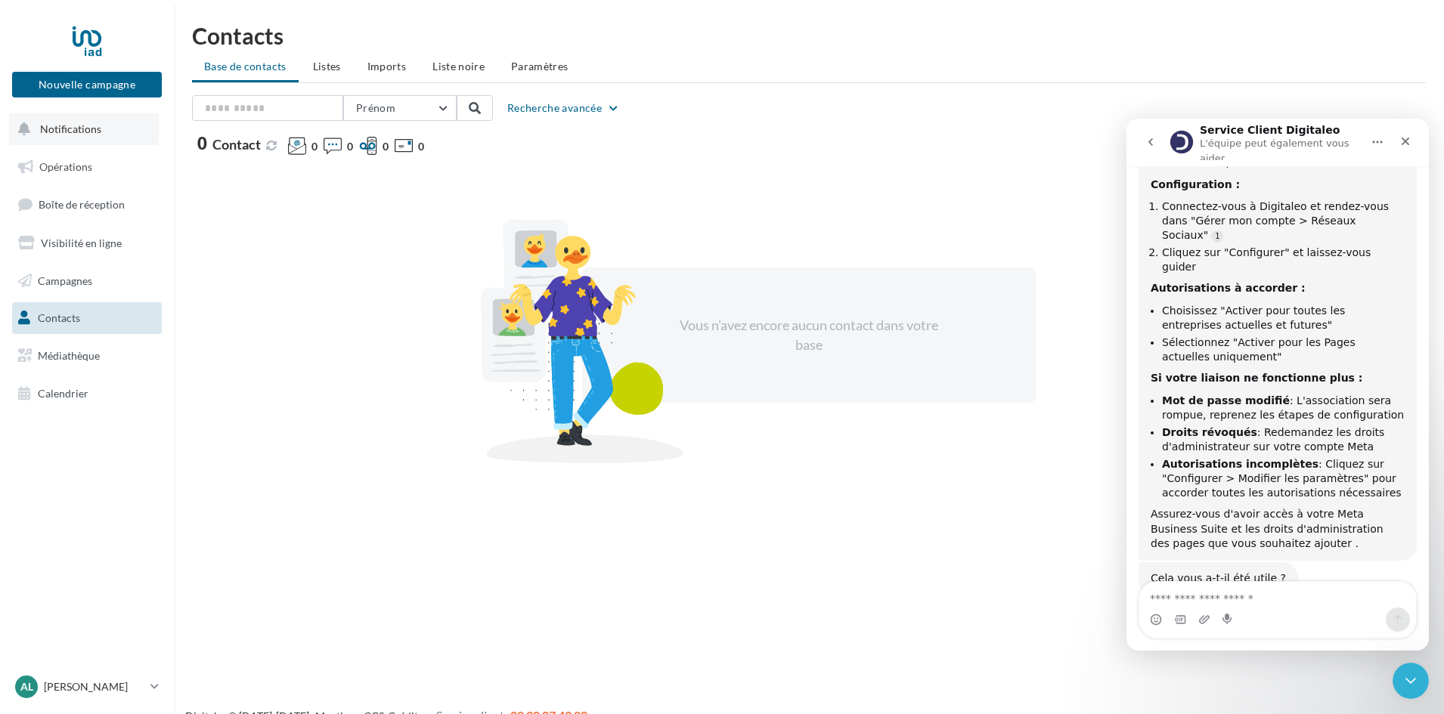
scroll to position [240, 0]
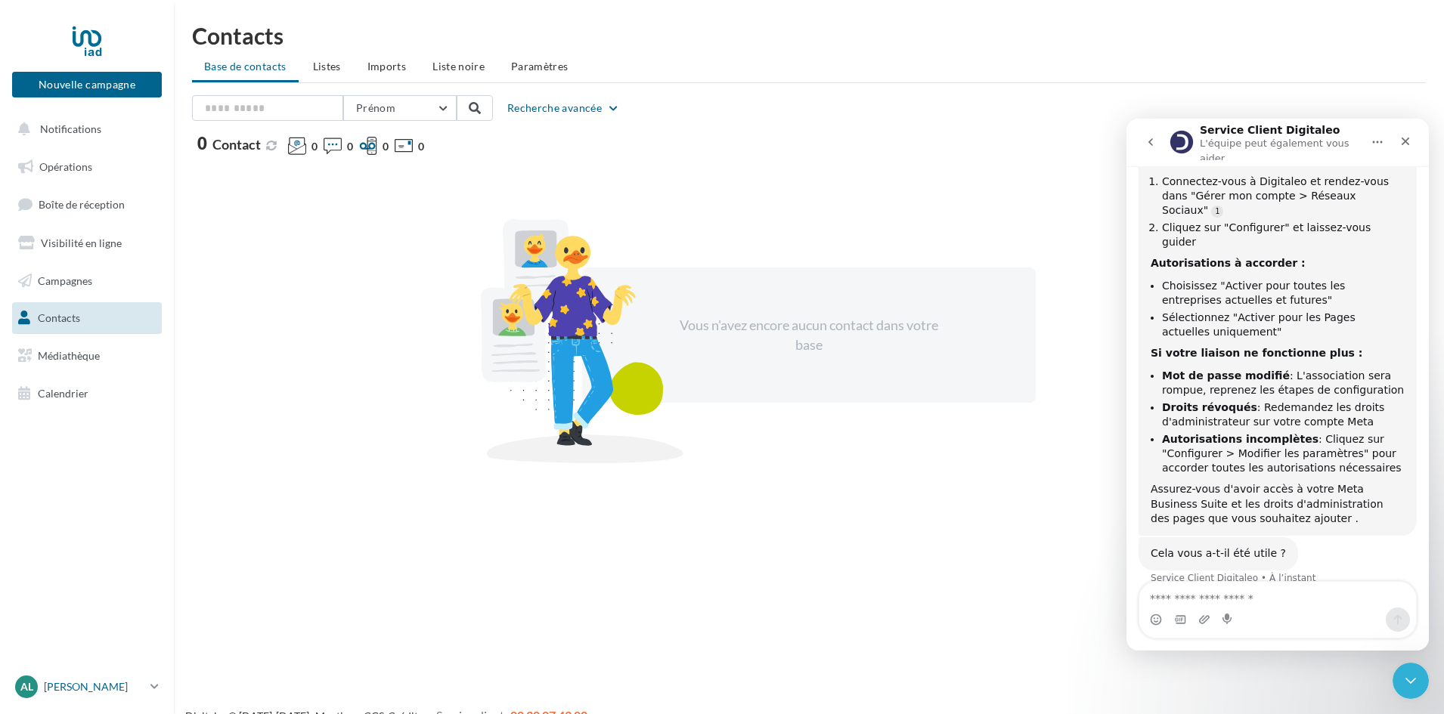
click at [68, 684] on p "[PERSON_NAME]" at bounding box center [94, 687] width 101 height 15
click at [111, 508] on link "Gérer mon compte" at bounding box center [125, 508] width 225 height 34
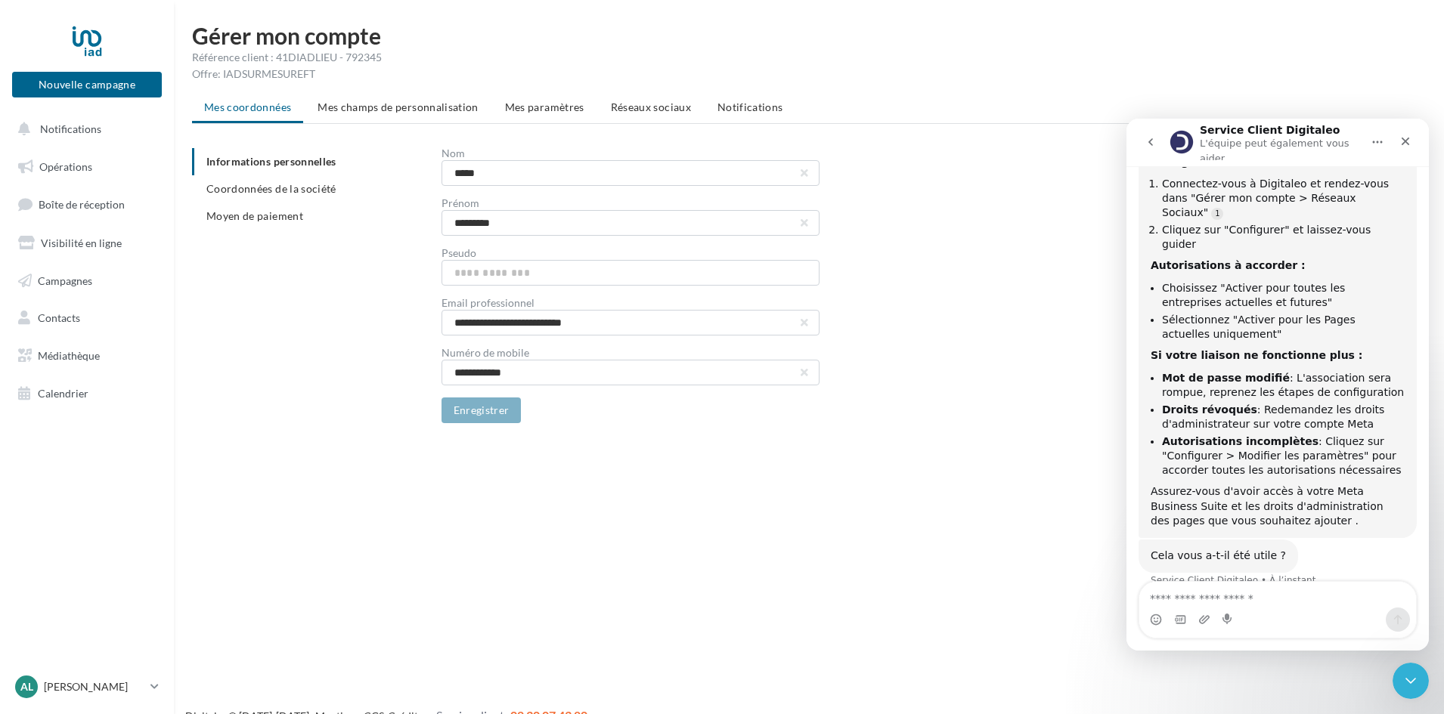
scroll to position [240, 0]
click at [351, 304] on div "**********" at bounding box center [815, 285] width 1246 height 275
click at [393, 107] on span "Mes champs de personnalisation" at bounding box center [398, 107] width 161 height 13
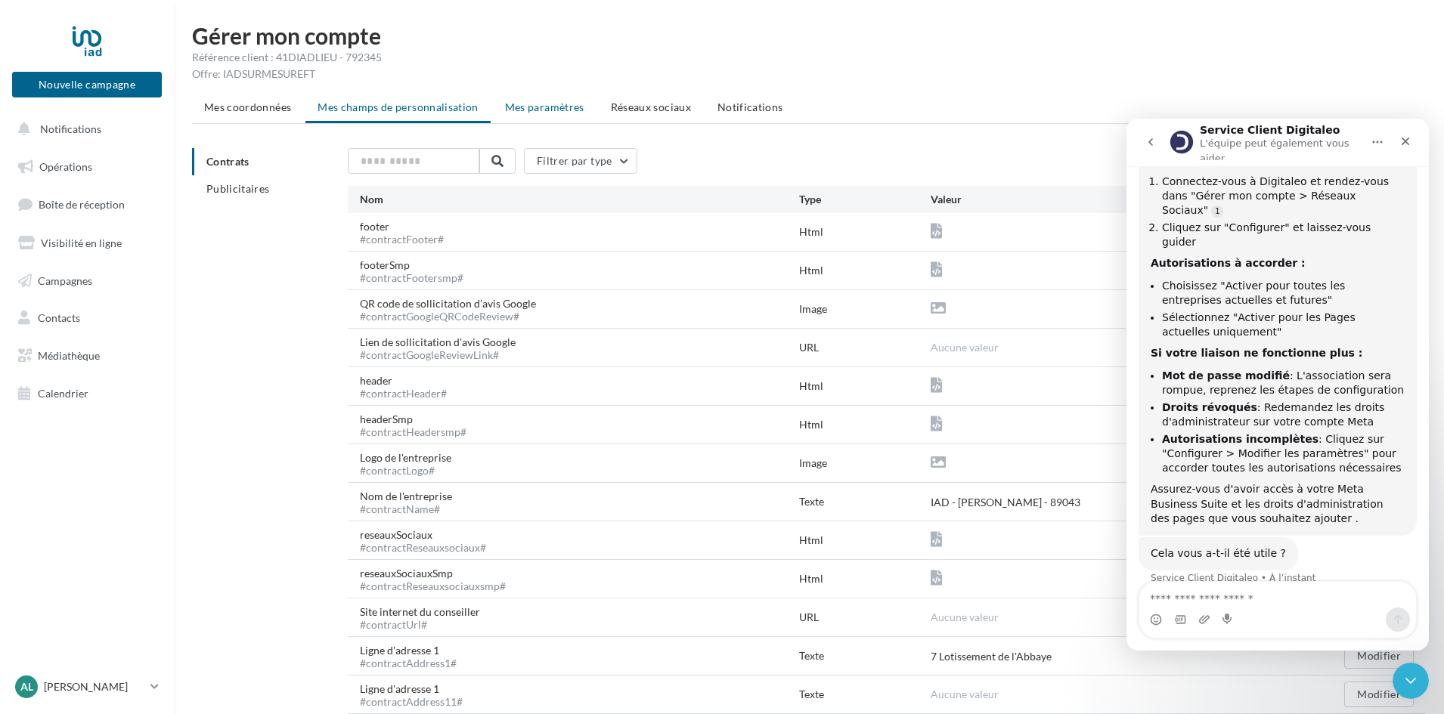
click at [519, 107] on span "Mes paramètres" at bounding box center [544, 107] width 79 height 13
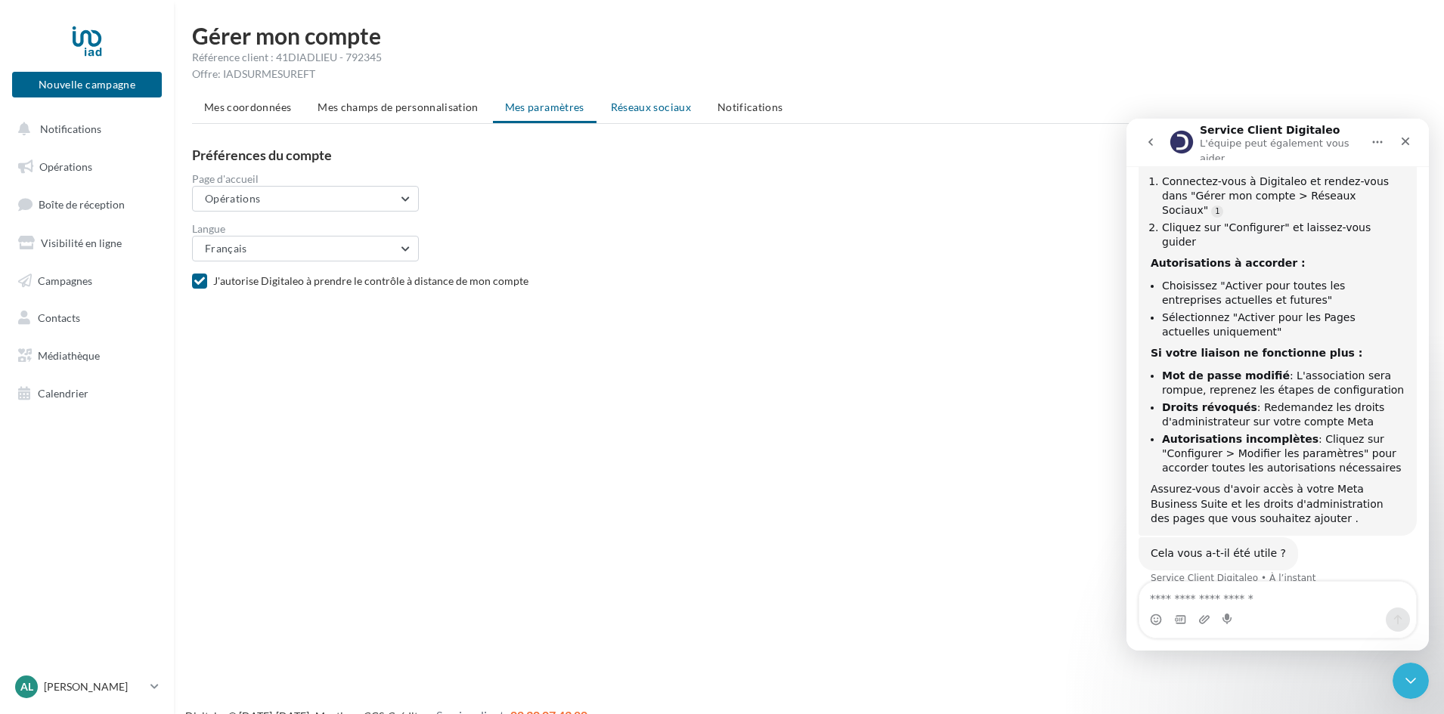
click at [653, 109] on span "Réseaux sociaux" at bounding box center [651, 107] width 80 height 13
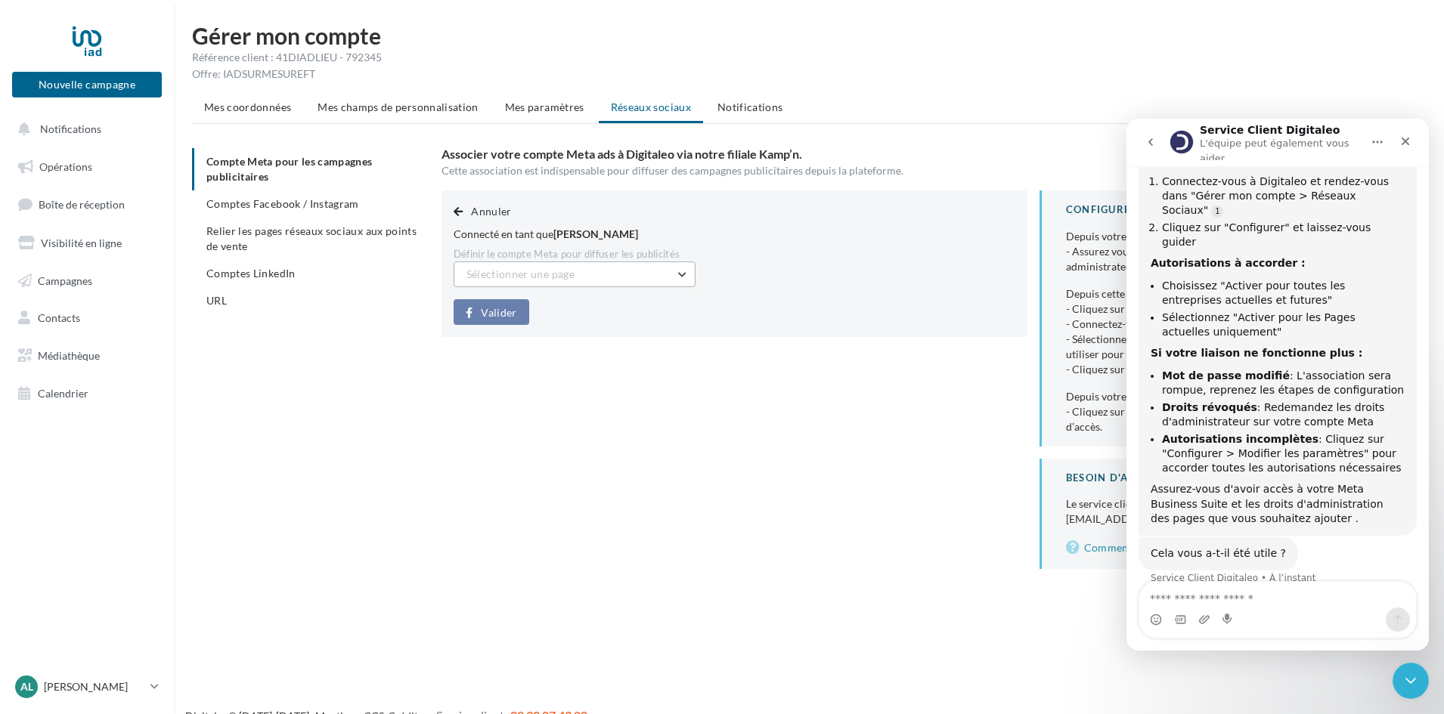
click at [477, 274] on span "Sélectionner une page" at bounding box center [521, 274] width 108 height 13
click at [484, 209] on span "Annuler" at bounding box center [491, 211] width 40 height 13
click at [487, 212] on span "Annuler" at bounding box center [491, 211] width 40 height 13
click at [469, 210] on button "Annuler" at bounding box center [486, 212] width 64 height 18
click at [458, 210] on span "button" at bounding box center [458, 211] width 9 height 11
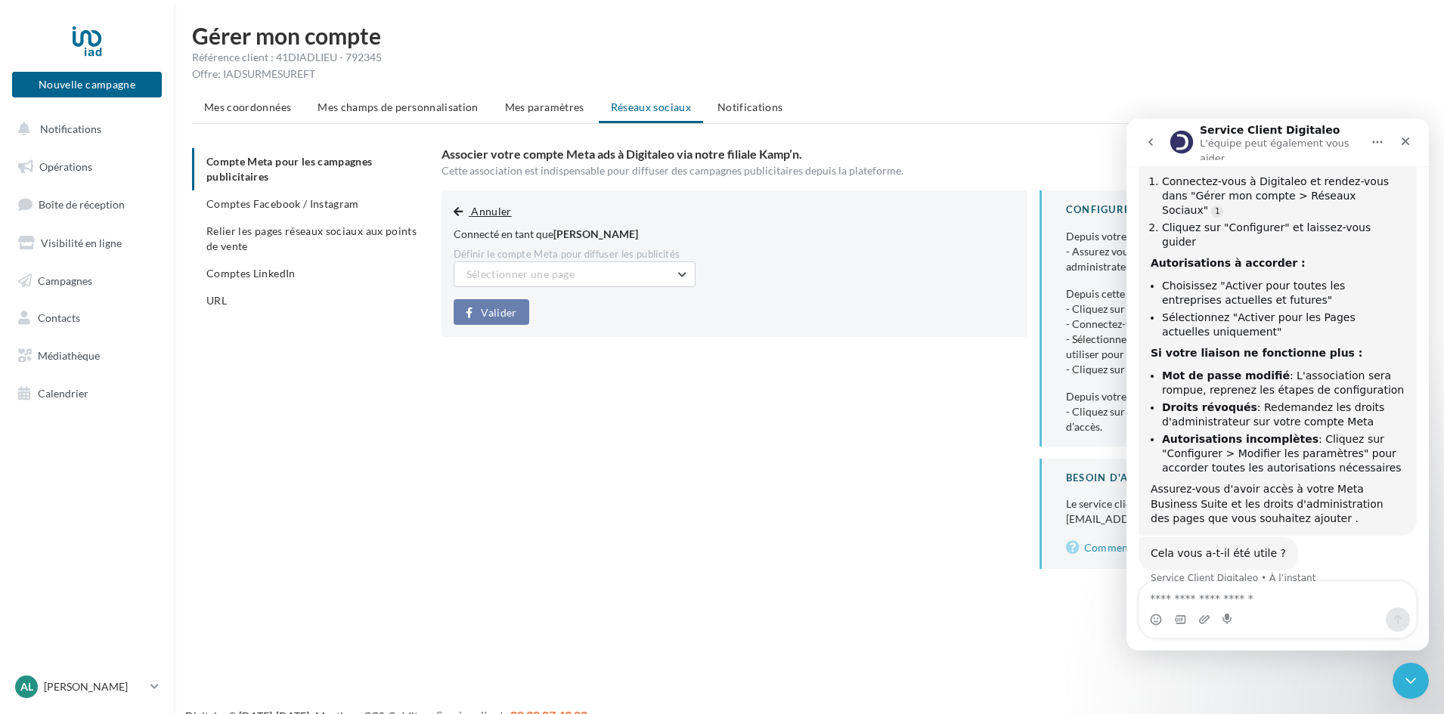
click at [499, 209] on span "Annuler" at bounding box center [491, 211] width 40 height 13
click at [355, 203] on span "Comptes Facebook / Instagram" at bounding box center [282, 203] width 153 height 13
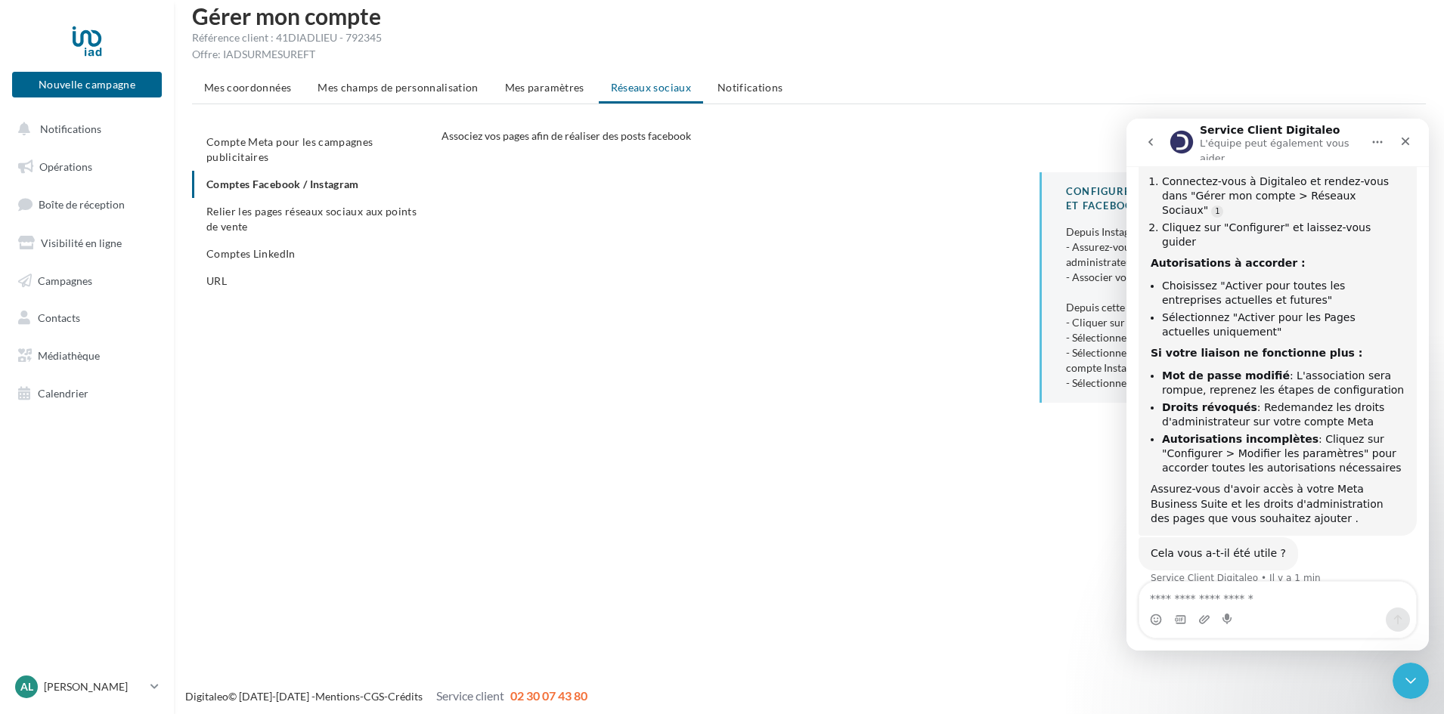
scroll to position [24, 0]
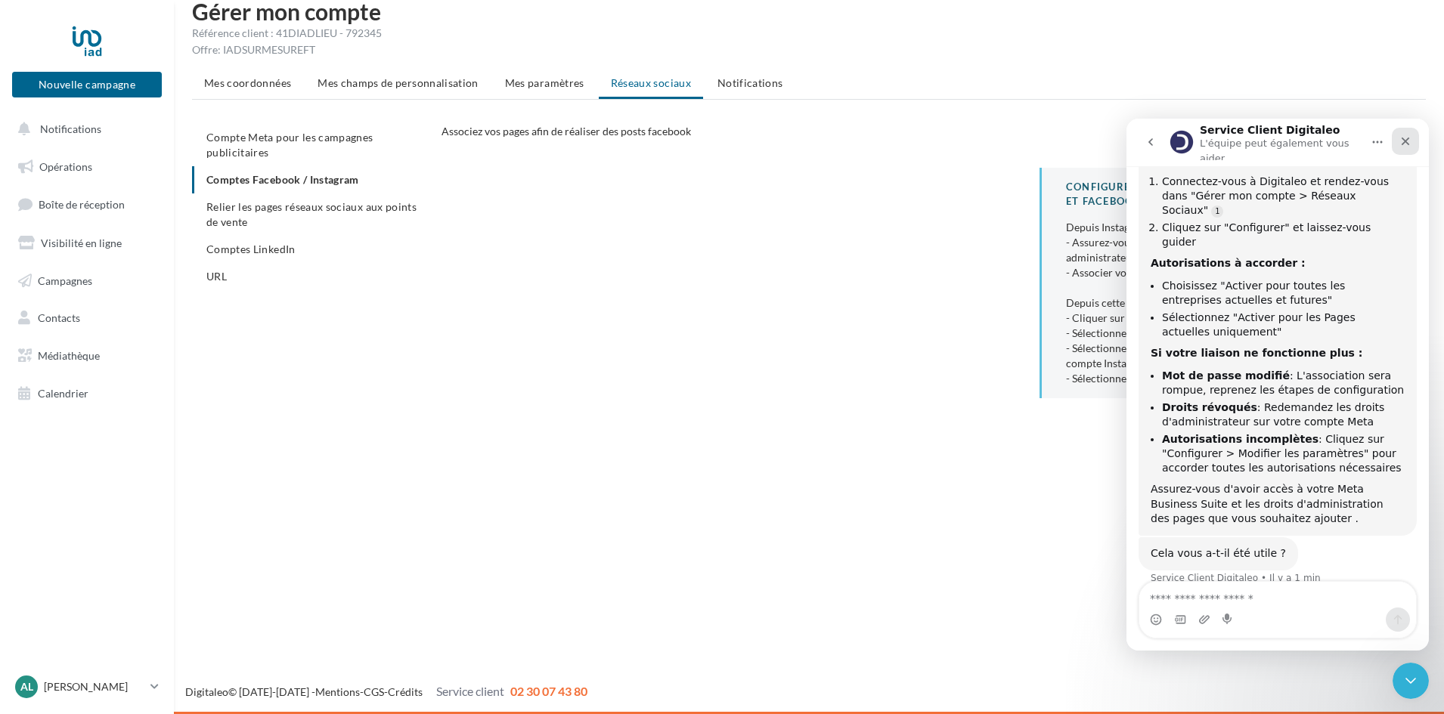
click at [1408, 140] on icon "Fermer" at bounding box center [1406, 142] width 8 height 8
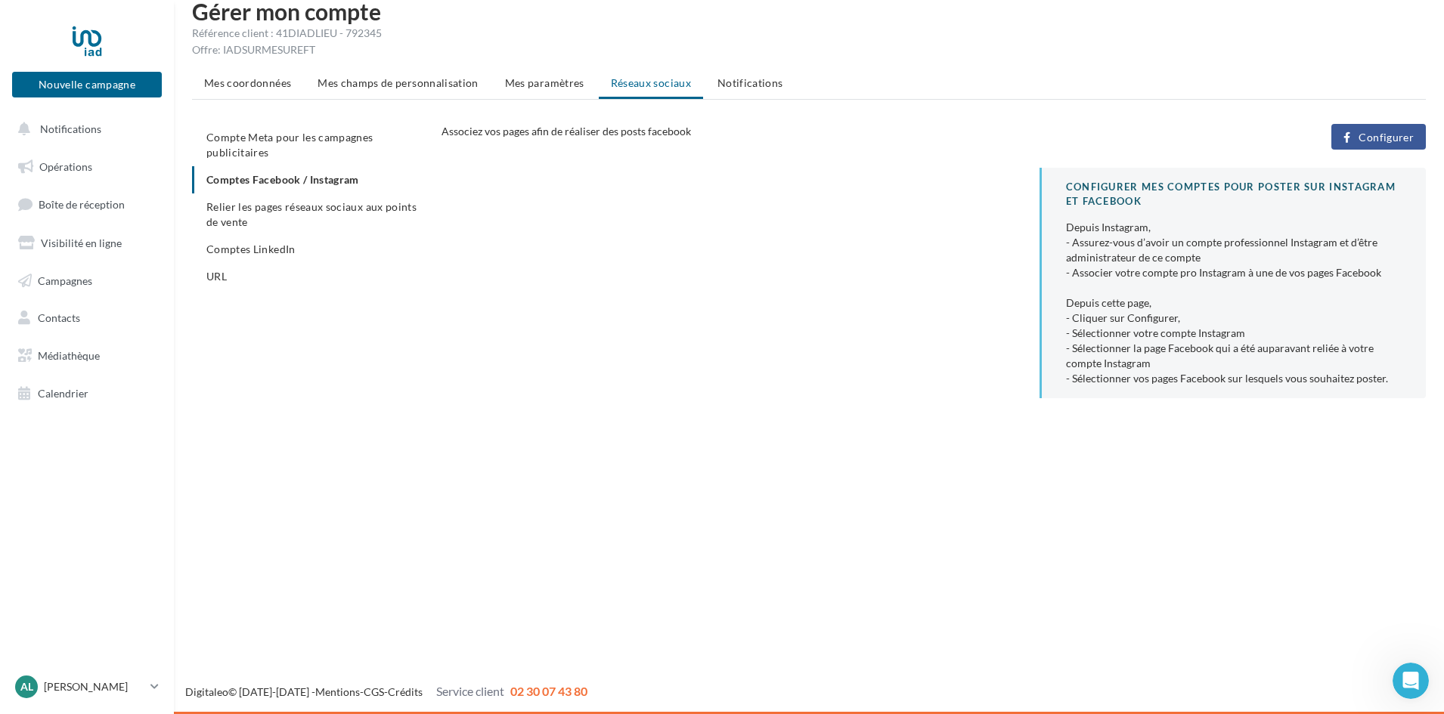
scroll to position [240, 0]
click at [1372, 135] on span "Configurer" at bounding box center [1386, 138] width 55 height 12
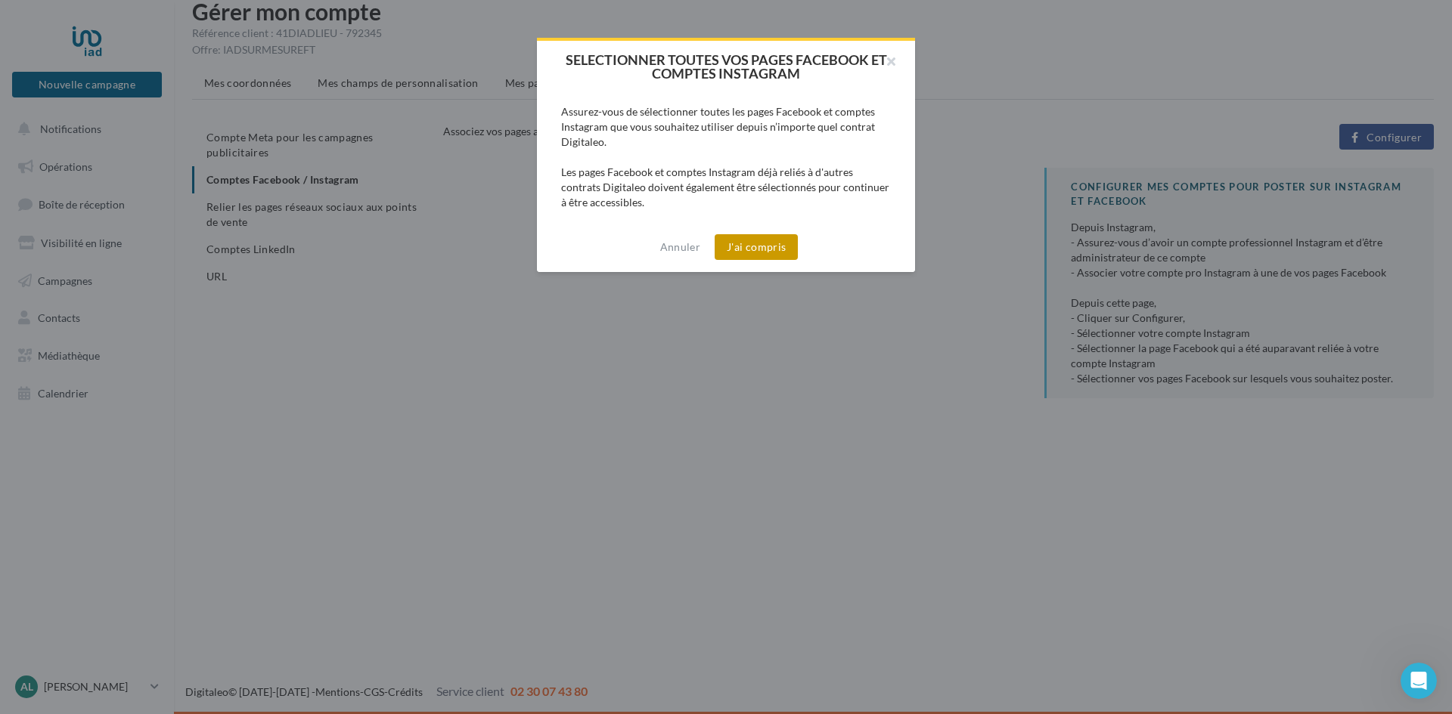
click at [759, 247] on button "J'ai compris" at bounding box center [755, 247] width 83 height 26
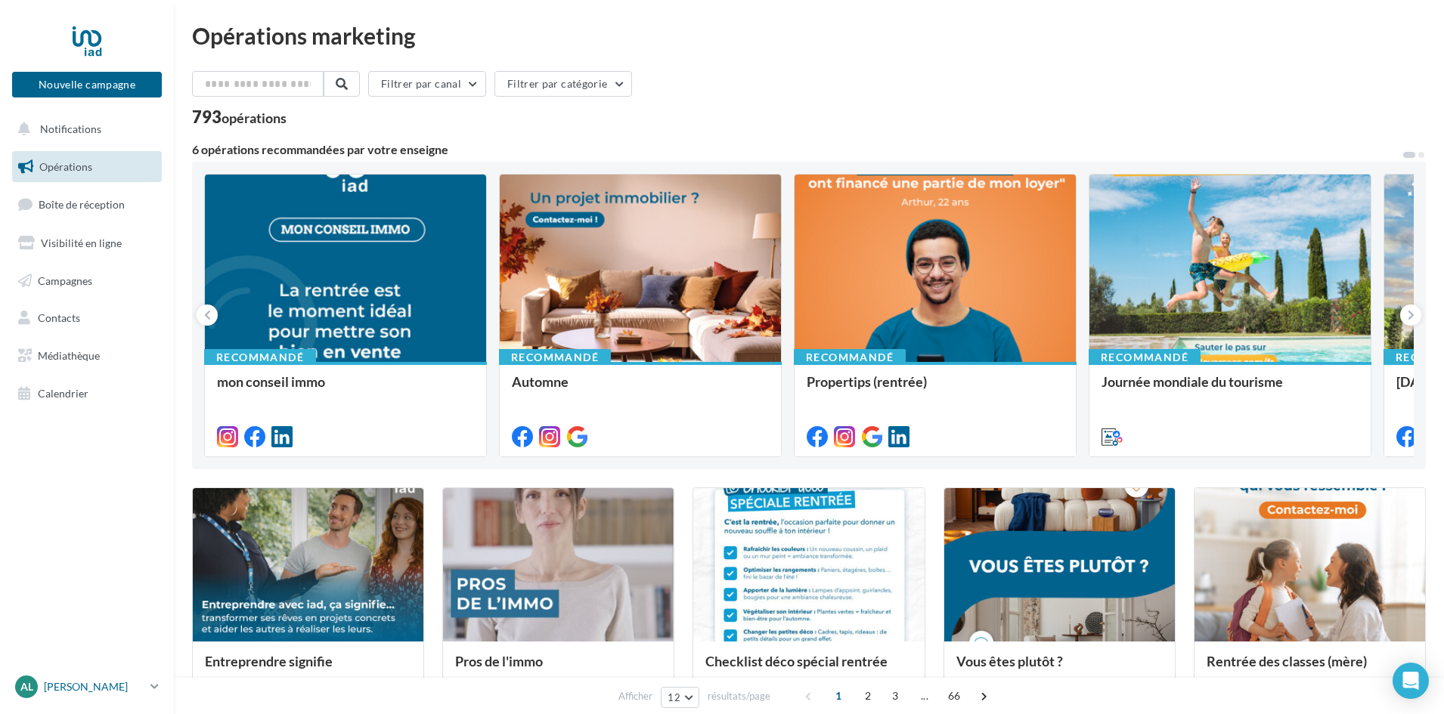
click at [89, 696] on div "Al Angélique CONAN [EMAIL_ADDRESS][DOMAIN_NAME]" at bounding box center [79, 687] width 129 height 23
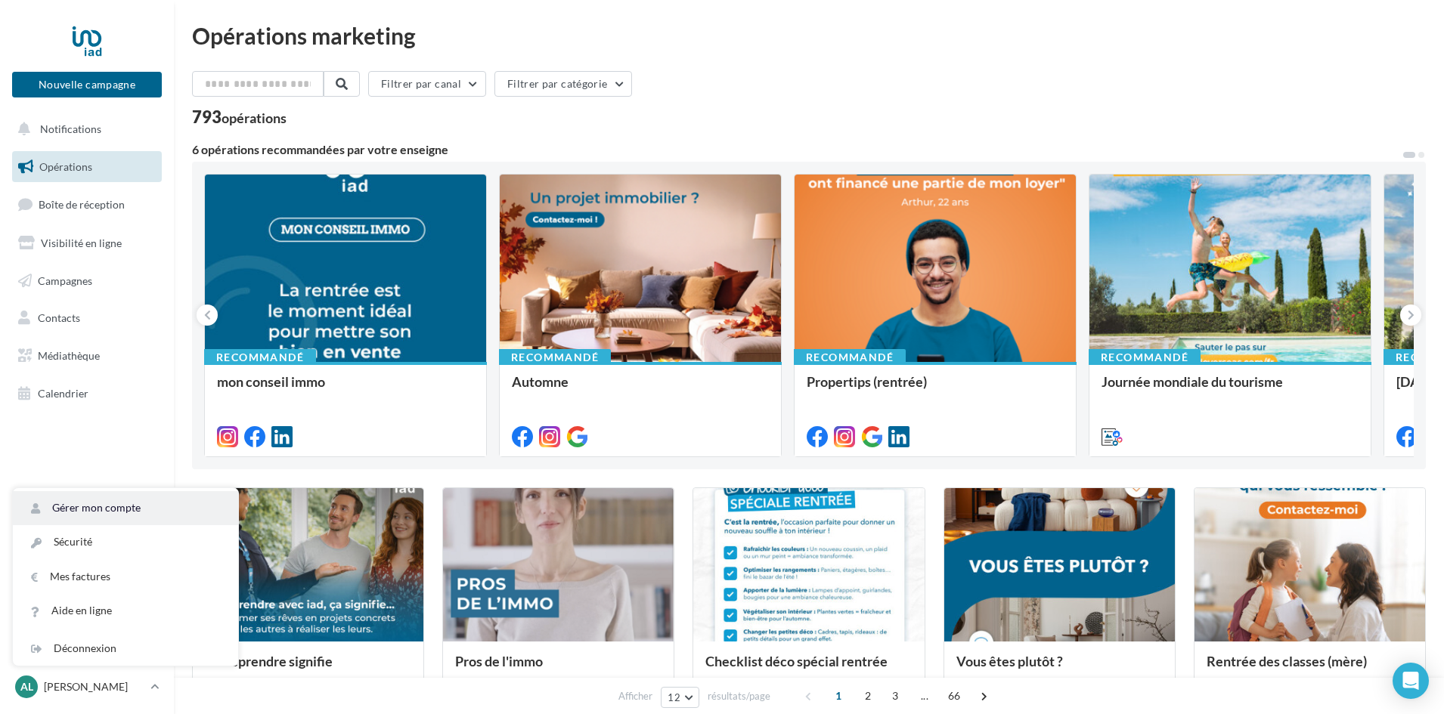
click at [98, 501] on link "Gérer mon compte" at bounding box center [125, 508] width 225 height 34
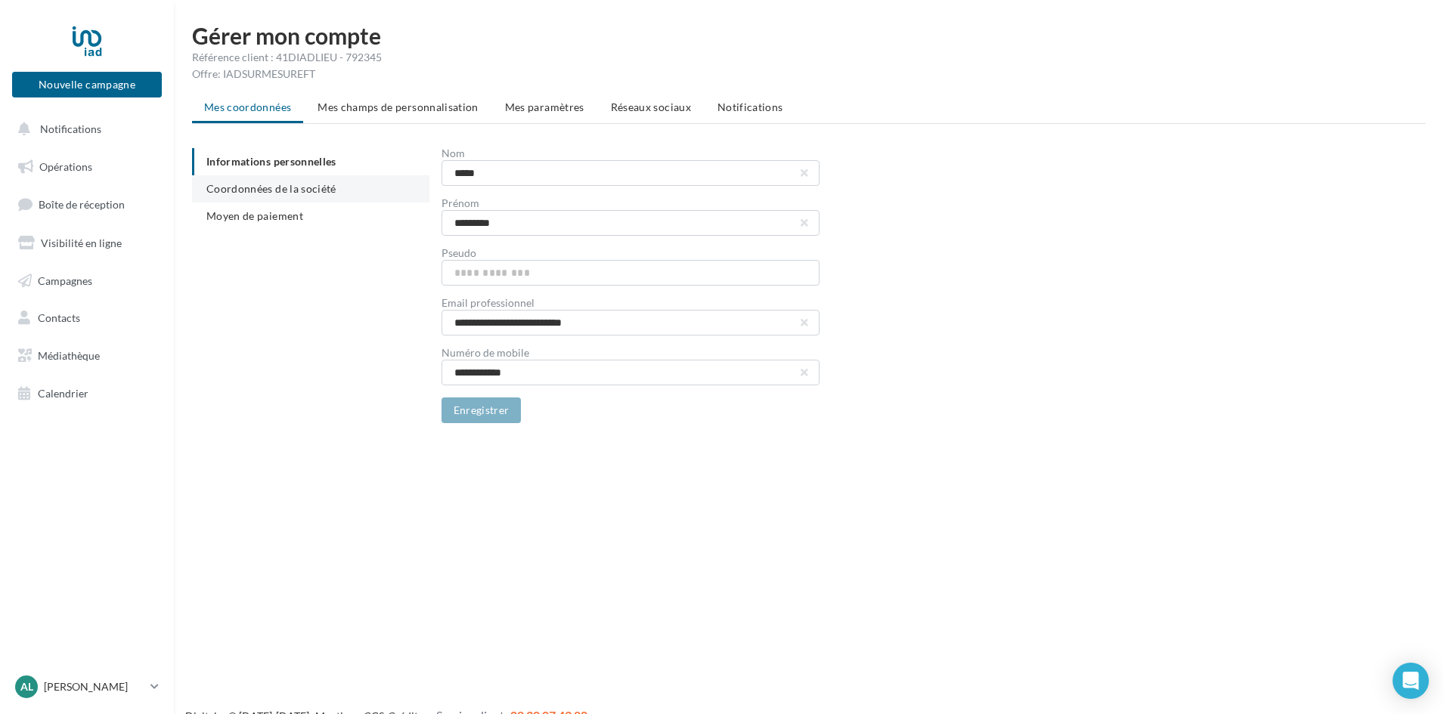
click at [266, 192] on span "Coordonnées de la société" at bounding box center [271, 188] width 130 height 13
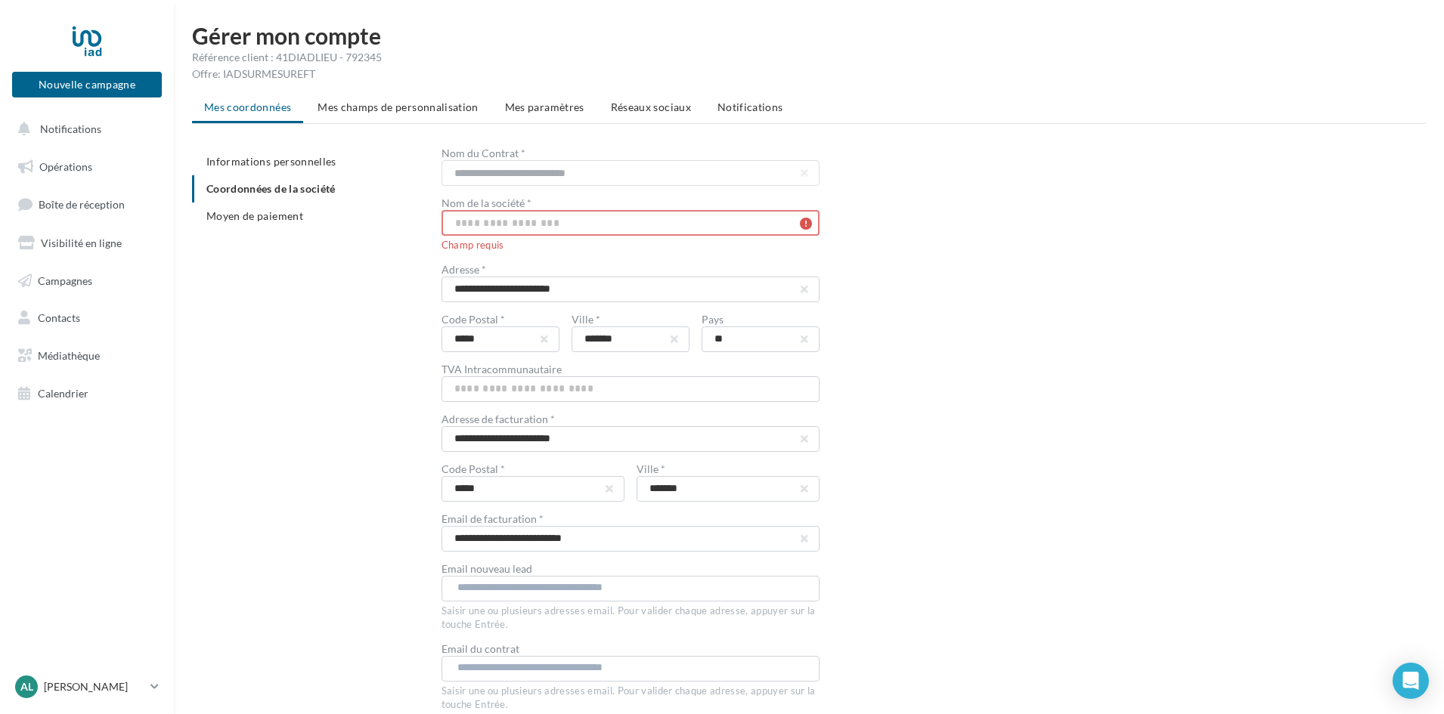
click at [496, 222] on input "text" at bounding box center [631, 223] width 378 height 26
paste input "**********"
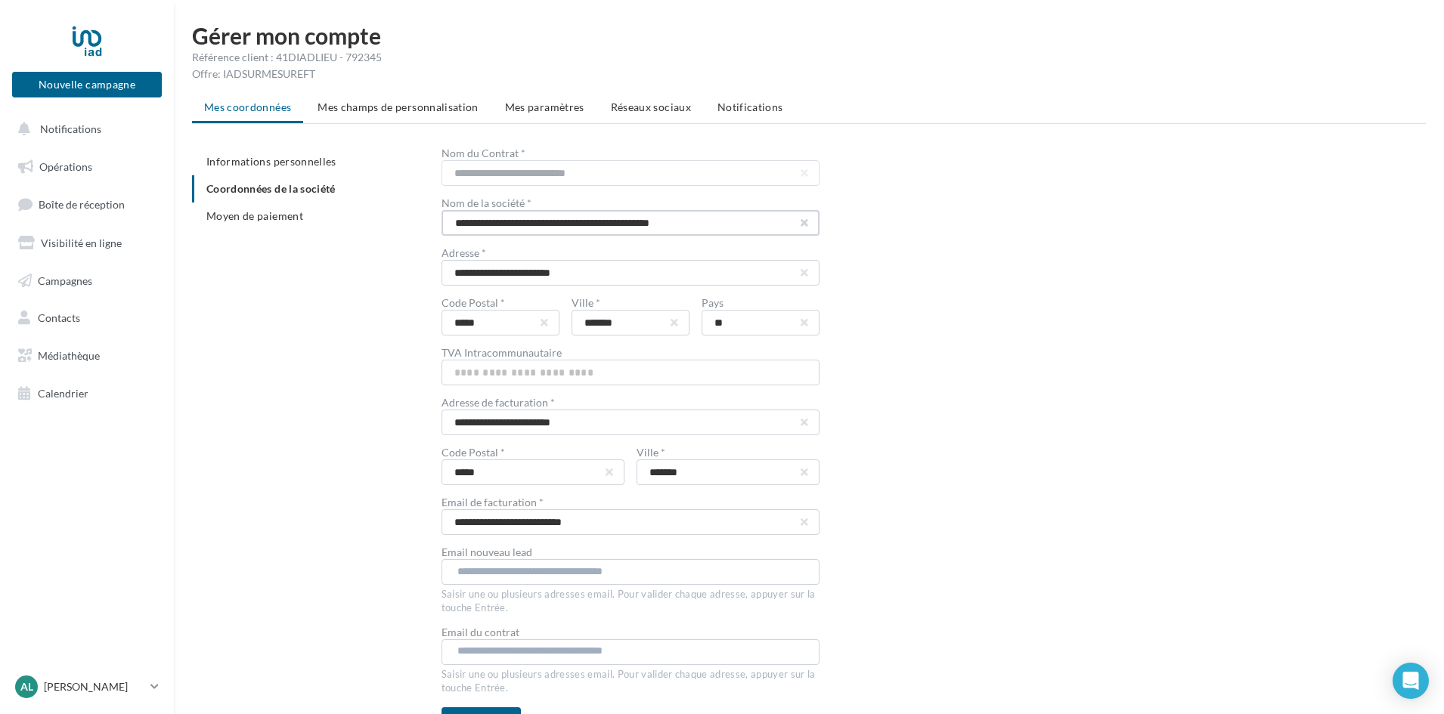
type input "**********"
click at [804, 221] on button "button" at bounding box center [804, 223] width 6 height 6
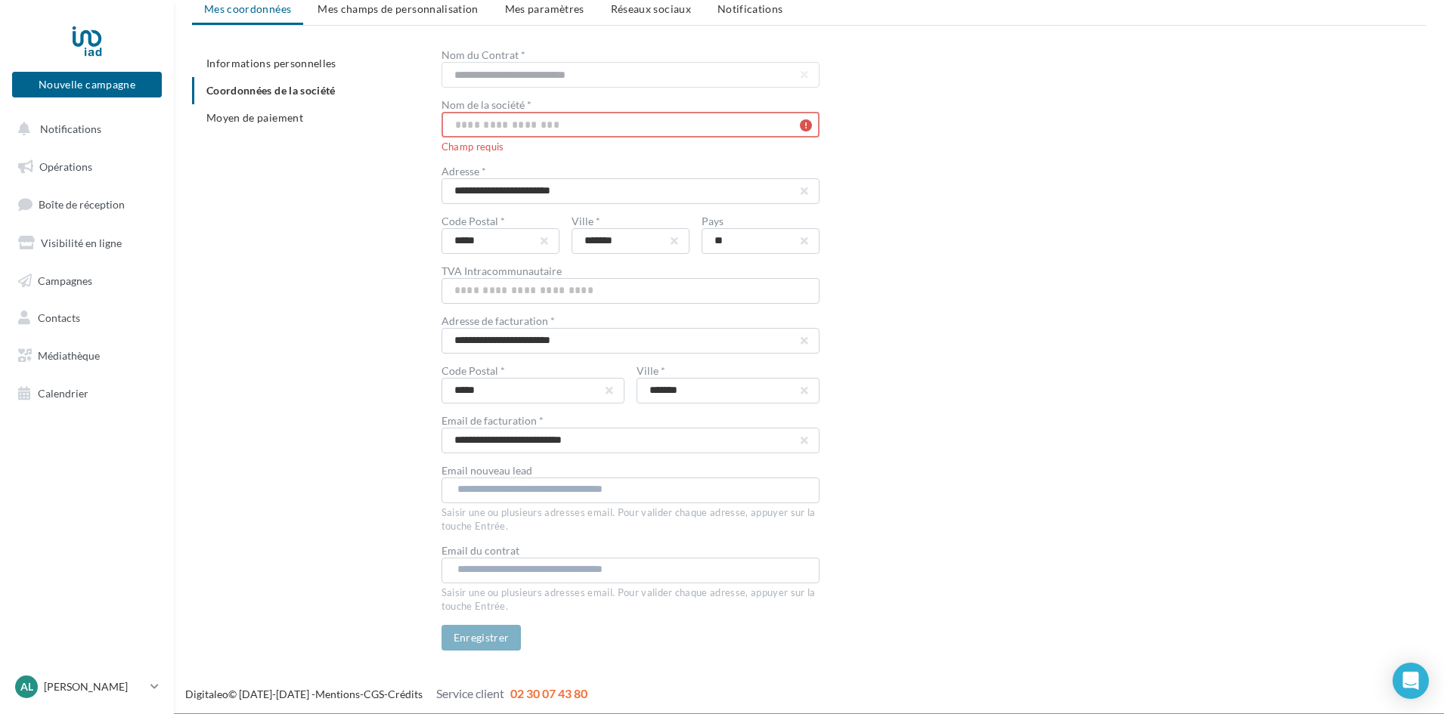
scroll to position [100, 0]
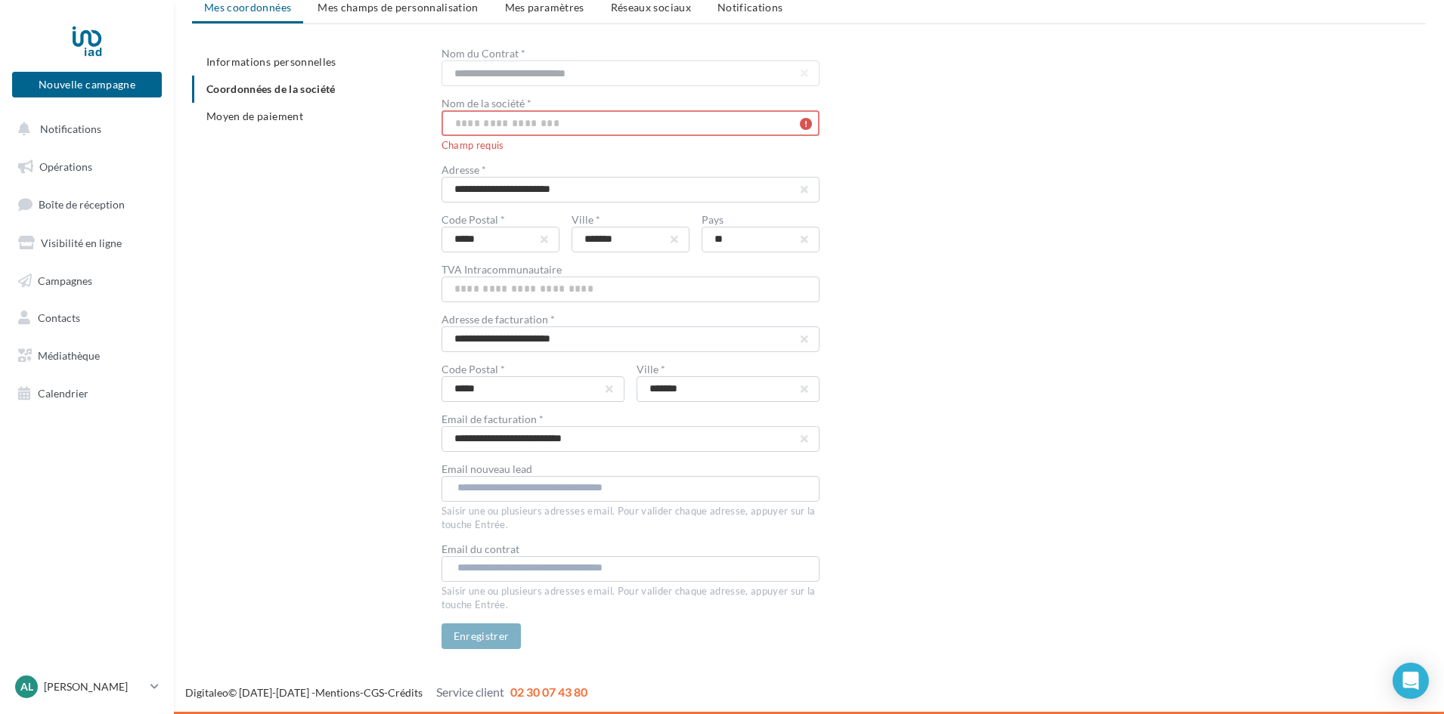
click at [289, 119] on span "Moyen de paiement" at bounding box center [254, 116] width 97 height 13
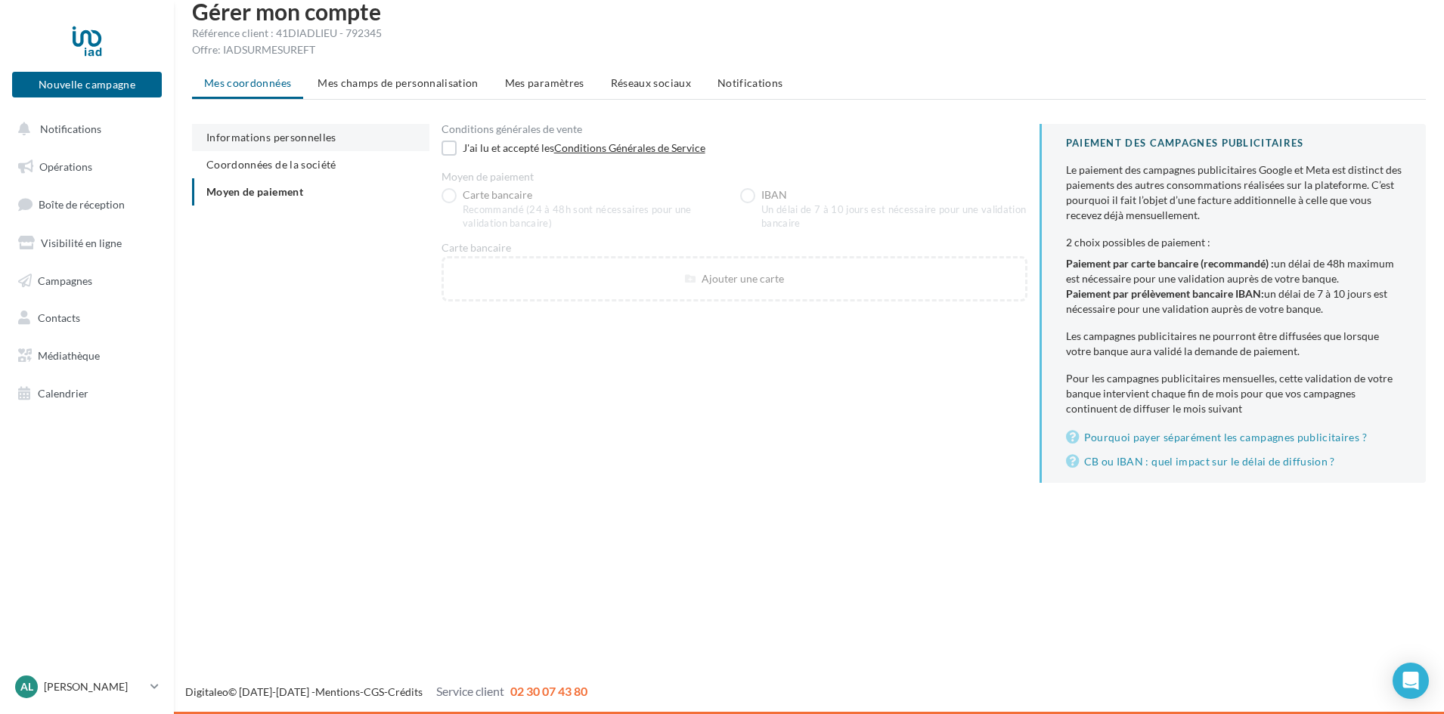
click at [215, 135] on span "Informations personnelles" at bounding box center [271, 137] width 130 height 13
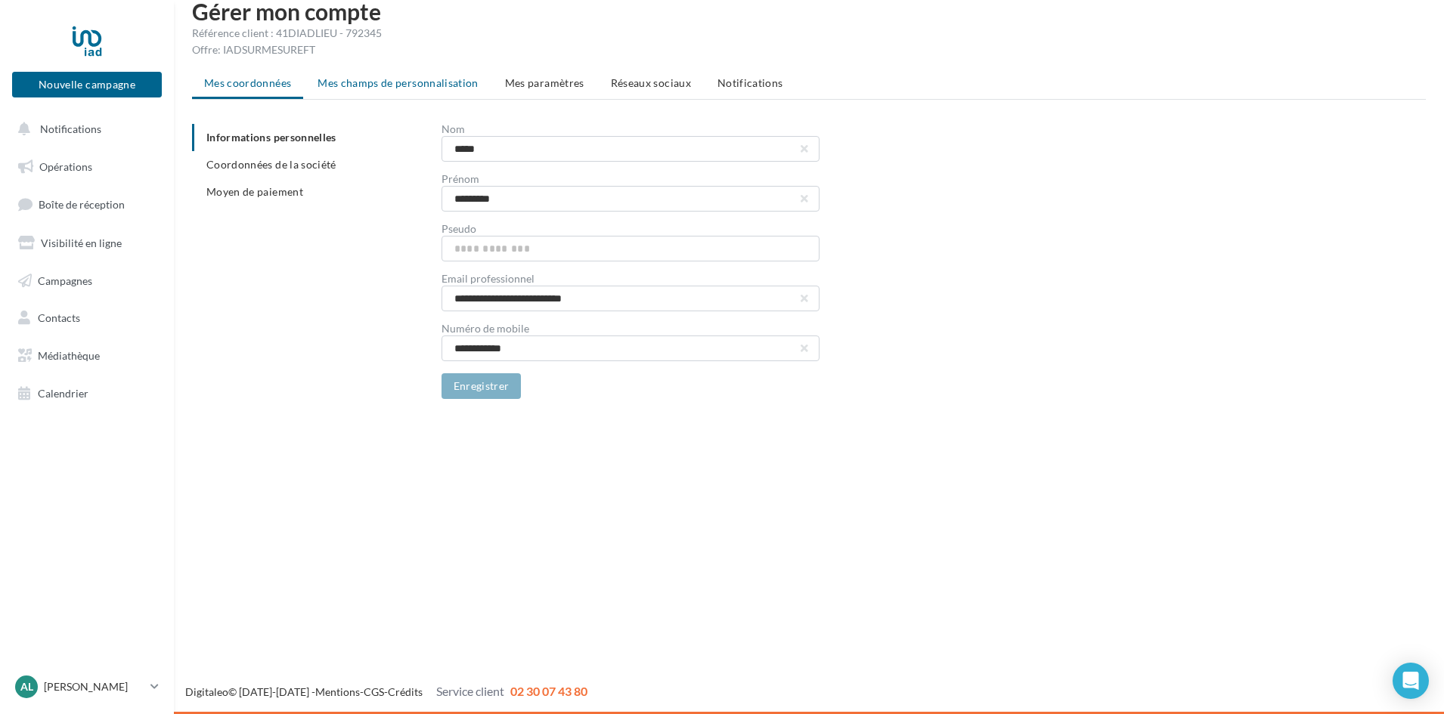
click at [365, 75] on li "Mes champs de personnalisation" at bounding box center [397, 83] width 185 height 27
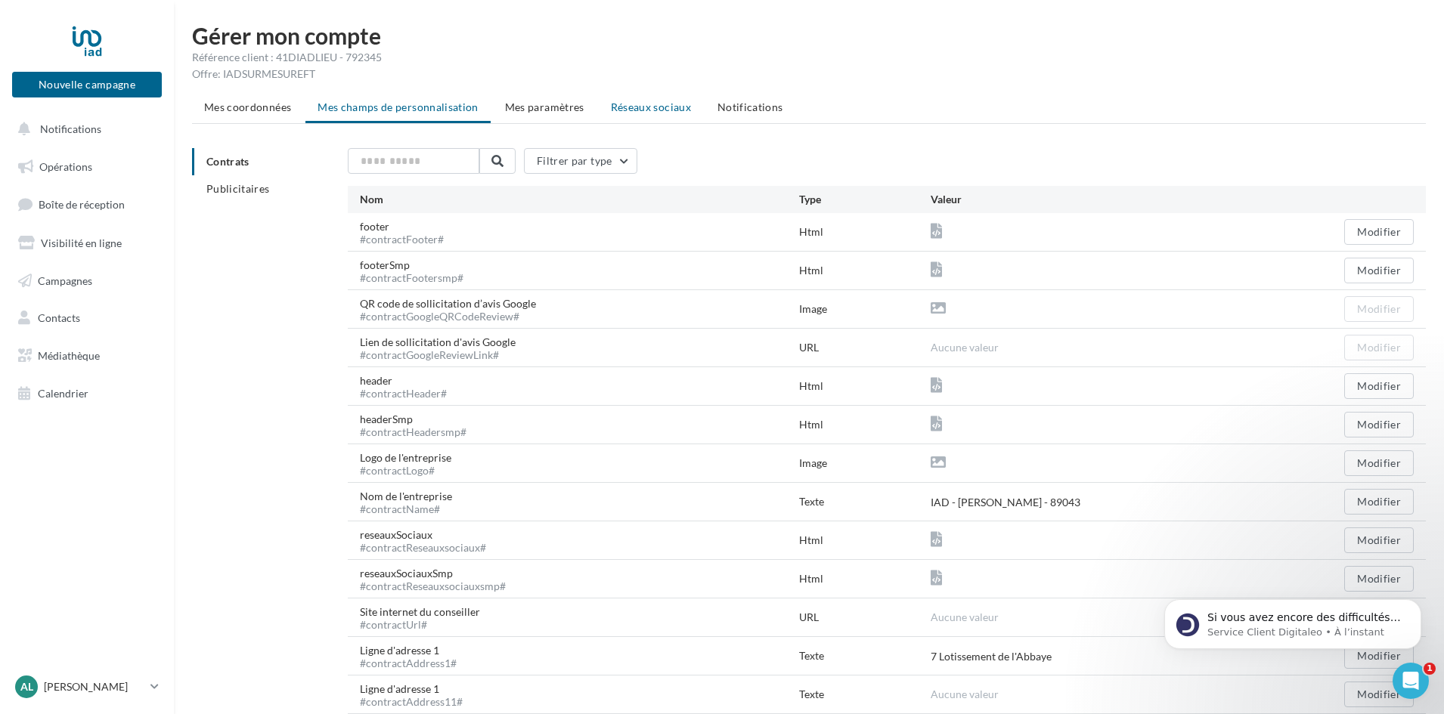
click at [634, 106] on span "Réseaux sociaux" at bounding box center [651, 107] width 80 height 13
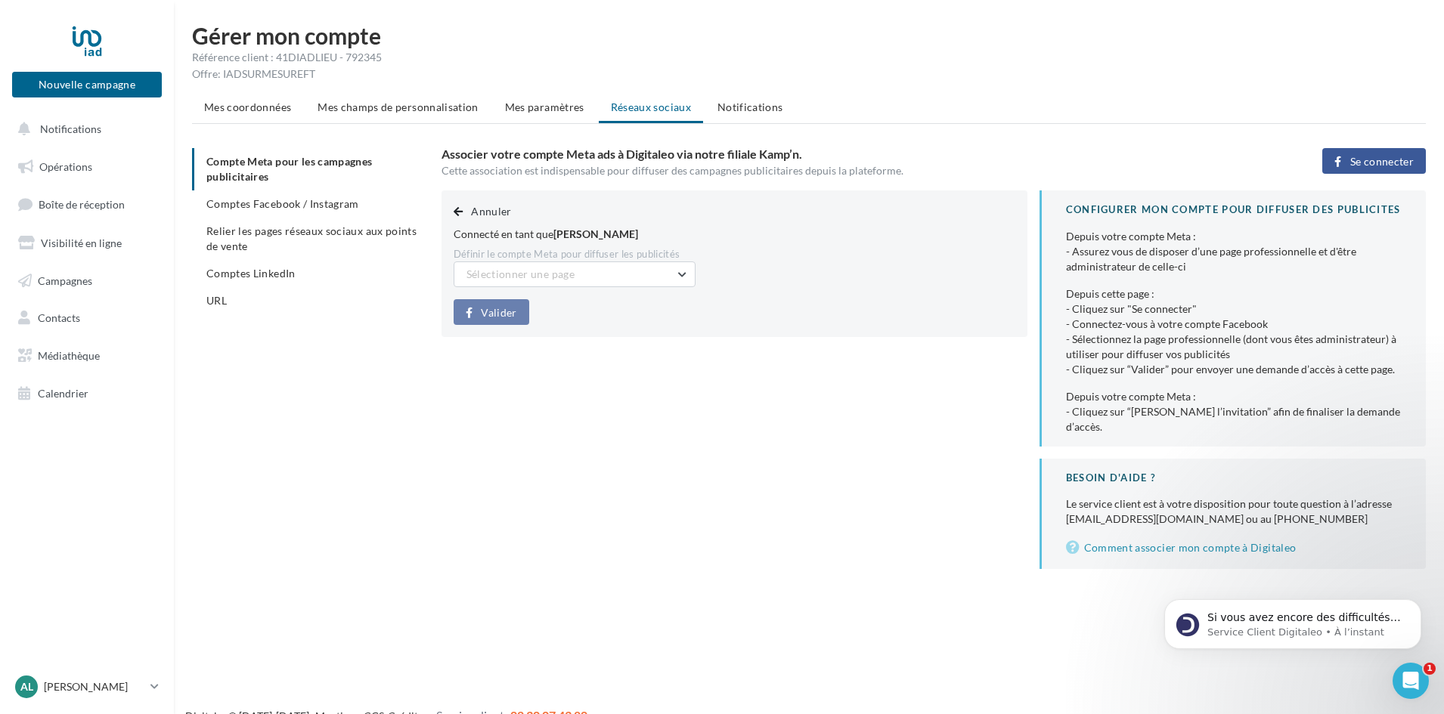
click at [591, 237] on span "[PERSON_NAME]" at bounding box center [595, 234] width 85 height 13
click at [501, 284] on button "Sélectionner une page" at bounding box center [575, 275] width 242 height 26
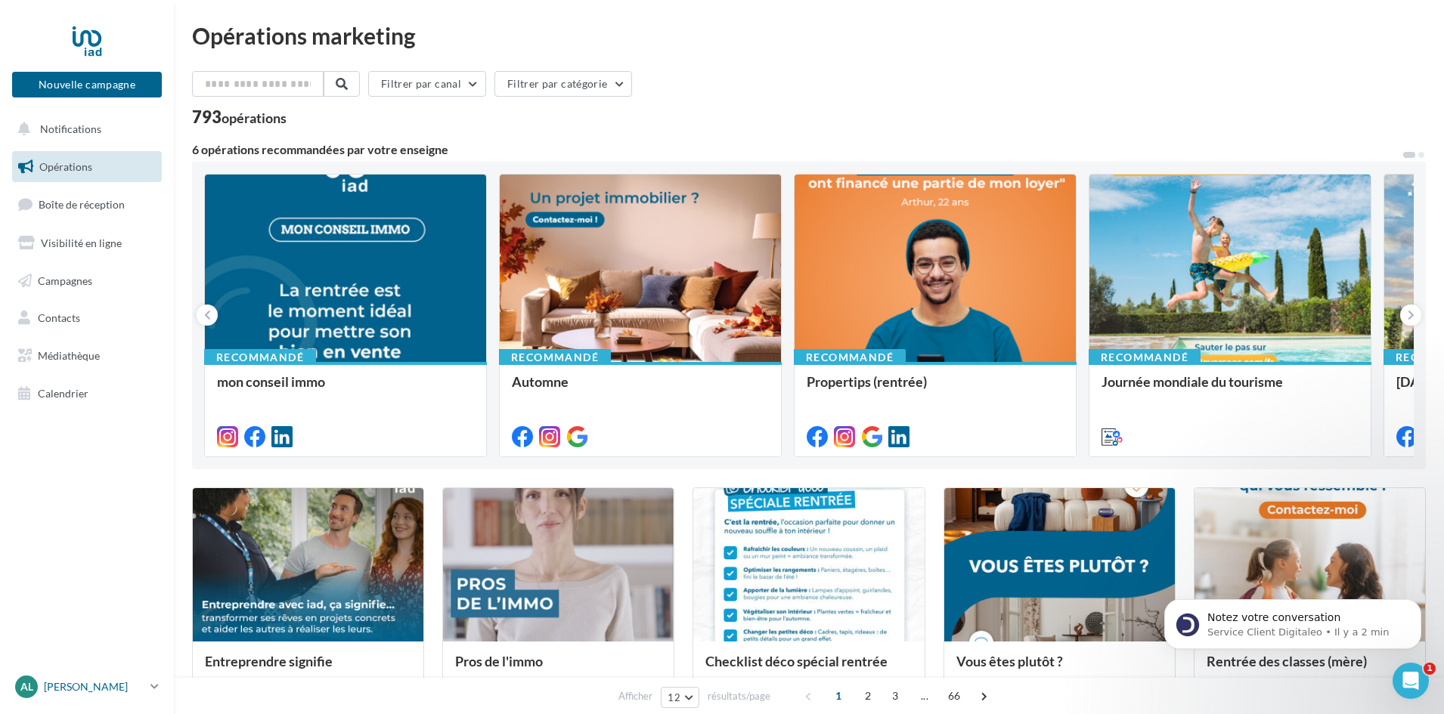
click at [77, 686] on p "[PERSON_NAME]" at bounding box center [94, 687] width 101 height 15
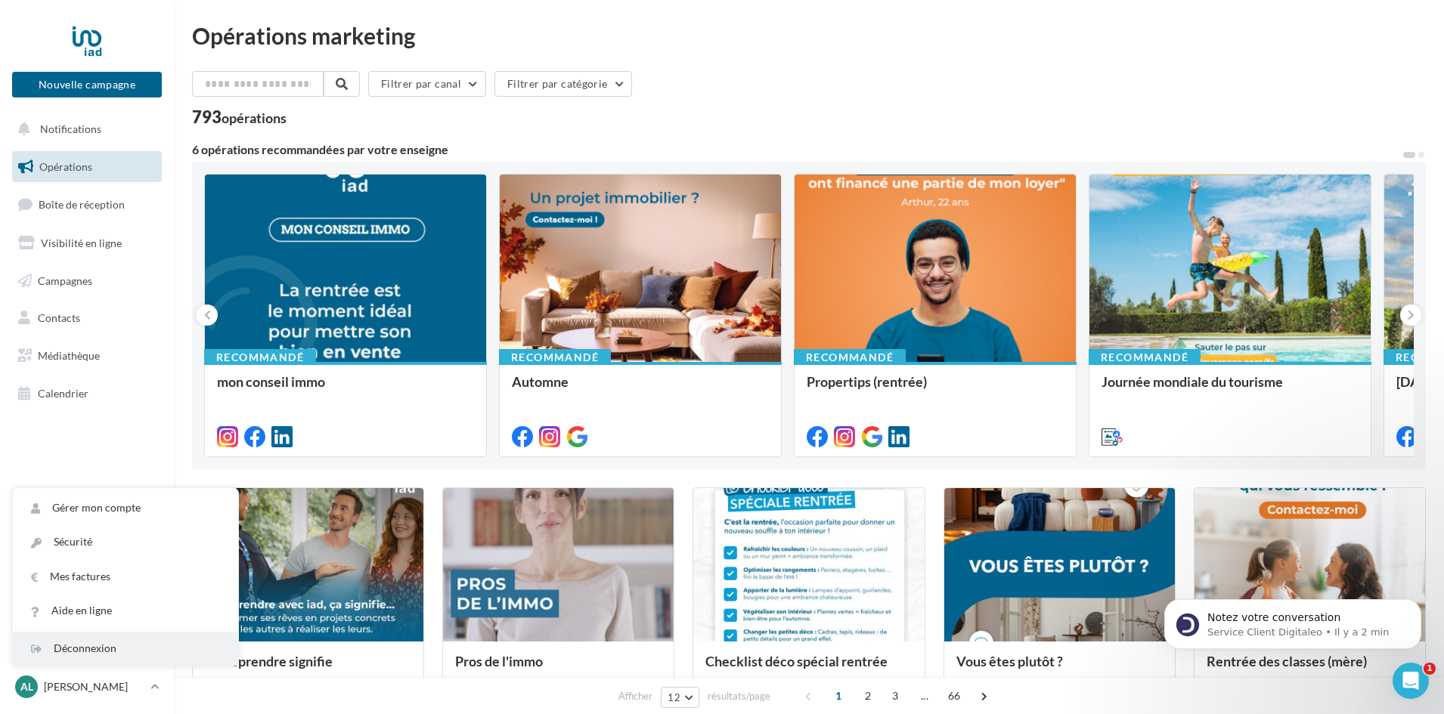
click at [82, 652] on div "Déconnexion" at bounding box center [125, 649] width 225 height 34
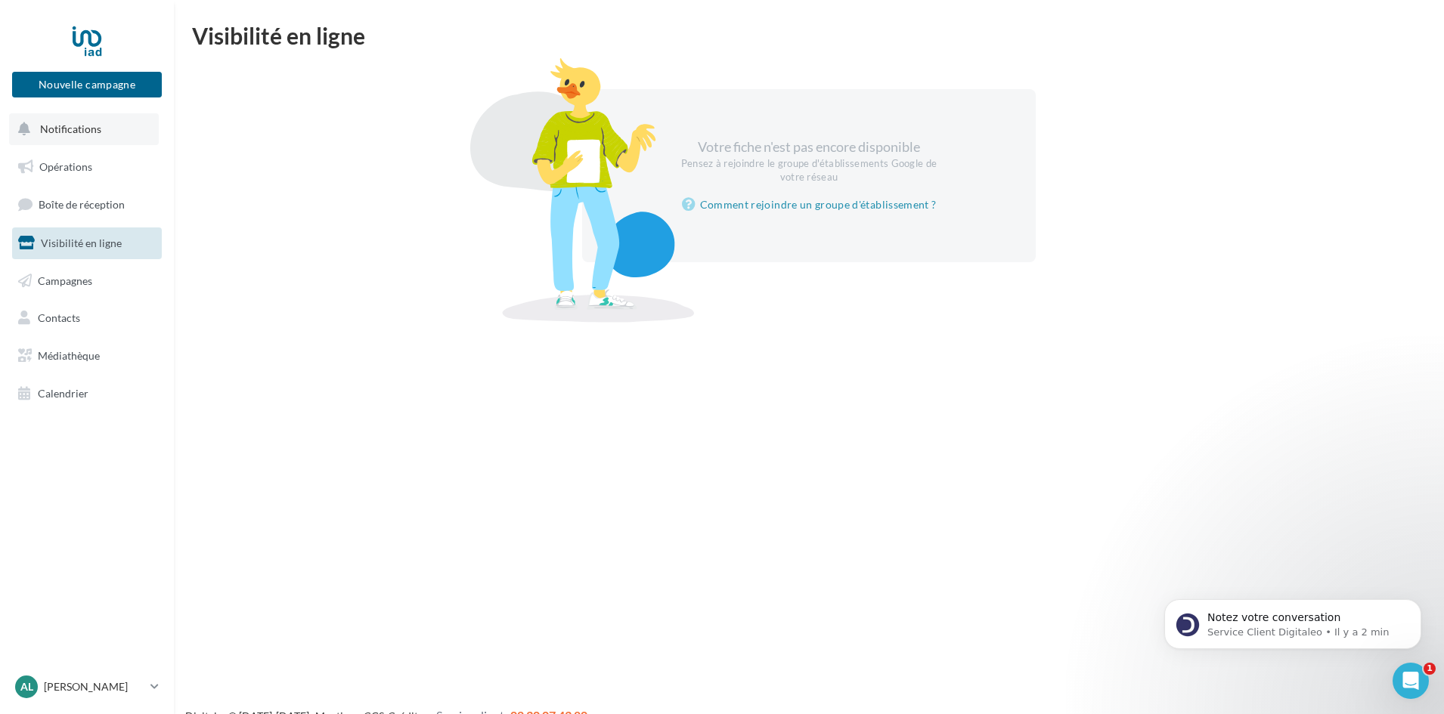
click at [68, 130] on span "Notifications" at bounding box center [70, 128] width 61 height 13
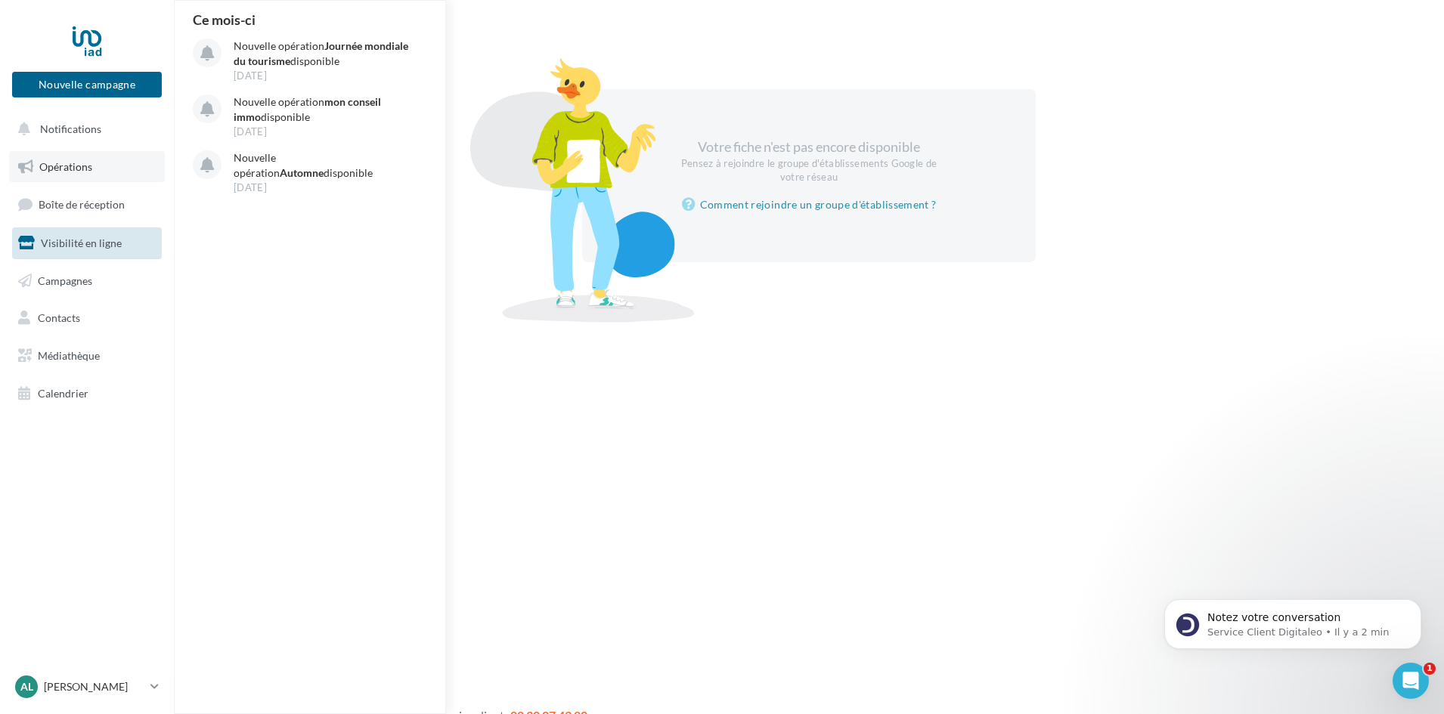
click at [67, 176] on link "Opérations" at bounding box center [87, 167] width 156 height 32
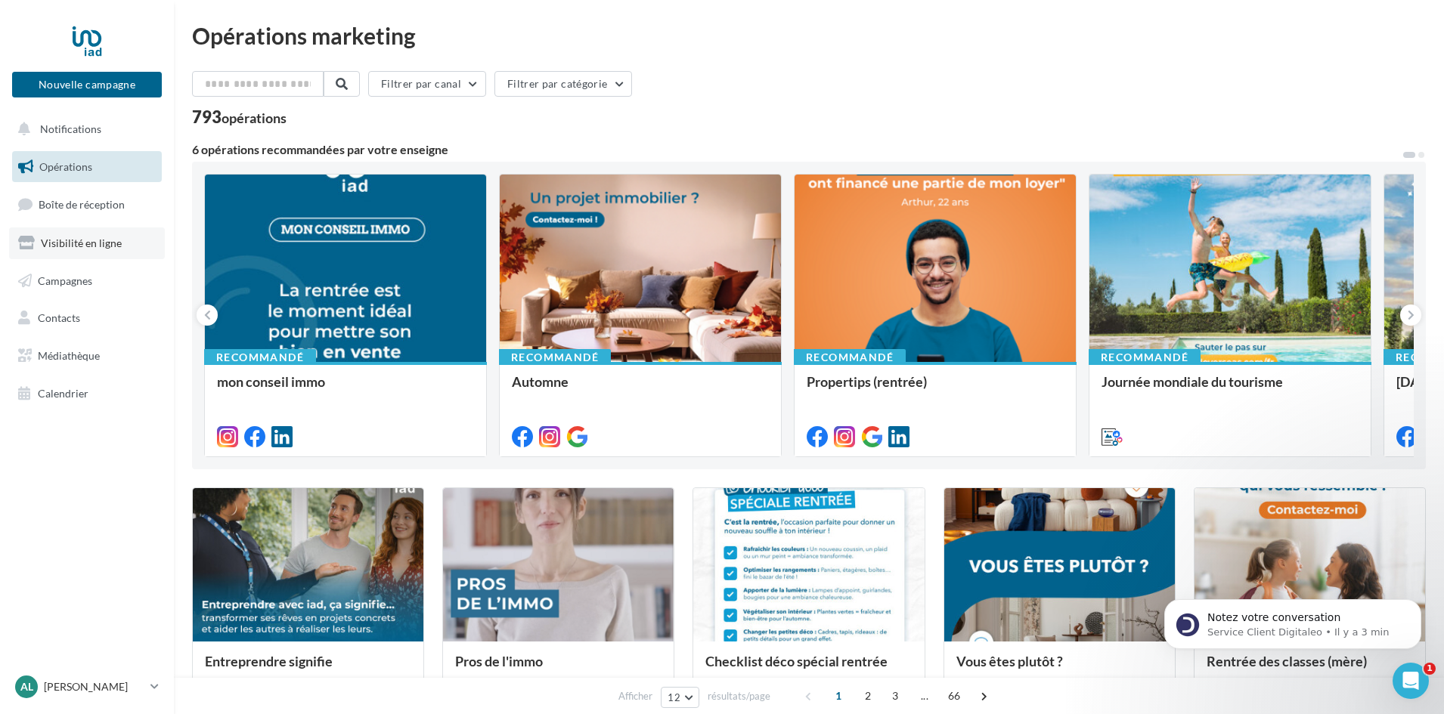
click at [88, 243] on span "Visibilité en ligne" at bounding box center [81, 243] width 81 height 13
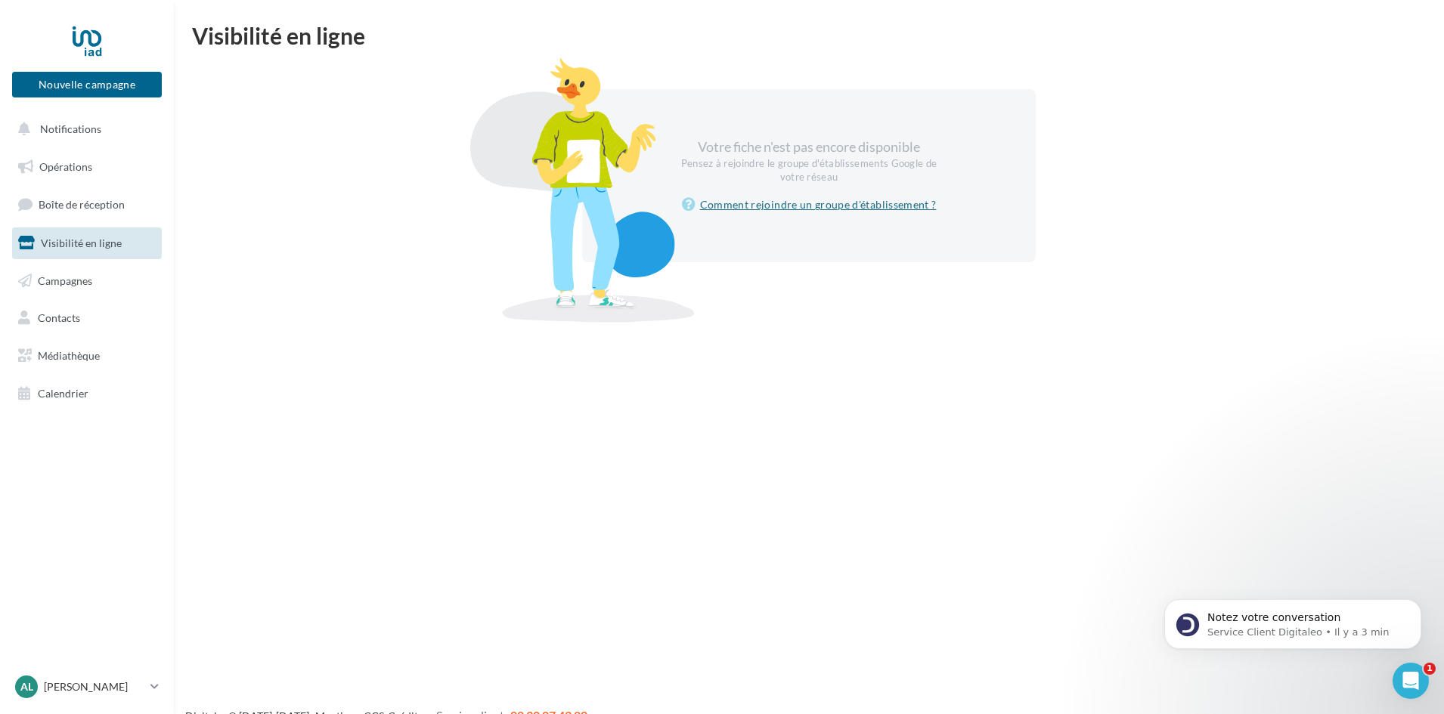
click at [780, 206] on link "Comment rejoindre un groupe d'établissement ?" at bounding box center [809, 205] width 255 height 18
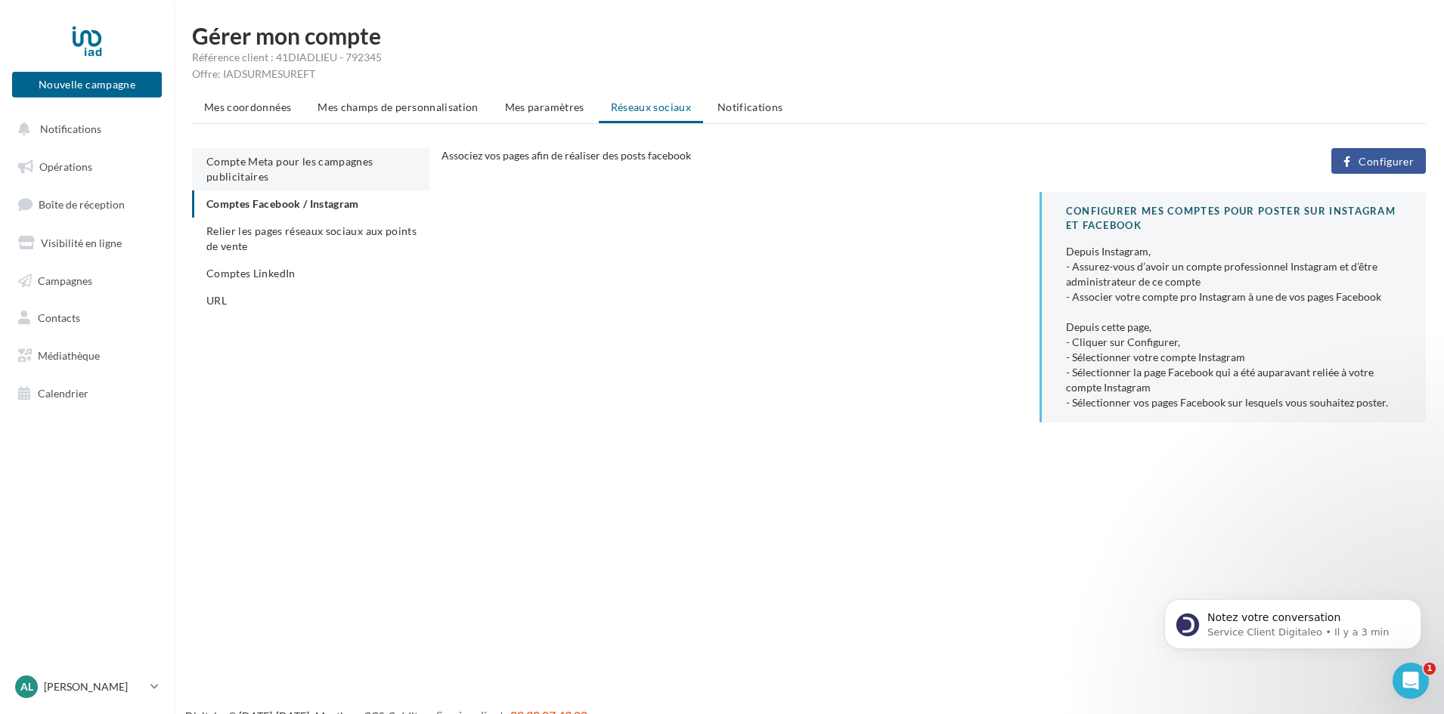
click at [296, 170] on li "Compte Meta pour les campagnes publicitaires" at bounding box center [310, 169] width 237 height 42
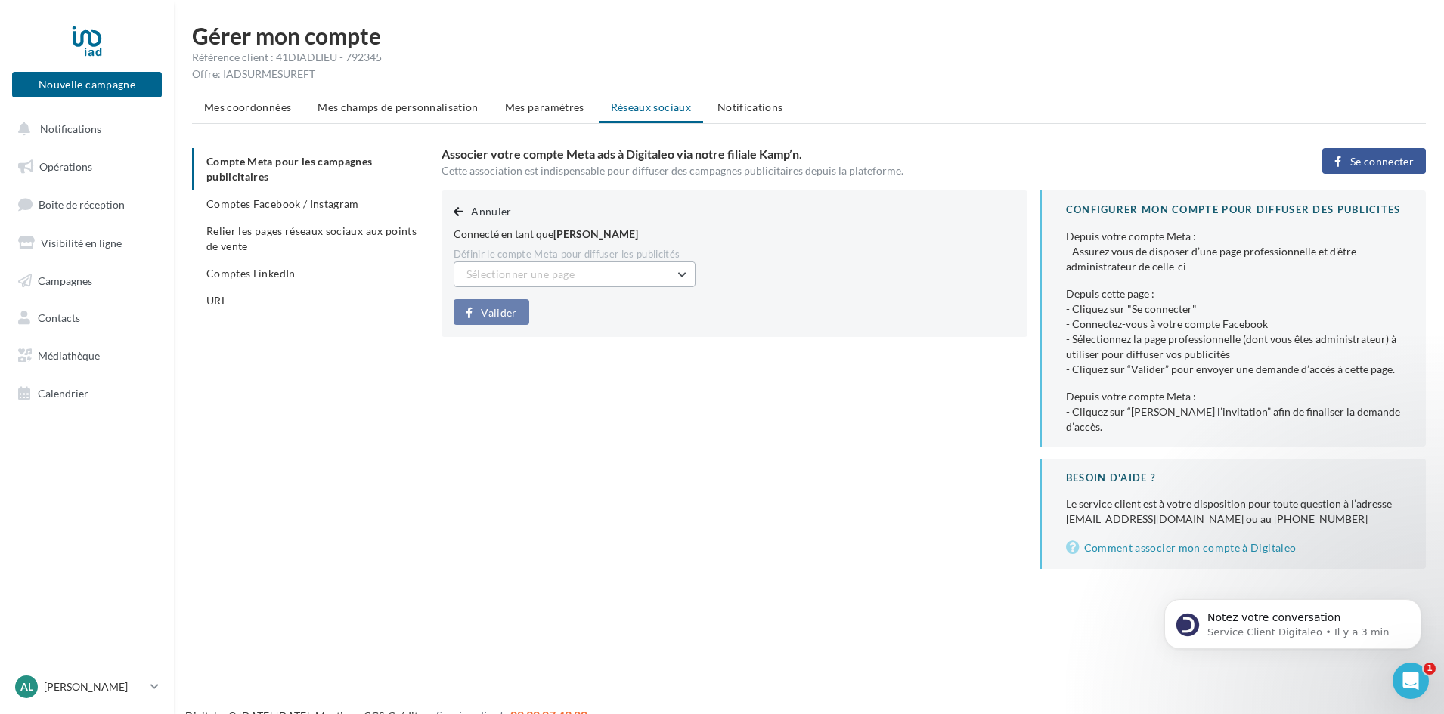
click at [516, 281] on button "Sélectionner une page" at bounding box center [575, 275] width 242 height 26
click at [513, 274] on input "text" at bounding box center [575, 275] width 242 height 26
click at [894, 274] on div "Annuler Connecté en tant que [PERSON_NAME] le compte Meta pour diffuser les pub…" at bounding box center [735, 264] width 586 height 147
drag, startPoint x: 576, startPoint y: 233, endPoint x: 628, endPoint y: 233, distance: 51.4
click at [628, 233] on span "[PERSON_NAME]" at bounding box center [595, 234] width 85 height 13
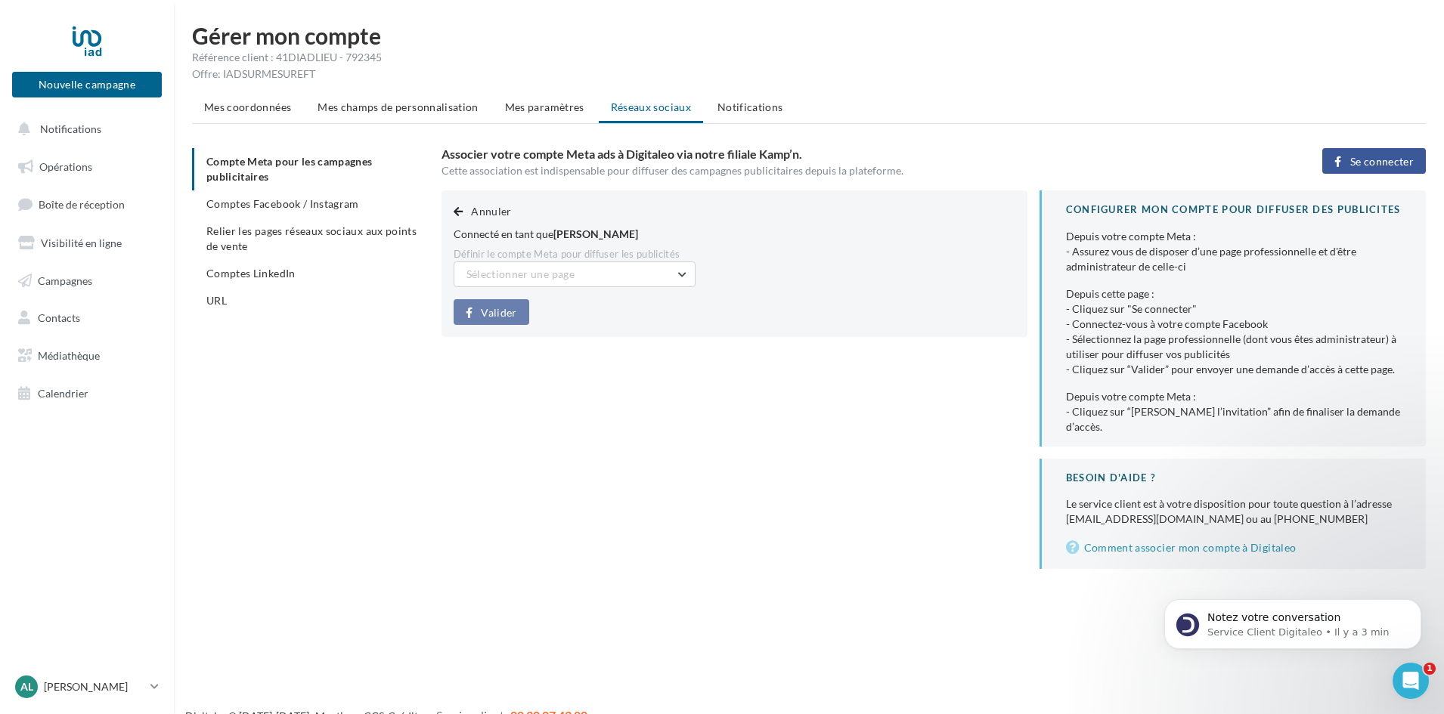
click at [532, 240] on div "Connecté en tant que [PERSON_NAME]" at bounding box center [735, 234] width 562 height 15
click at [578, 231] on span "[PERSON_NAME]" at bounding box center [595, 234] width 85 height 13
click at [1359, 160] on span "Se connecter" at bounding box center [1382, 162] width 64 height 12
click at [640, 274] on button "Sélectionner une page" at bounding box center [575, 275] width 242 height 26
click at [677, 425] on div "Annuler Connecté en tant que [PERSON_NAME] le compte Meta pour diffuser les pub…" at bounding box center [940, 380] width 997 height 379
